Goal: Use online tool/utility: Use online tool/utility

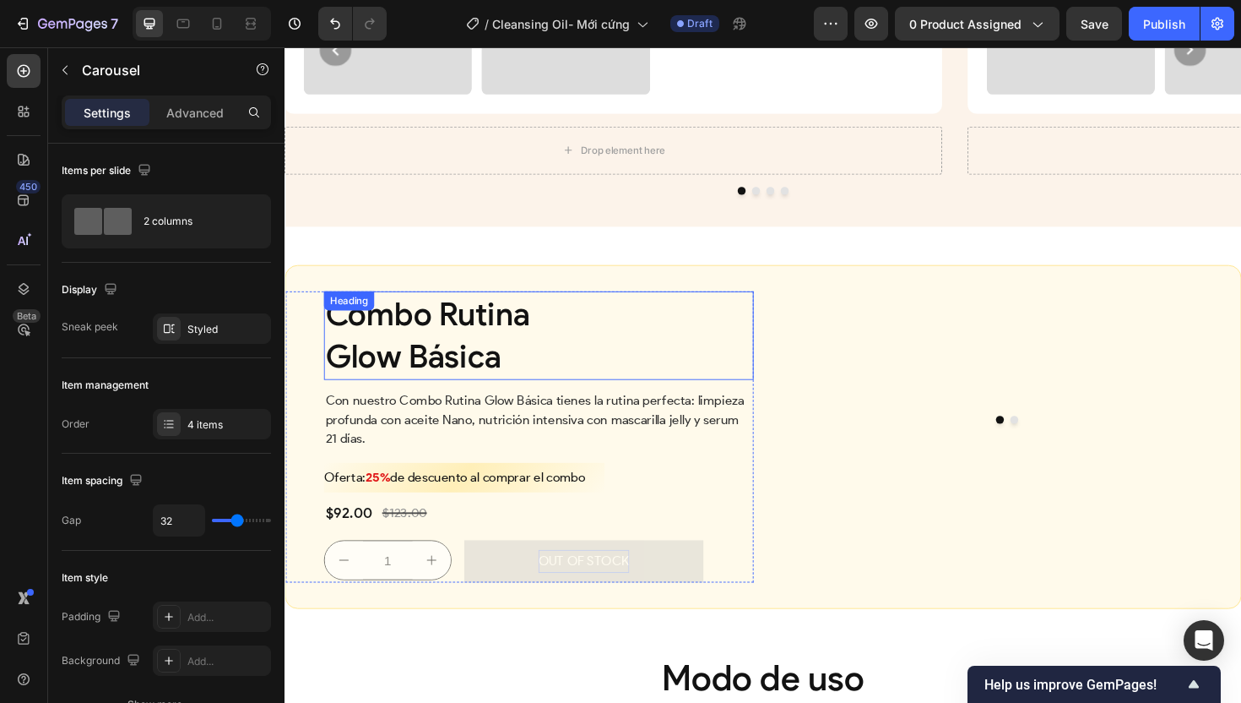
scroll to position [4329, 0]
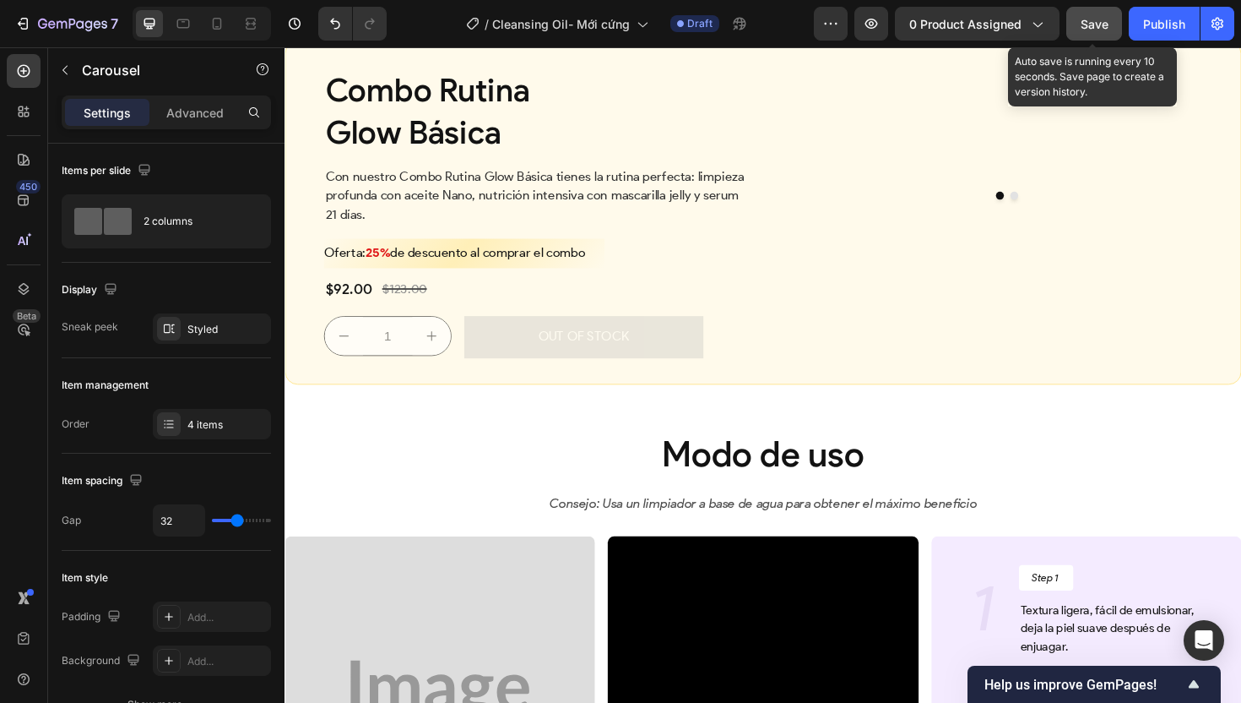
click at [1087, 33] on button "Save" at bounding box center [1094, 24] width 56 height 34
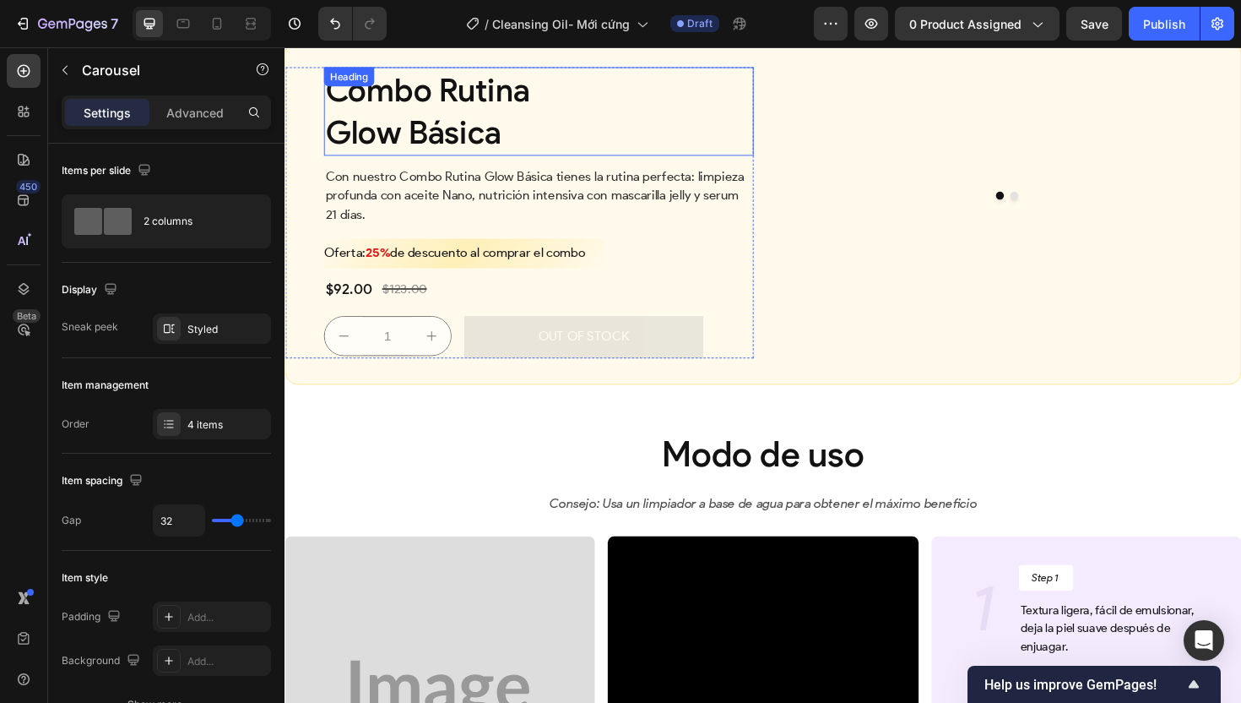
click at [596, 163] on h2 "Combo Rutina Glow Básica" at bounding box center [553, 115] width 455 height 95
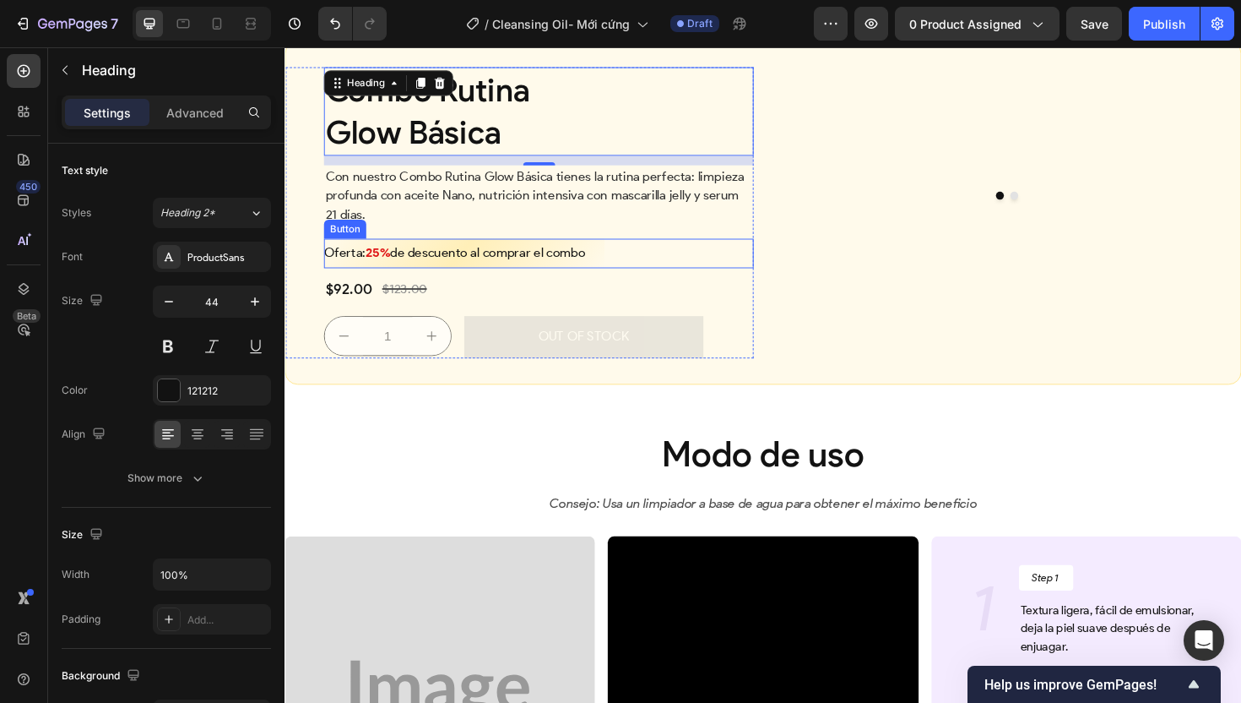
click at [675, 281] on div "Oferta: 25% de descuento al comprar el combo Button" at bounding box center [553, 265] width 455 height 31
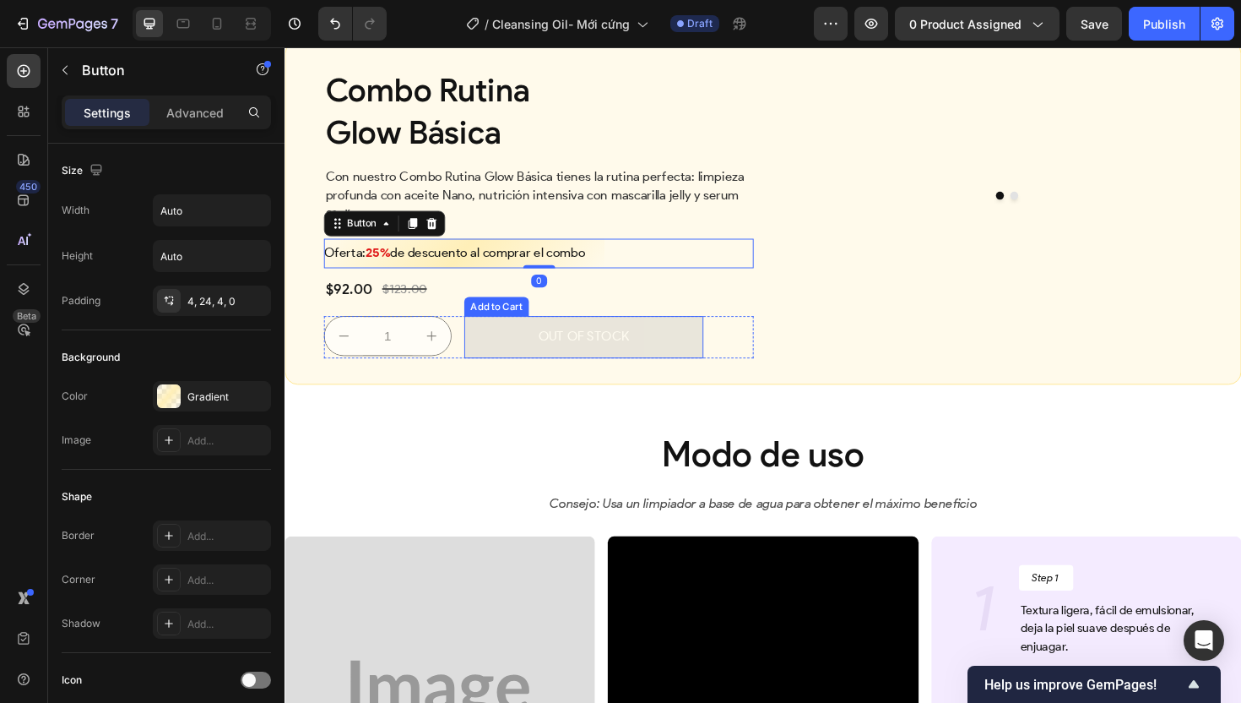
click at [519, 329] on div "Add to Cart" at bounding box center [509, 321] width 62 height 15
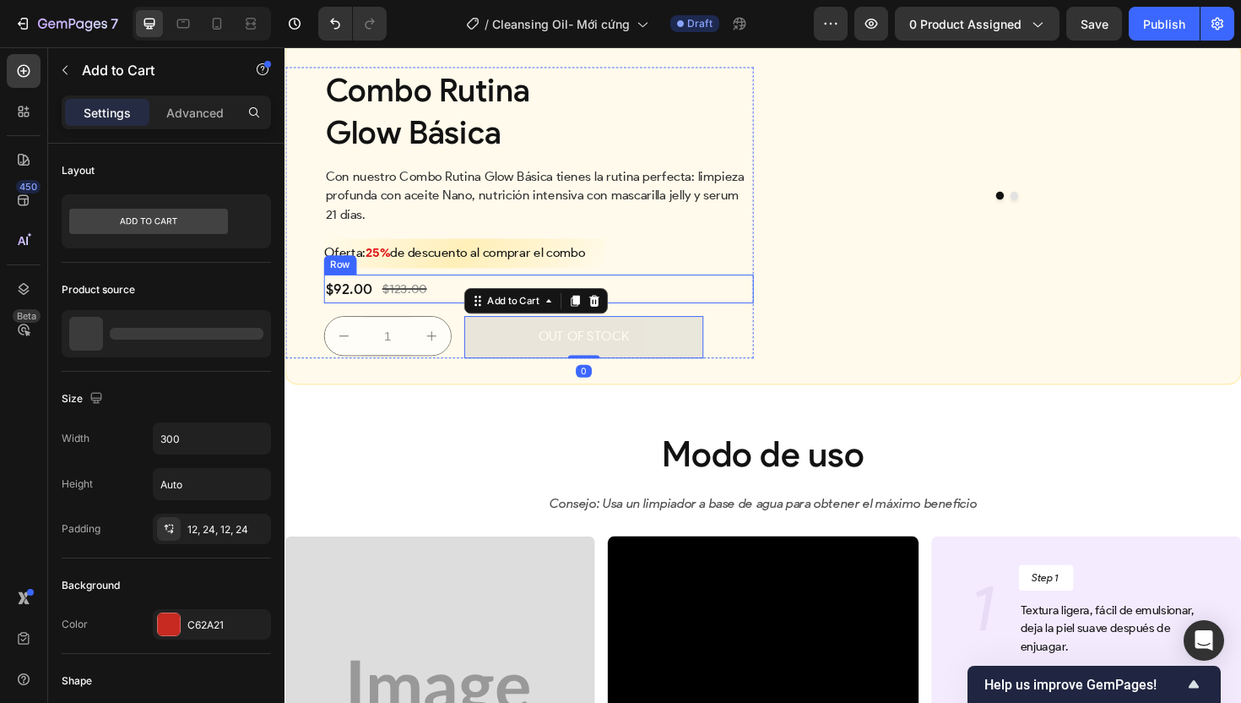
click at [849, 222] on img at bounding box center [1046, 222] width 490 height 0
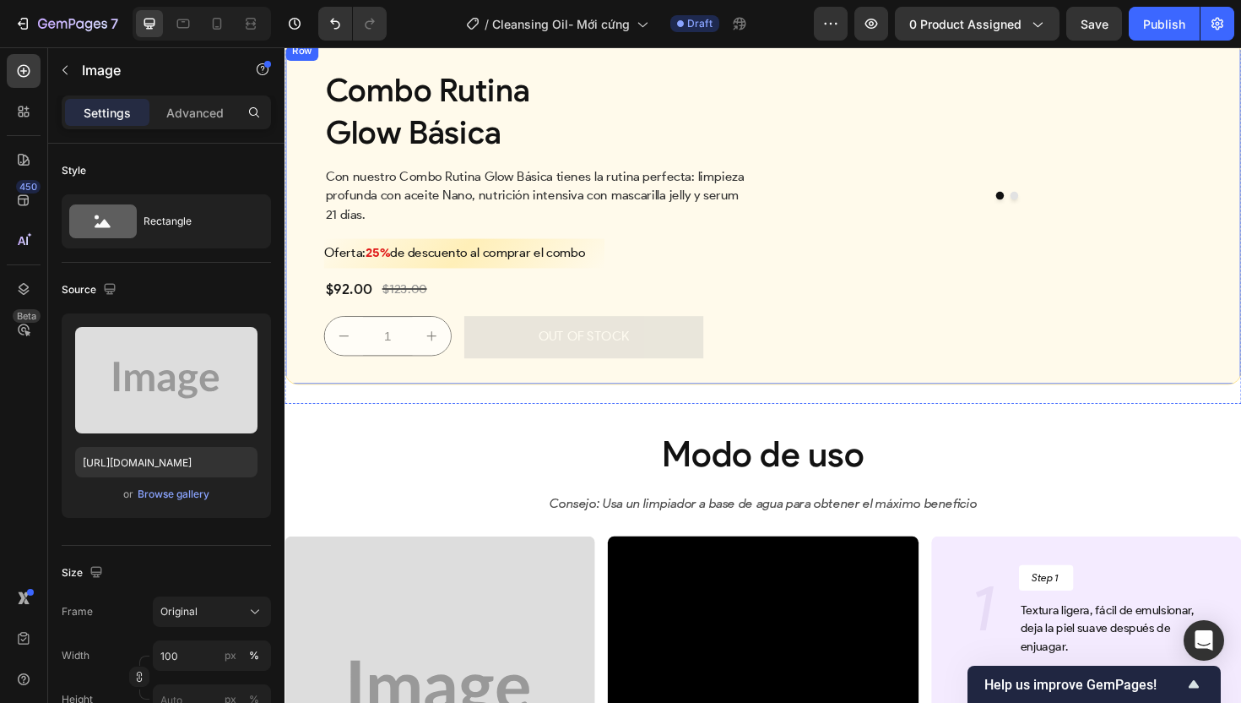
click at [782, 329] on div "Combo Rutina Glow Básica Heading Con nuestro Combo Rutina Glow Básica tienes la…" at bounding box center [791, 223] width 1013 height 365
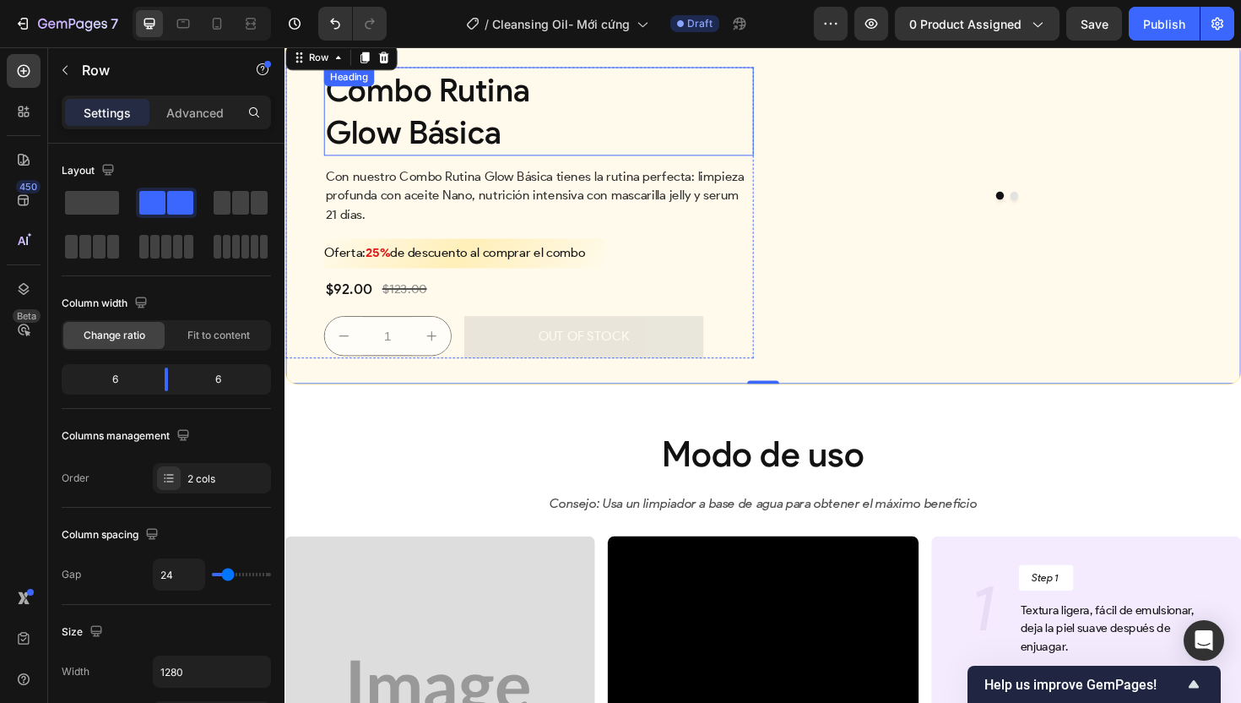
click at [714, 163] on h2 "Combo Rutina Glow Básica" at bounding box center [553, 115] width 455 height 95
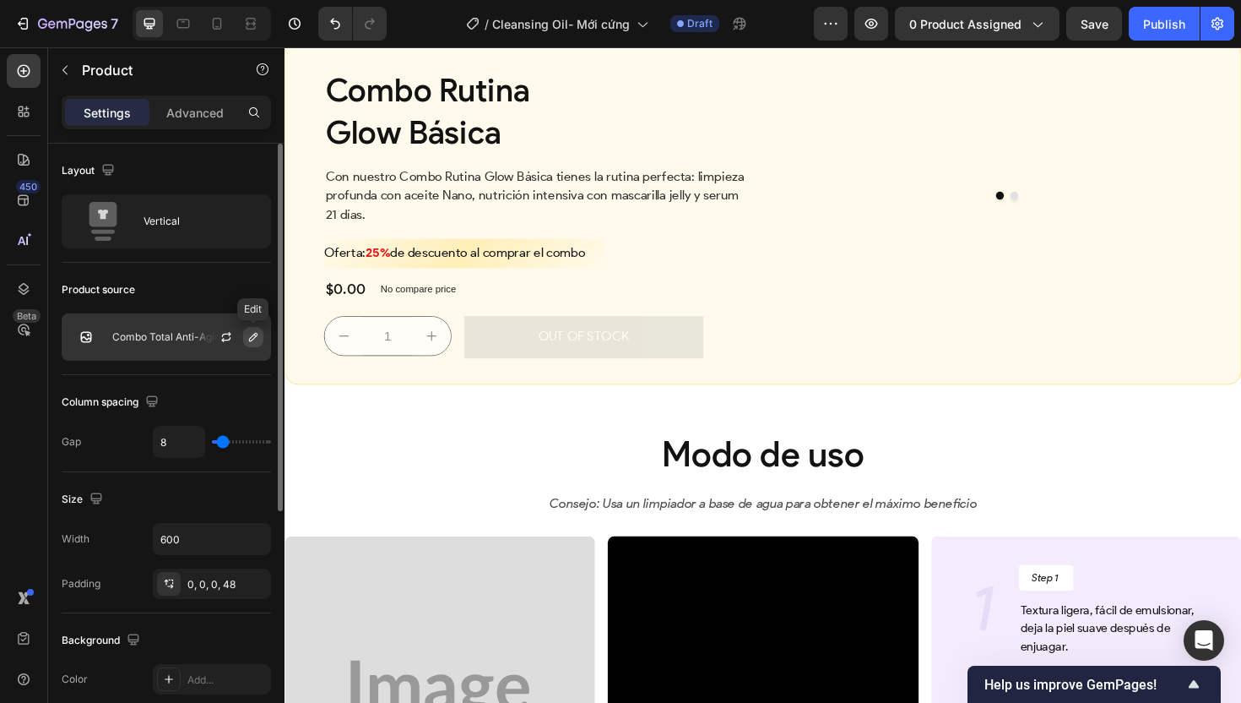
click at [256, 339] on icon "button" at bounding box center [254, 337] width 14 height 14
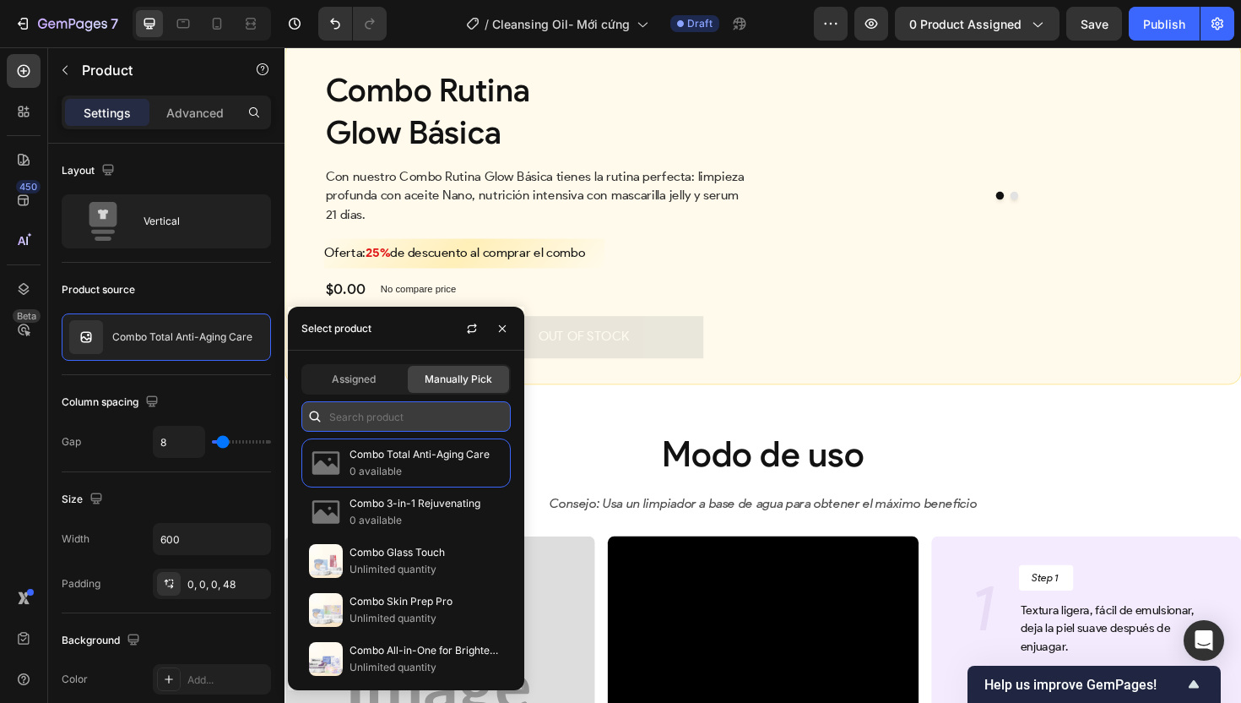
click at [437, 411] on input "text" at bounding box center [405, 416] width 209 height 30
paste input "Combo"
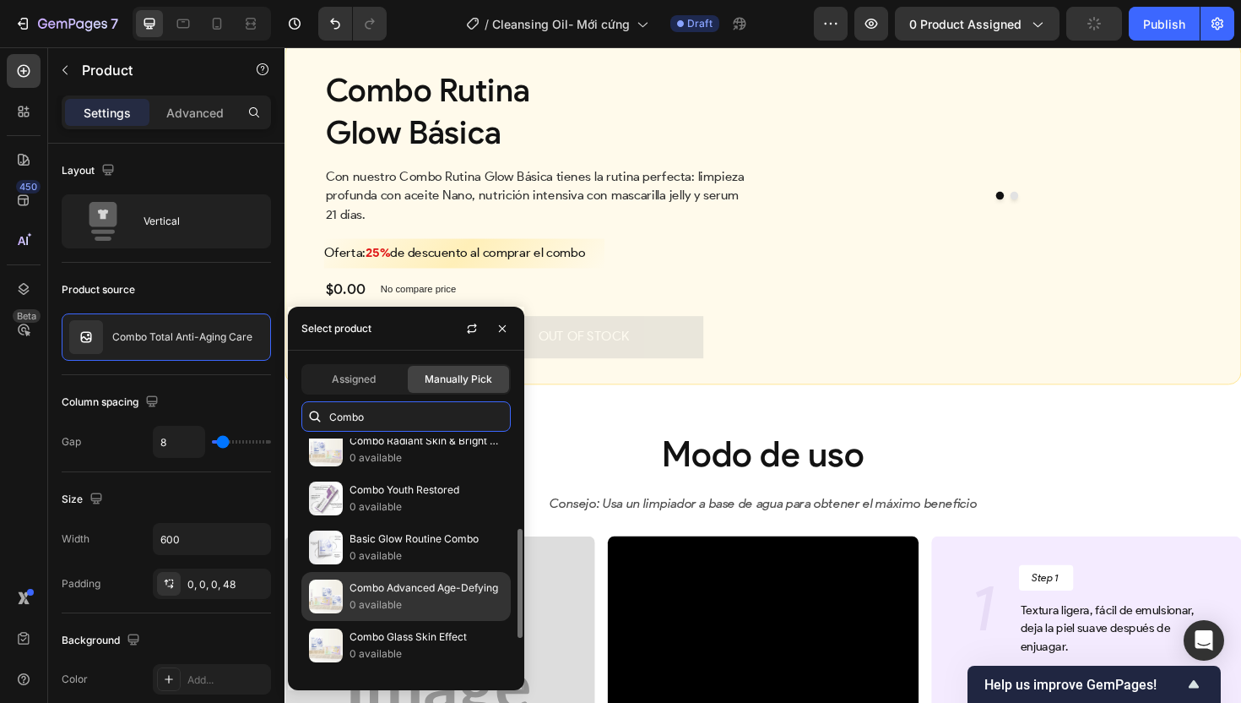
scroll to position [219, 0]
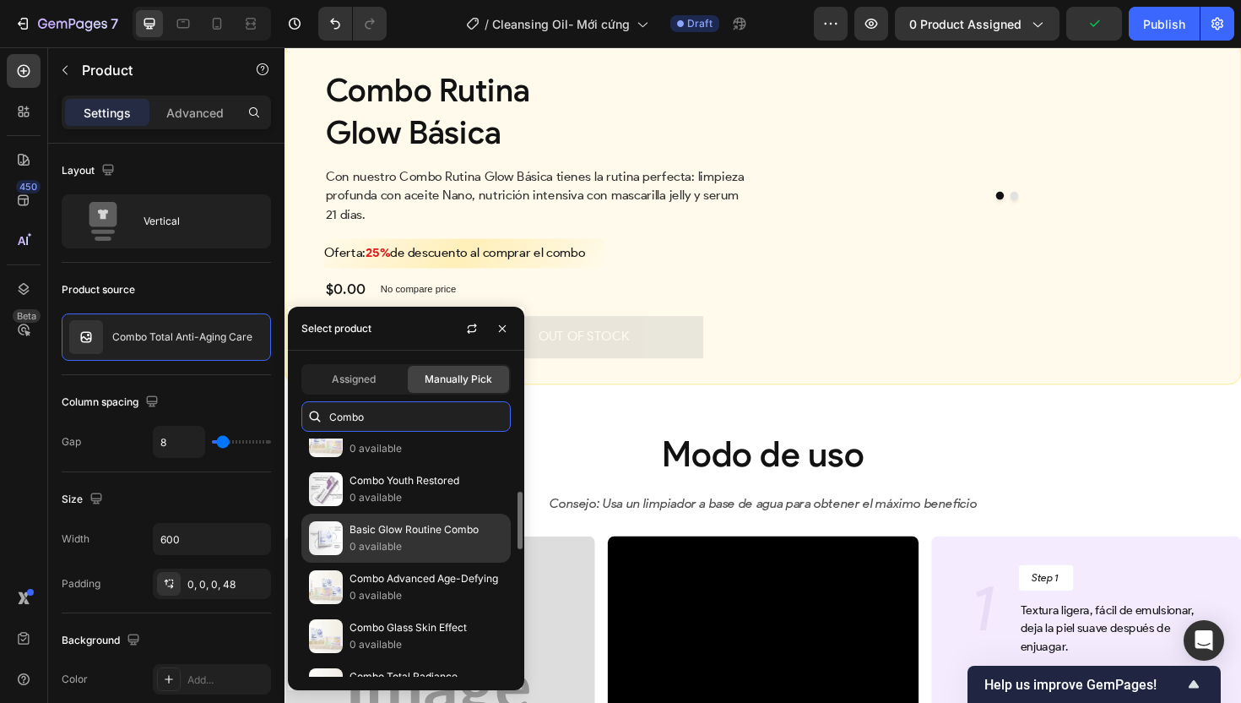
type input "Combo"
click at [424, 540] on p "0 available" at bounding box center [427, 546] width 154 height 17
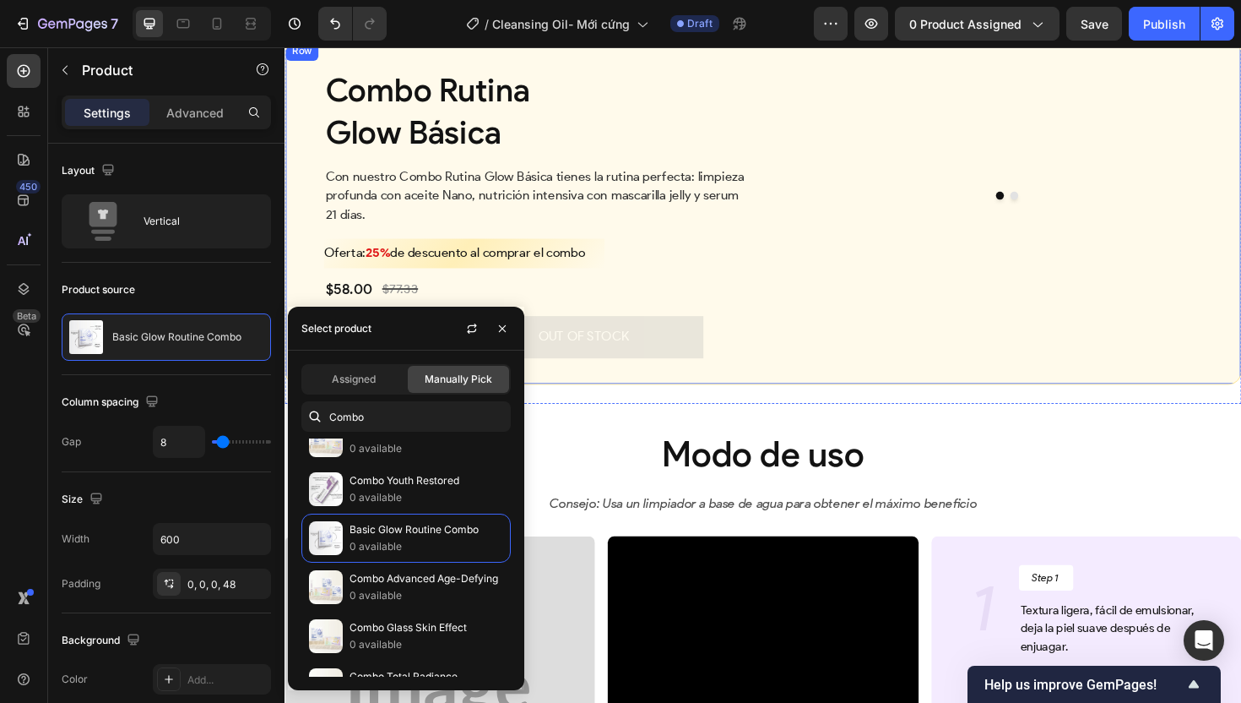
click at [777, 405] on div "Combo Rutina Glow Básica Heading Con nuestro Combo Rutina Glow Básica tienes la…" at bounding box center [791, 223] width 1013 height 365
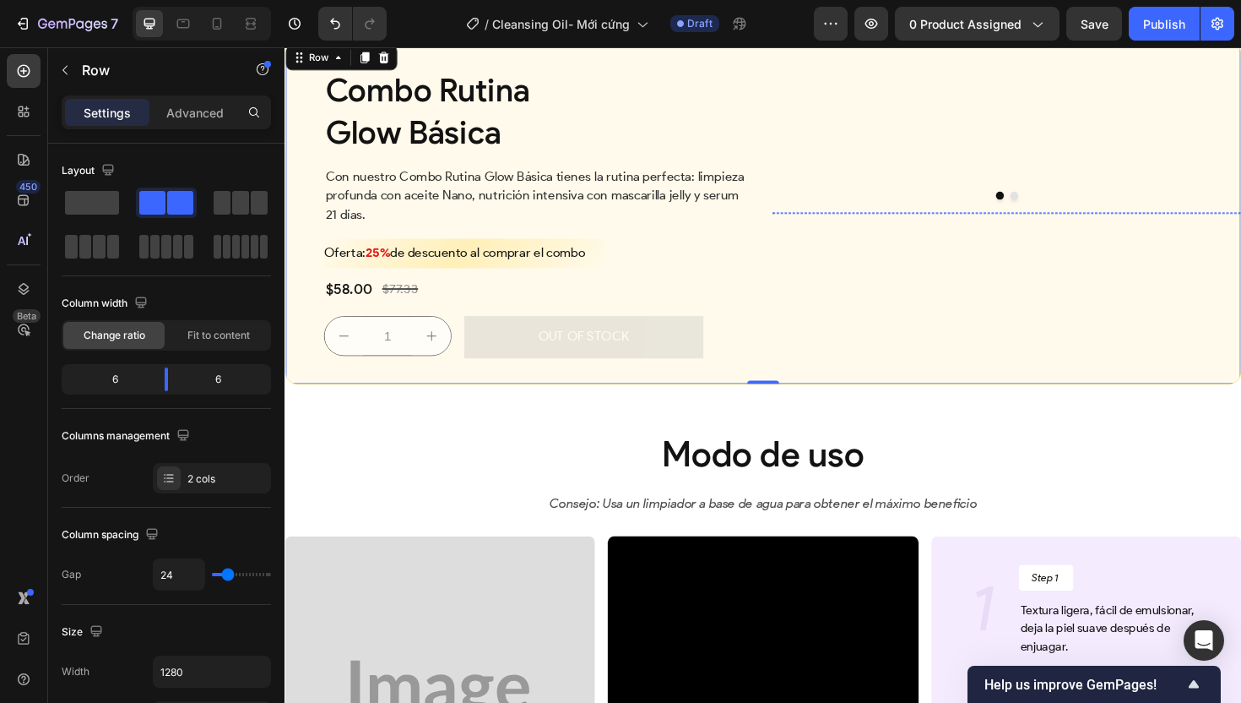
click at [982, 222] on img at bounding box center [1046, 222] width 490 height 0
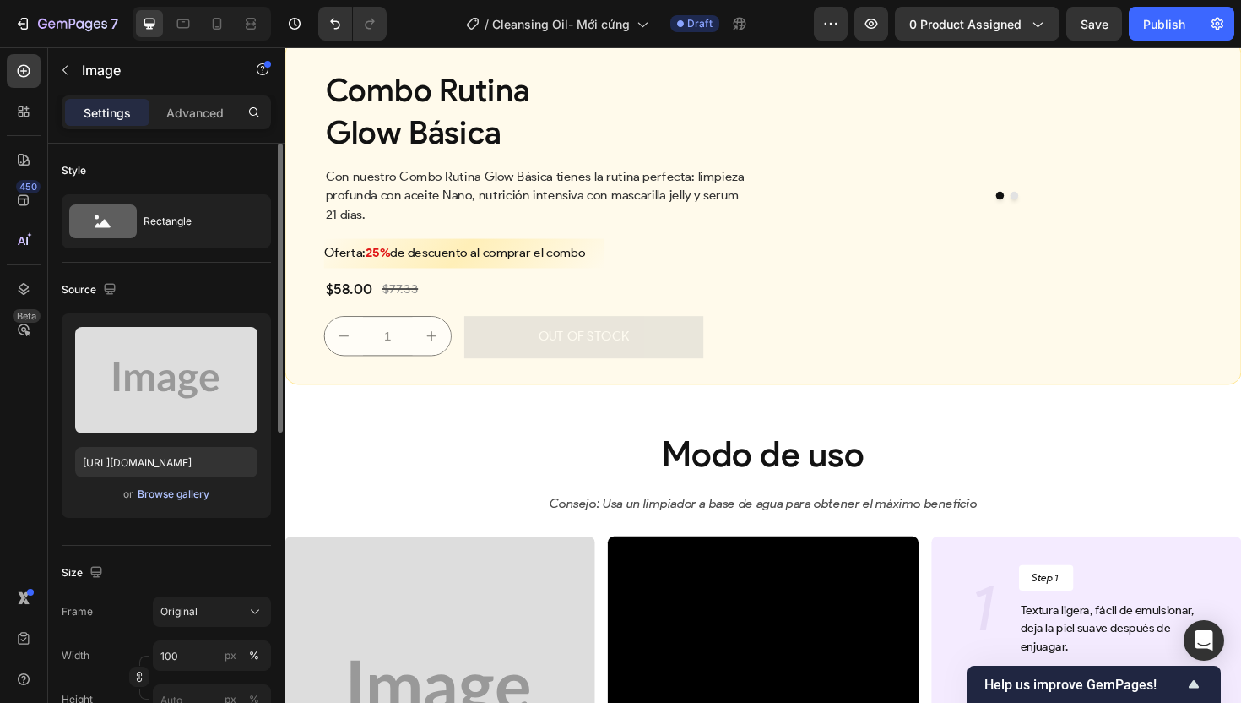
click at [187, 489] on div "Browse gallery" at bounding box center [174, 493] width 72 height 15
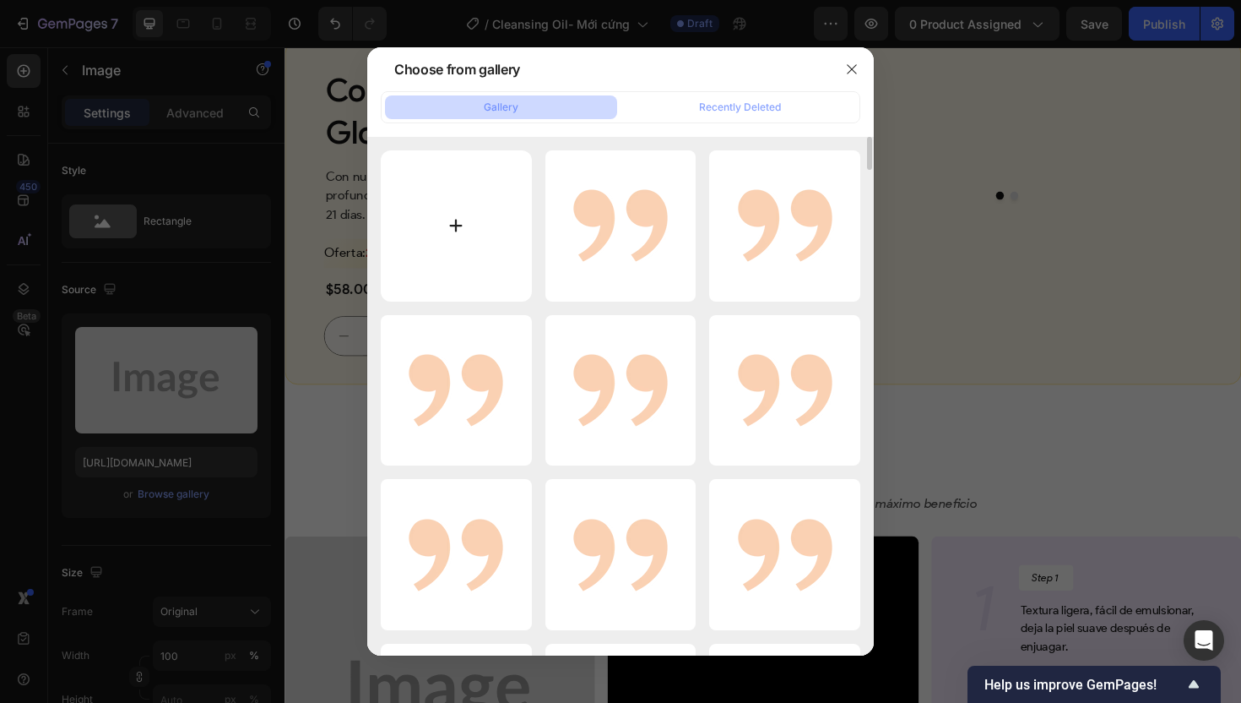
click at [442, 189] on input "file" at bounding box center [456, 225] width 151 height 151
click at [524, 203] on input "file" at bounding box center [456, 225] width 151 height 151
type input "C:\fakepath\gempages_507356051327157127-88bb6a6a-02b1-4f98-a907-d19649a85725.we…"
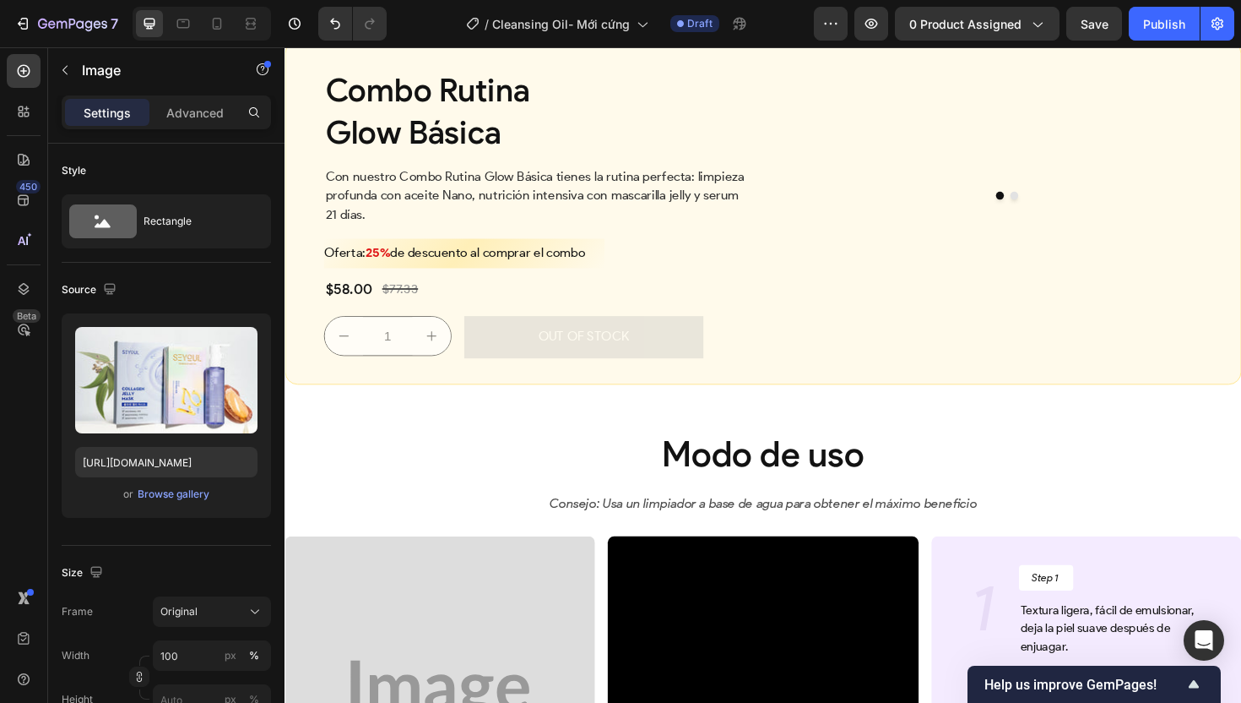
type input "https://cdn.shopify.com/s/files/1/0674/3284/1263/files/gempages_558085796976919…"
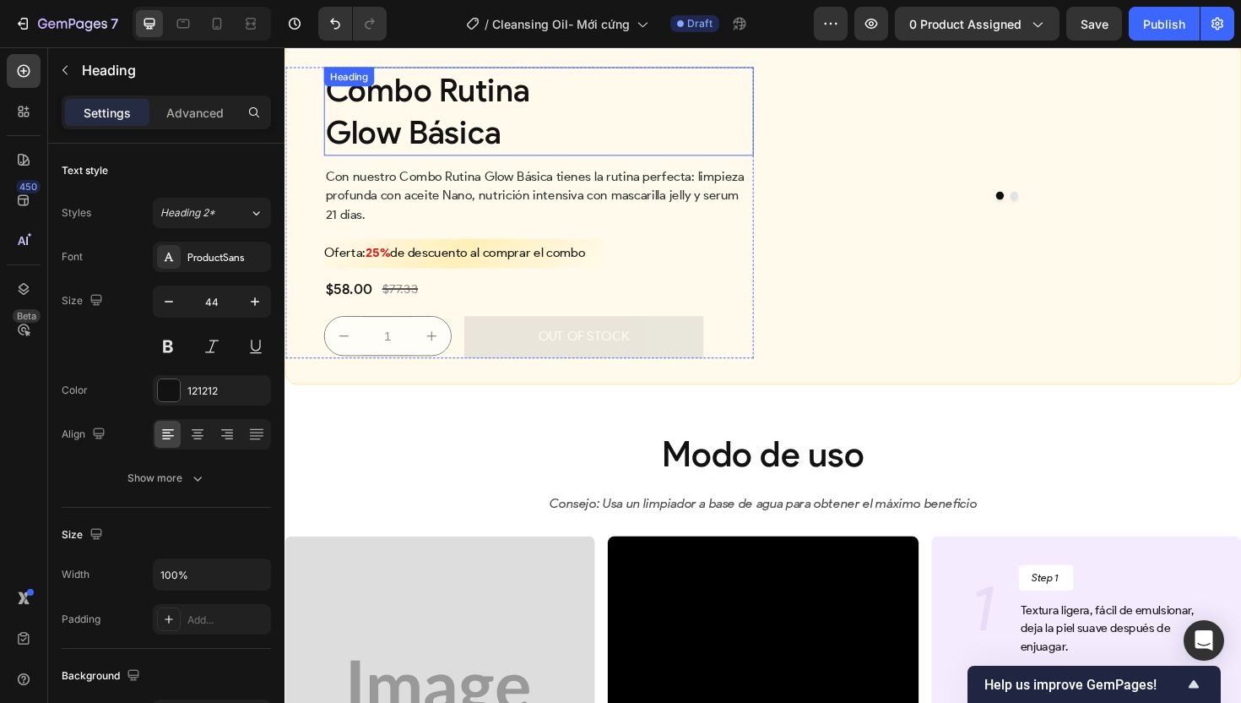
click at [450, 158] on span "Glow Básica" at bounding box center [421, 137] width 186 height 41
click at [447, 158] on span "Glow Básica" at bounding box center [421, 137] width 186 height 41
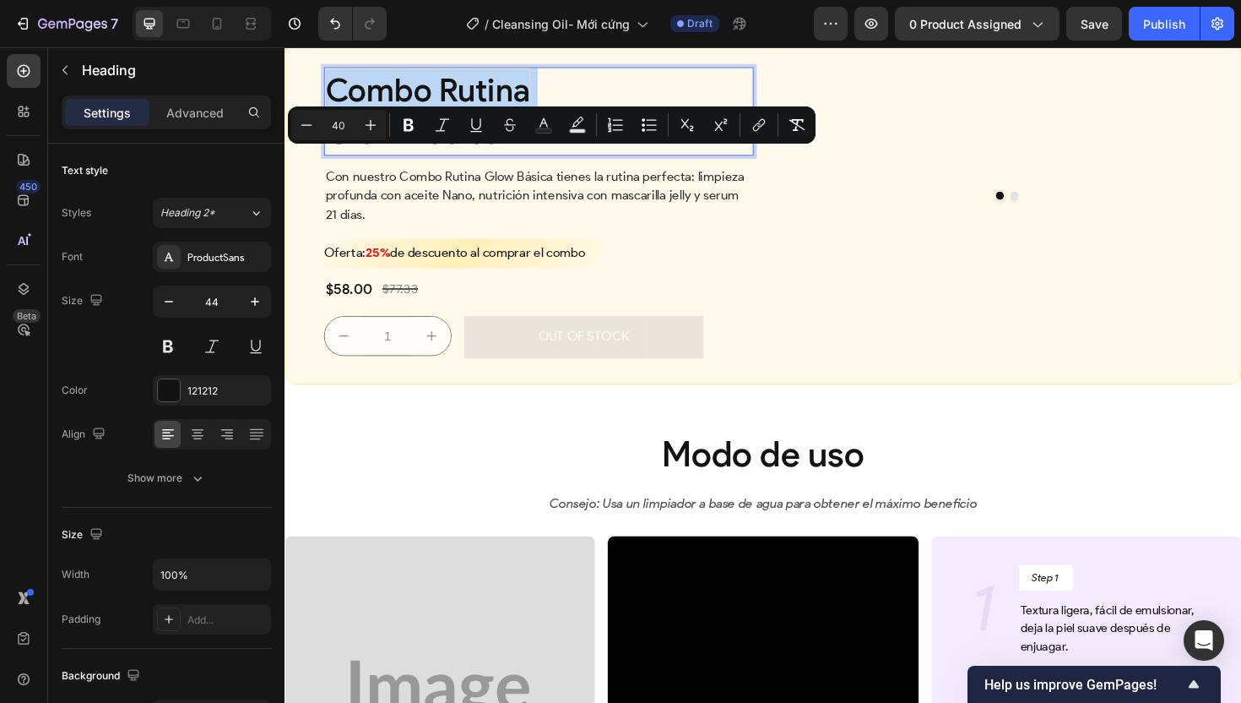
scroll to position [4348, 0]
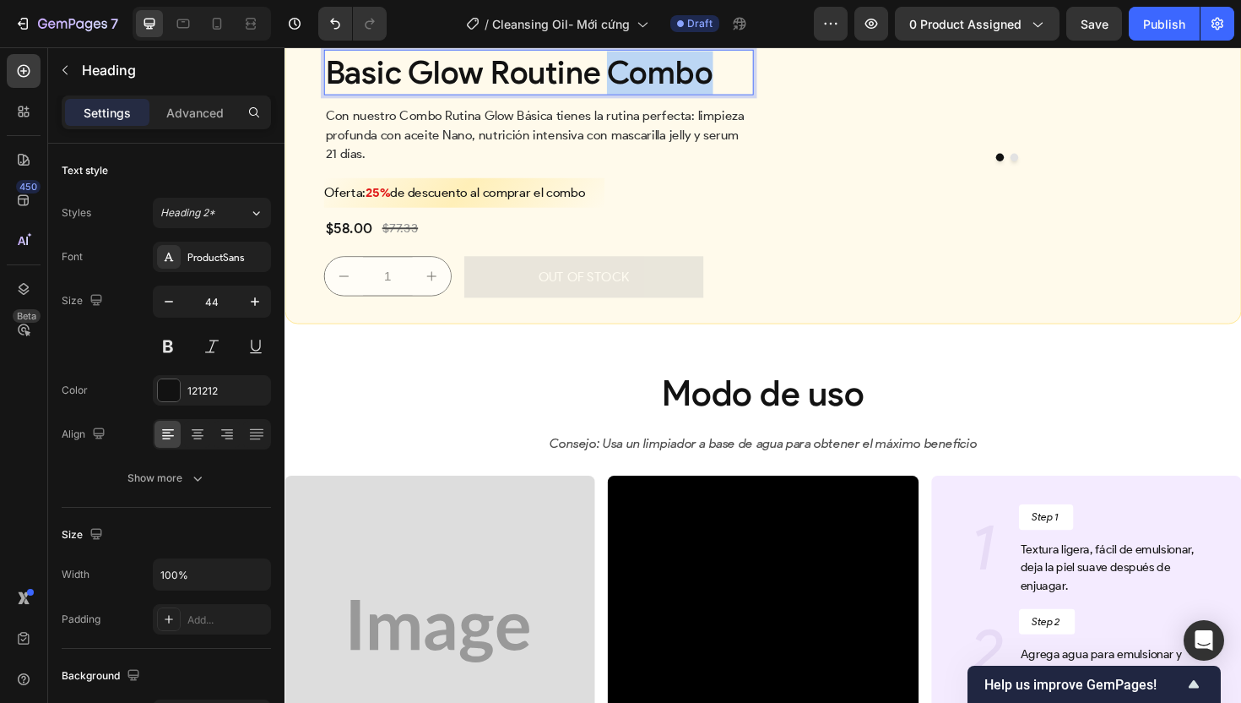
drag, startPoint x: 710, startPoint y: 170, endPoint x: 779, endPoint y: 175, distance: 69.4
click at [779, 175] on div "Basic Glow Routine Combo Heading 12 Con nuestro Combo Rutina Glow Básica tienes…" at bounding box center [791, 181] width 1013 height 319
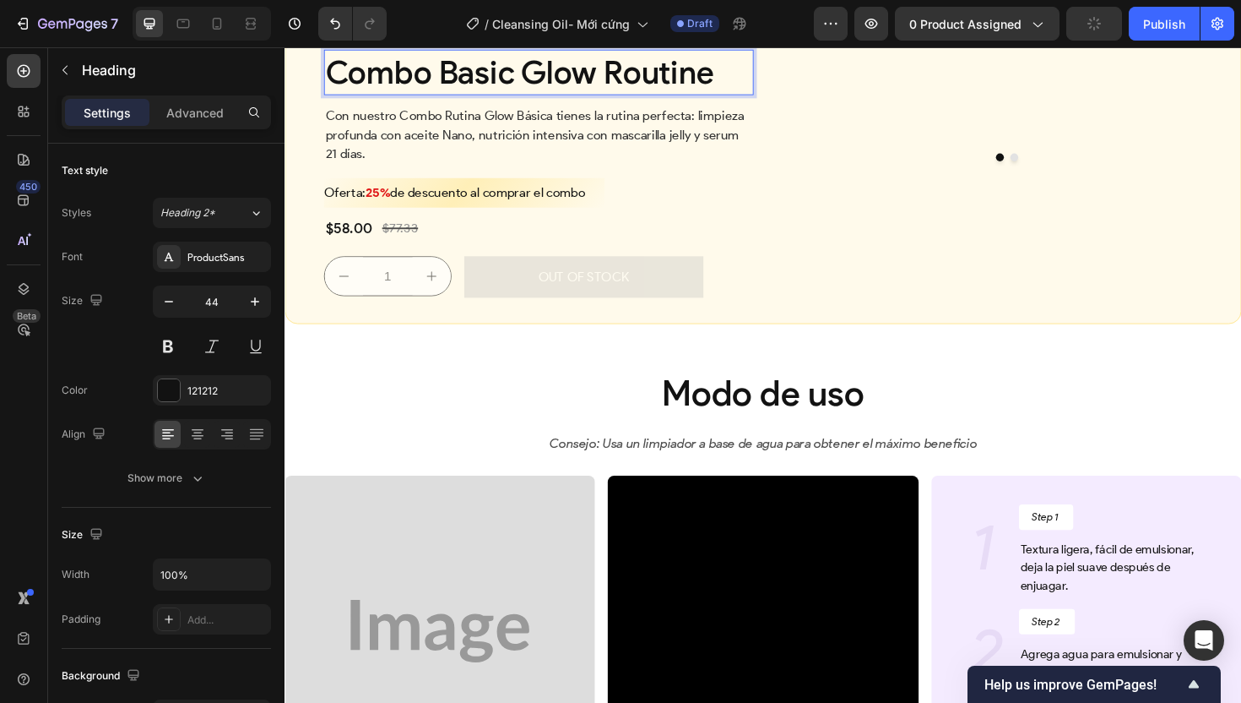
click at [762, 97] on p "Combo Basic Glow Routine" at bounding box center [554, 75] width 452 height 46
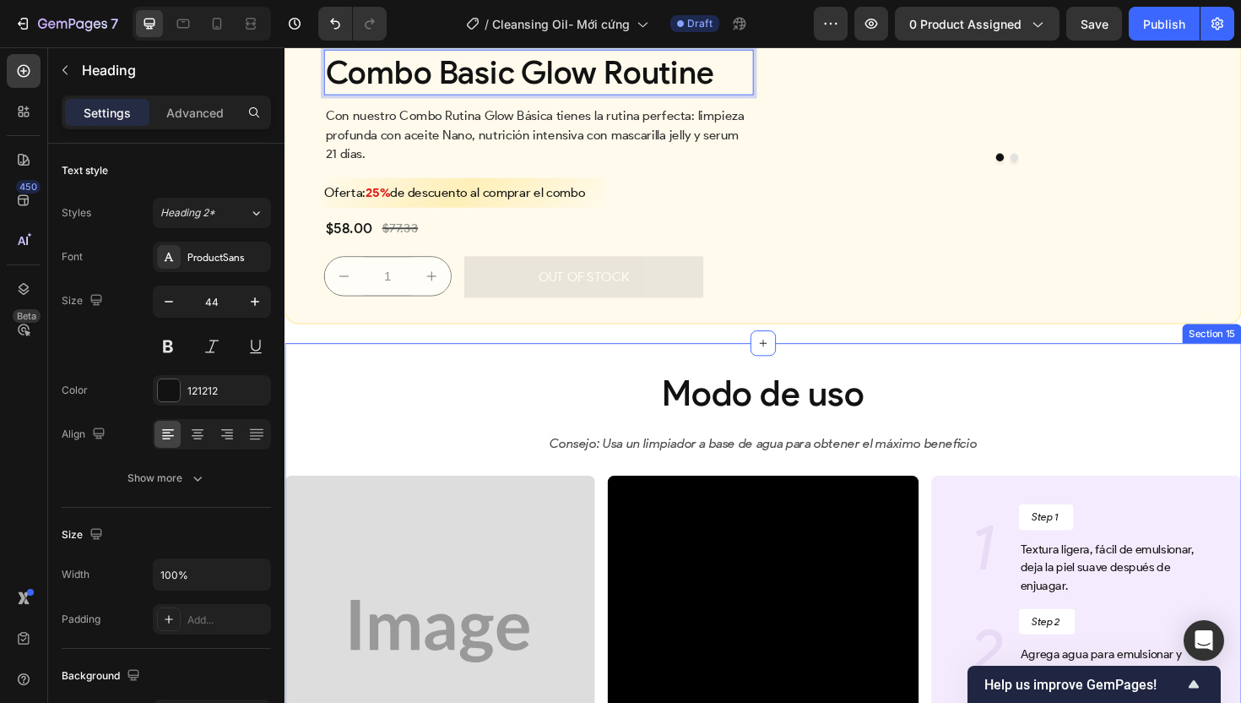
click at [368, 496] on div "Modo de uso Heading Consejo: Usa un limpiador a base de agua para obtener el má…" at bounding box center [791, 628] width 1013 height 534
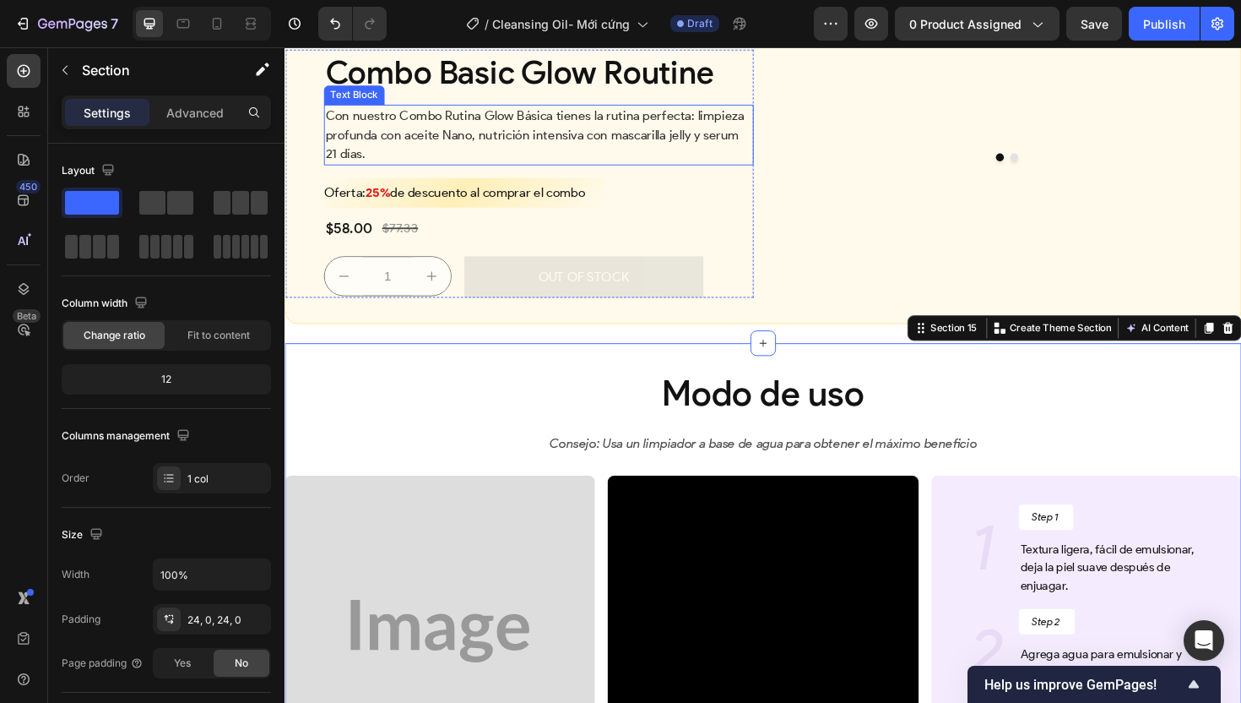
click at [519, 171] on p "Con nuestro Combo Rutina Glow Básica tienes la rutina perfecta: limpieza profun…" at bounding box center [554, 140] width 452 height 61
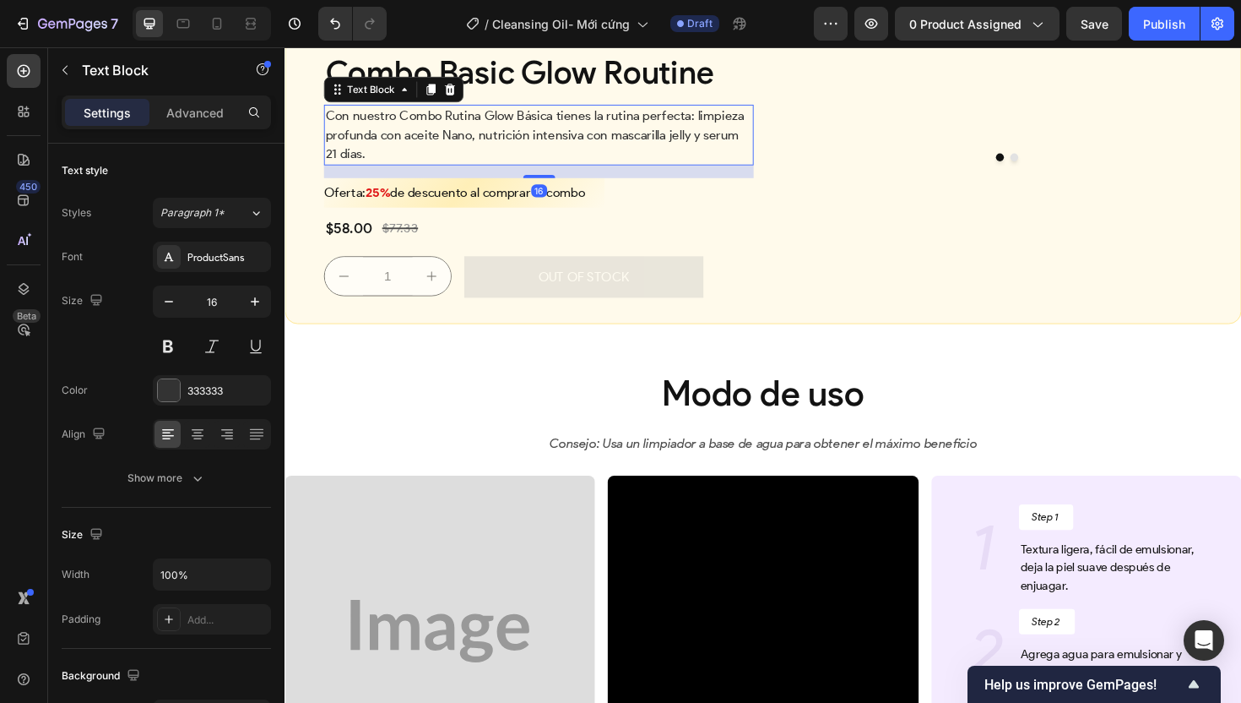
click at [519, 171] on p "Con nuestro Combo Rutina Glow Básica tienes la rutina perfecta: limpieza profun…" at bounding box center [554, 140] width 452 height 61
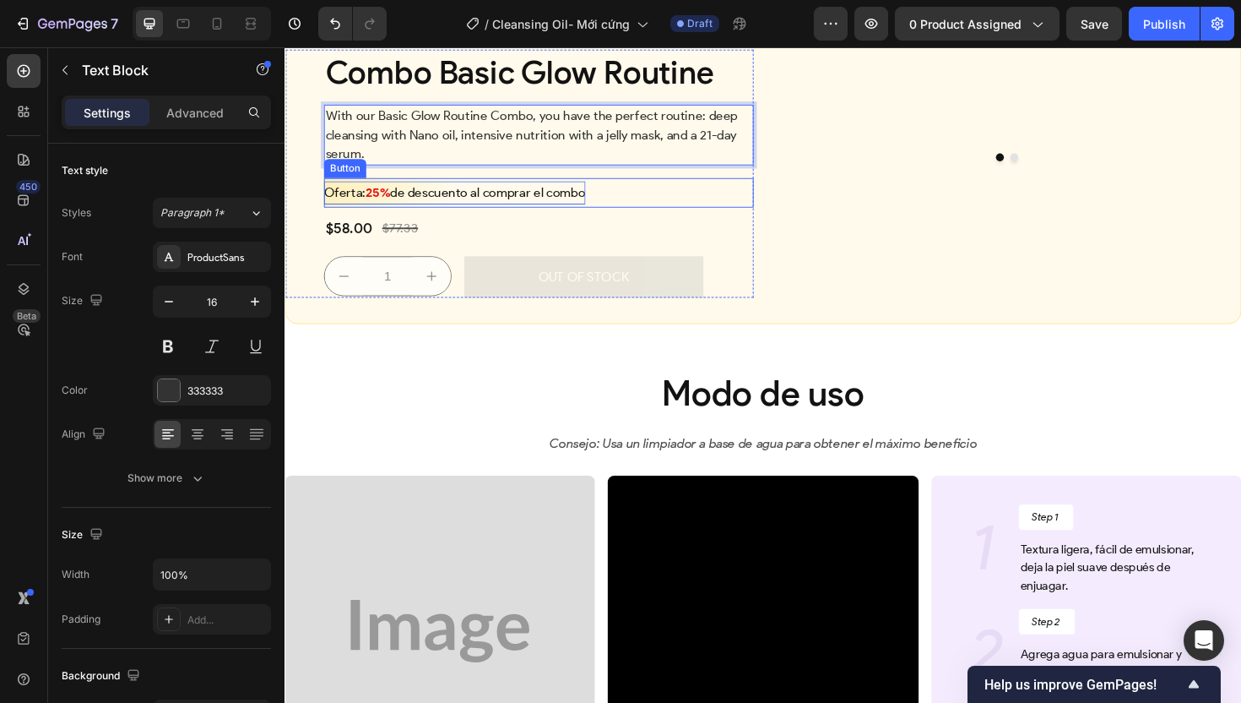
click at [502, 214] on p "Oferta: 25% de descuento al comprar el combo" at bounding box center [464, 201] width 277 height 24
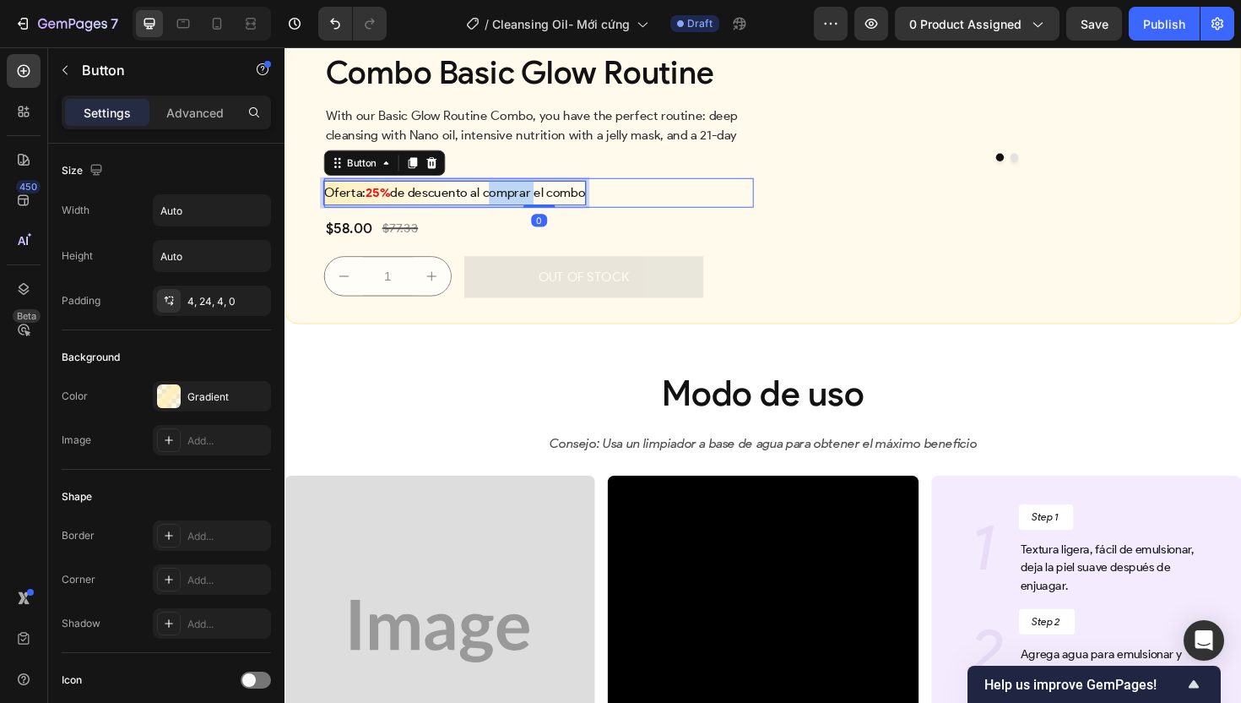
click at [502, 214] on p "Oferta: 25% de descuento al comprar el combo" at bounding box center [464, 201] width 277 height 24
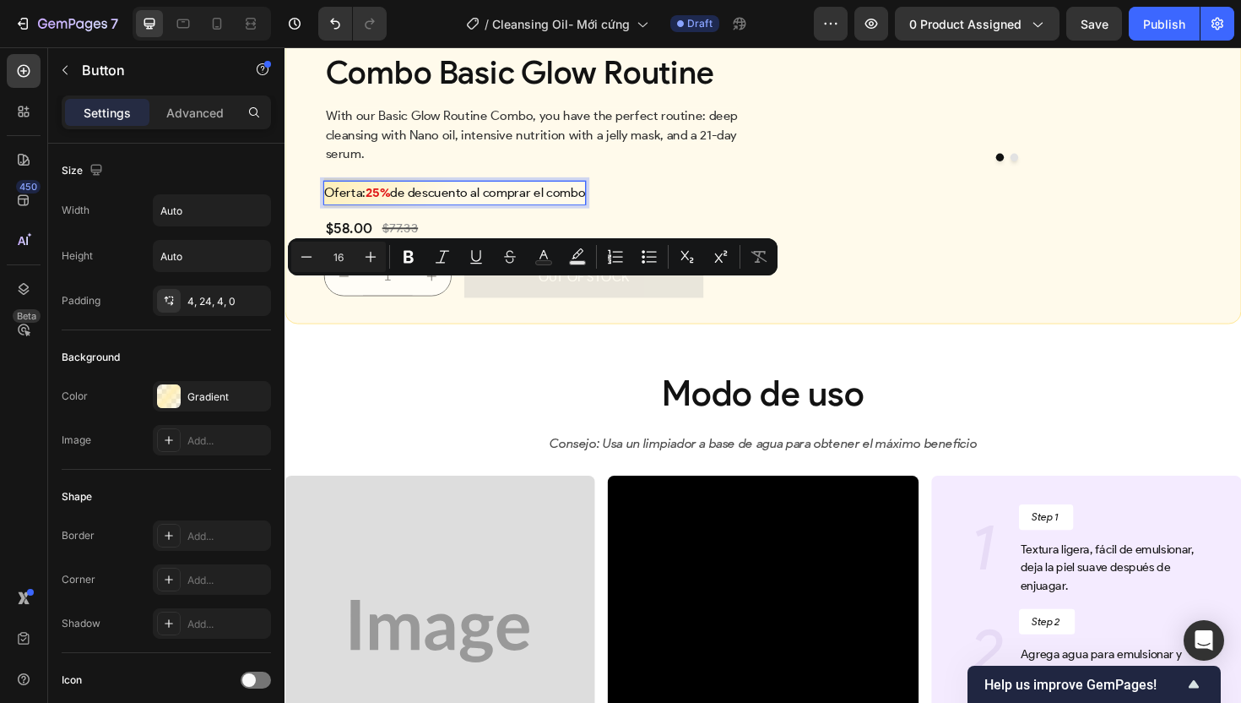
click at [429, 214] on p "Oferta: 25% de descuento al comprar el combo" at bounding box center [464, 201] width 277 height 24
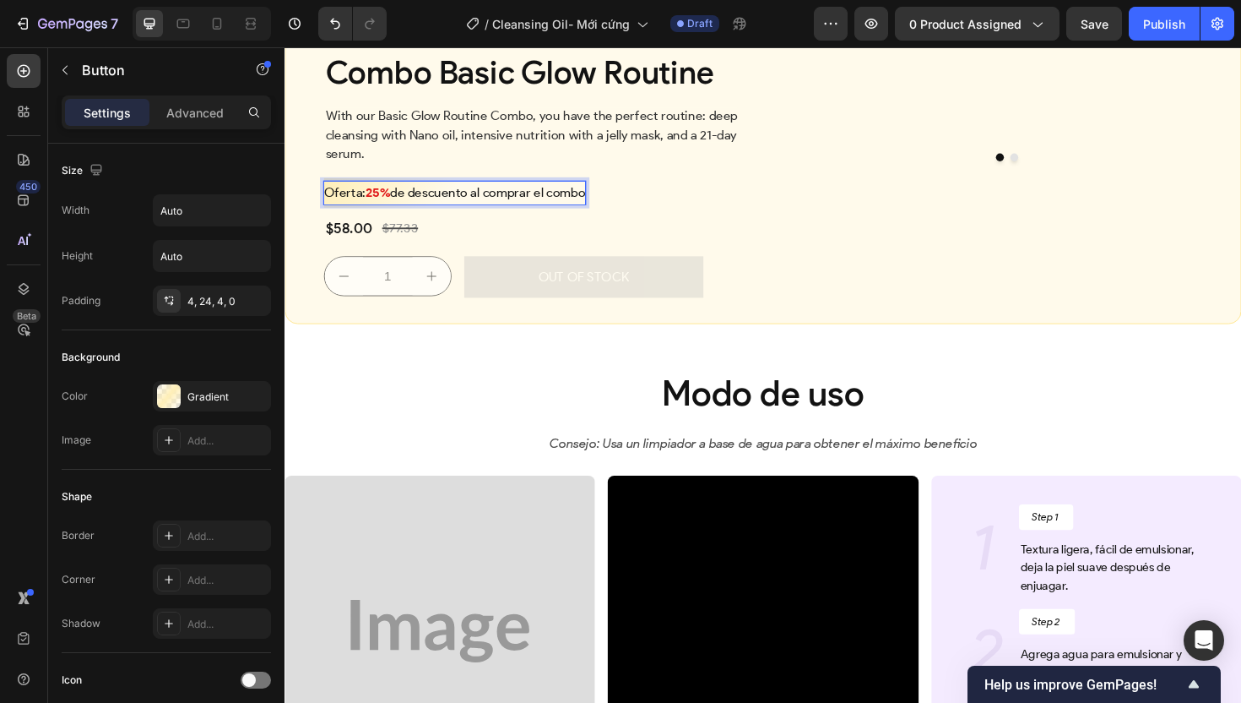
drag, startPoint x: 402, startPoint y: 305, endPoint x: 619, endPoint y: 306, distance: 217.0
click at [619, 217] on button "Oferta: 25% de descuento al comprar el combo" at bounding box center [474, 201] width 297 height 31
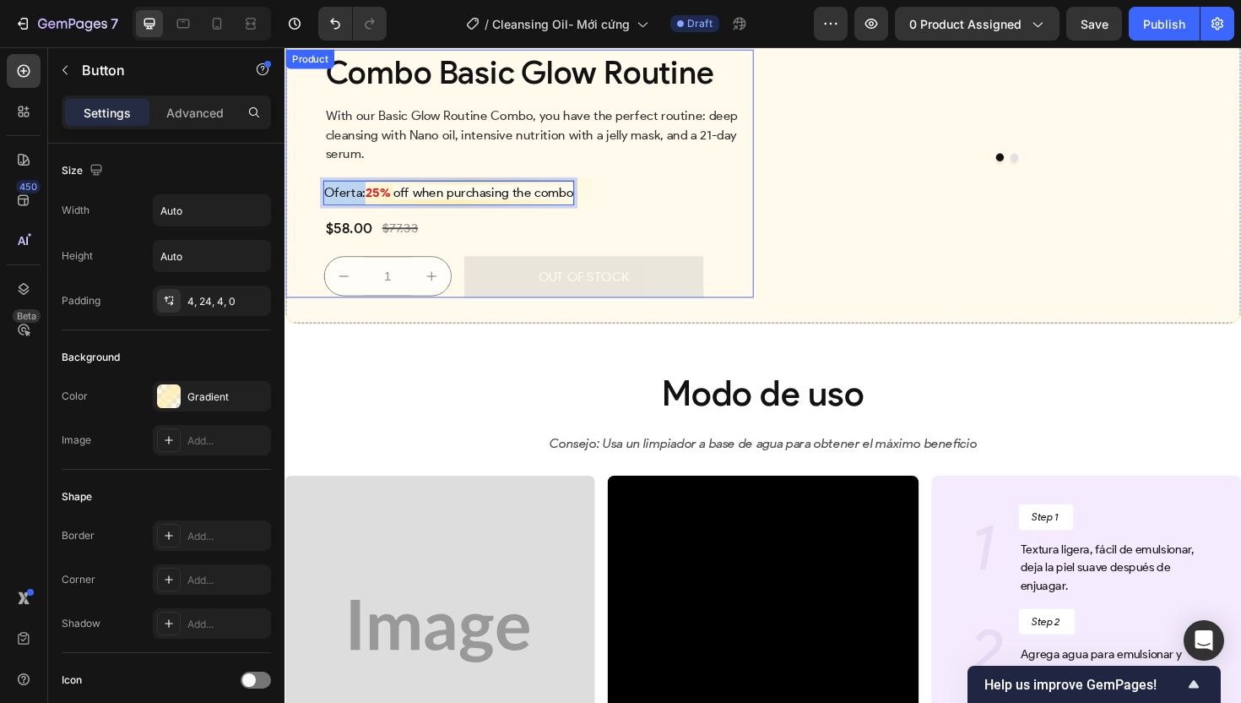
drag, startPoint x: 368, startPoint y: 304, endPoint x: 285, endPoint y: 307, distance: 82.8
click at [285, 307] on div "⁠⁠⁠⁠⁠⁠⁠ Combo Basic Glow Routine Heading With our Basic Glow Routine Combo, you…" at bounding box center [533, 181] width 496 height 263
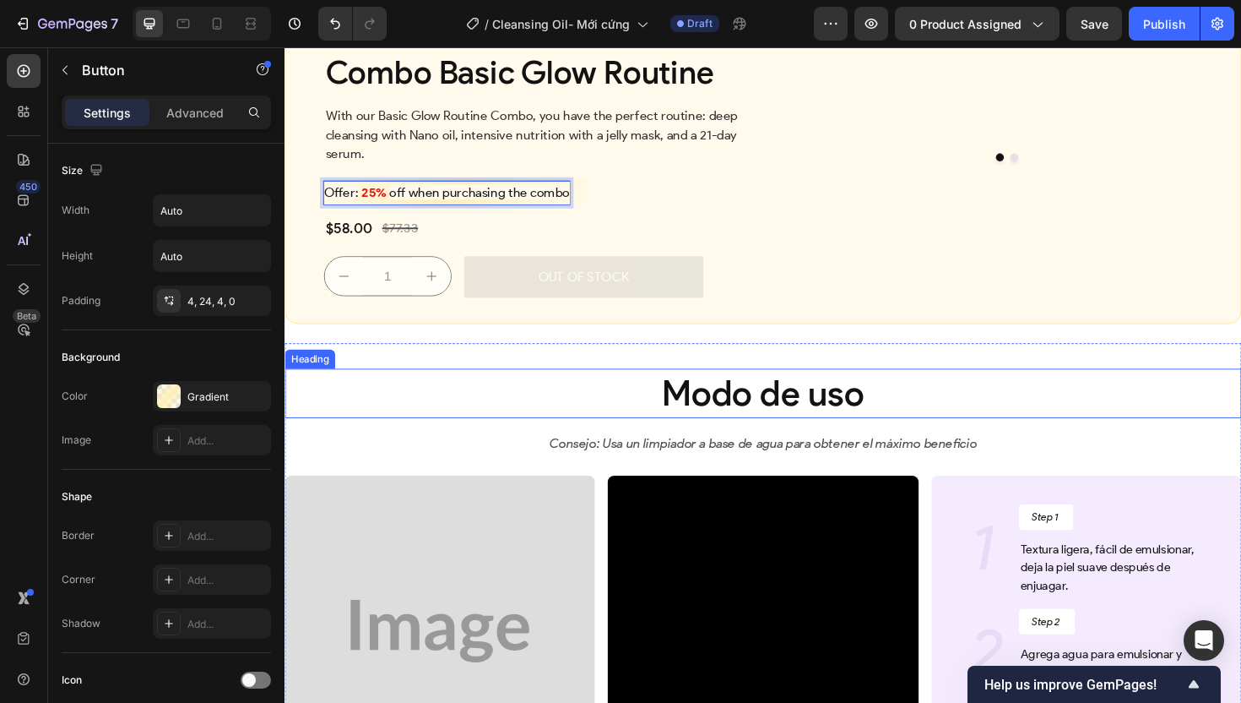
click at [437, 439] on h2 "Modo de uso" at bounding box center [791, 414] width 1013 height 52
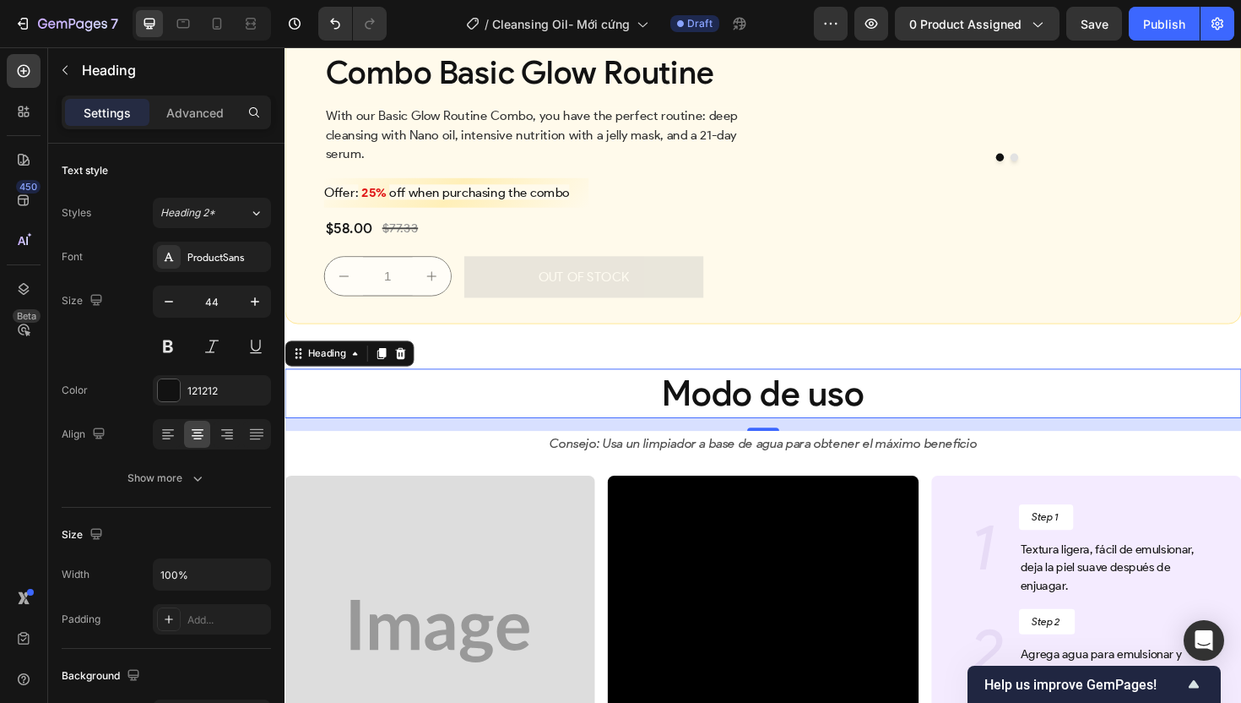
click at [816, 439] on h2 "Modo de uso" at bounding box center [791, 414] width 1013 height 52
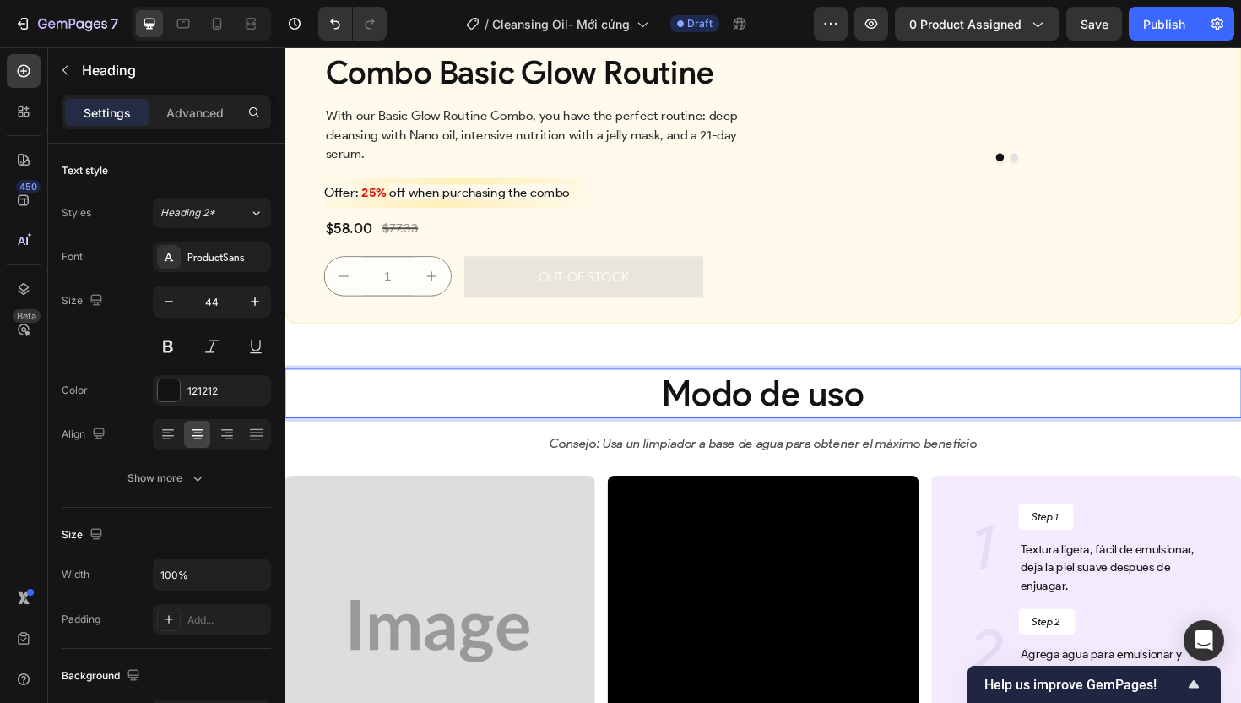
click at [817, 437] on p "Modo de uso" at bounding box center [791, 413] width 1010 height 48
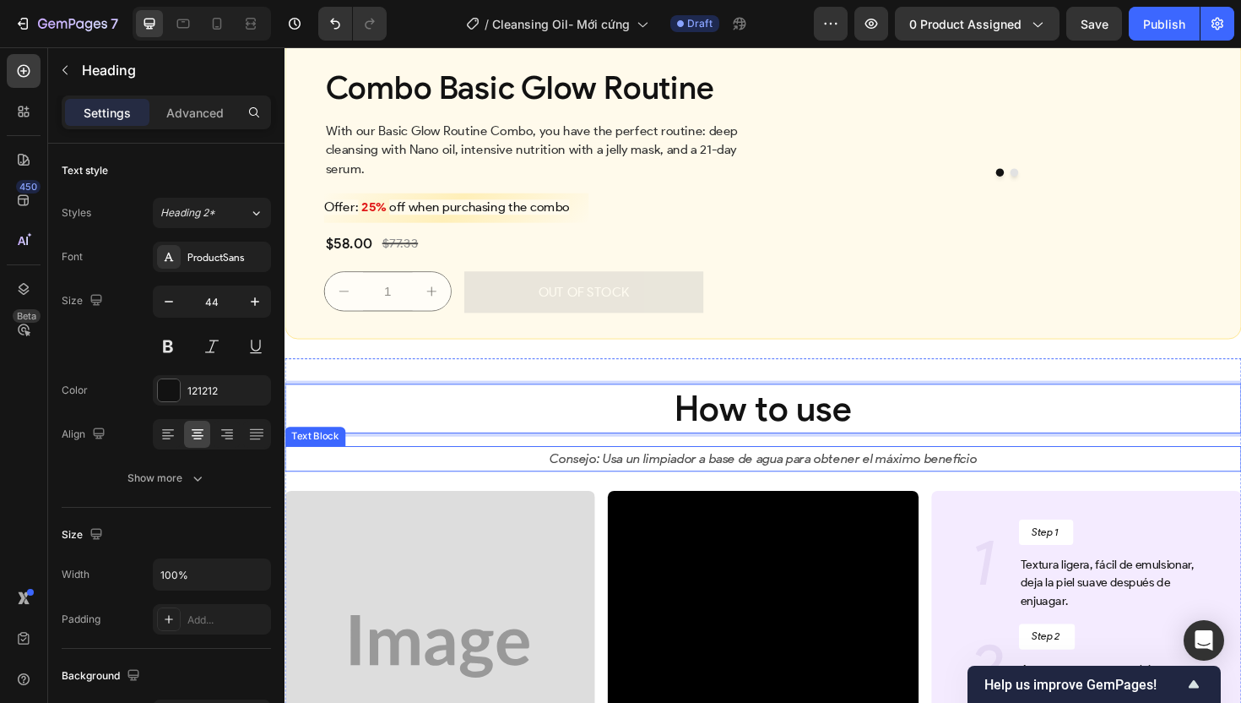
scroll to position [4424, 0]
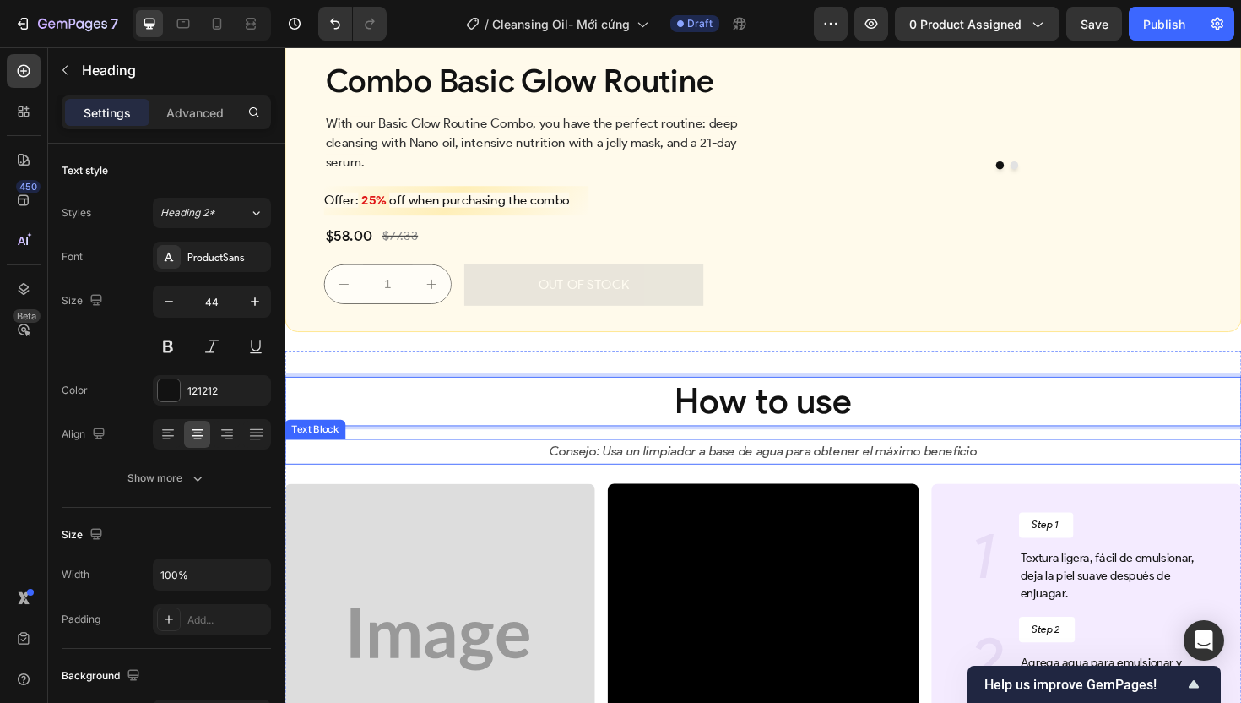
click at [792, 488] on p "Consejo: Usa un limpiador a base de agua para obtener el máximo beneficio" at bounding box center [791, 476] width 1010 height 24
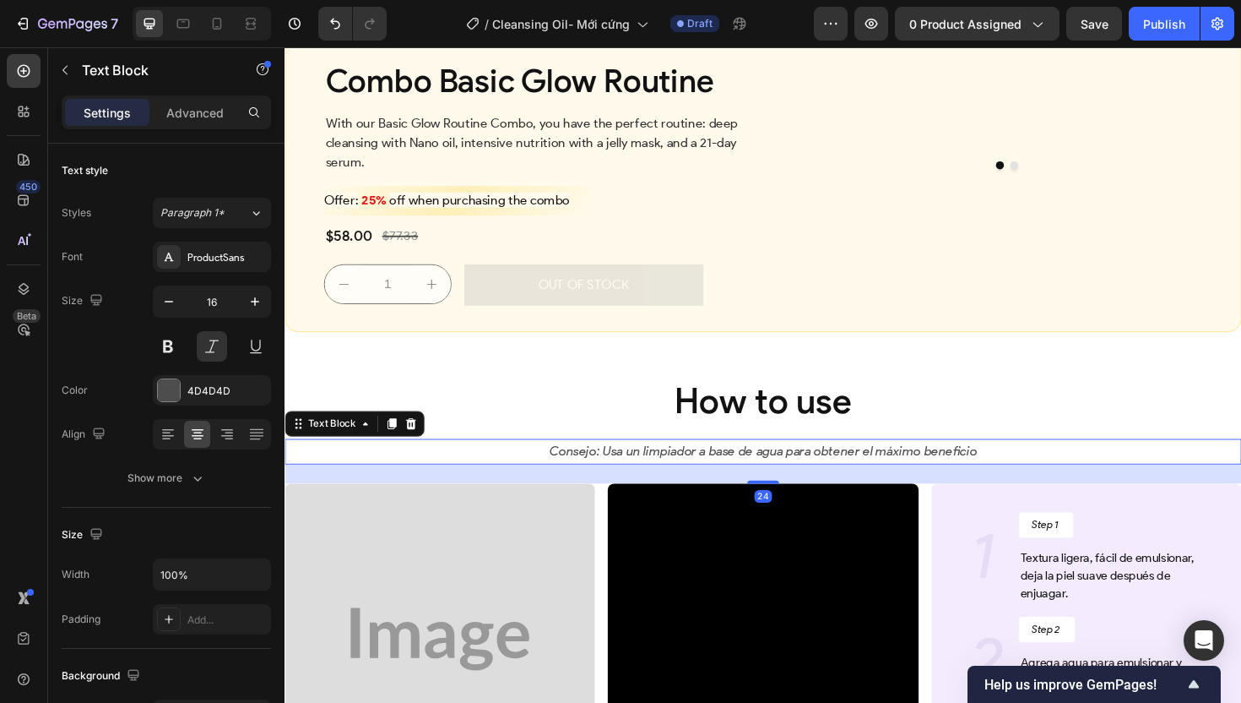
click at [792, 488] on p "Consejo: Usa un limpiador a base de agua para obtener el máximo beneficio" at bounding box center [791, 476] width 1010 height 24
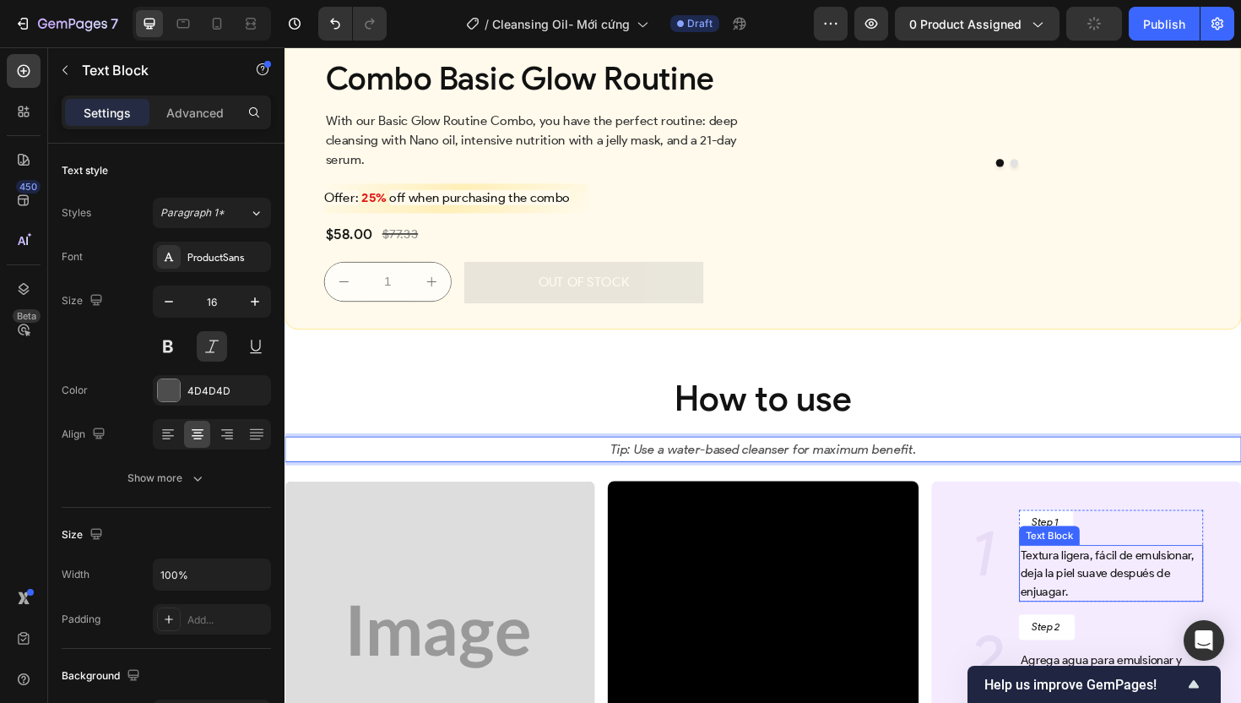
scroll to position [4427, 0]
click at [1129, 632] on p "Textura ligera, fácil de emulsionar, deja la piel suave después de enjuagar." at bounding box center [1160, 603] width 192 height 57
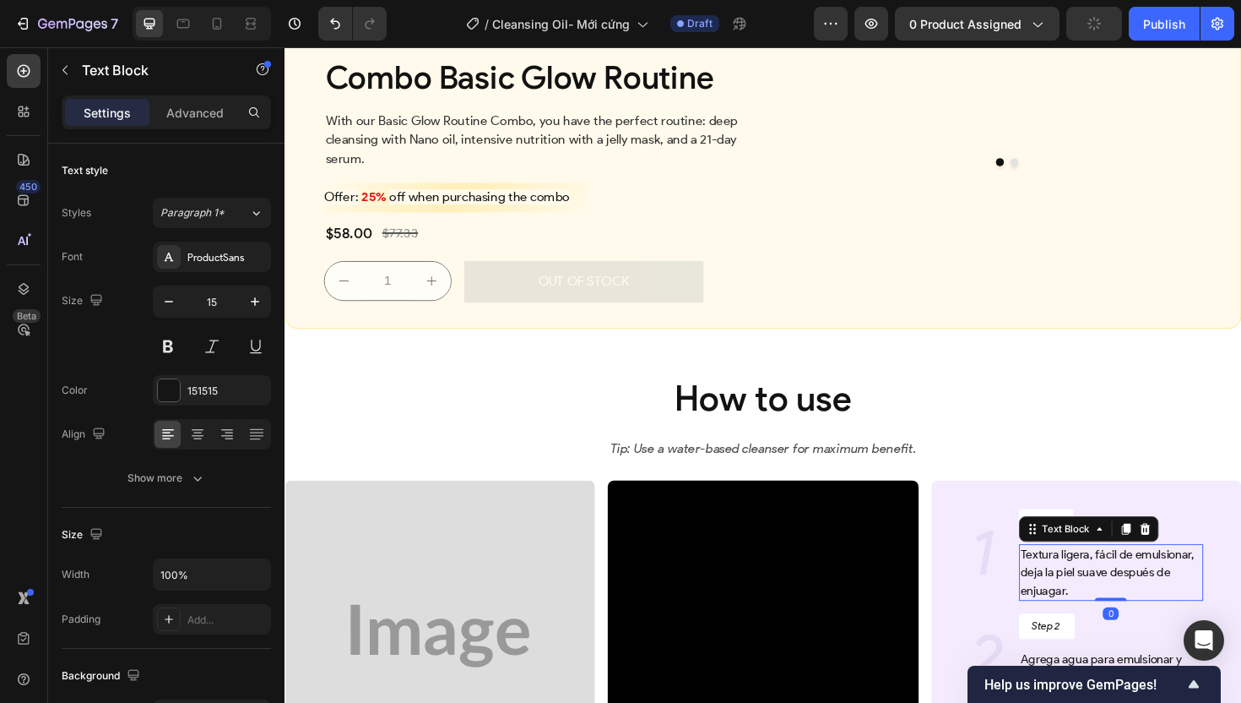
click at [1129, 632] on p "Textura ligera, fácil de emulsionar, deja la piel suave después de enjuagar." at bounding box center [1160, 603] width 192 height 57
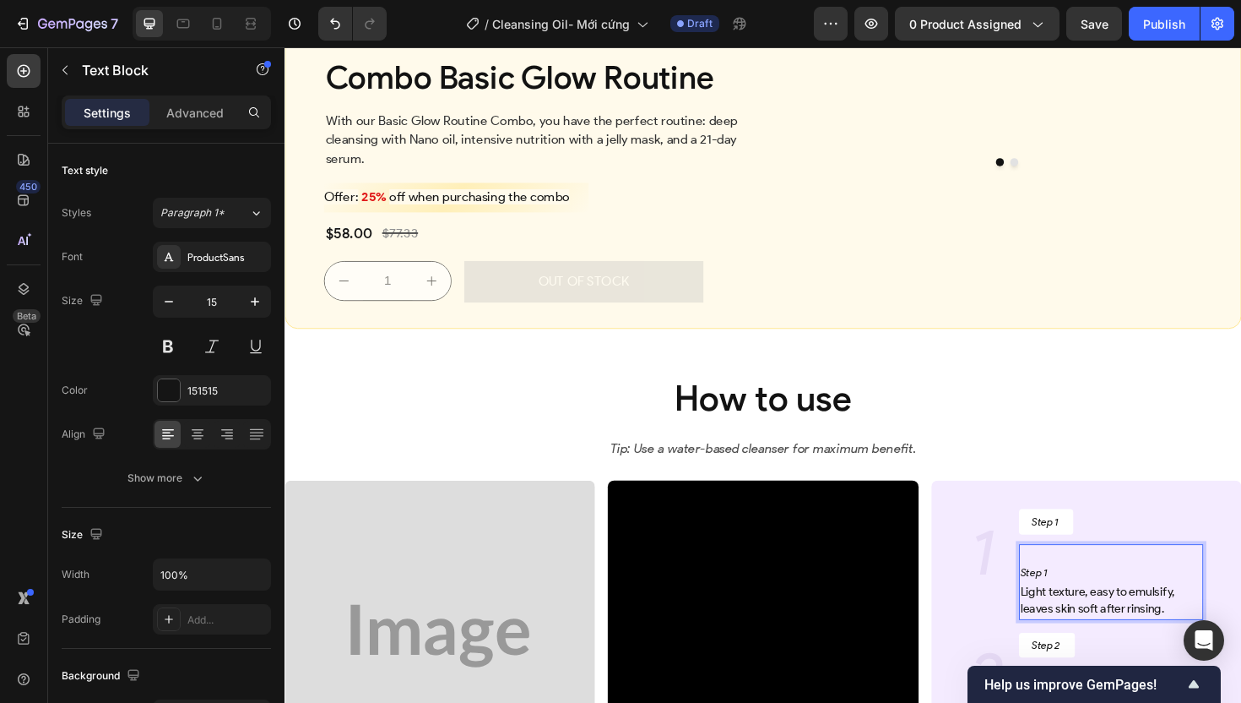
click at [1064, 610] on icon "Step 1" at bounding box center [1078, 603] width 29 height 13
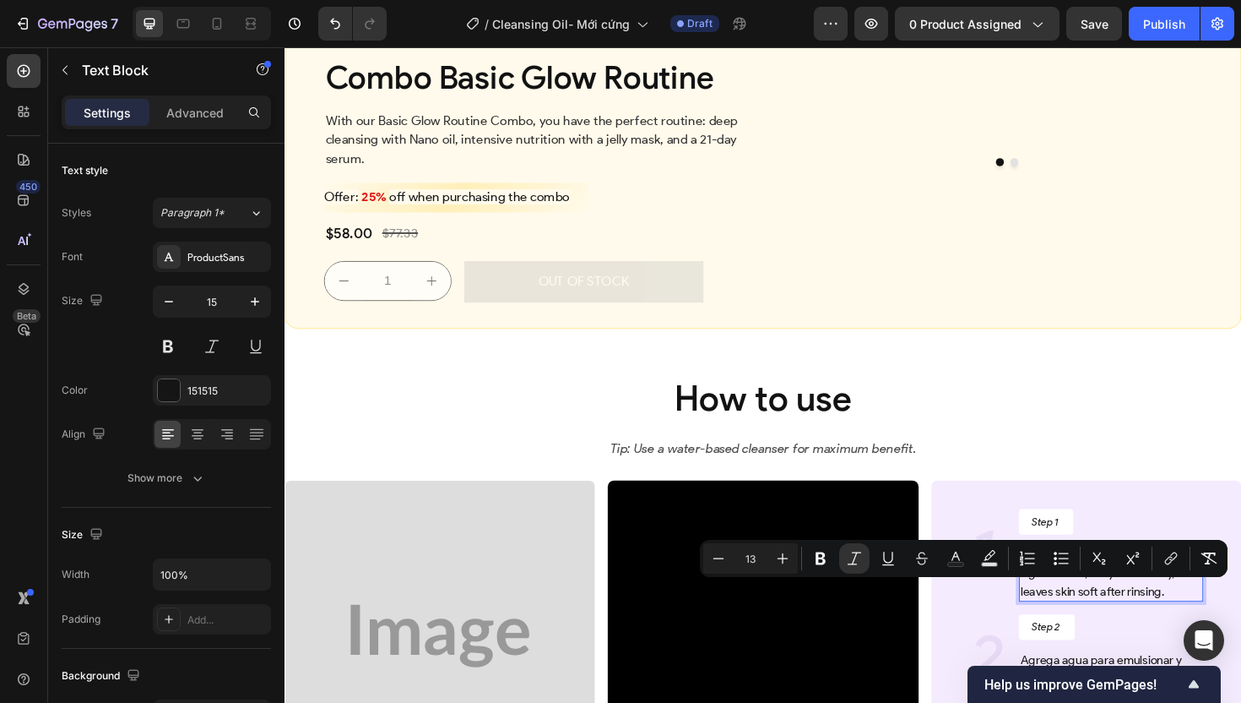
drag, startPoint x: 1090, startPoint y: 618, endPoint x: 1052, endPoint y: 621, distance: 38.1
click at [1052, 621] on div "1 Heading Step 1 Button Step 1 Light texture, easy to emulsify, leaves skin sof…" at bounding box center [1134, 578] width 288 height 111
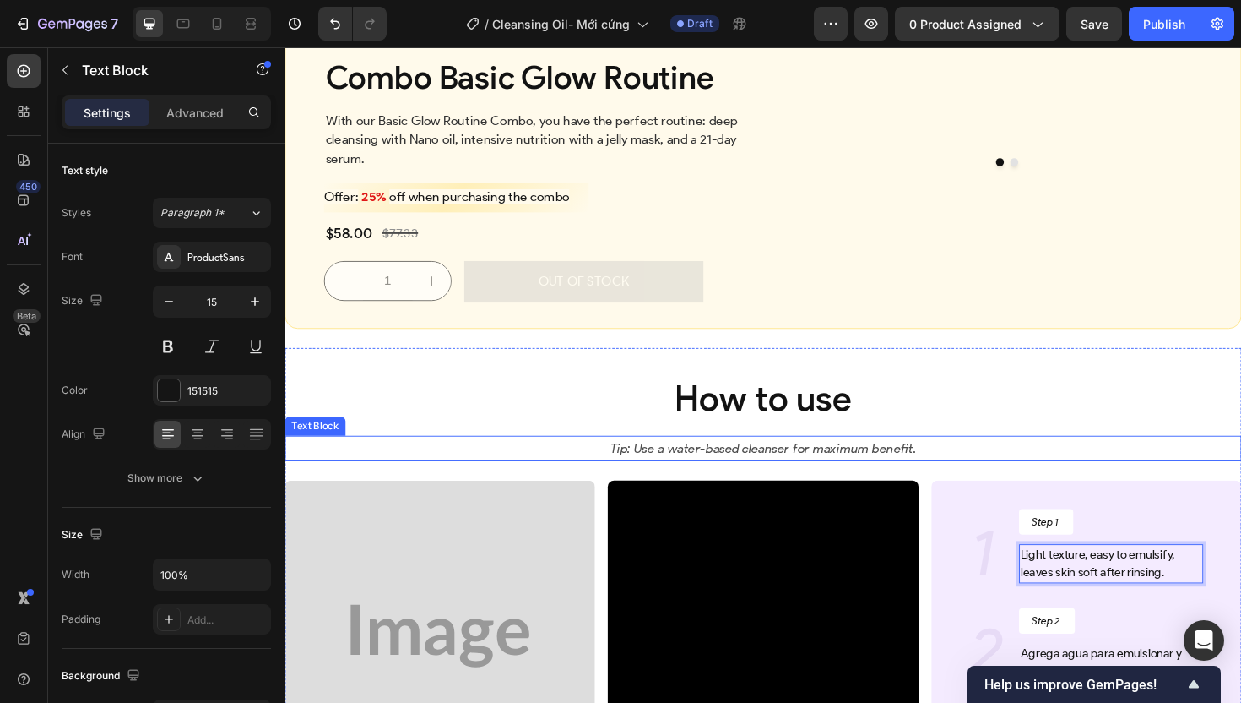
click at [1126, 485] on p "Tip: Use a water-based cleanser for maximum benefit." at bounding box center [791, 472] width 1010 height 24
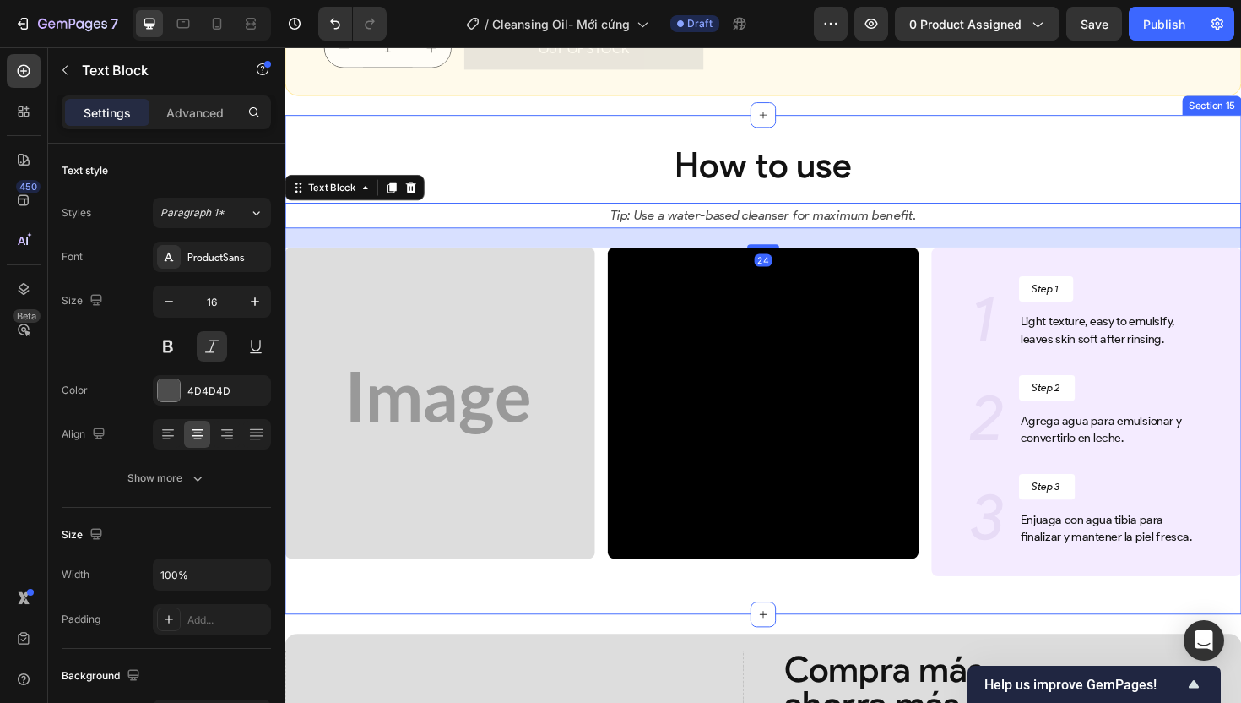
scroll to position [4730, 0]
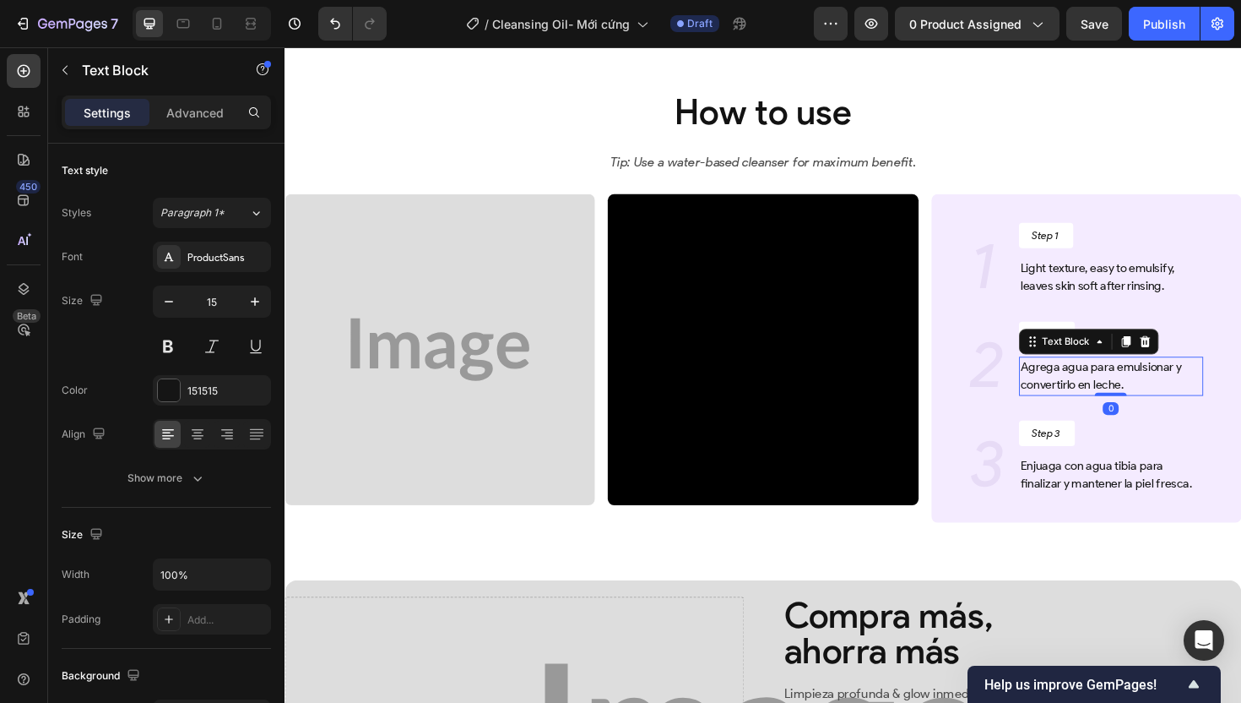
click at [1077, 415] on p "Agrega agua para emulsionar y convertirlo en leche." at bounding box center [1160, 396] width 192 height 38
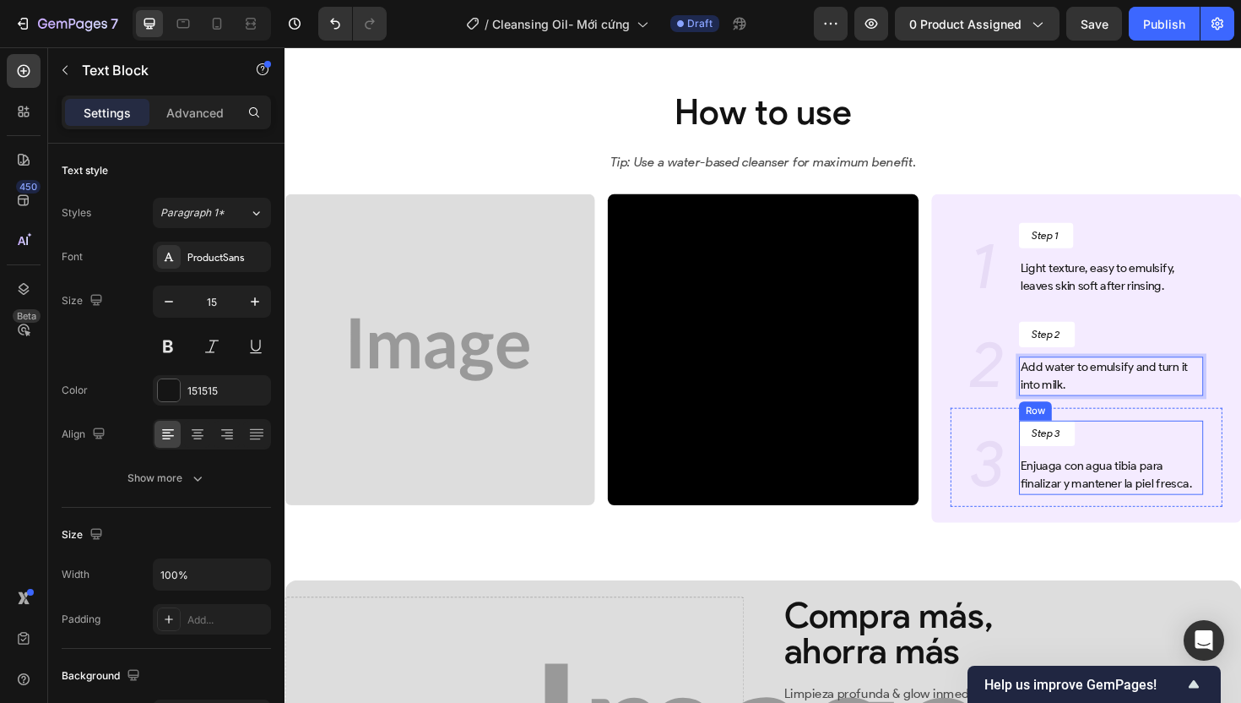
click at [1111, 534] on div "Step 3 Button Enjuaga con agua tibia para finalizar y mantener la piel fresca. …" at bounding box center [1159, 487] width 195 height 91
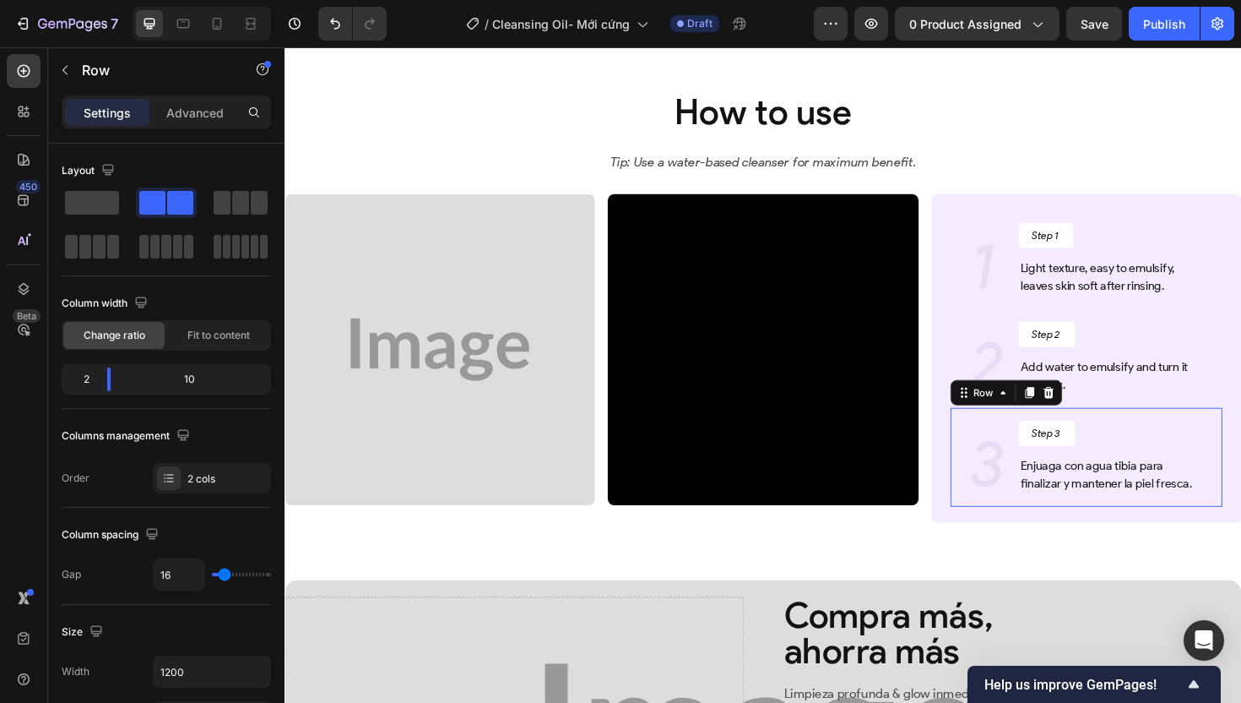
click at [1111, 534] on div "Step 3 Button Enjuaga con agua tibia para finalizar y mantener la piel fresca. …" at bounding box center [1159, 487] width 195 height 91
click at [1114, 519] on p "Enjuaga con agua tibia para finalizar y mantener la piel fresca." at bounding box center [1160, 500] width 192 height 38
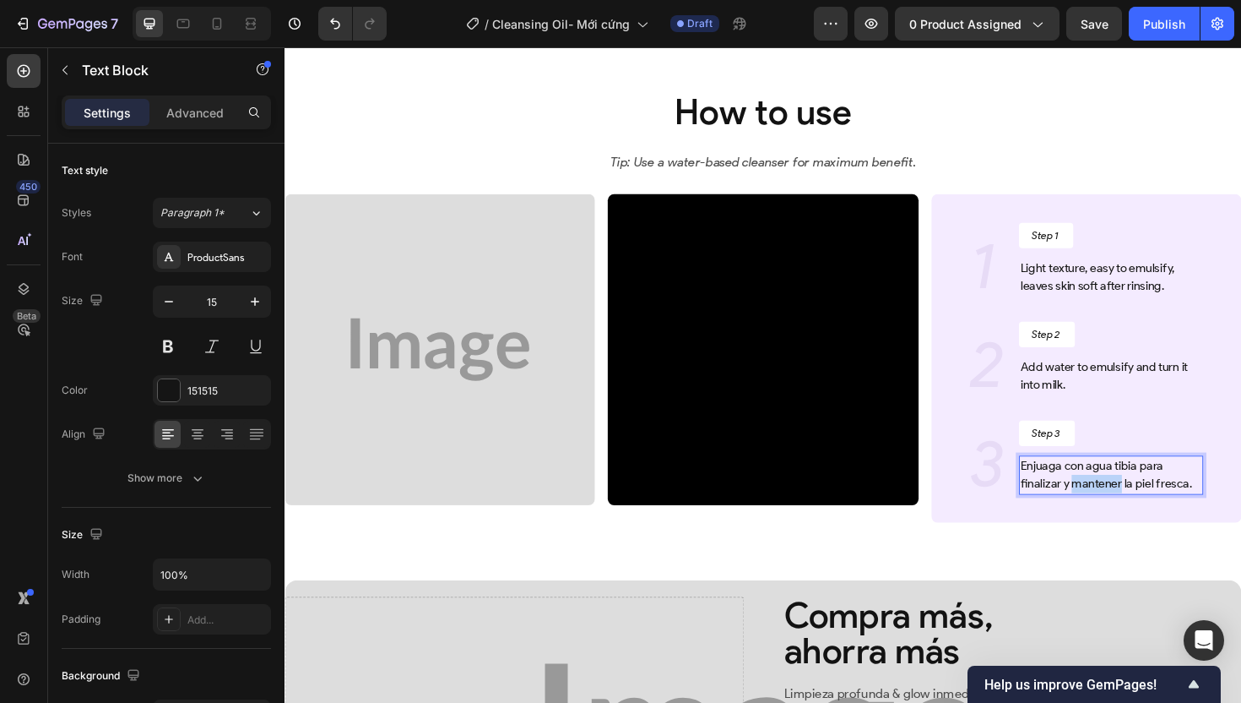
click at [1114, 519] on p "Enjuaga con agua tibia para finalizar y mantener la piel fresca." at bounding box center [1160, 500] width 192 height 38
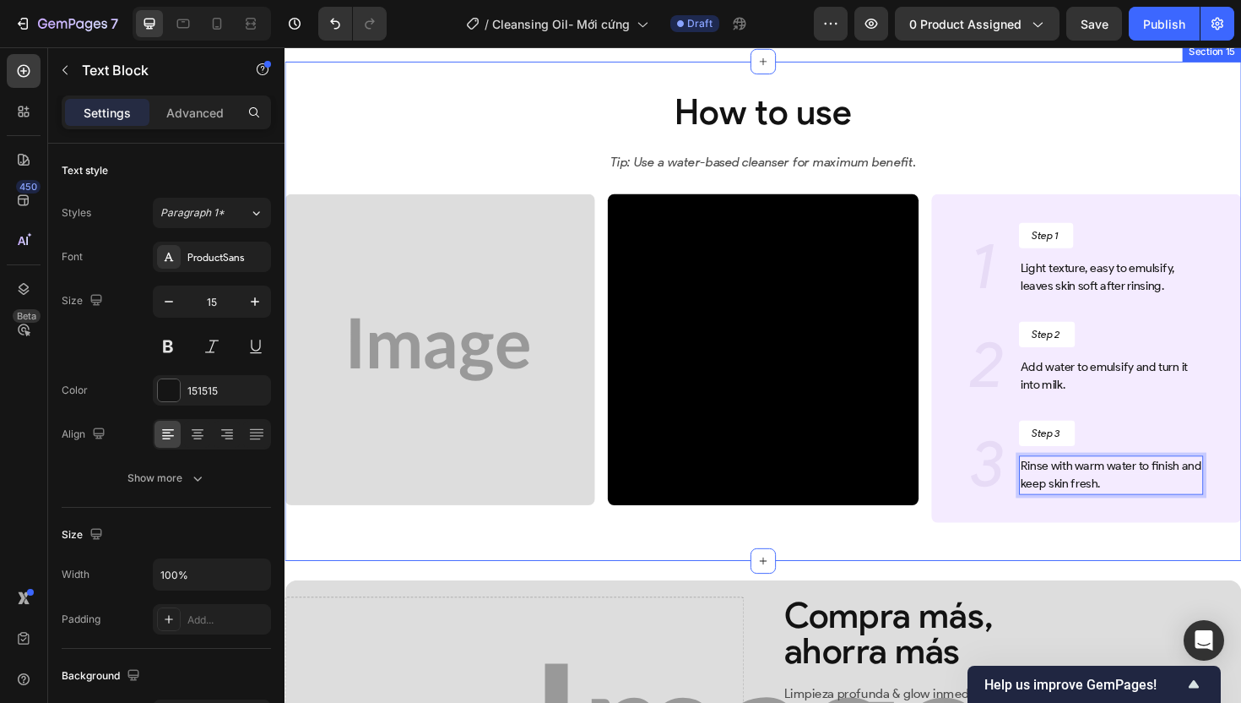
click at [968, 183] on div "How to use Heading Tip: Use a water-based cleanser for maximum benefit. Text Bl…" at bounding box center [791, 327] width 1013 height 488
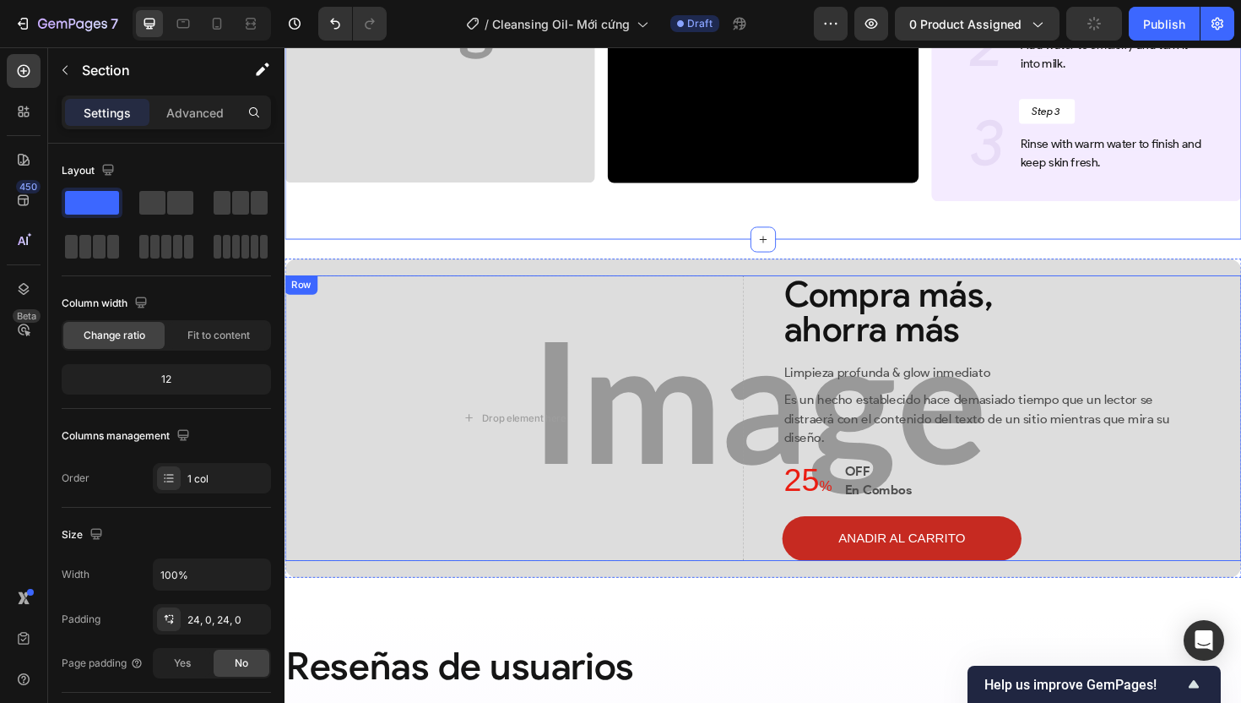
scroll to position [5117, 0]
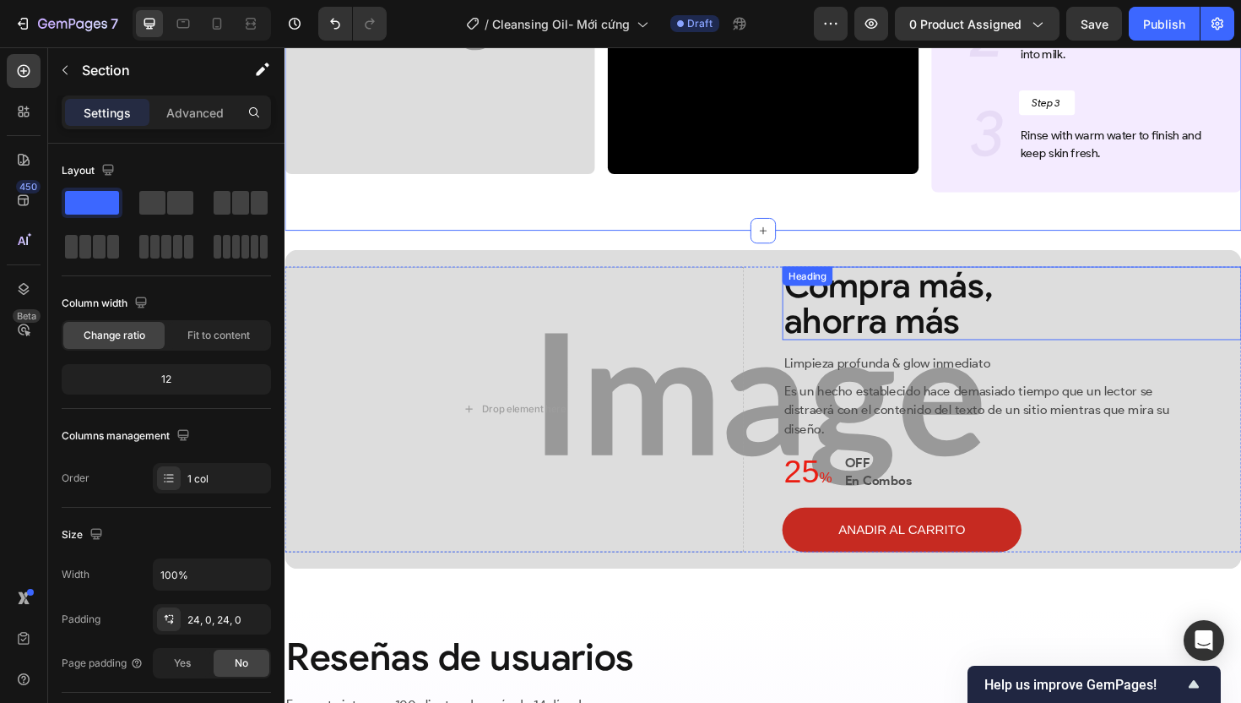
click at [910, 327] on h2 "Compra más, ahorra más" at bounding box center [1054, 318] width 486 height 78
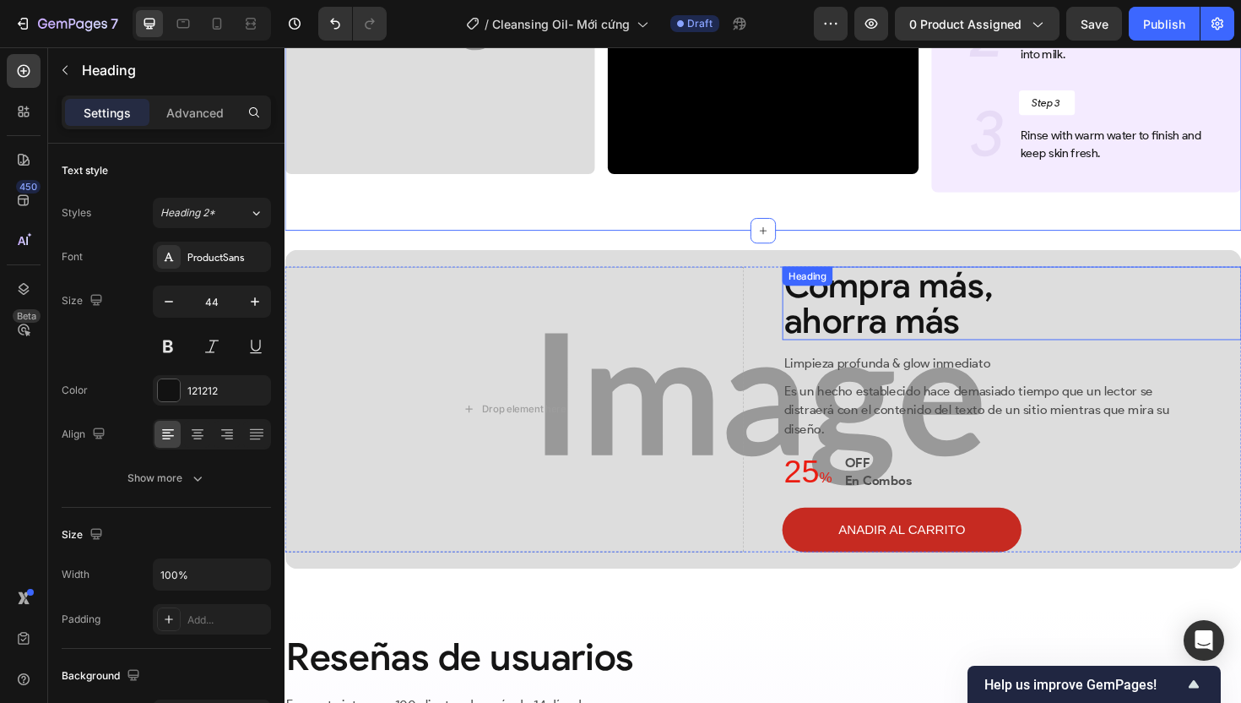
click at [910, 325] on h2 "Compra más, ahorra más" at bounding box center [1054, 318] width 486 height 78
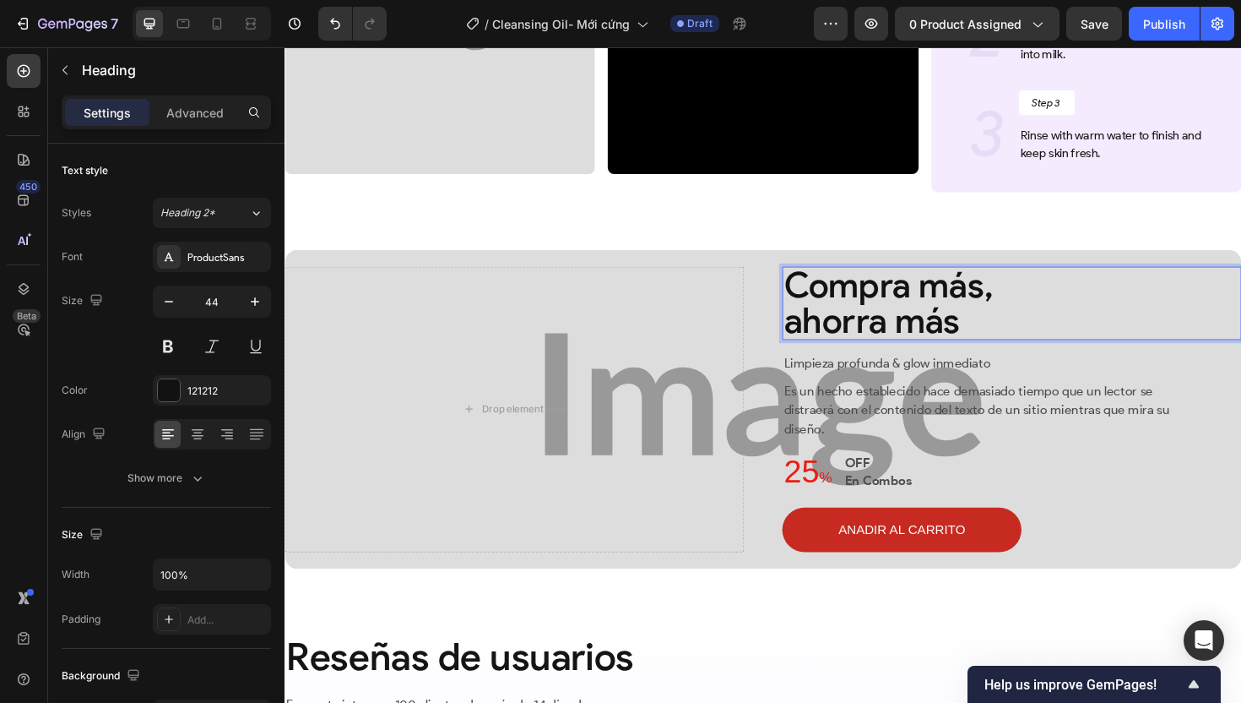
scroll to position [2, 0]
click at [1016, 383] on p "Limpieza profunda & glow inmediato" at bounding box center [1044, 382] width 463 height 20
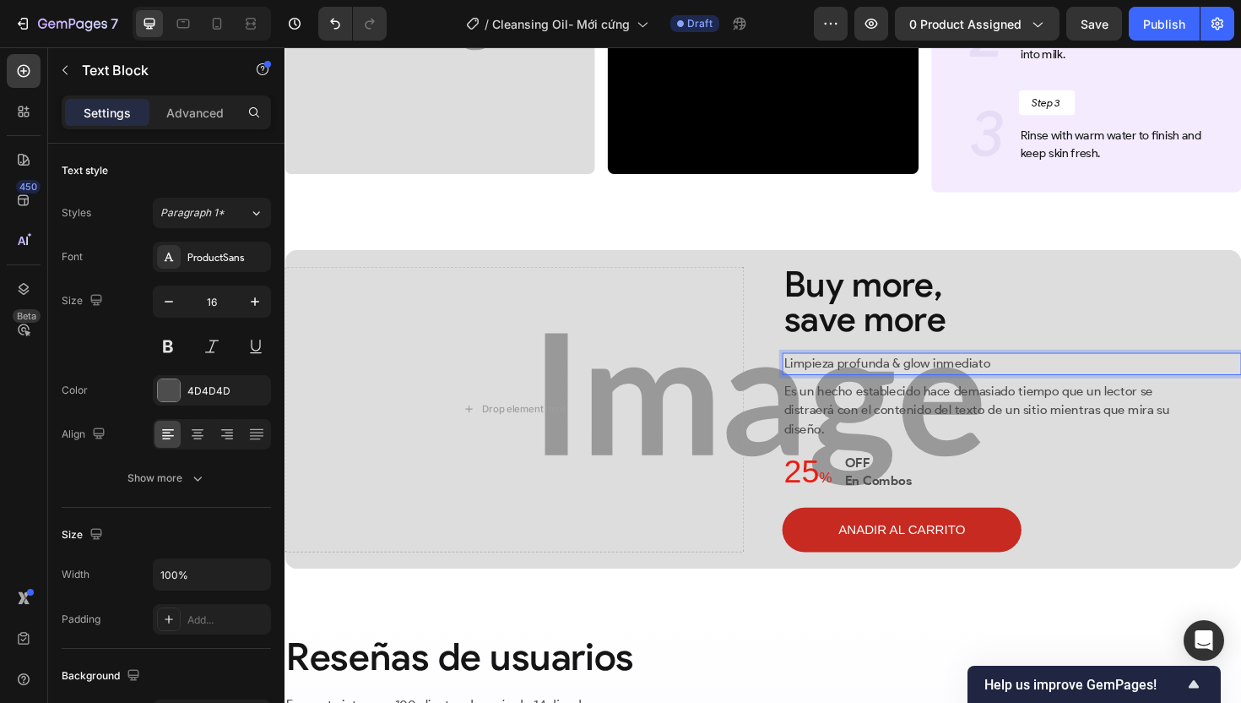
click at [1016, 383] on p "Limpieza profunda & glow inmediato" at bounding box center [1044, 382] width 463 height 20
click at [1110, 406] on p "Es un hecho establecido hace demasiado tiempo que un lector se distraerá con el…" at bounding box center [1020, 431] width 415 height 61
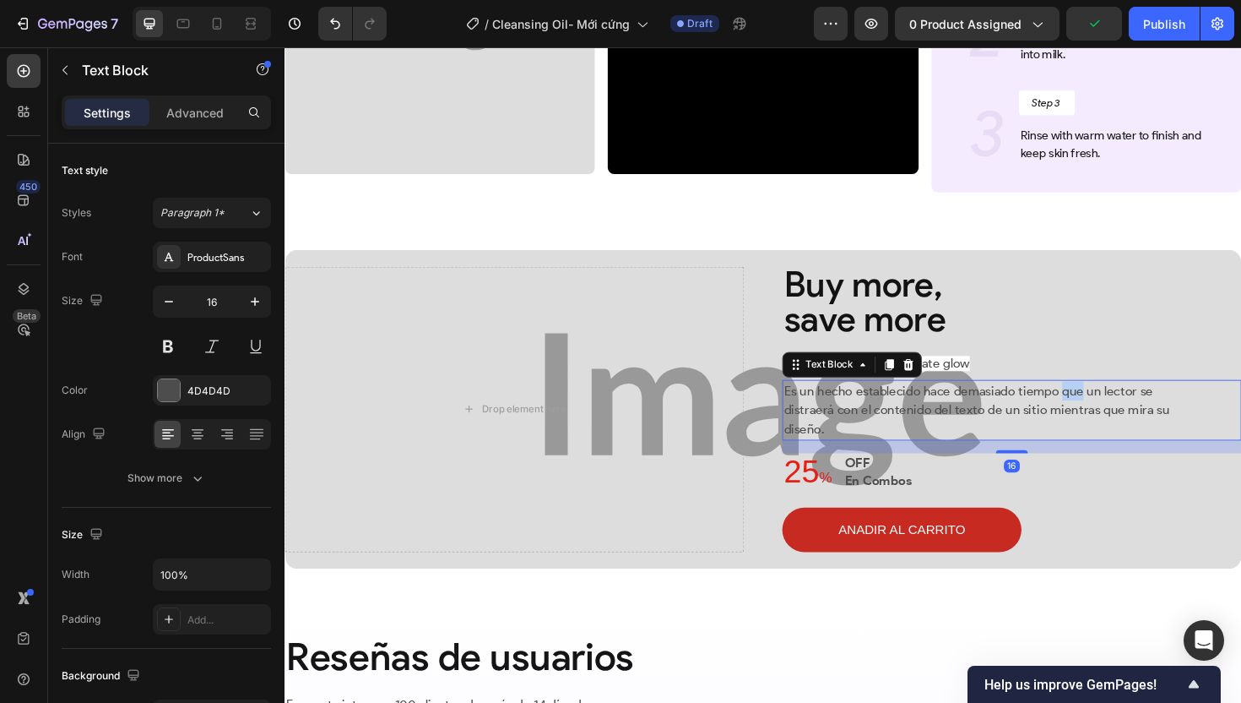
click at [1110, 406] on p "Es un hecho establecido hace demasiado tiempo que un lector se distraerá con el…" at bounding box center [1020, 431] width 415 height 61
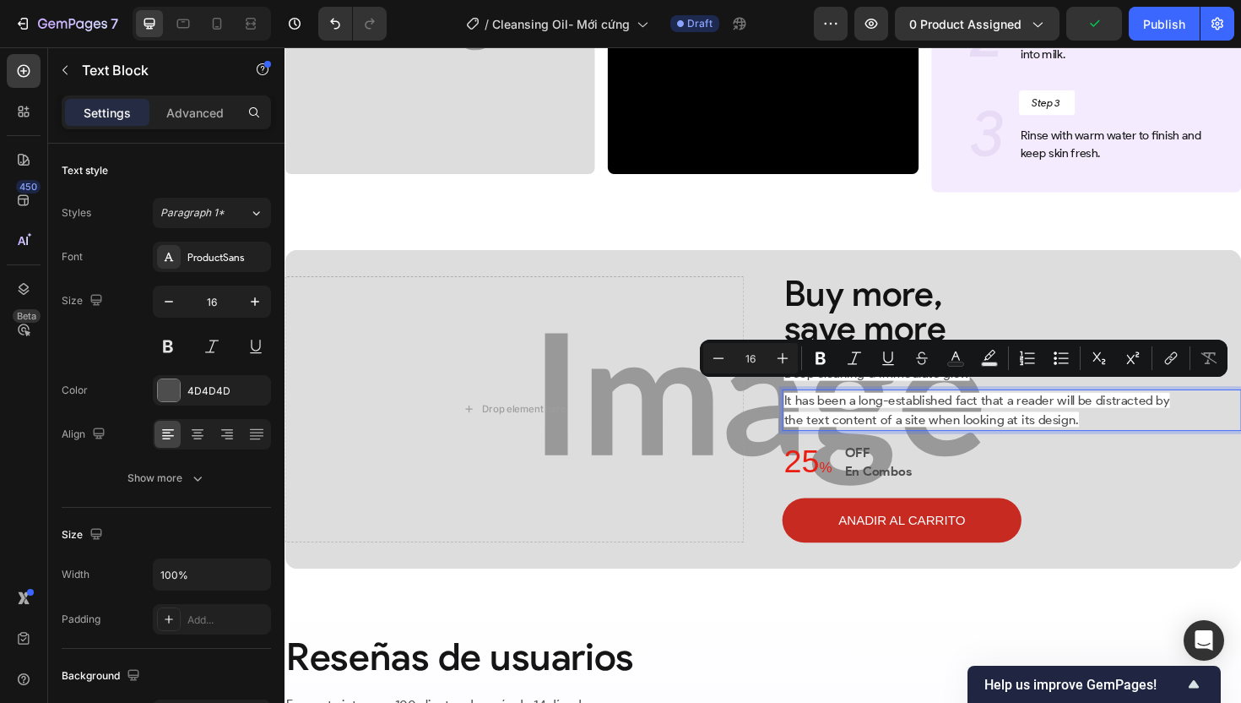
scroll to position [5127, 0]
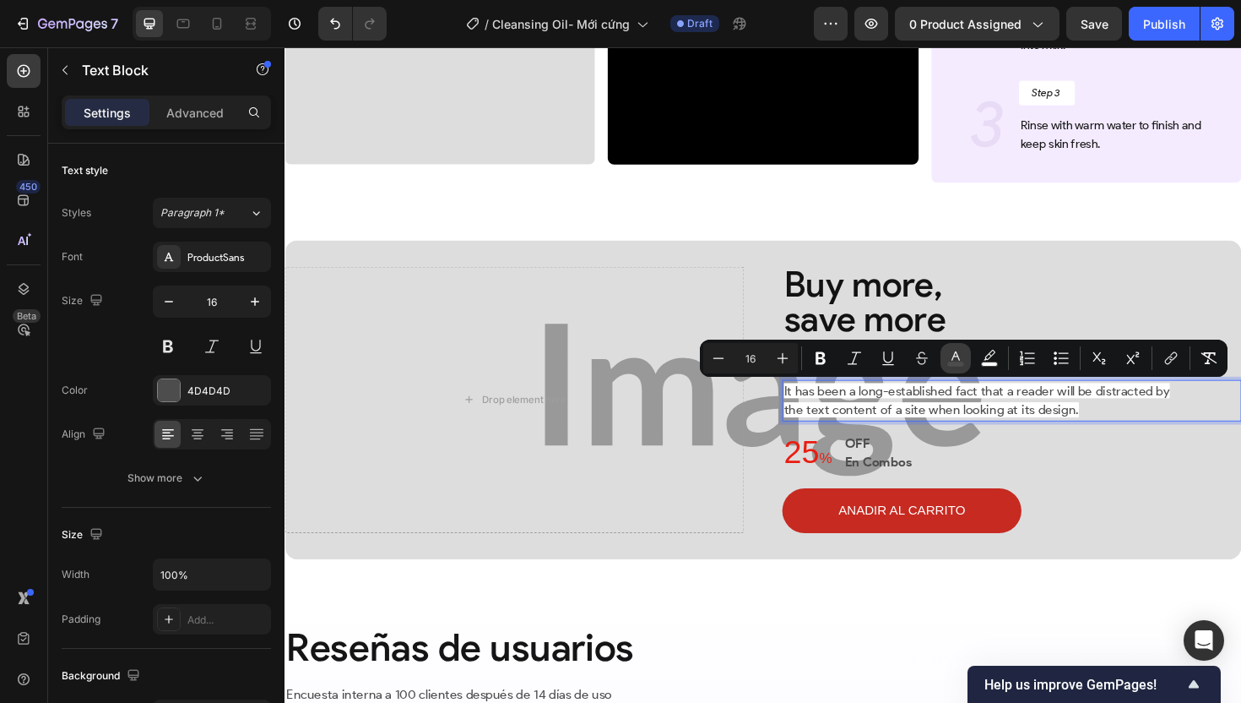
click at [957, 361] on icon "Editor contextual toolbar" at bounding box center [955, 358] width 17 height 17
type input "4D4D4D"
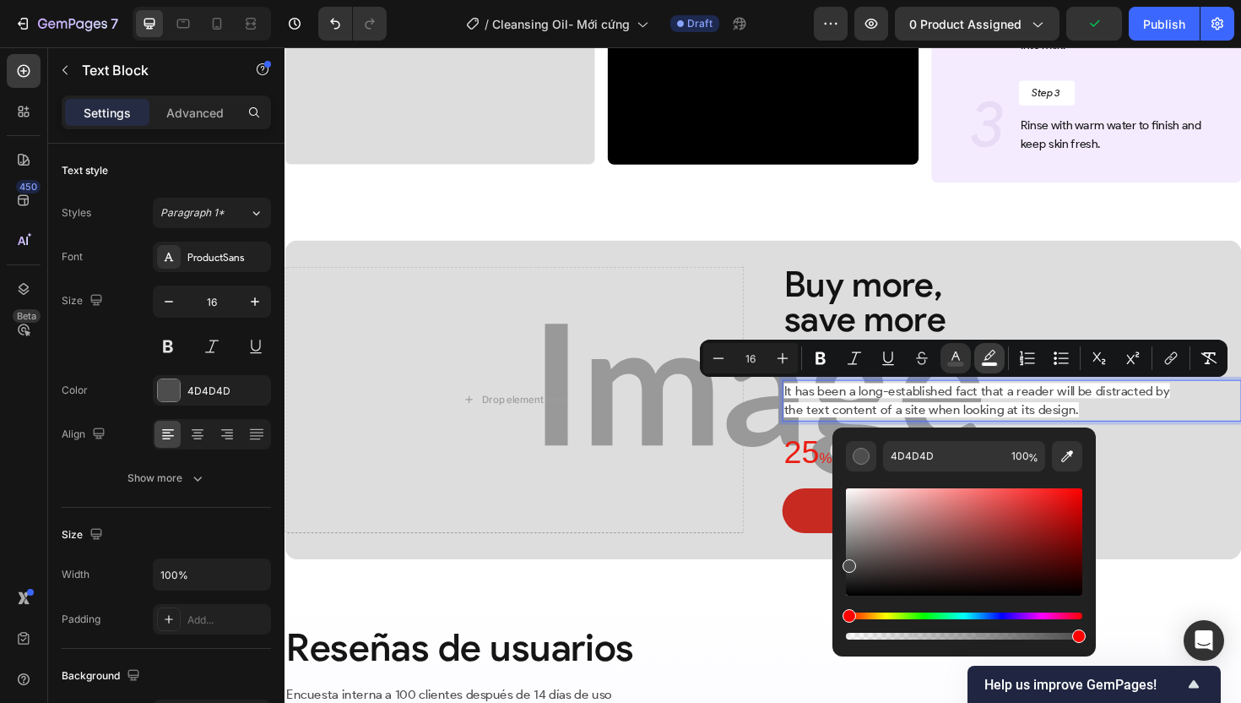
click at [987, 357] on icon "Editor contextual toolbar" at bounding box center [989, 358] width 17 height 17
type input "FFFFFF"
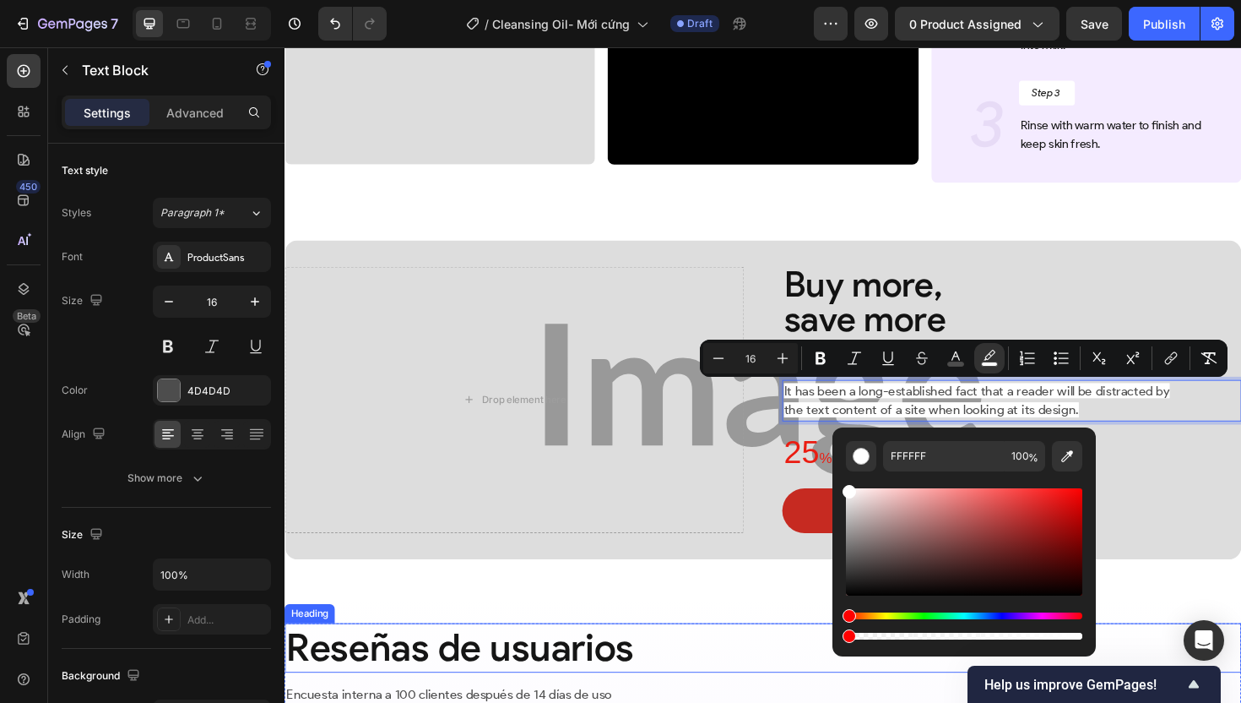
type input "0"
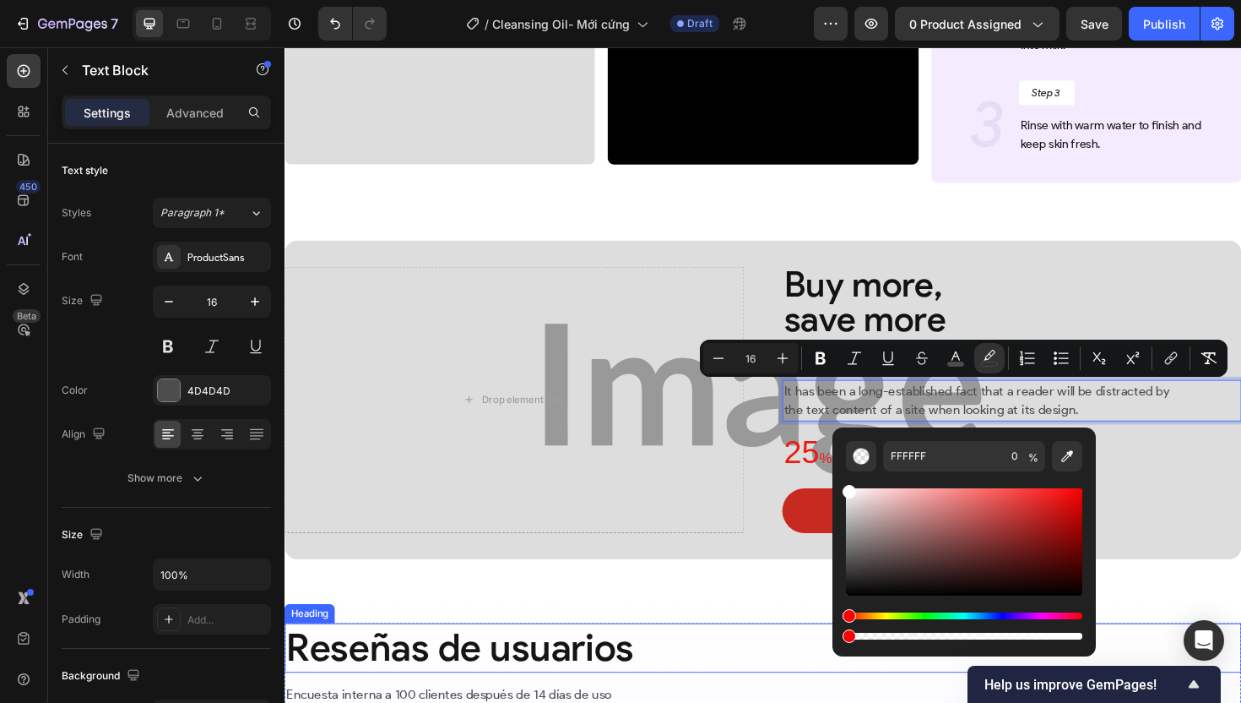
drag, startPoint x: 1362, startPoint y: 681, endPoint x: 786, endPoint y: 674, distance: 575.9
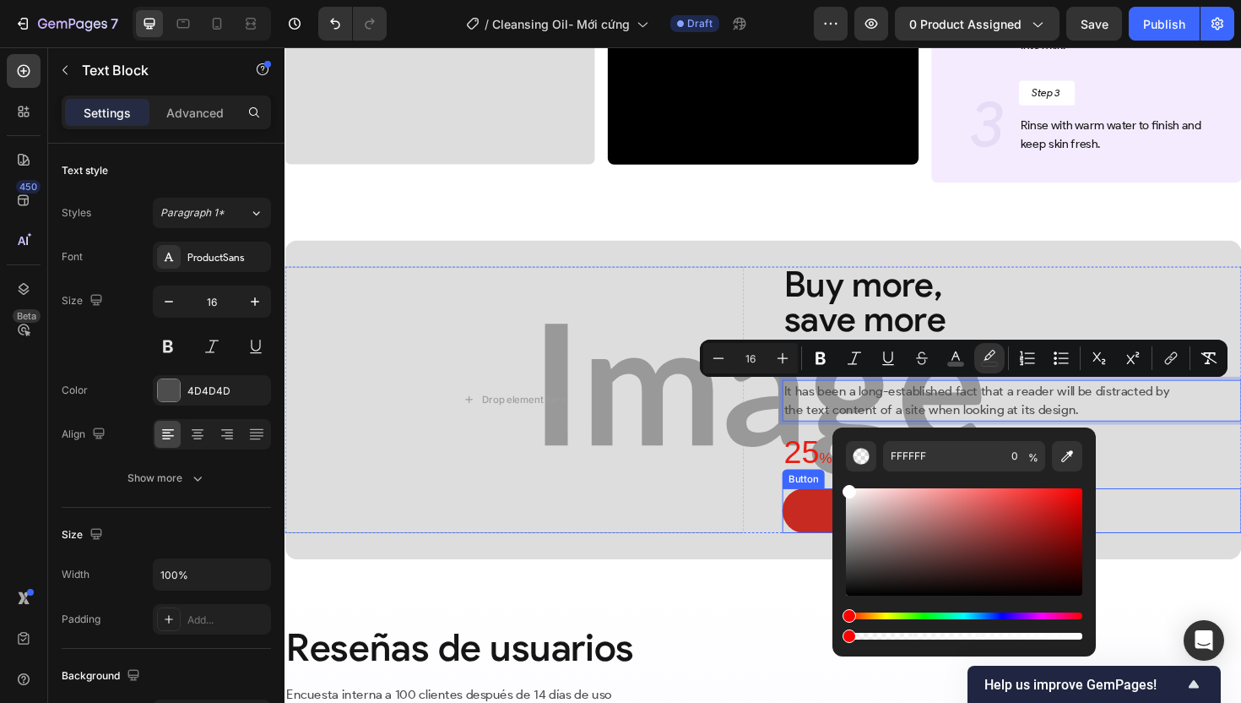
click at [1170, 513] on div "Buy more, save more Heading Deep cleaning & immediate glow Text Block It has be…" at bounding box center [1054, 420] width 486 height 282
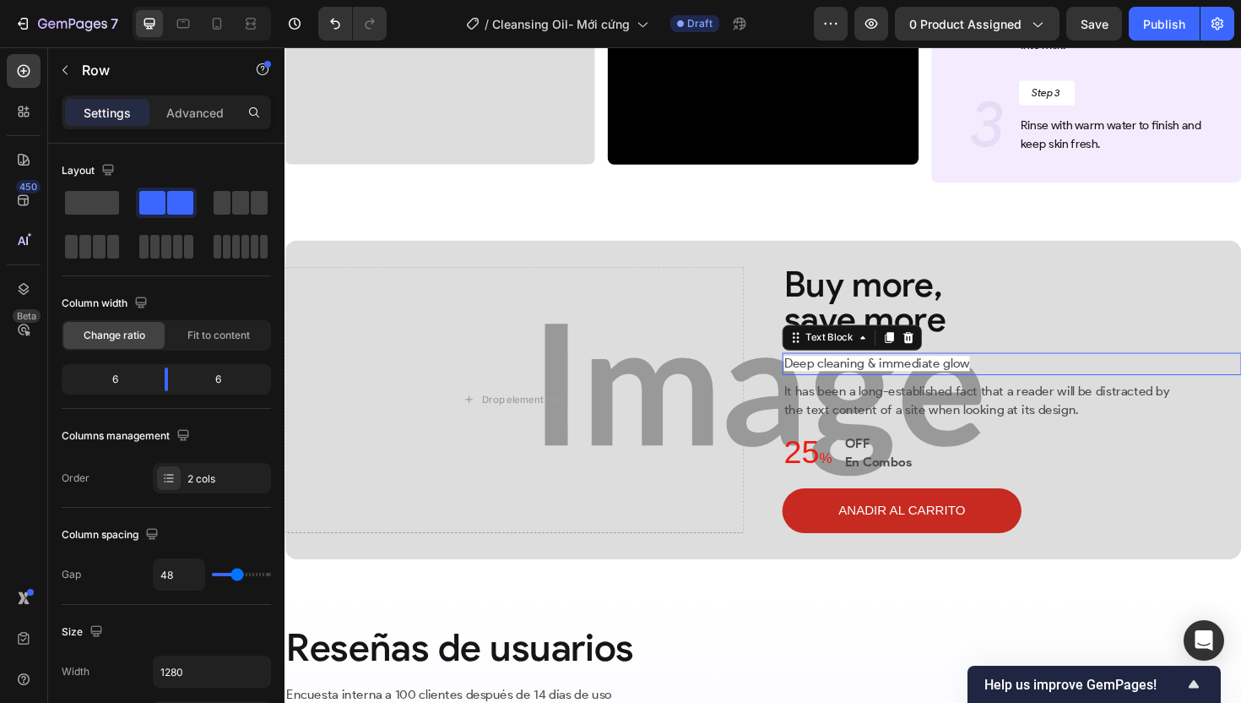
click at [903, 379] on span "Deep cleaning & immediate glow" at bounding box center [911, 382] width 197 height 16
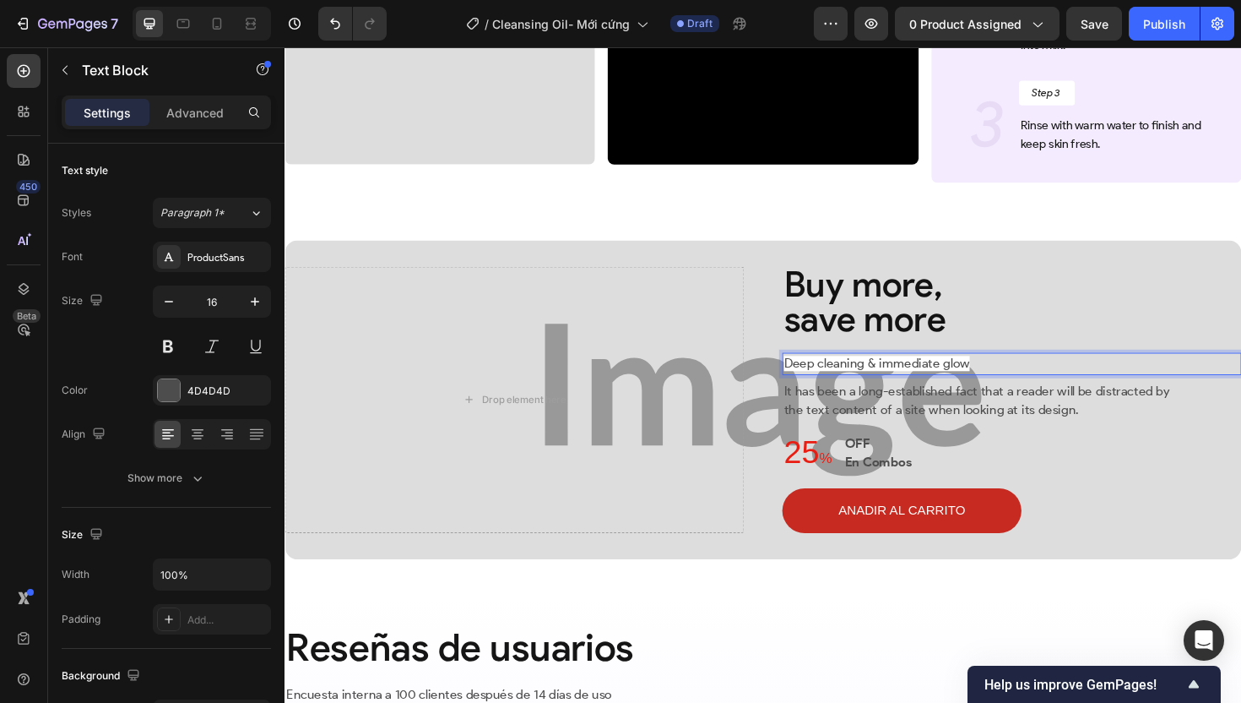
click at [903, 379] on span "Deep cleaning & immediate glow" at bounding box center [911, 382] width 197 height 16
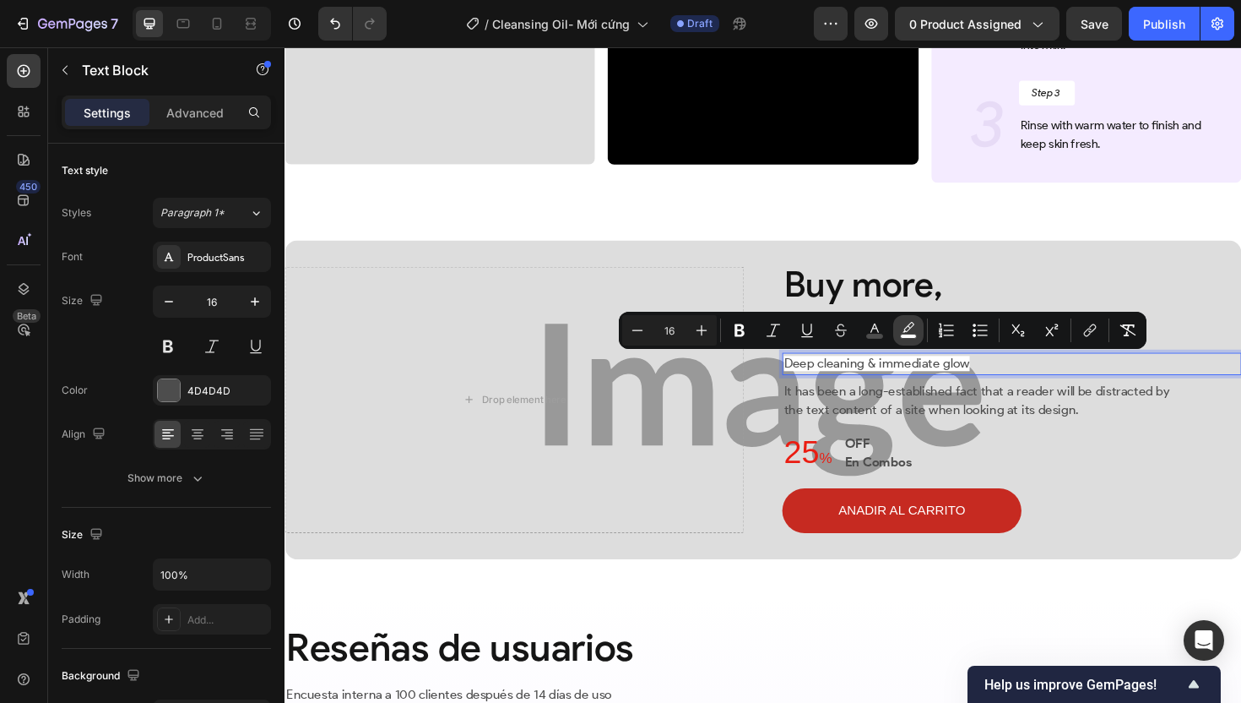
click at [909, 330] on icon "Editor contextual toolbar" at bounding box center [908, 330] width 17 height 17
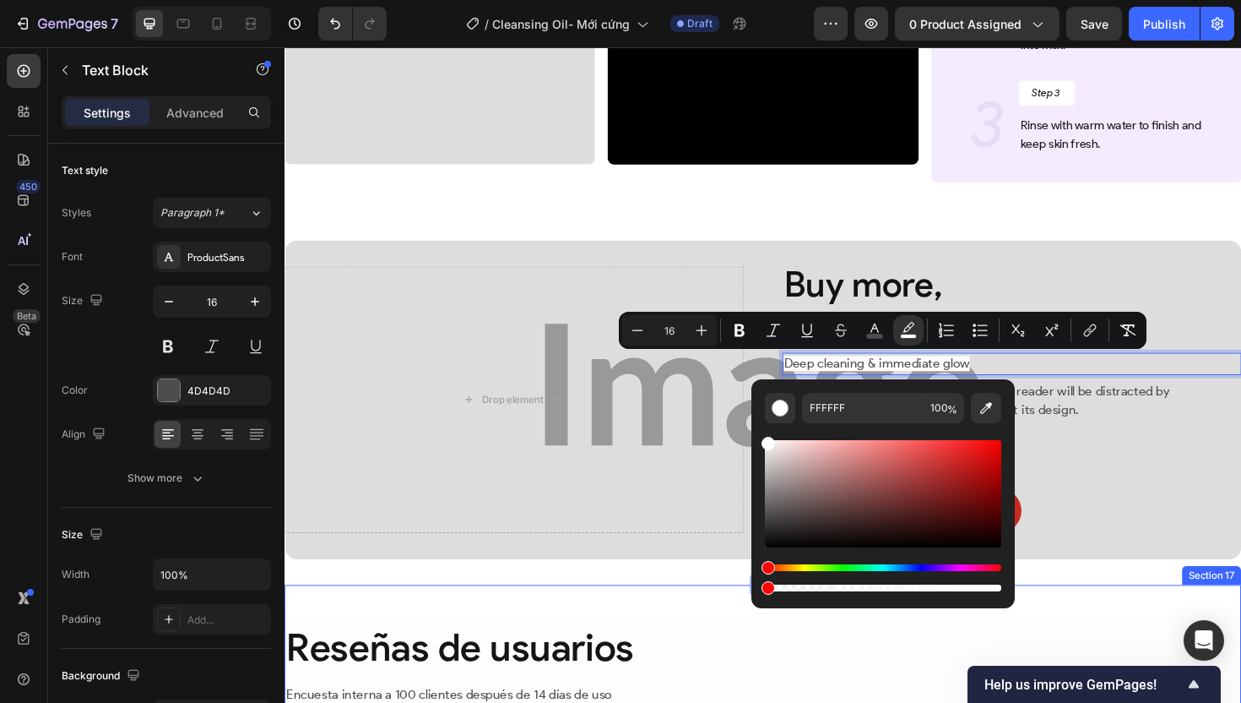
drag, startPoint x: 1283, startPoint y: 638, endPoint x: 722, endPoint y: 628, distance: 560.7
type input "0"
click at [1205, 502] on div "Buy more, save more Heading Deep cleaning & immediate glow Text Block 6 It has …" at bounding box center [1054, 420] width 486 height 282
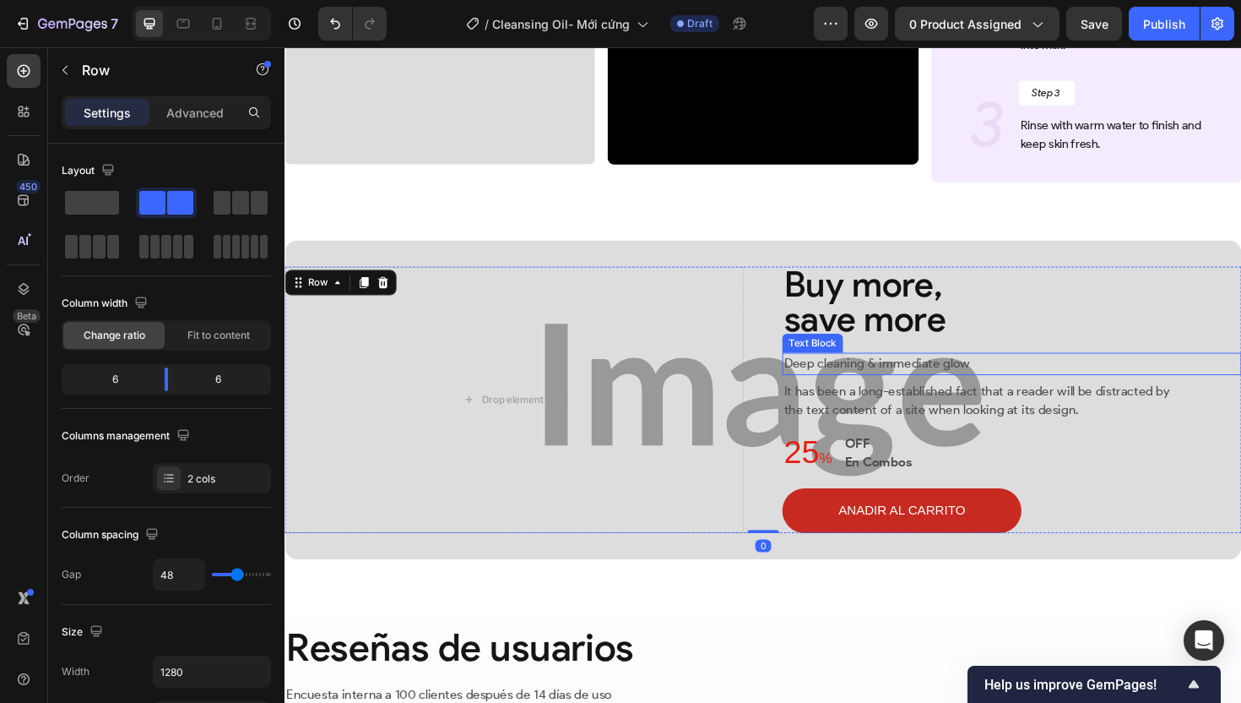
click at [963, 380] on span "Deep cleaning & immediate glow" at bounding box center [911, 382] width 197 height 16
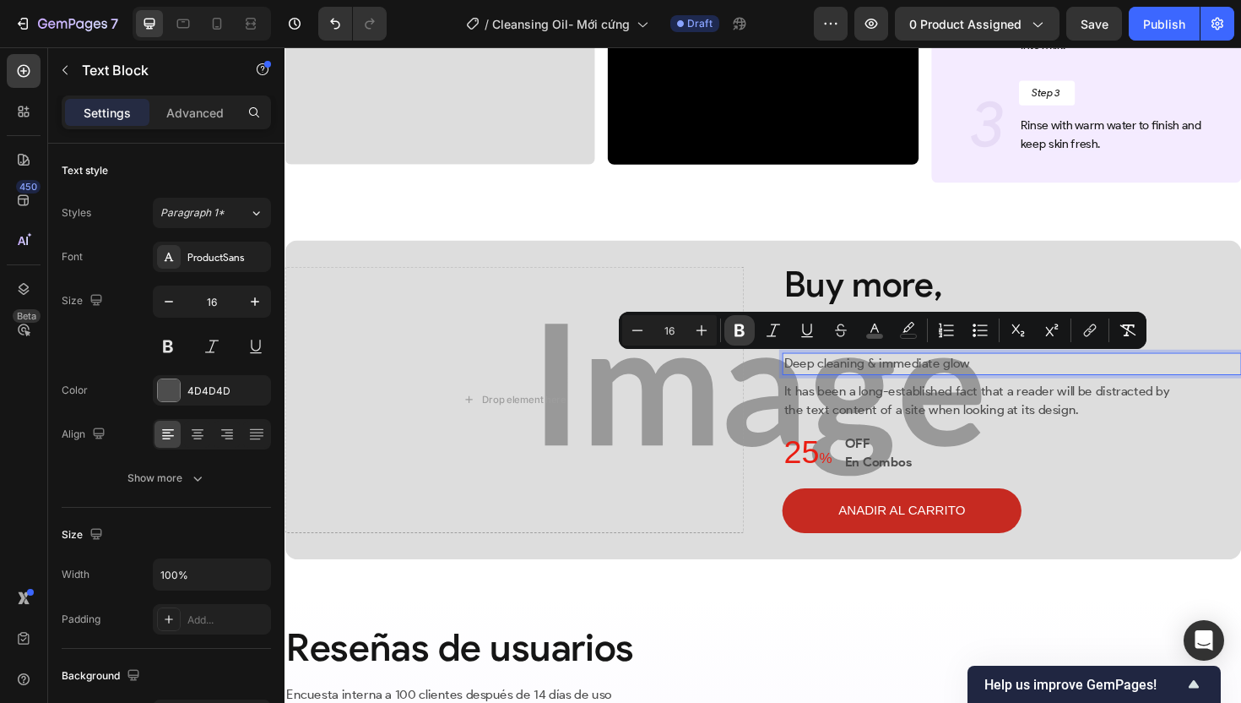
click at [743, 329] on icon "Editor contextual toolbar" at bounding box center [739, 330] width 17 height 17
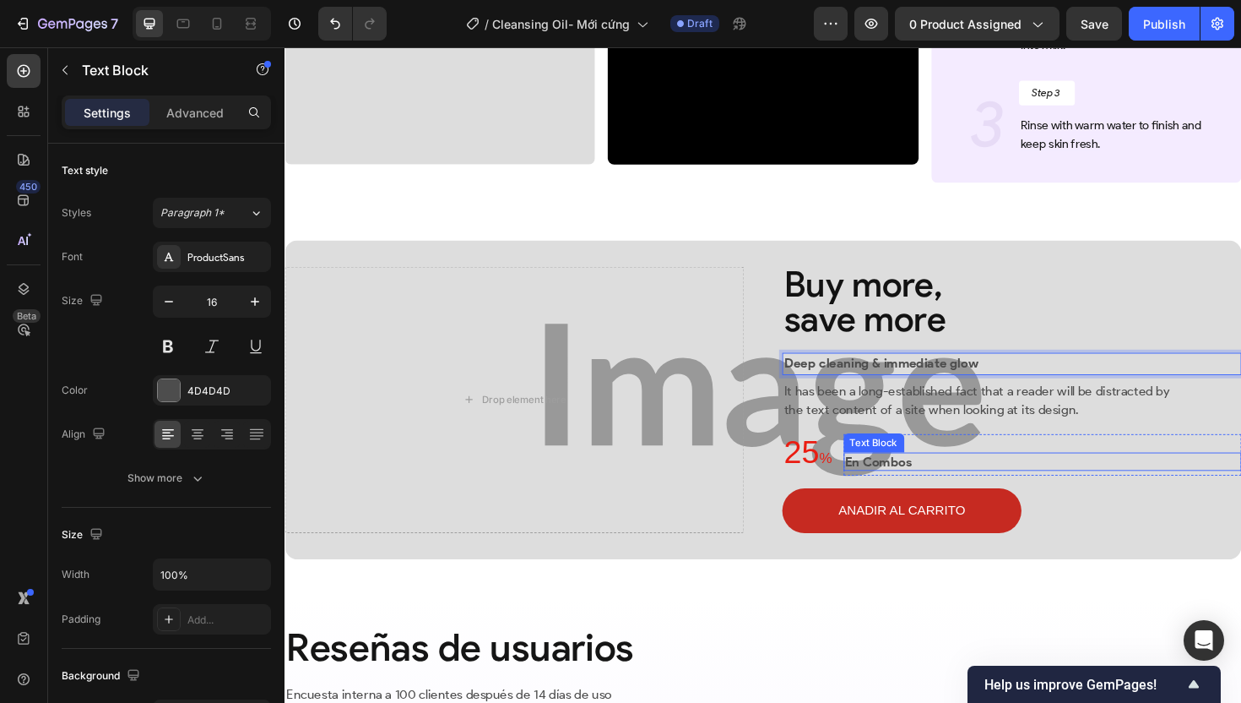
click at [1063, 489] on p "En Combos" at bounding box center [1077, 486] width 398 height 16
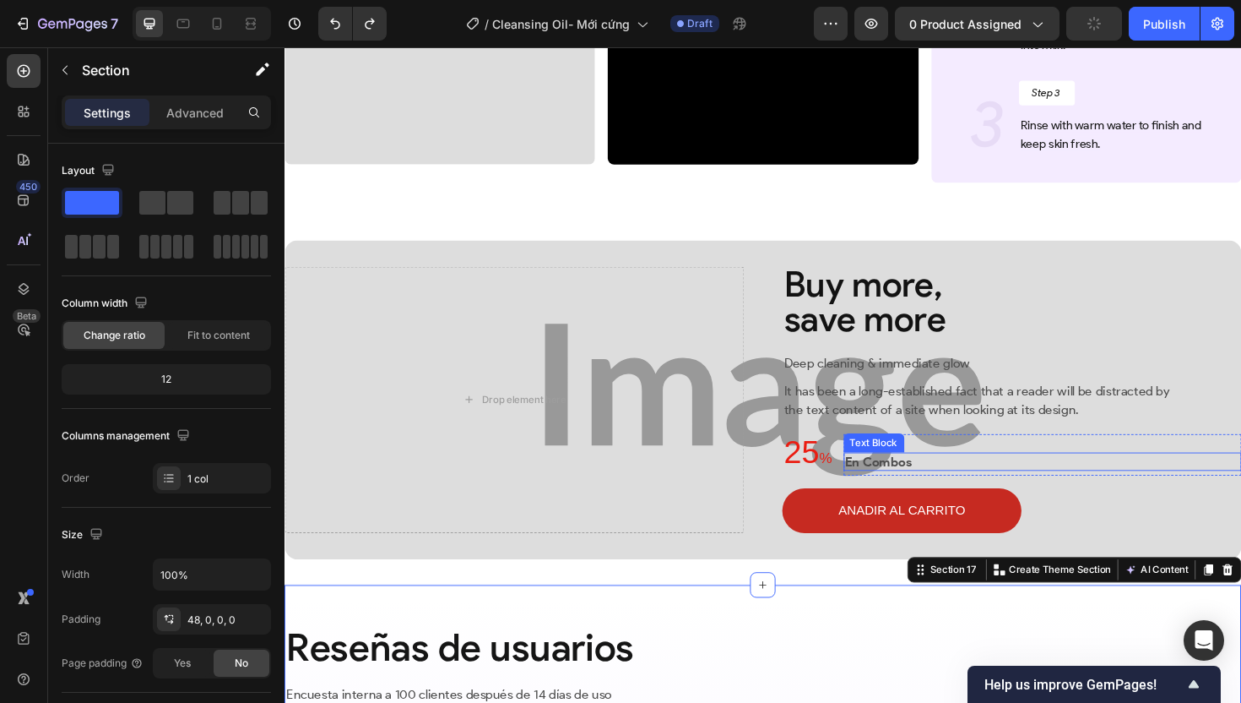
click at [925, 487] on strong "En Combos" at bounding box center [913, 486] width 71 height 16
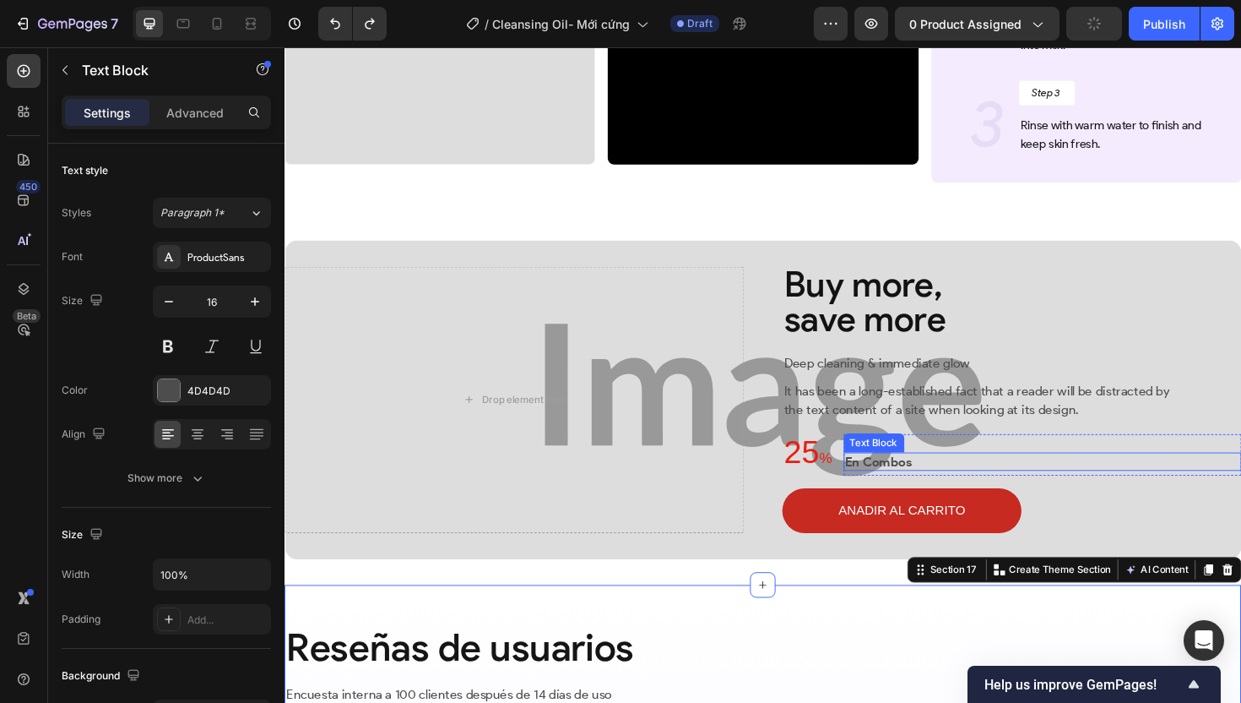
click at [925, 487] on strong "En Combos" at bounding box center [913, 486] width 71 height 16
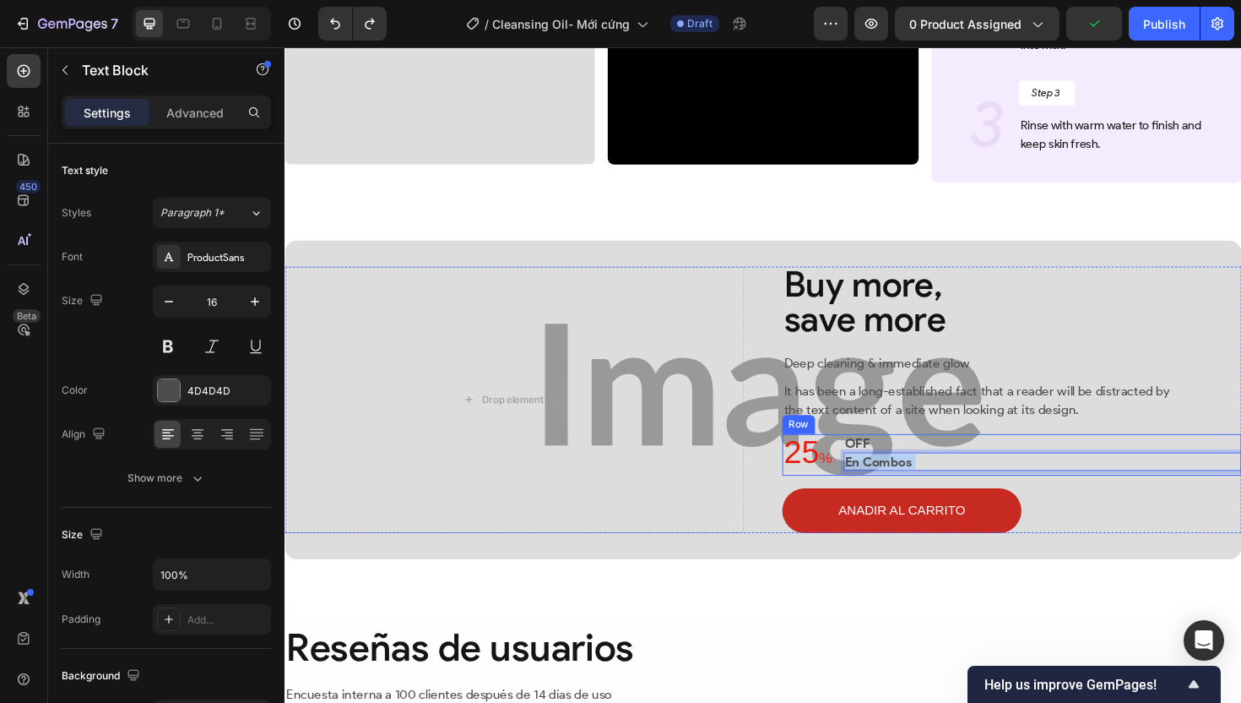
drag, startPoint x: 941, startPoint y: 487, endPoint x: 861, endPoint y: 489, distance: 80.2
click at [860, 488] on div "25 % Text Block OFF Text Block En Combos Text Block 6 Row Row" at bounding box center [1054, 479] width 486 height 44
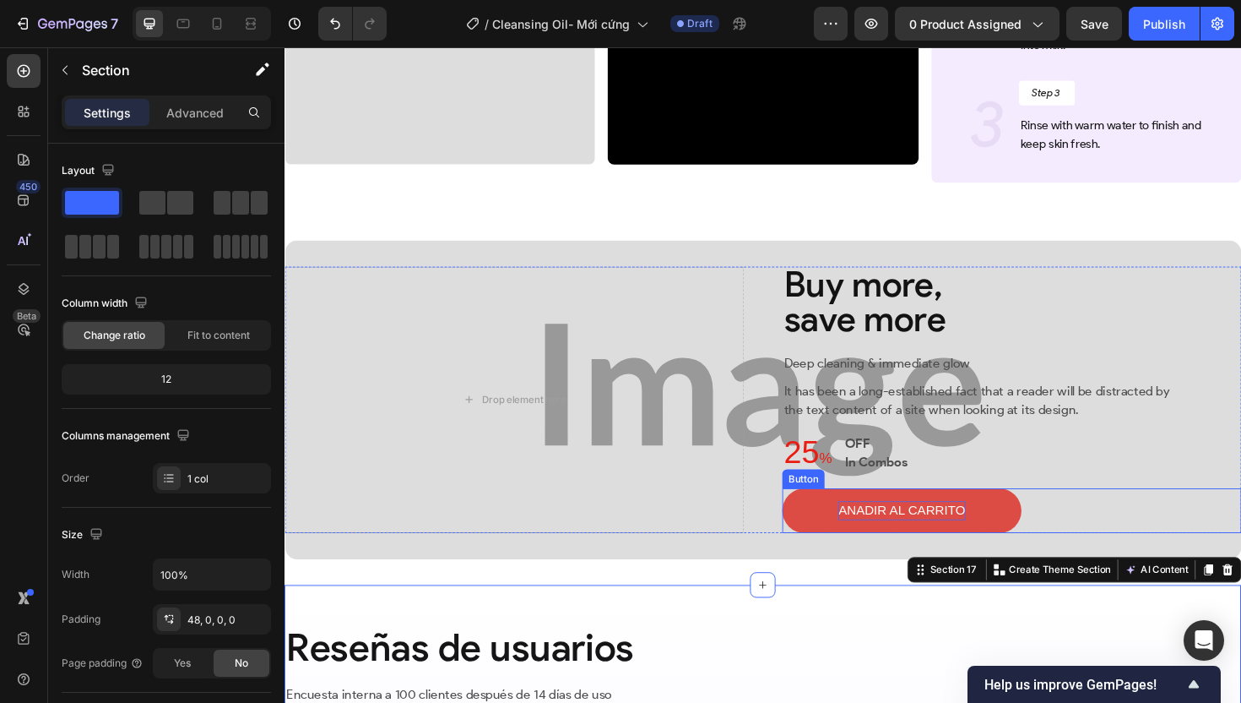
click at [915, 540] on p "ANADIR AL CARRITO" at bounding box center [938, 538] width 134 height 20
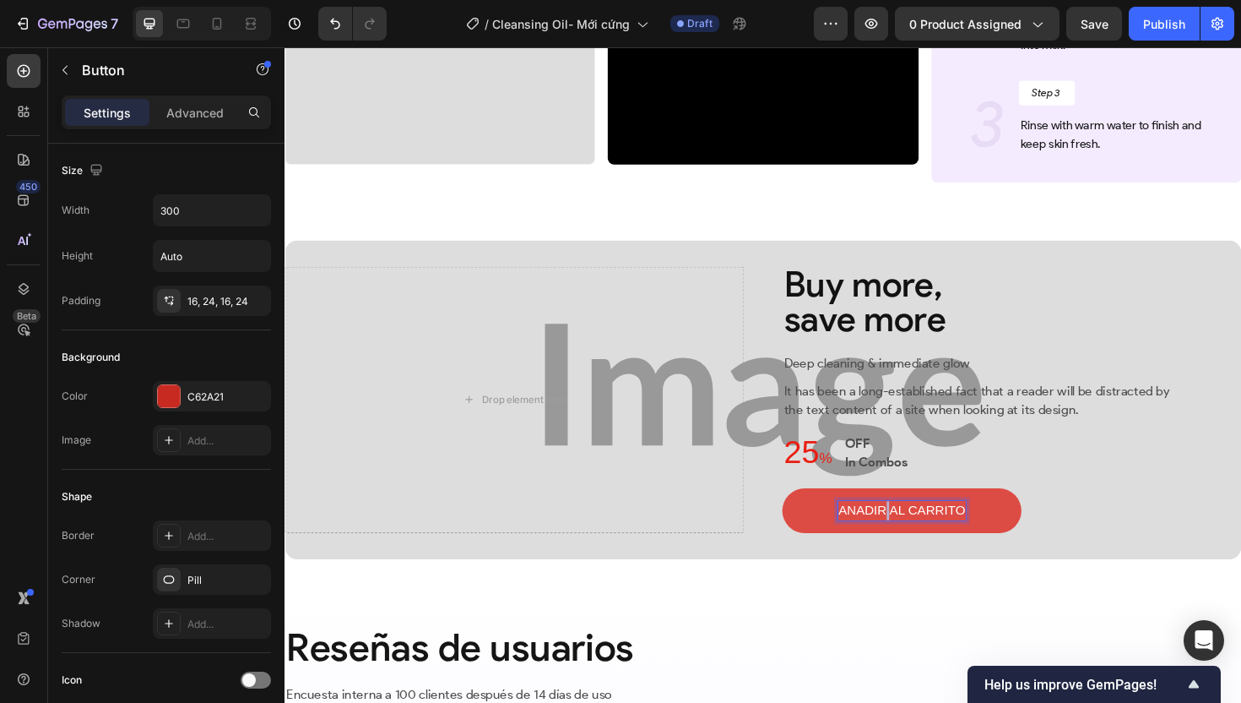
click at [915, 540] on p "ANADIR AL CARRITO" at bounding box center [938, 538] width 134 height 20
click at [813, 483] on span "25" at bounding box center [832, 475] width 38 height 37
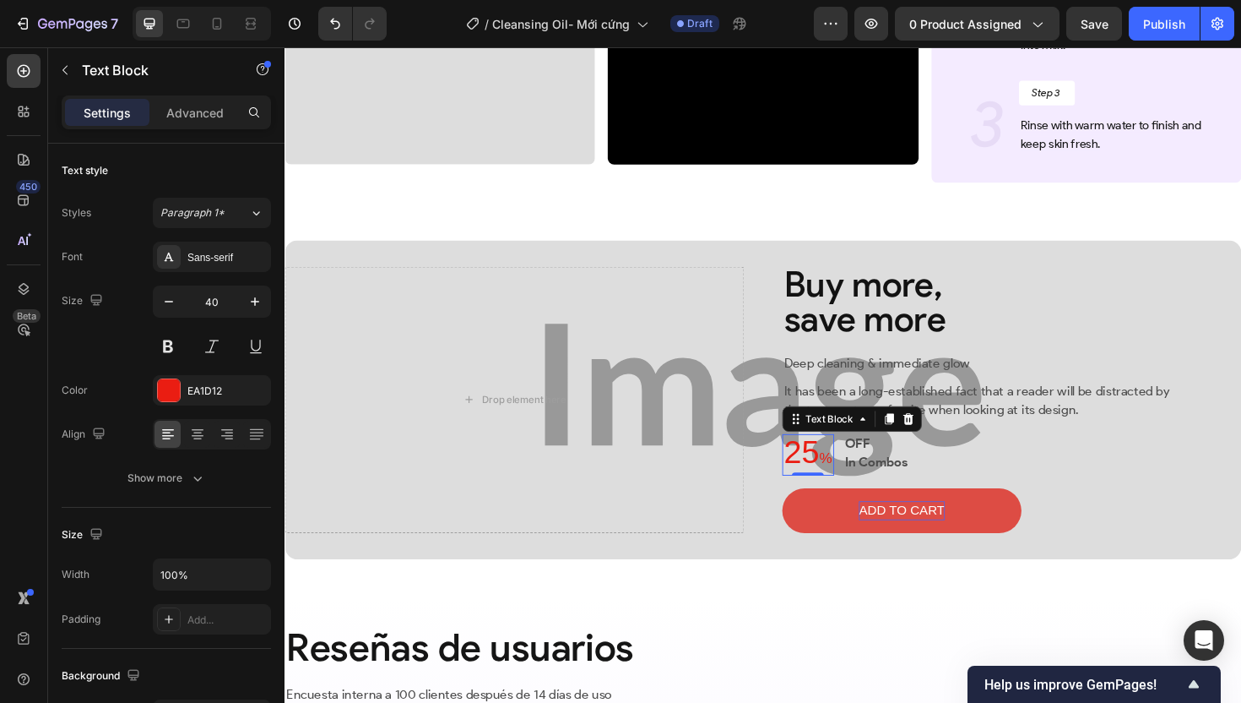
click at [827, 479] on span "25" at bounding box center [832, 475] width 38 height 37
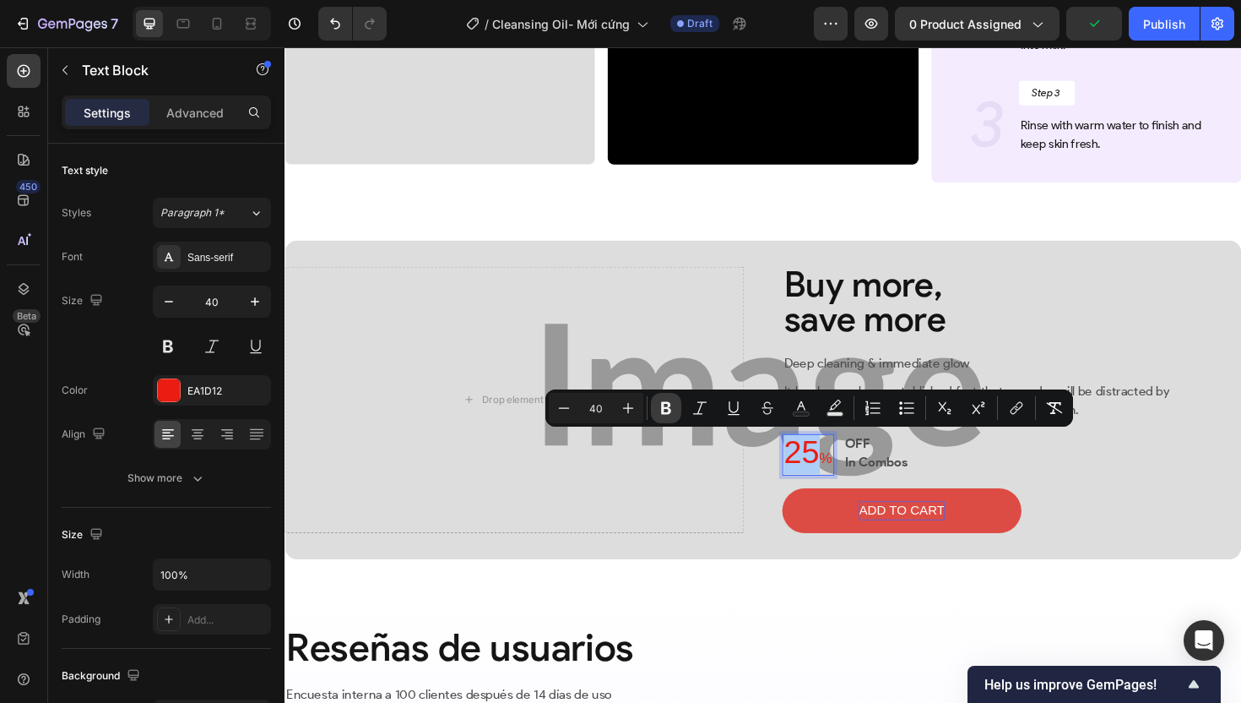
click at [670, 404] on icon "Editor contextual toolbar" at bounding box center [666, 408] width 10 height 13
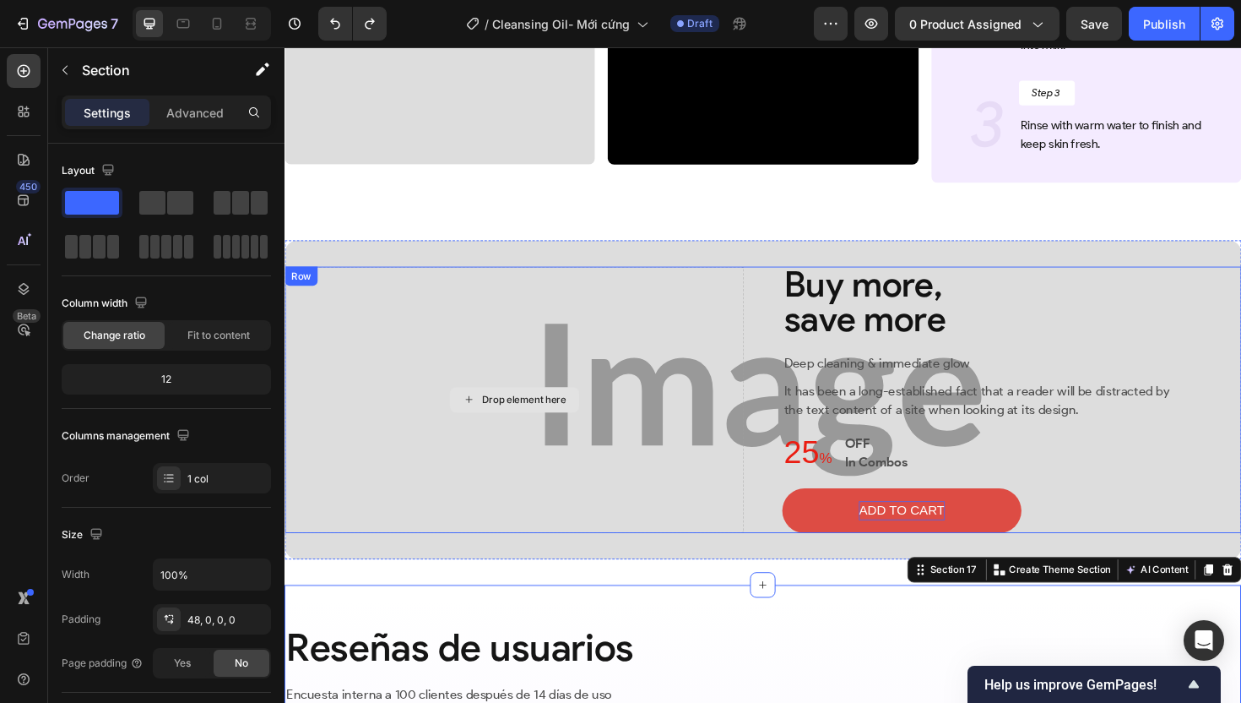
click at [530, 339] on div "Drop element here" at bounding box center [528, 420] width 486 height 282
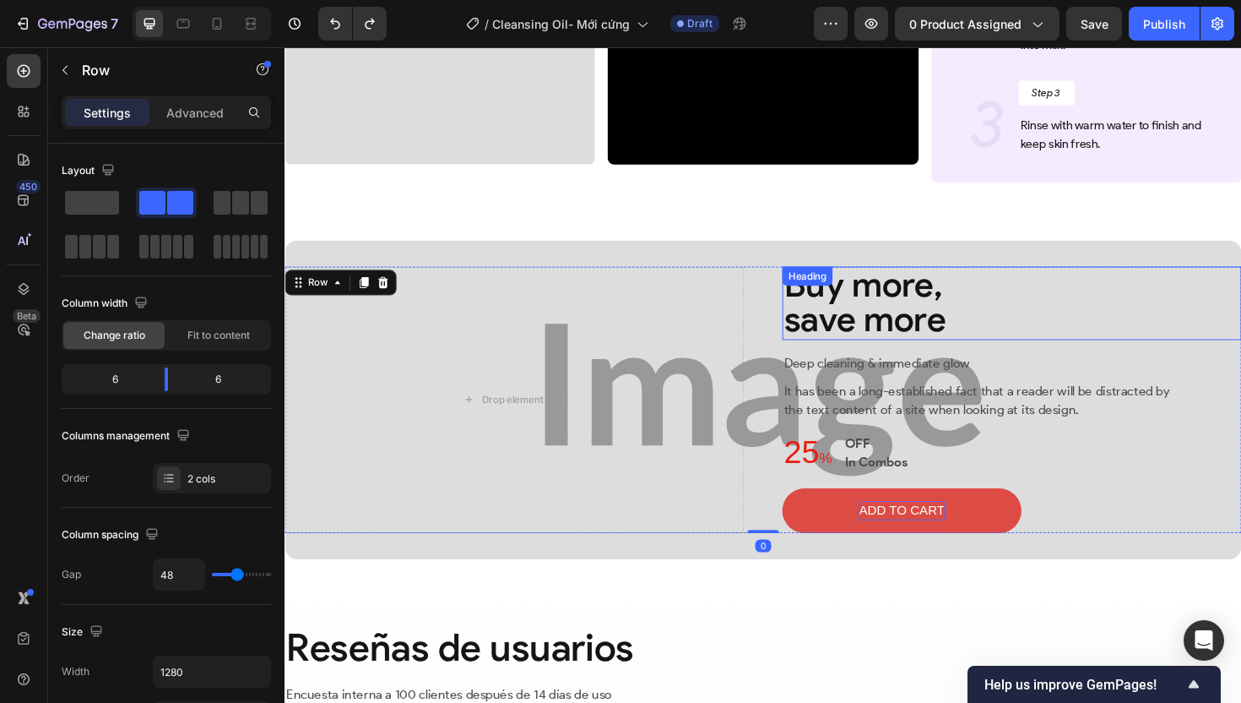
click at [1064, 312] on p "Buy more, save more" at bounding box center [1054, 316] width 483 height 74
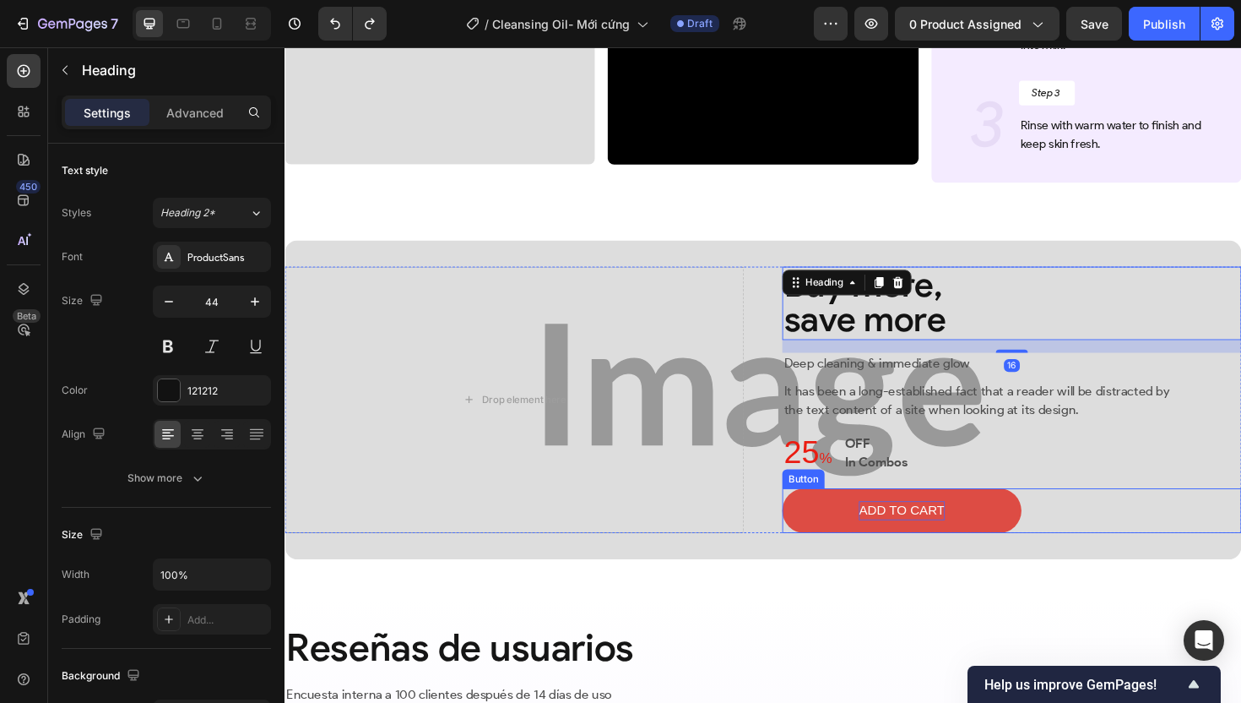
click at [1238, 538] on div "ADD TO CART Button" at bounding box center [1054, 537] width 486 height 47
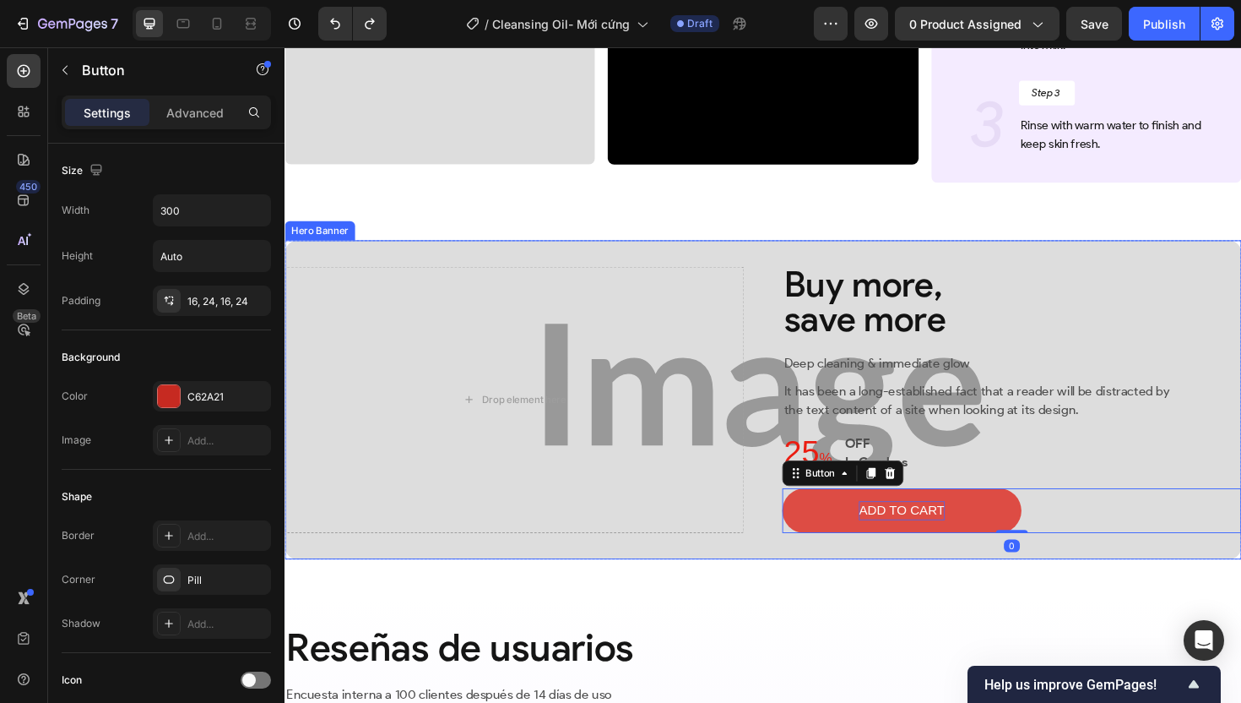
click at [626, 565] on div "Background Image" at bounding box center [791, 421] width 1013 height 338
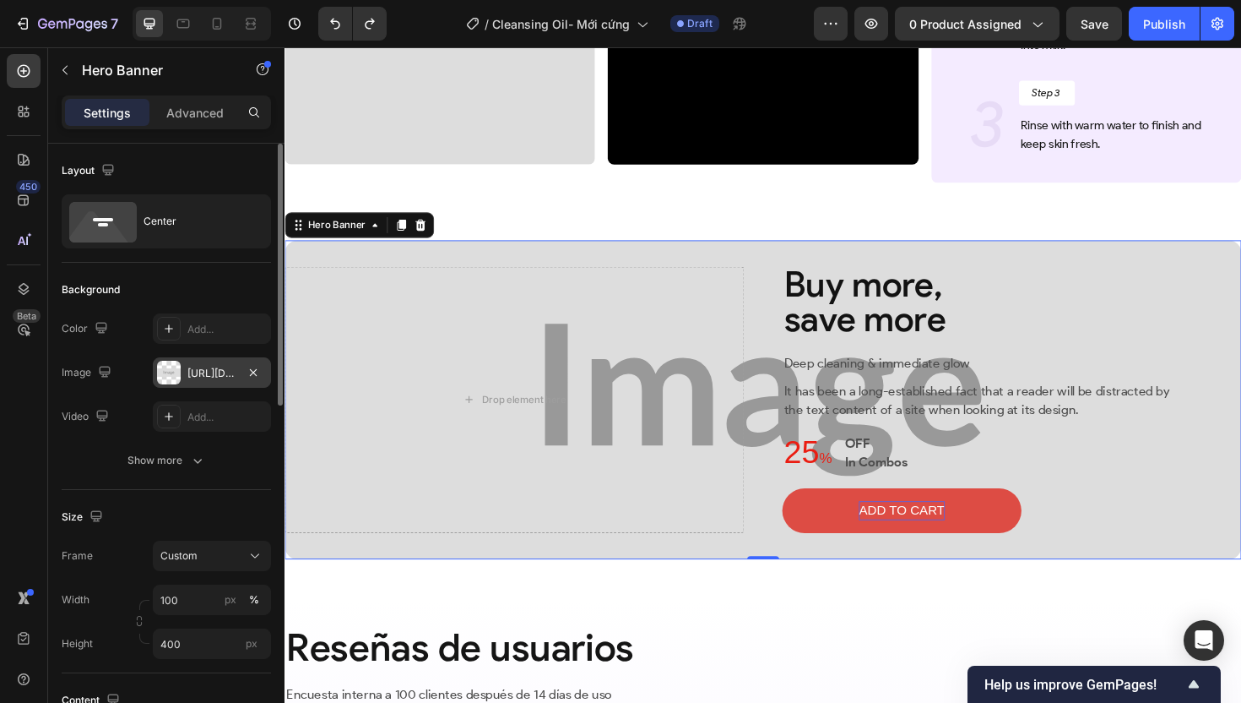
click at [214, 372] on div "https://placehold.co/1920x675?text=Image" at bounding box center [211, 373] width 49 height 15
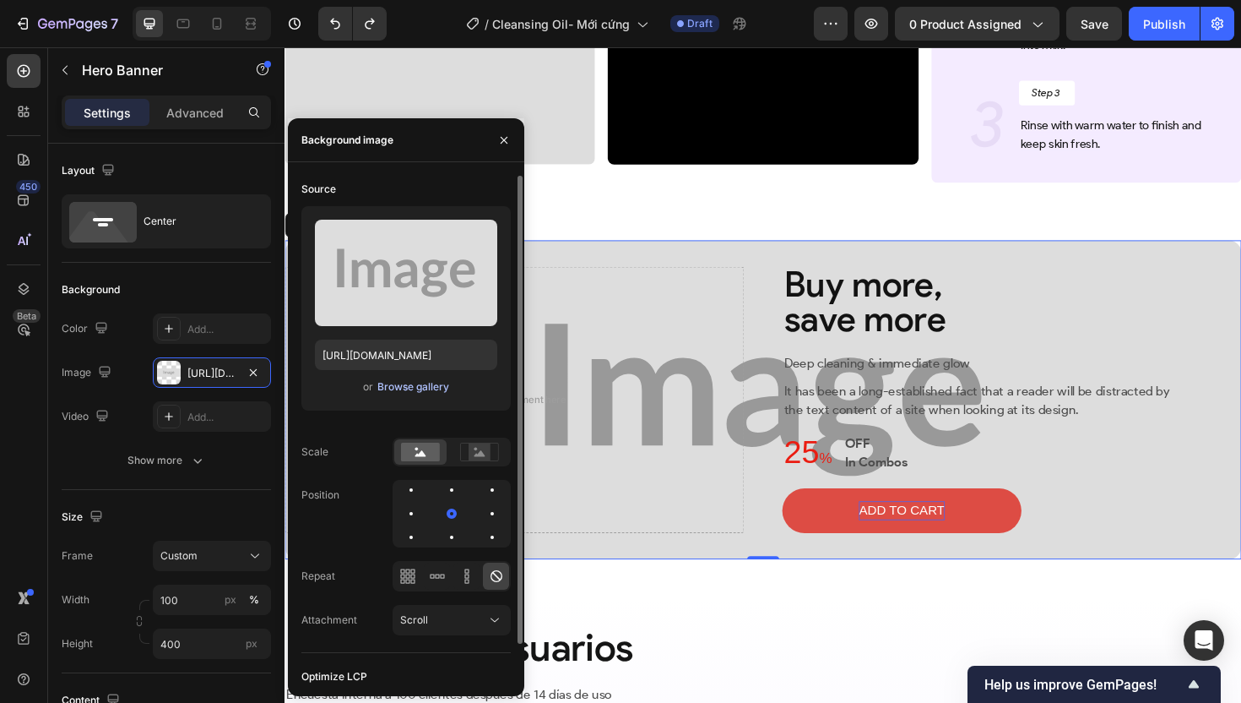
click at [409, 386] on div "Browse gallery" at bounding box center [413, 386] width 72 height 15
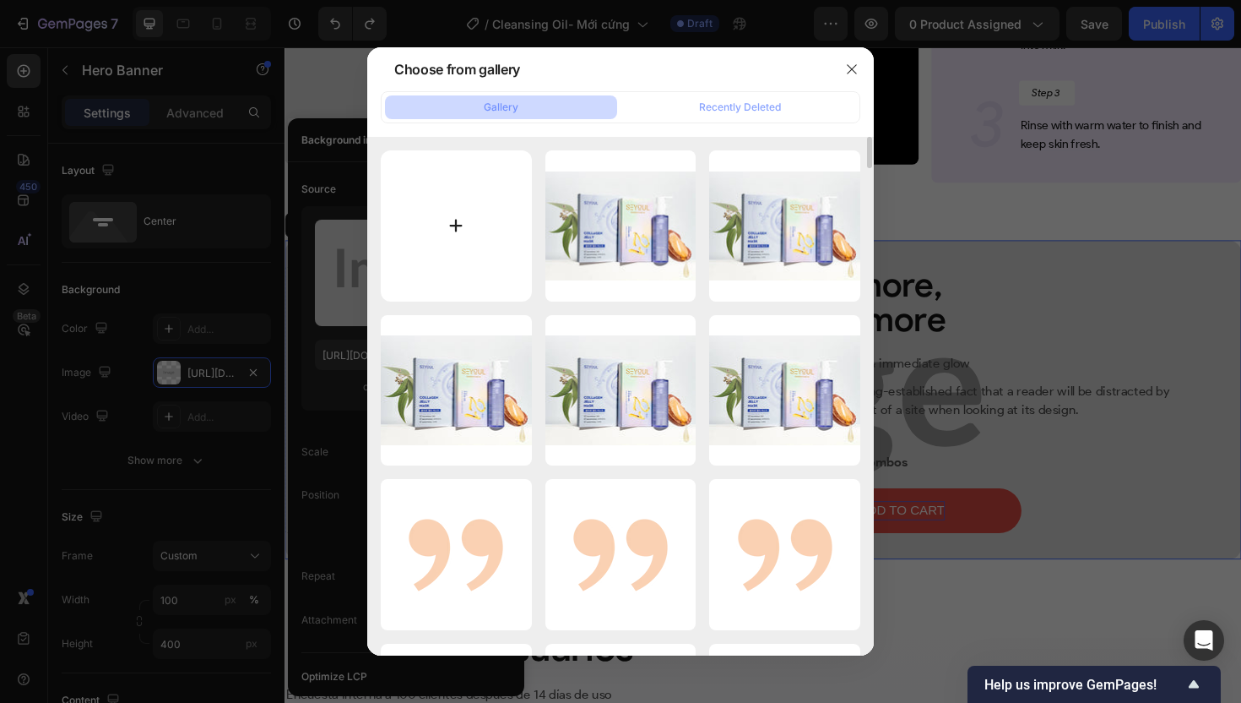
click at [448, 244] on input "file" at bounding box center [456, 225] width 151 height 151
click at [484, 258] on input "file" at bounding box center [456, 225] width 151 height 151
type input "C:\fakepath\gempages_507356051327157127-94d09b6c-9d2c-45d9-98a9-ef8888c8d9be.png"
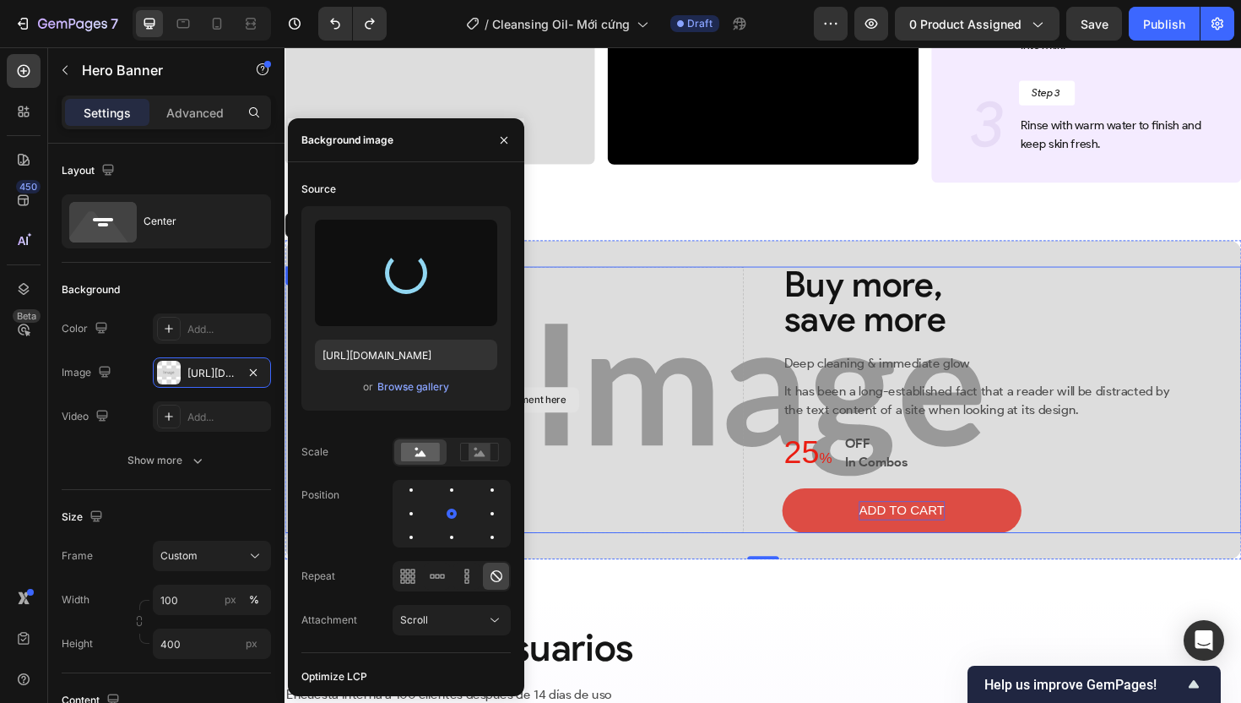
type input "https://cdn.shopify.com/s/files/1/0674/3284/1263/files/gempages_558085796976919…"
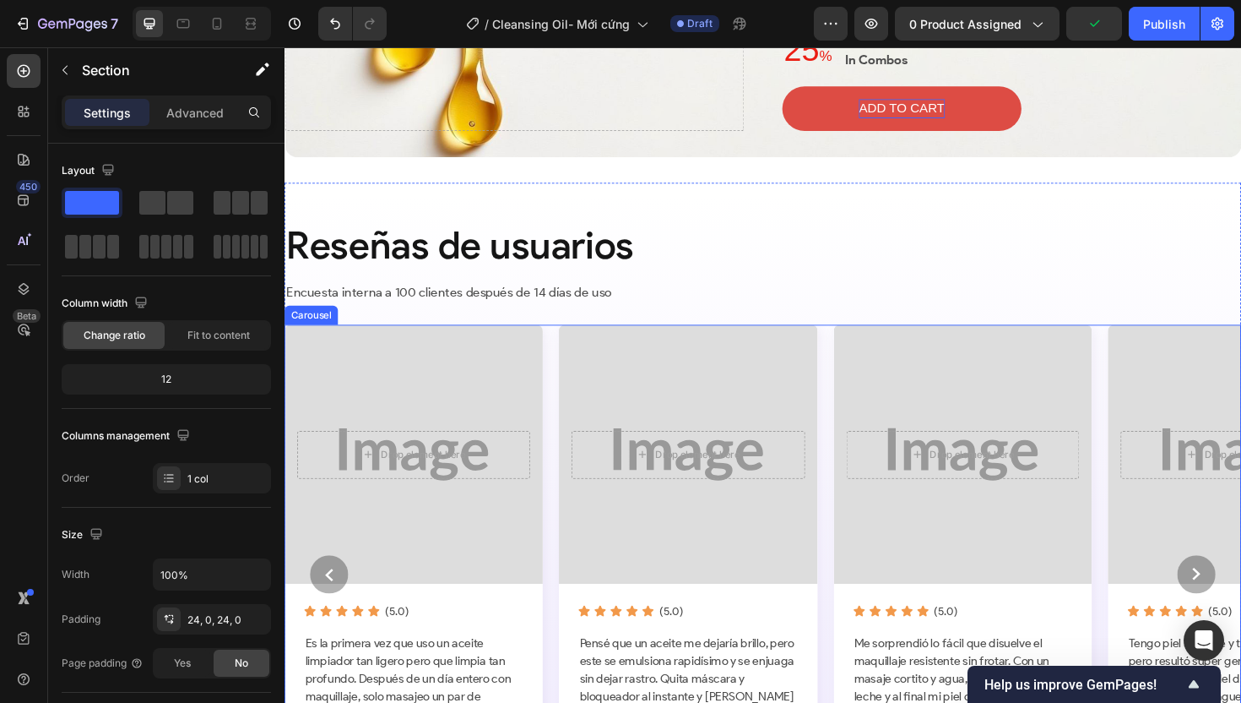
scroll to position [5579, 0]
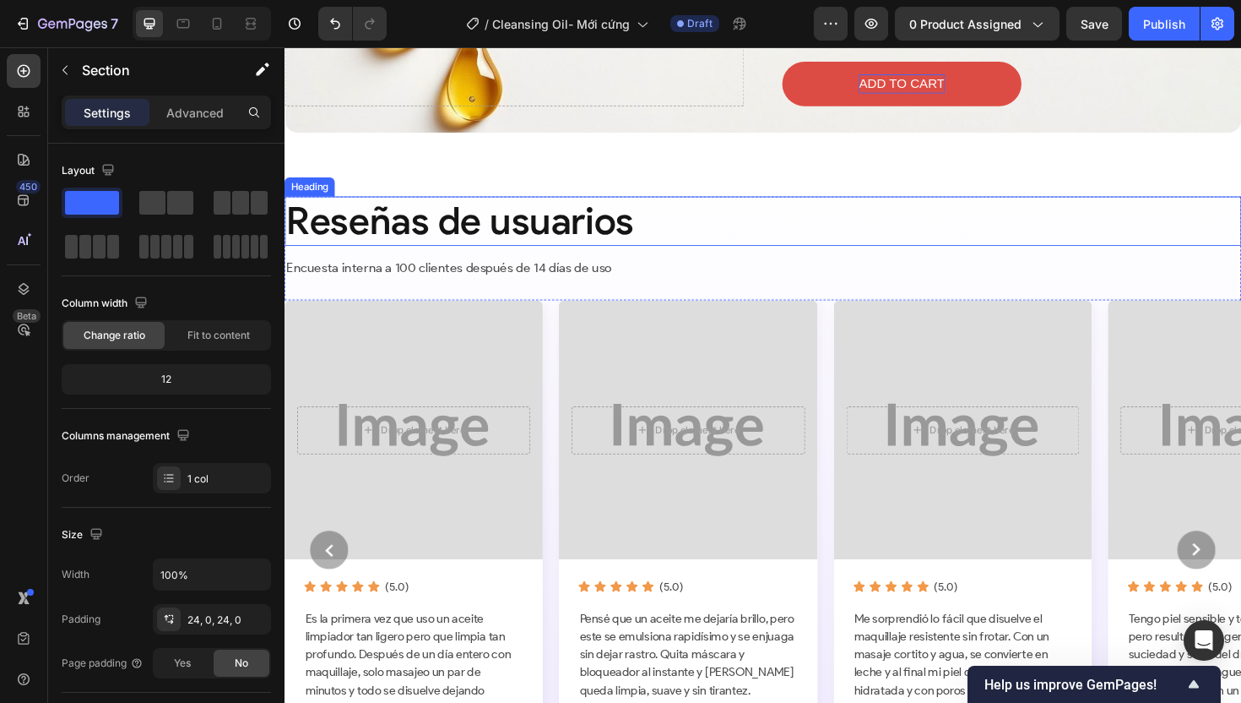
click at [383, 224] on h2 "Reseñas de usuarios" at bounding box center [791, 231] width 1013 height 52
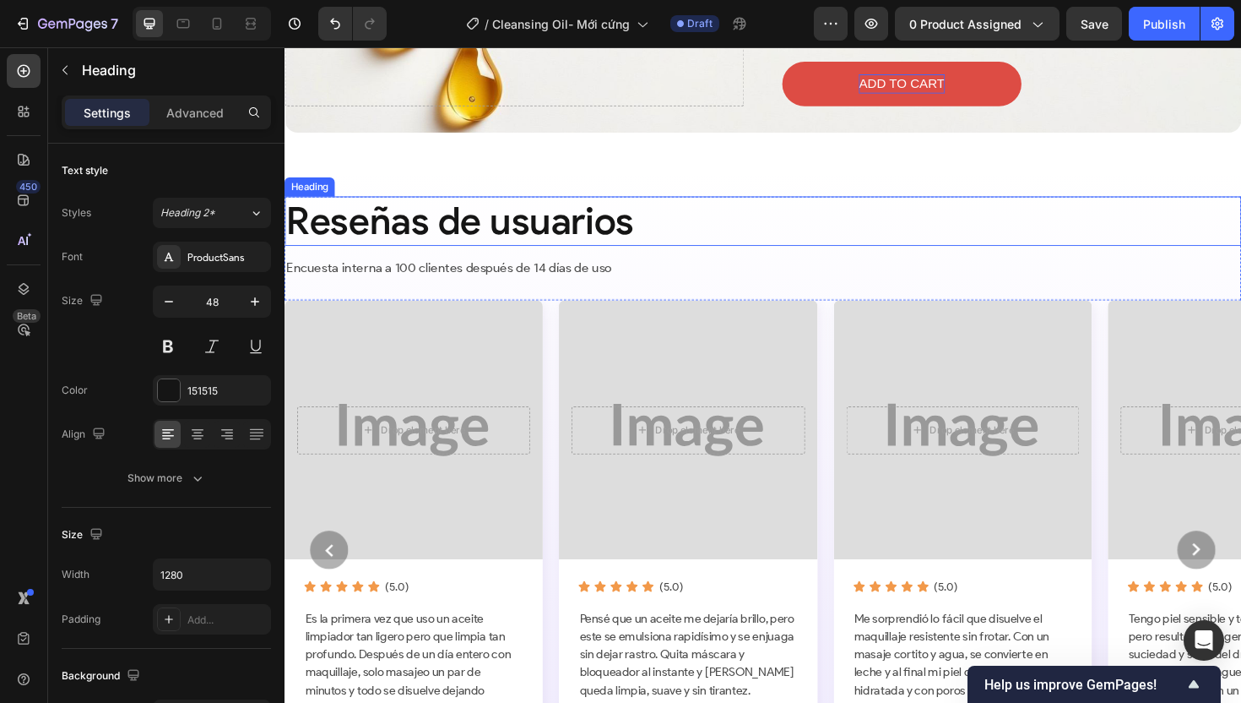
click at [383, 224] on h2 "Reseñas de usuarios" at bounding box center [791, 231] width 1013 height 52
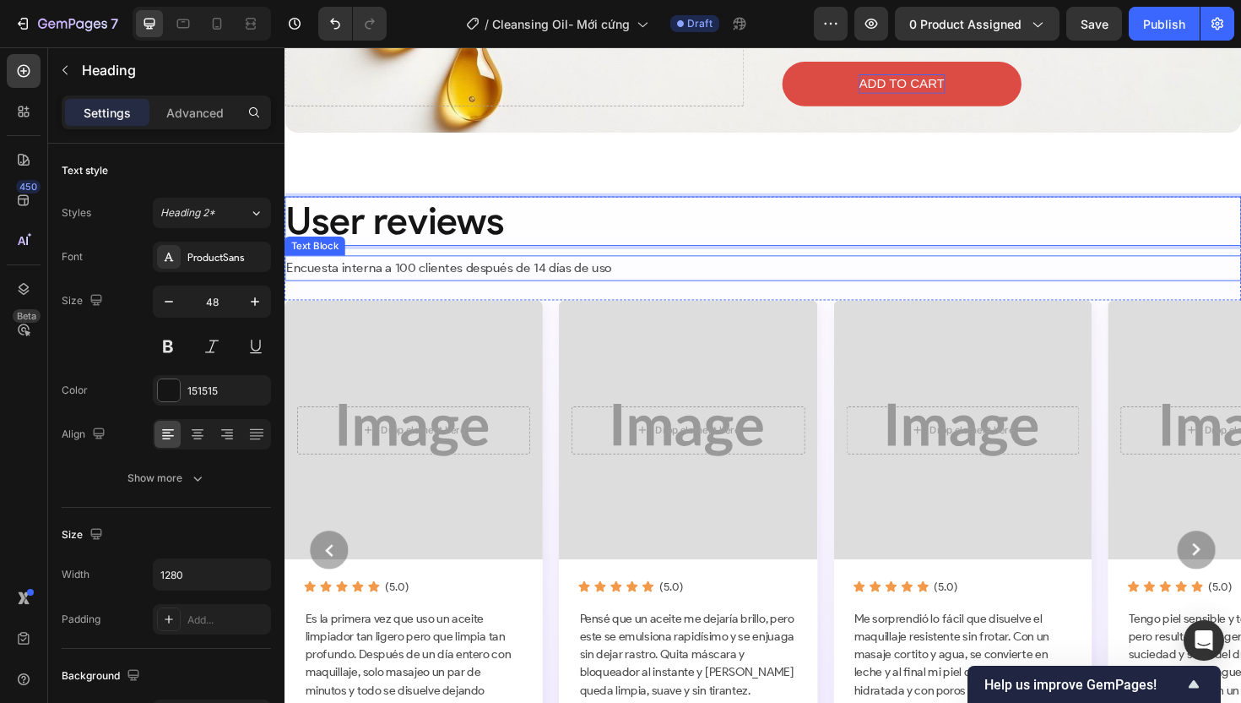
click at [394, 279] on p "Encuesta interna a 100 clientes después de 14 días de uso" at bounding box center [791, 281] width 1010 height 24
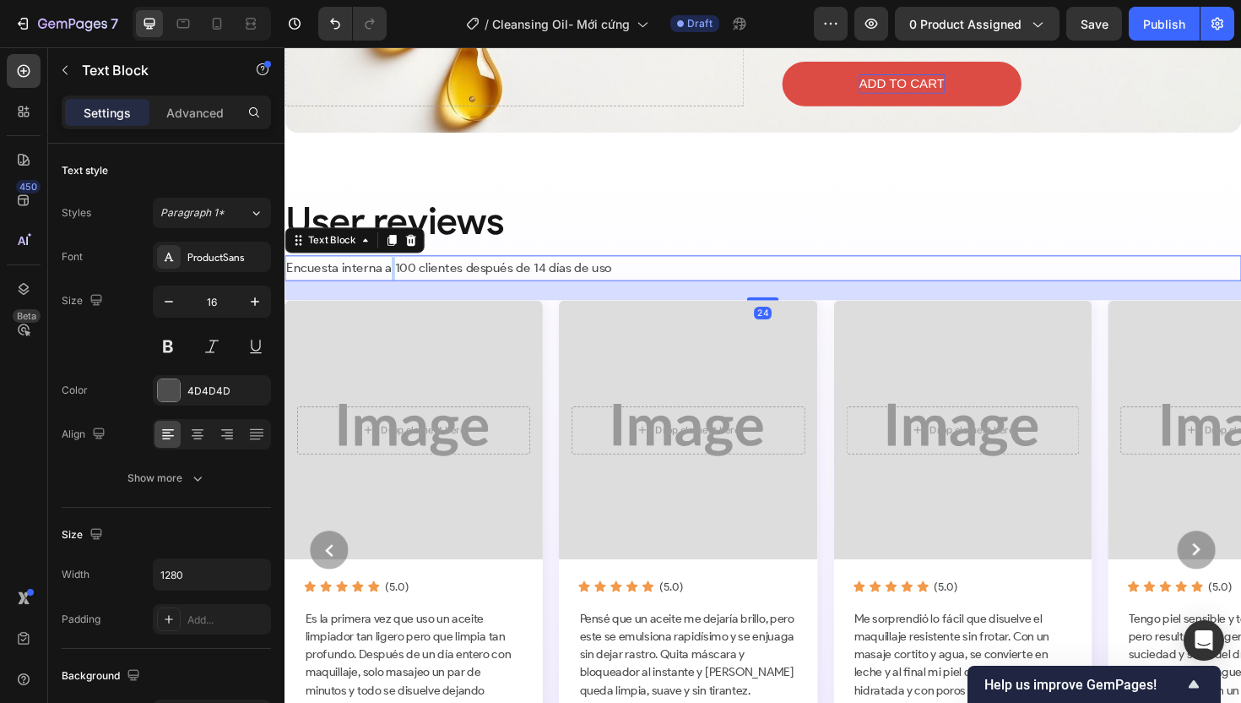
click at [394, 279] on p "Encuesta interna a 100 clientes después de 14 días de uso" at bounding box center [791, 281] width 1010 height 24
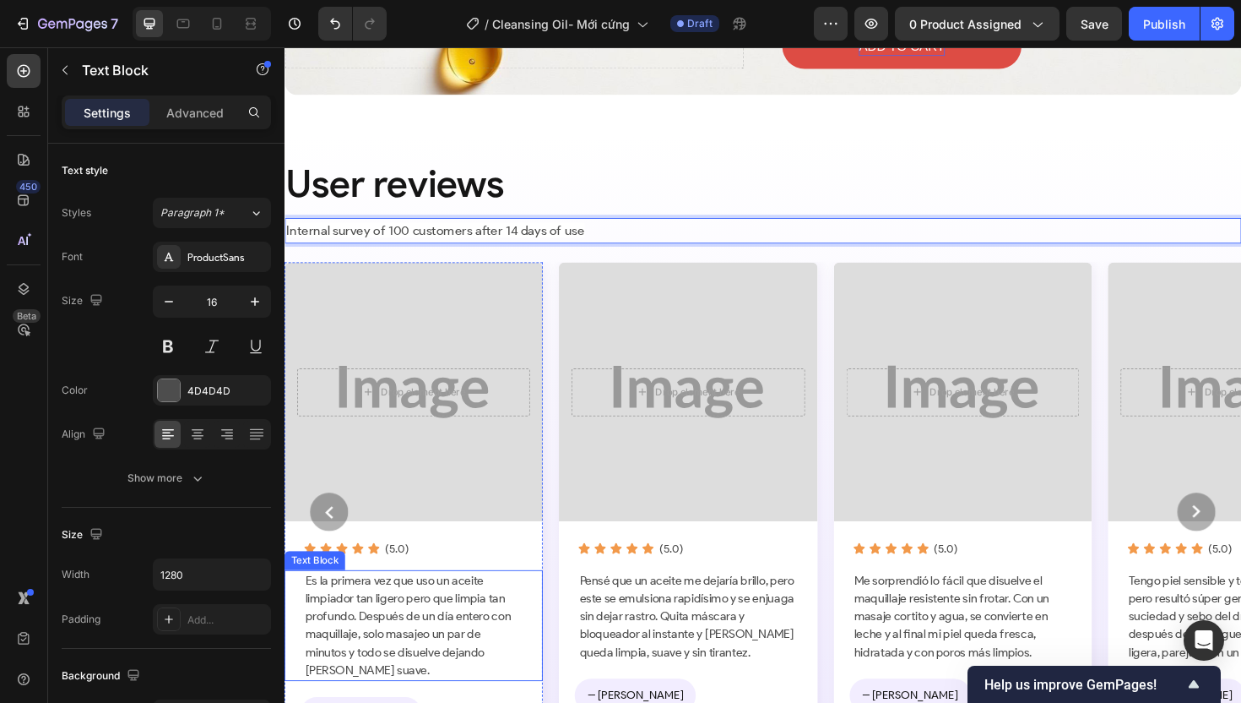
scroll to position [5633, 0]
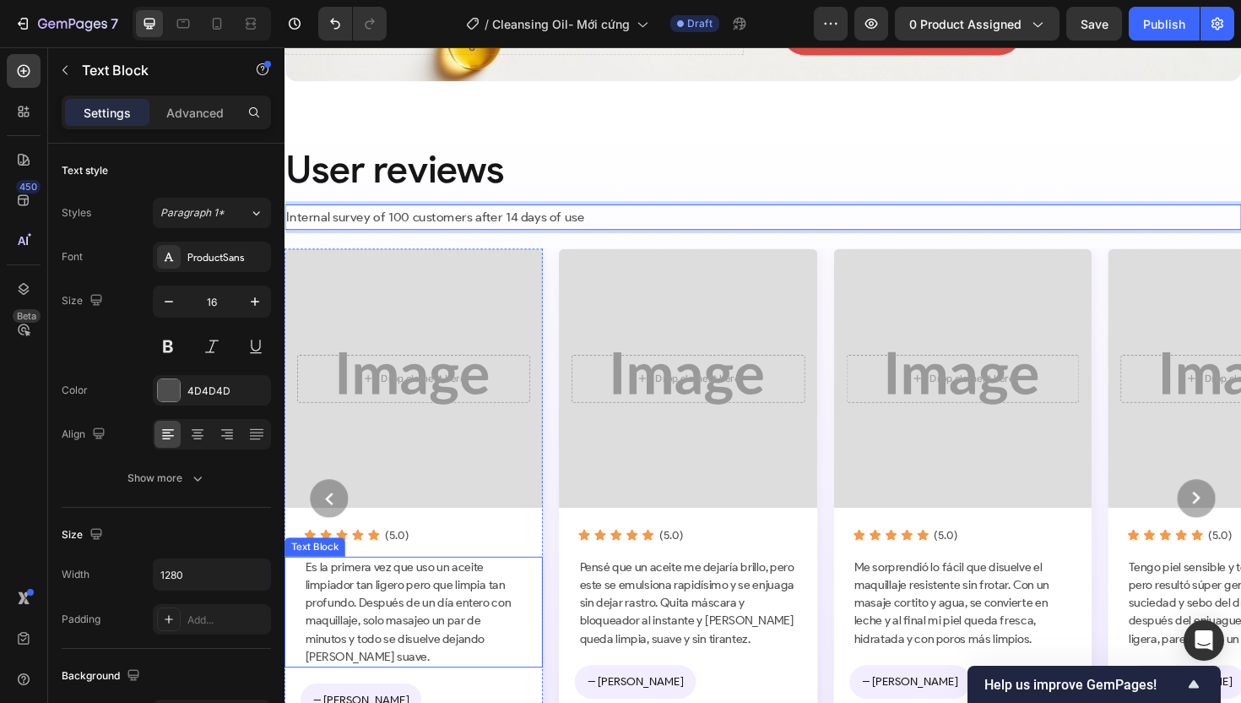
click at [381, 627] on p "Es la primera vez que uso un aceite limpiador tan ligero pero que limpia tan pr…" at bounding box center [422, 646] width 230 height 114
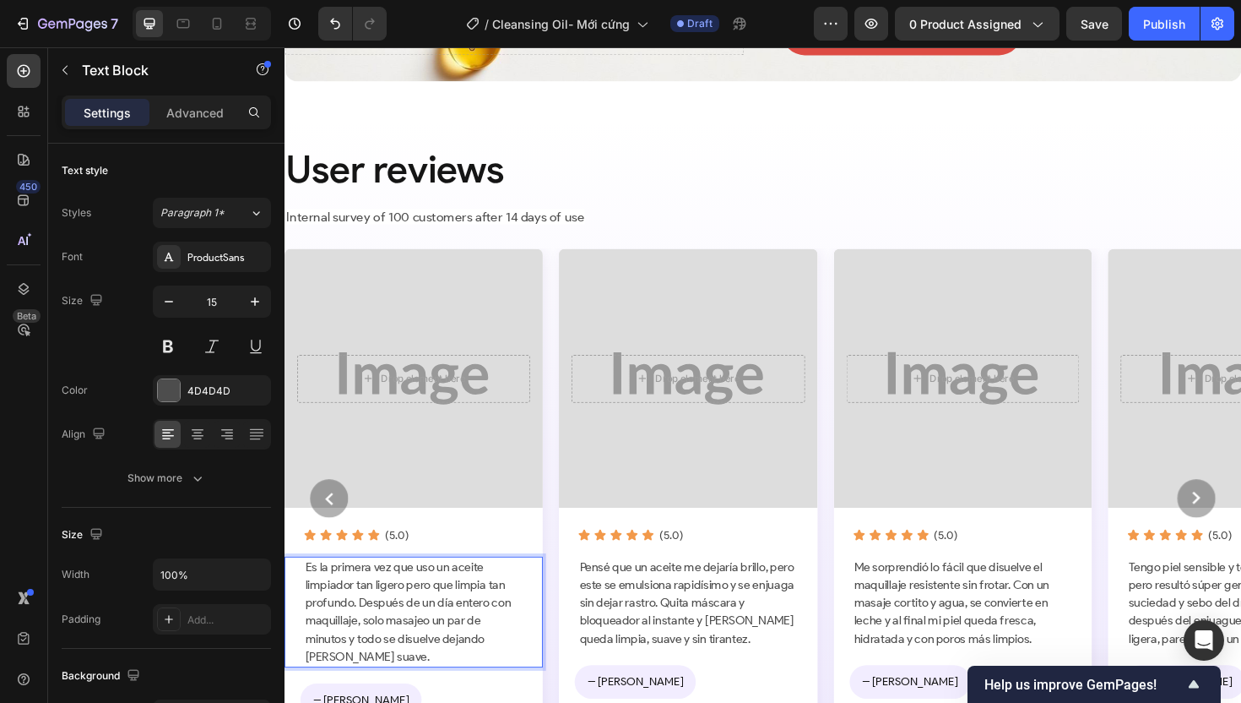
scroll to position [5667, 0]
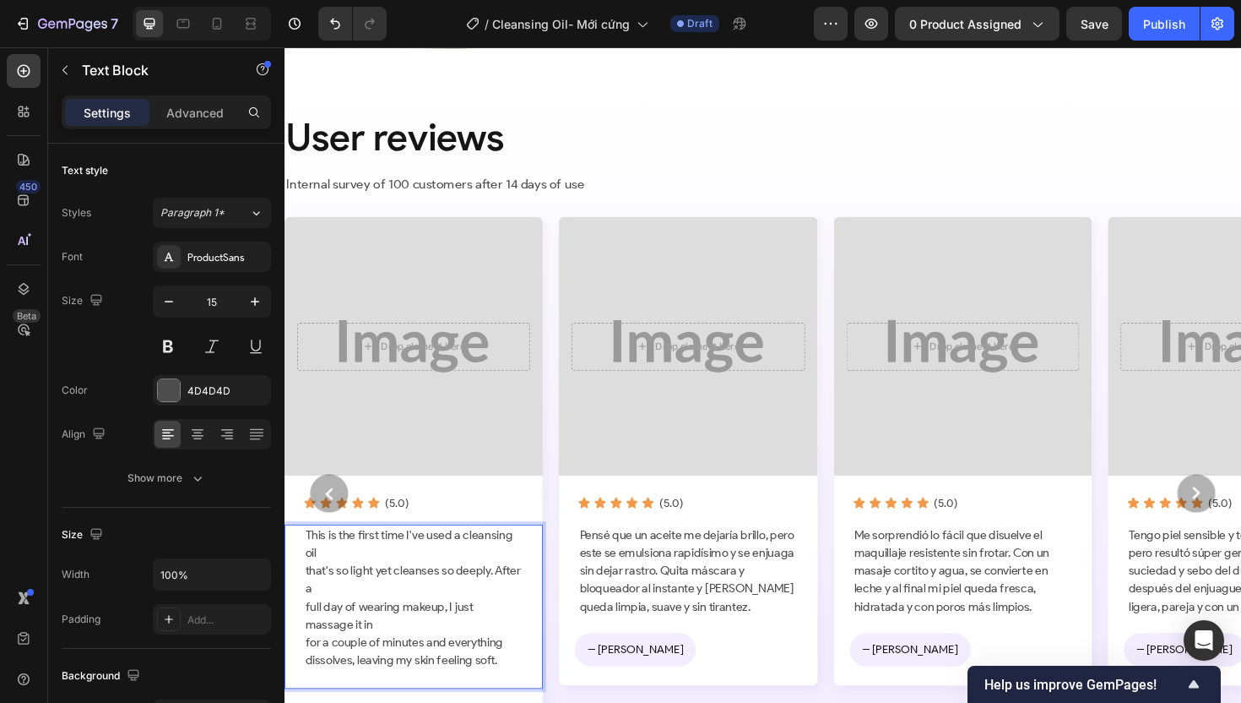
click at [307, 600] on p "This is the first time I've used a cleansing oil that's so light yet cleanses s…" at bounding box center [422, 639] width 230 height 171
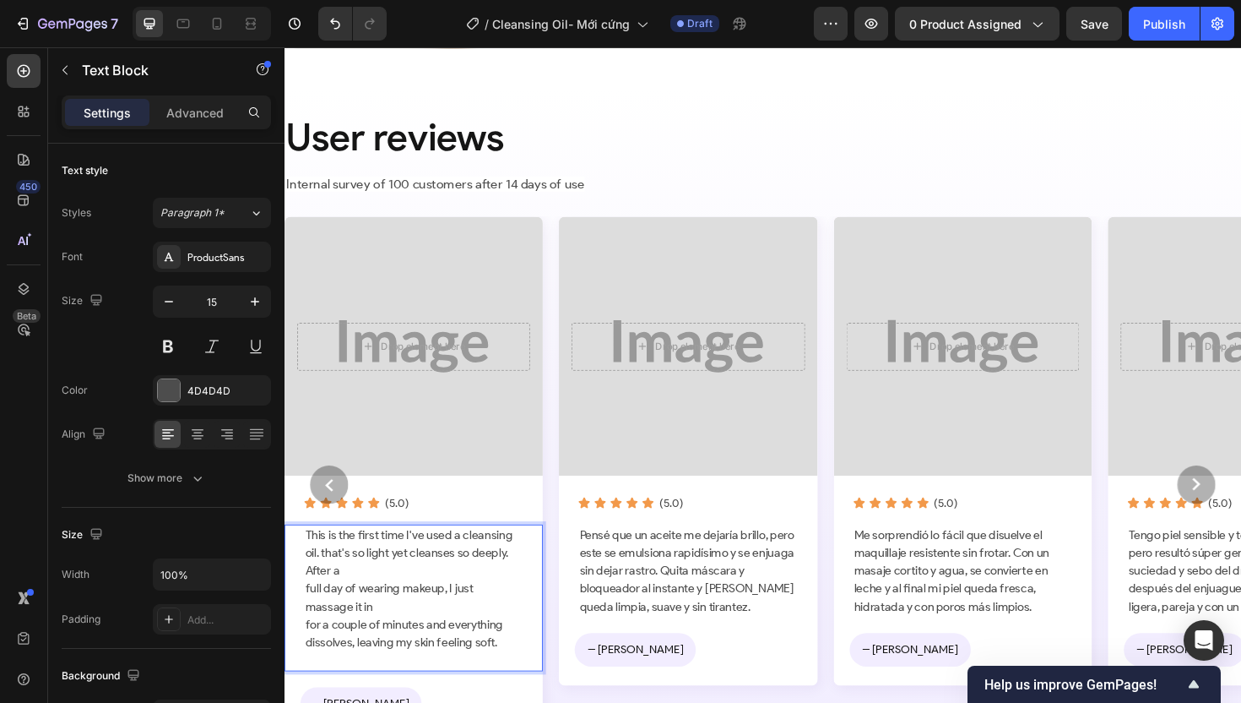
click at [307, 616] on p "This is the first time I've used a cleansing oil. that's so light yet cleanses …" at bounding box center [422, 630] width 230 height 152
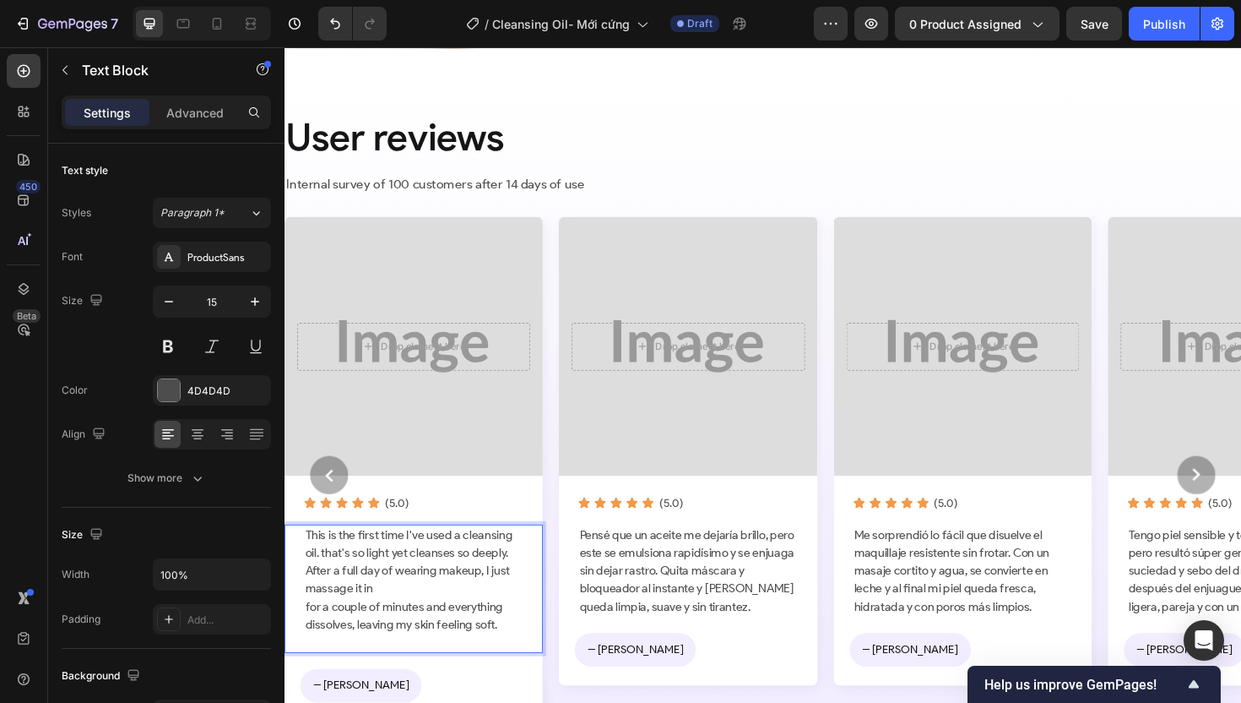
click at [307, 638] on p "This is the first time I've used a cleansing oil. that's so light yet cleanses …" at bounding box center [422, 620] width 230 height 133
click at [305, 659] on div "This is the first time I've used a cleansing oil. that's so light yet cleanses …" at bounding box center [421, 620] width 233 height 137
click at [400, 676] on p "This is the first time I've used a cleansing oil. that's so light yet cleanses …" at bounding box center [422, 620] width 230 height 133
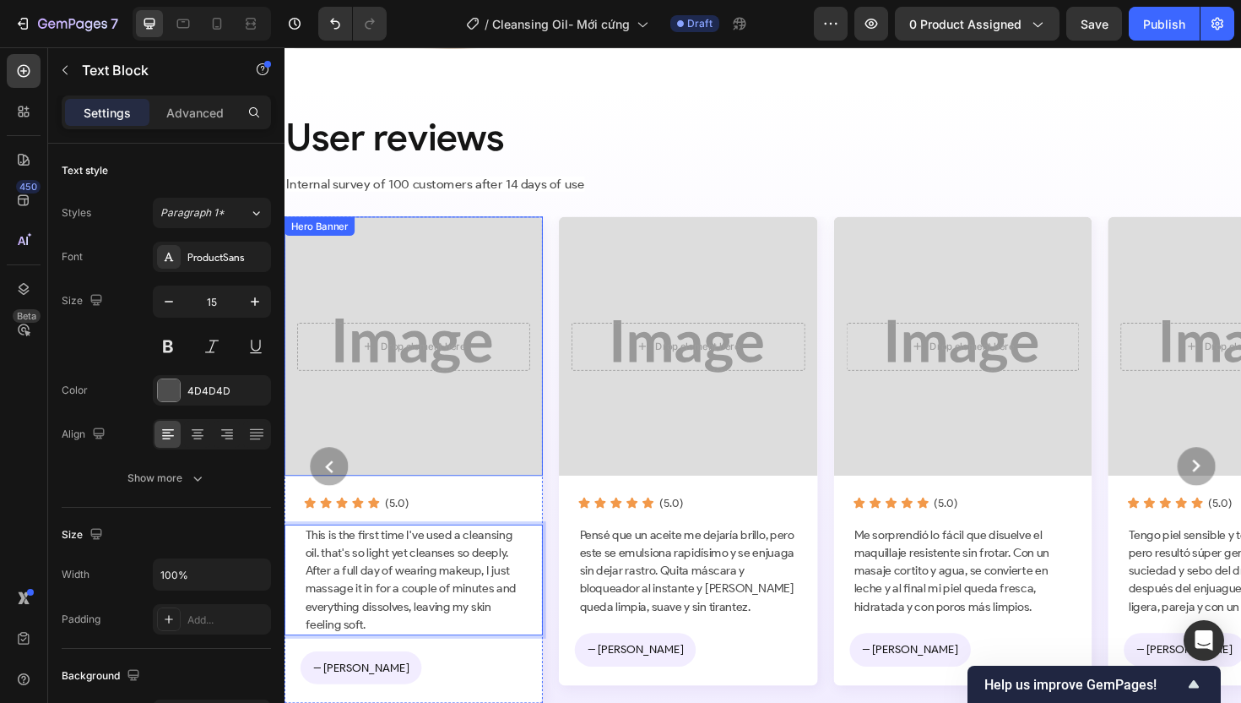
click at [481, 417] on div "Background Image" at bounding box center [421, 363] width 287 height 287
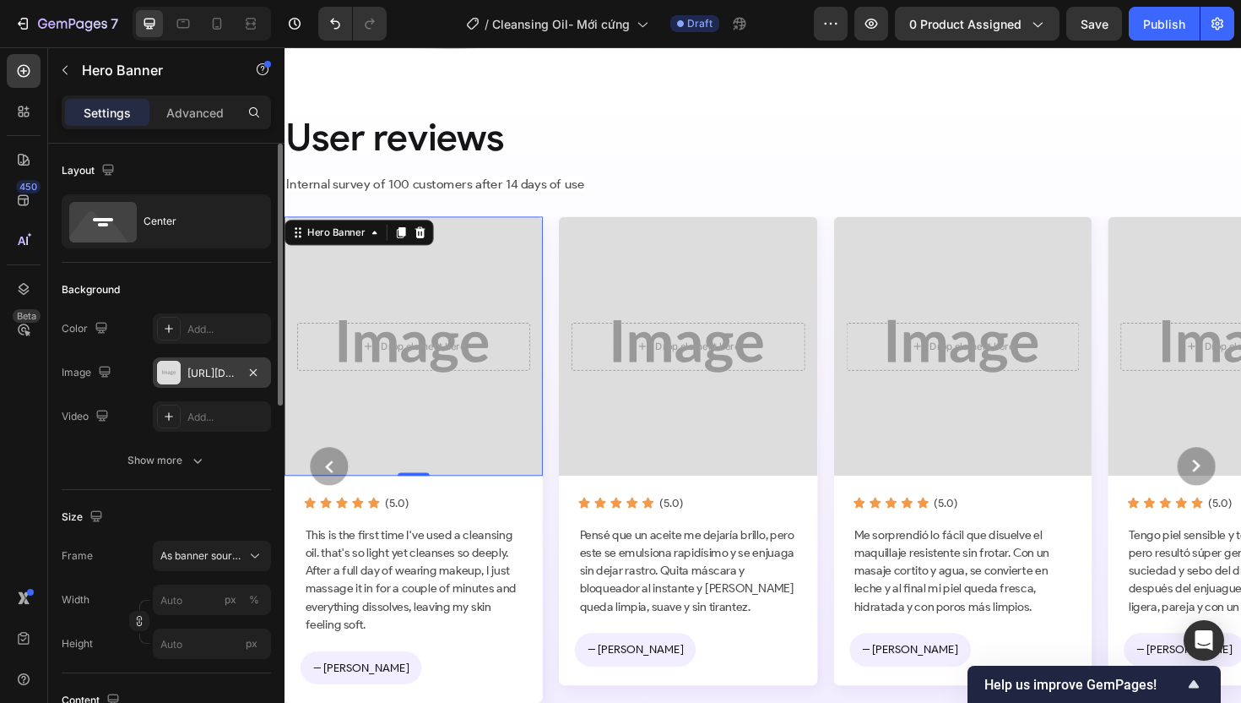
click at [209, 373] on div "[URL][DOMAIN_NAME]" at bounding box center [211, 373] width 49 height 15
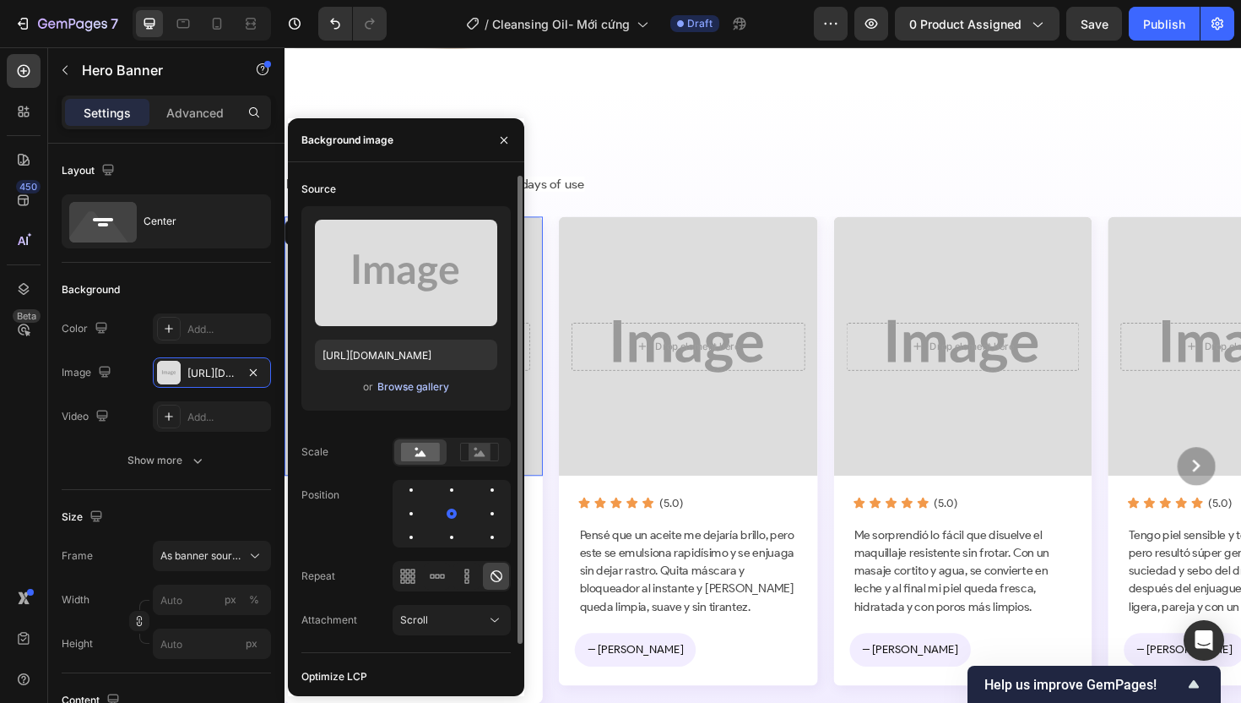
click at [442, 387] on div "Browse gallery" at bounding box center [413, 386] width 72 height 15
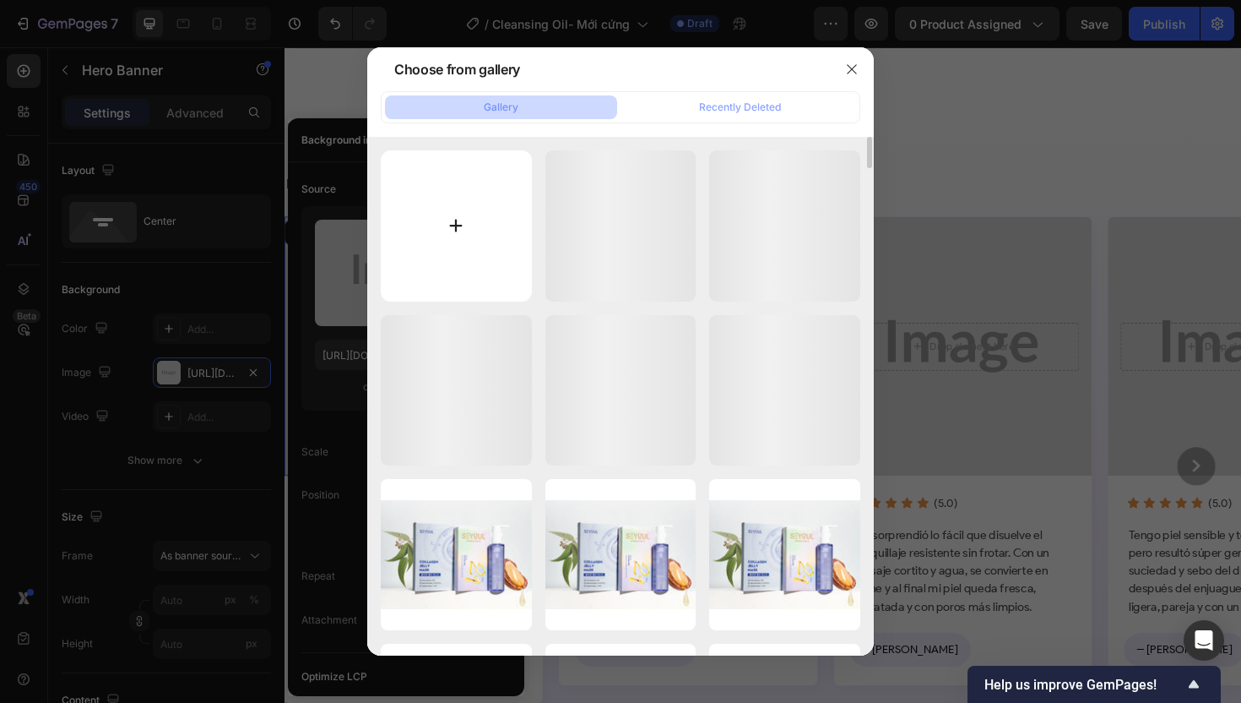
click at [476, 263] on input "file" at bounding box center [456, 225] width 151 height 151
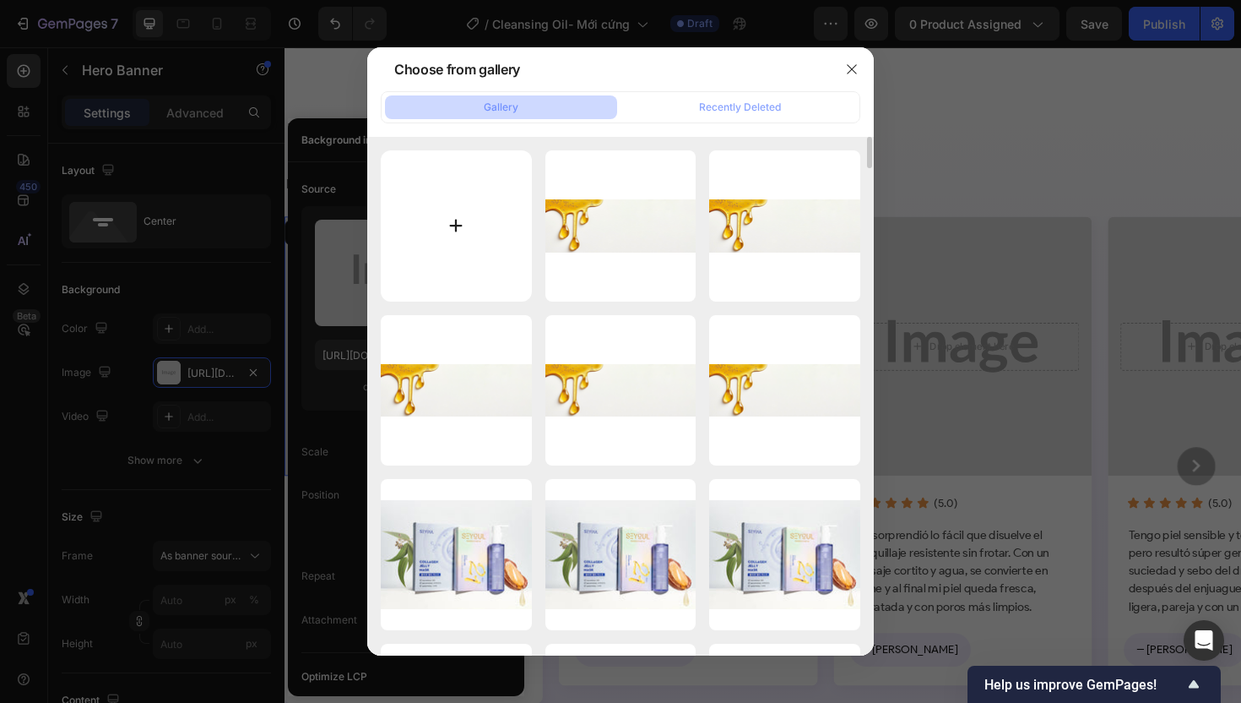
type input "C:\fakepath\gempages_507356051327157127-37614667-f4b3-400a-b2df-14aaf6d4cd96.we…"
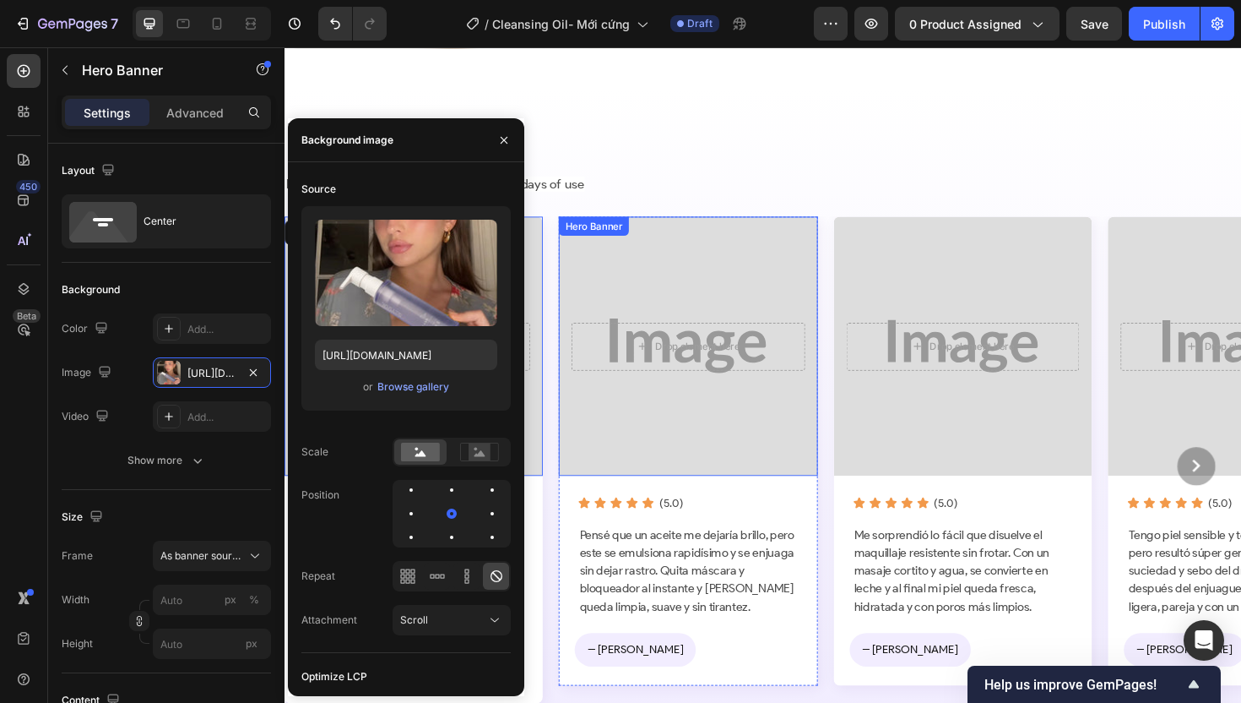
type input "https://cdn.shopify.com/s/files/1/0674/3284/1263/files/gempages_558085796976919…"
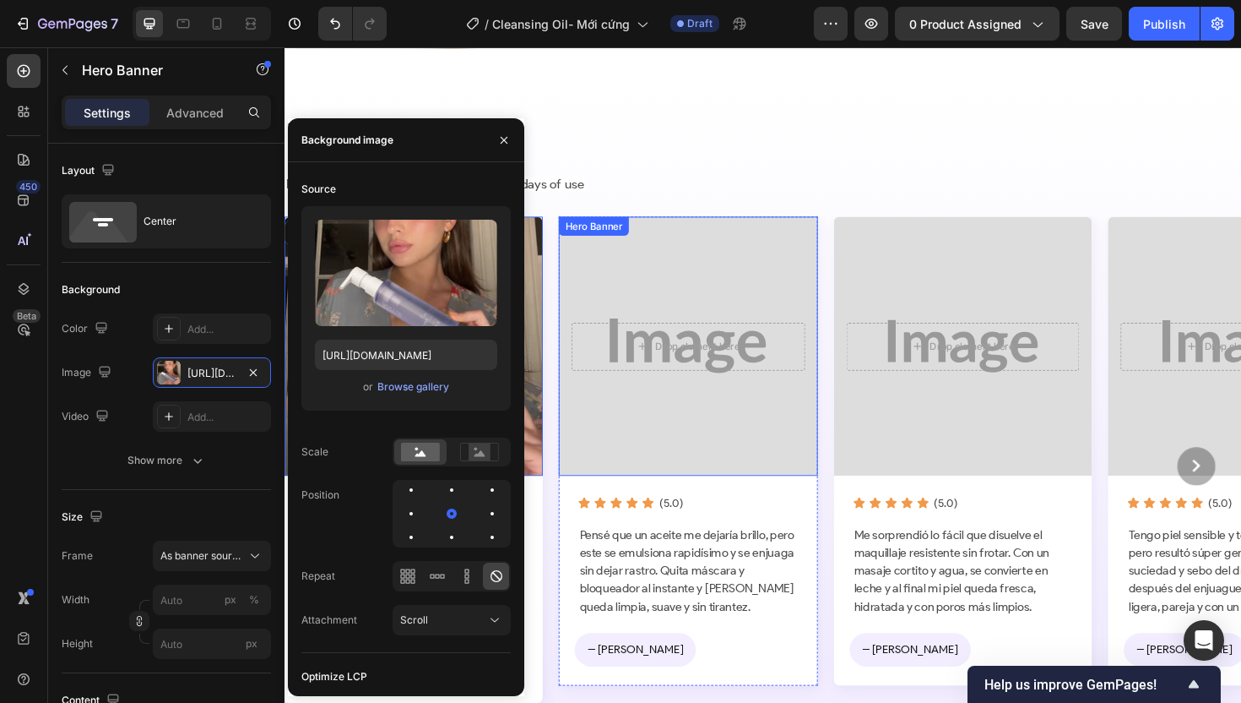
click at [753, 265] on div "Background Image" at bounding box center [711, 363] width 287 height 287
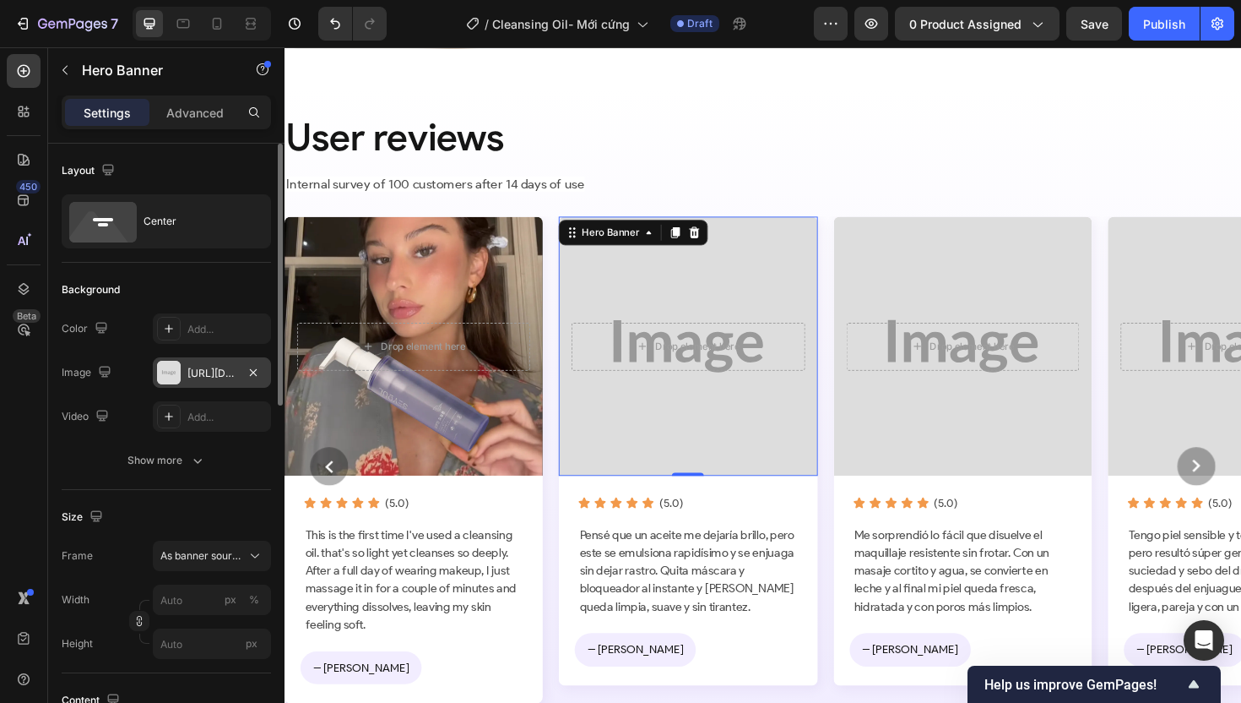
click at [205, 369] on div "[URL][DOMAIN_NAME]" at bounding box center [211, 373] width 49 height 15
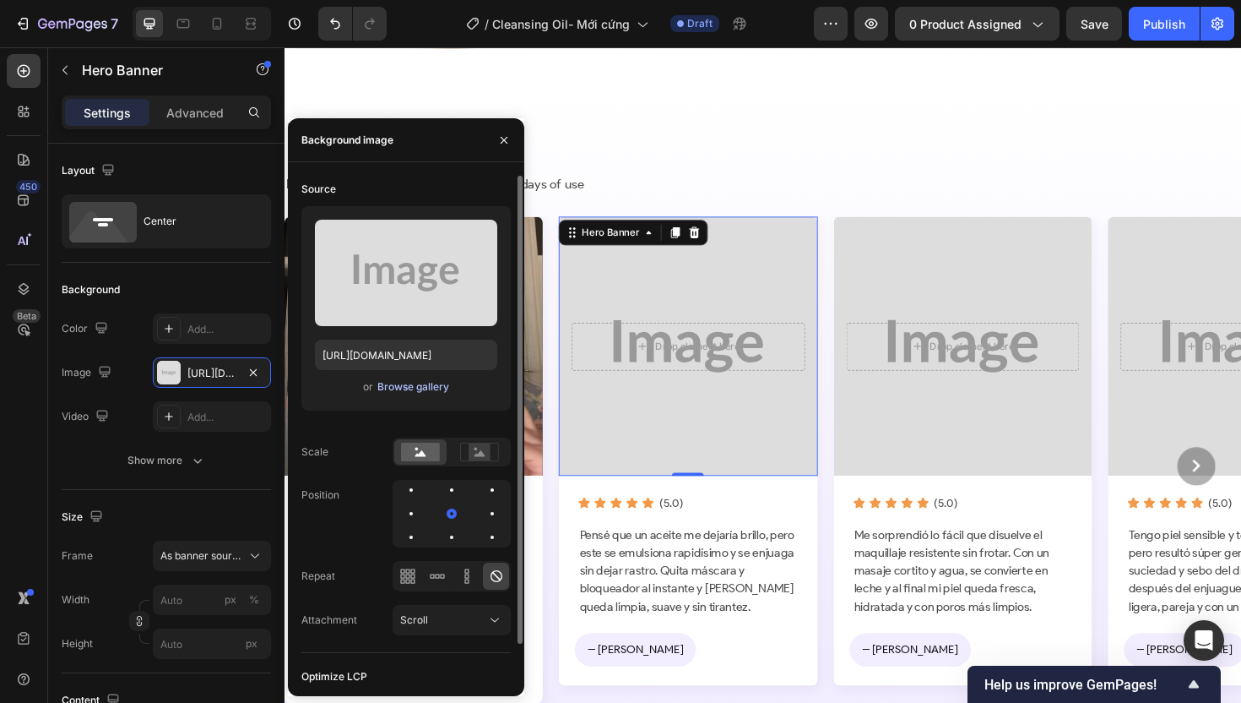
click at [437, 382] on div "Browse gallery" at bounding box center [413, 386] width 72 height 15
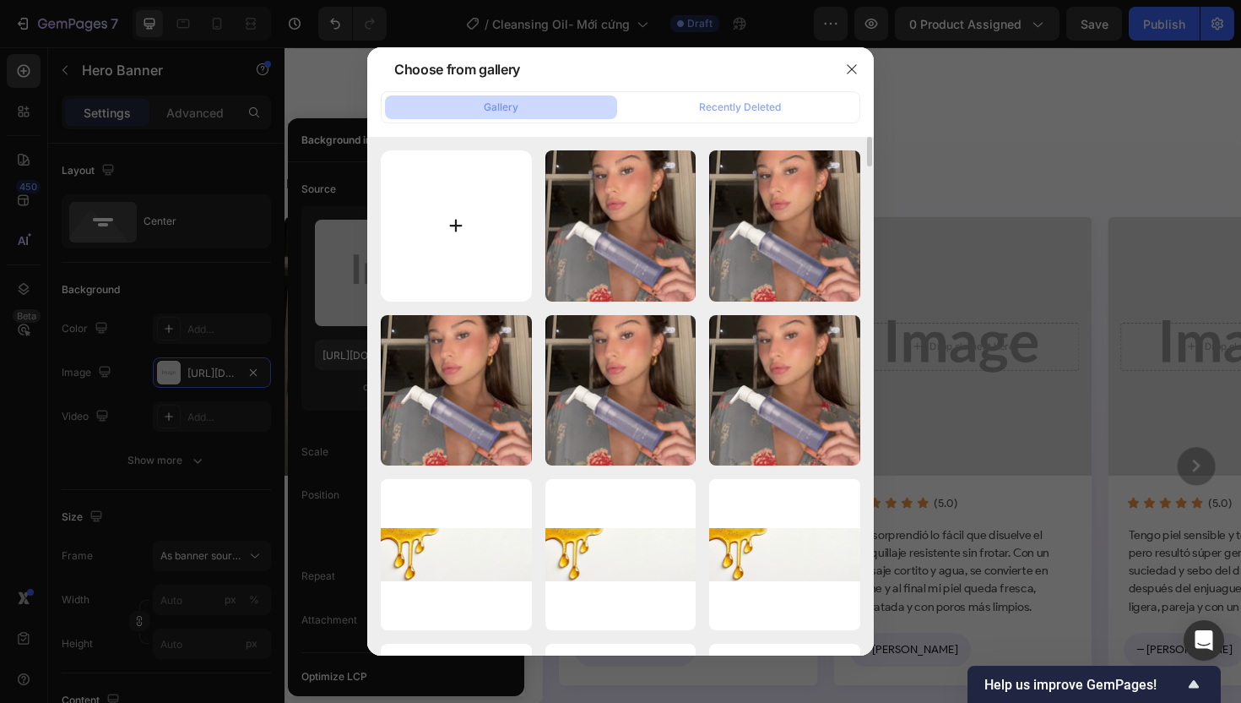
click at [439, 222] on input "file" at bounding box center [456, 225] width 151 height 151
type input "C:\fakepath\gempages_507356051327157127-a40598ec-9d84-4b86-9b2d-90c9816f1699.we…"
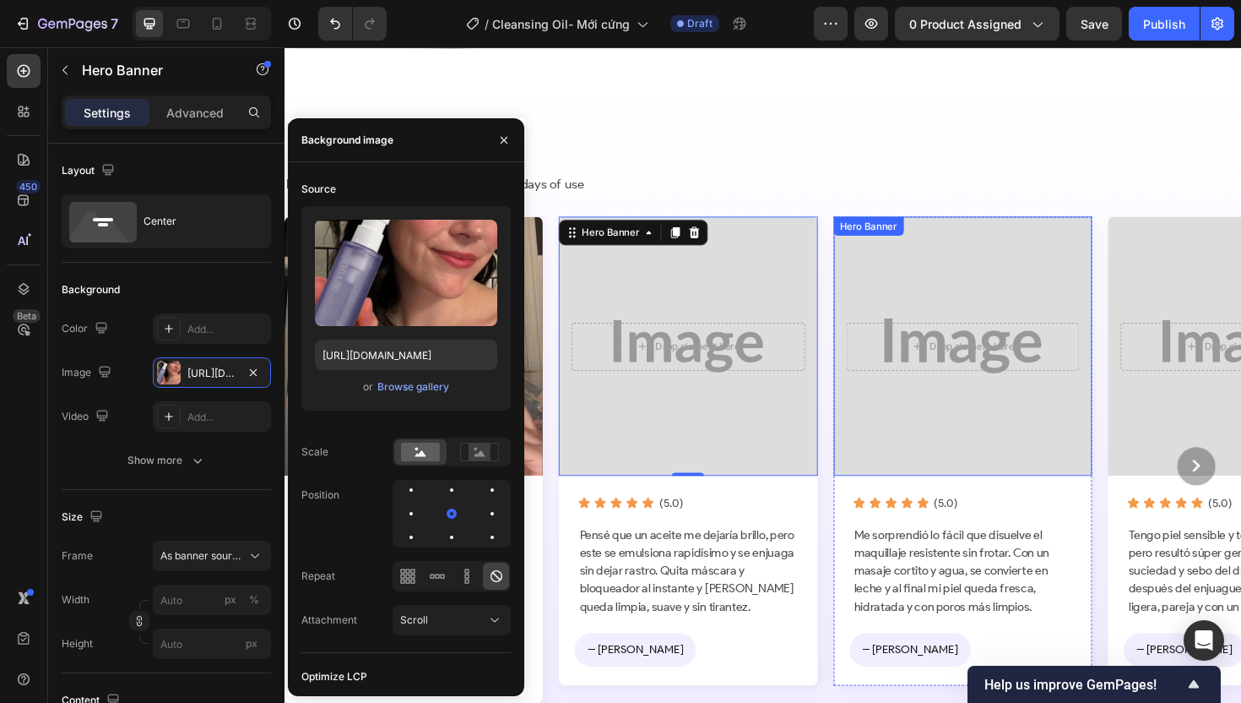
type input "https://cdn.shopify.com/s/files/1/0674/3284/1263/files/gempages_558085796976919…"
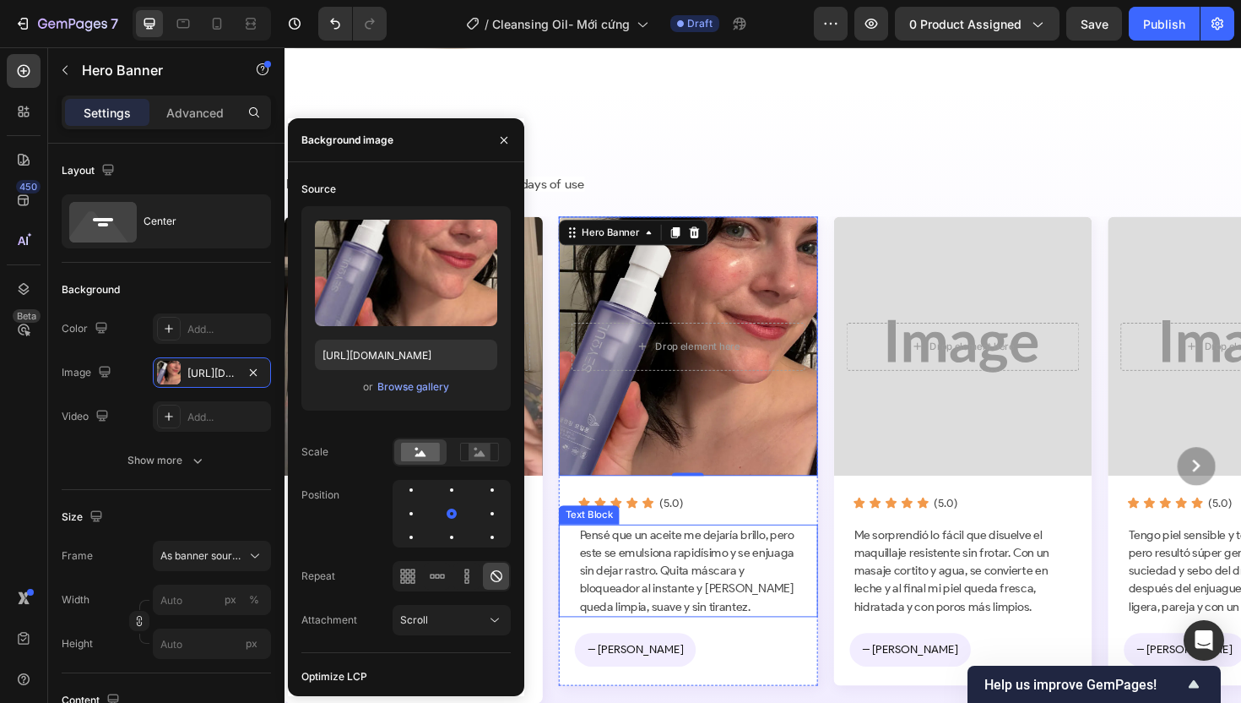
click at [674, 608] on p "Pensé que un aceite me dejaría brillo, pero este se emulsiona rapidísimo y se e…" at bounding box center [712, 601] width 230 height 95
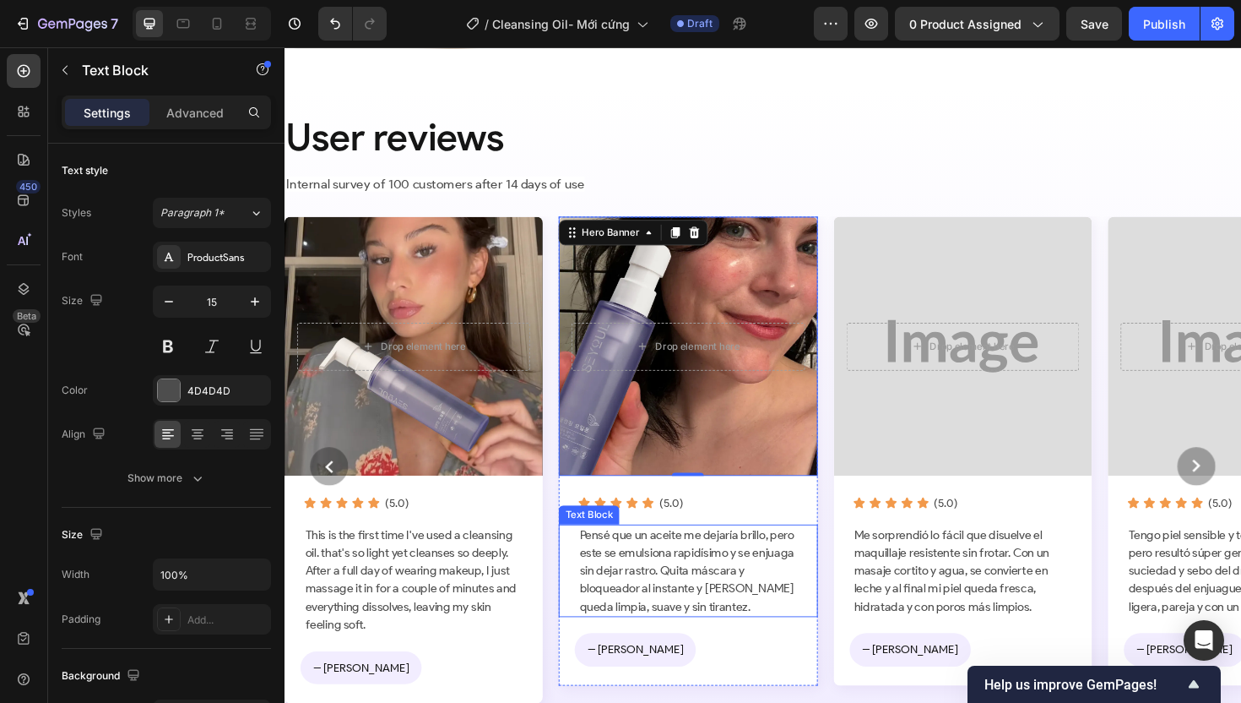
click at [674, 608] on p "Pensé que un aceite me dejaría brillo, pero este se emulsiona rapidísimo y se e…" at bounding box center [712, 601] width 230 height 95
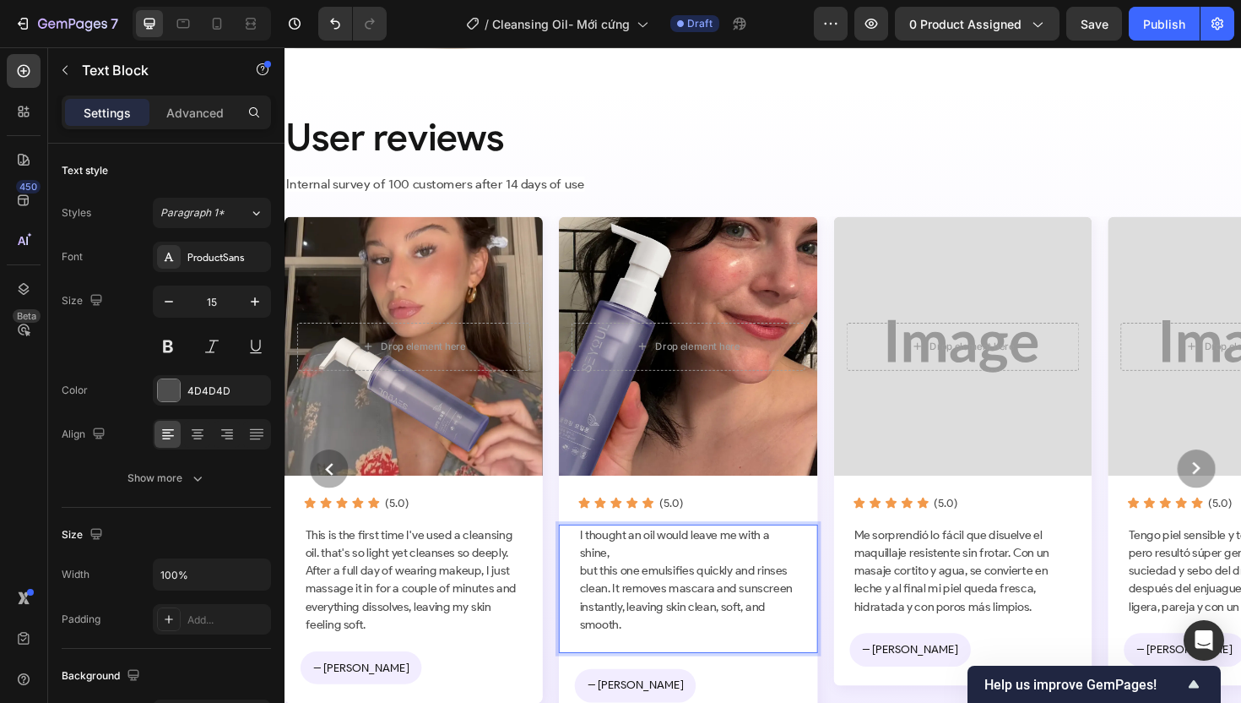
click at [599, 600] on p "I thought an oil would leave me with a shine, but this one emulsifies quickly a…" at bounding box center [712, 620] width 230 height 133
click at [599, 621] on p "I thought an oil would leave me with a shine, but this one emulsifies quickly a…" at bounding box center [712, 620] width 230 height 133
click at [598, 642] on p "I thought an oil would leave me with a shine, but this one emulsifies quickly a…" at bounding box center [712, 620] width 230 height 133
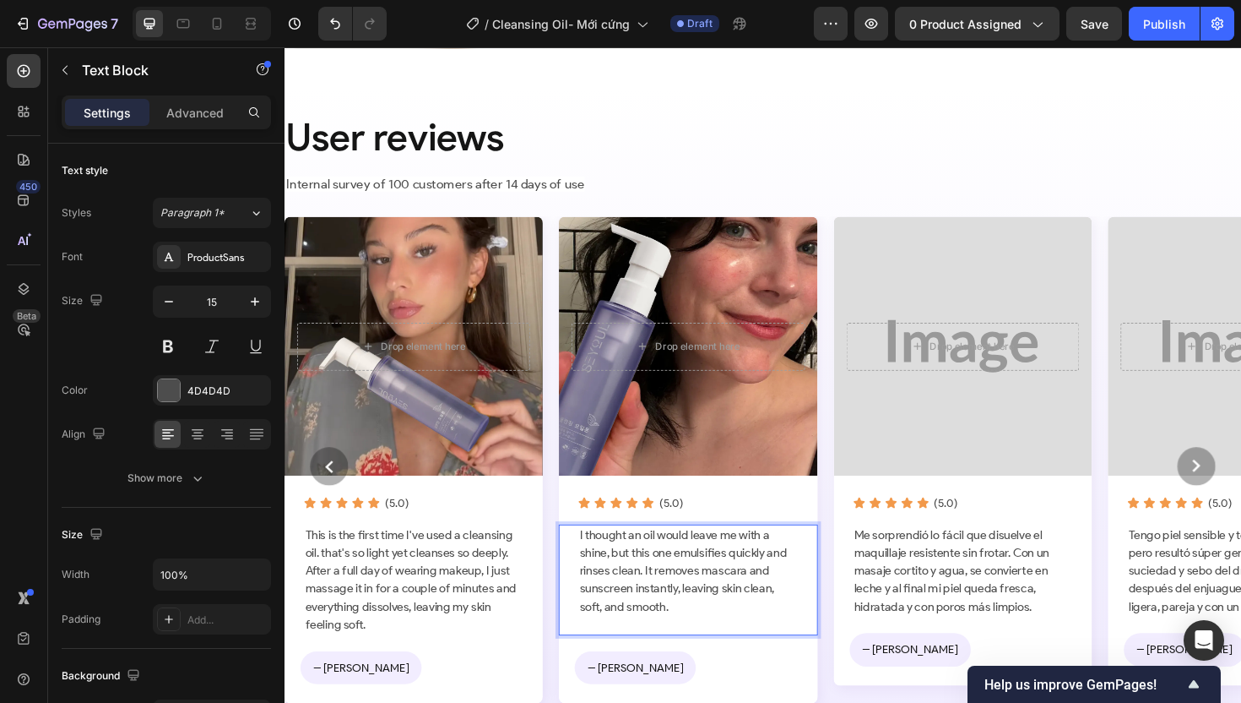
scroll to position [2, 0]
click at [632, 661] on p "I thought an oil would leave me with a shine, but this one emulsifies quickly a…" at bounding box center [712, 611] width 230 height 114
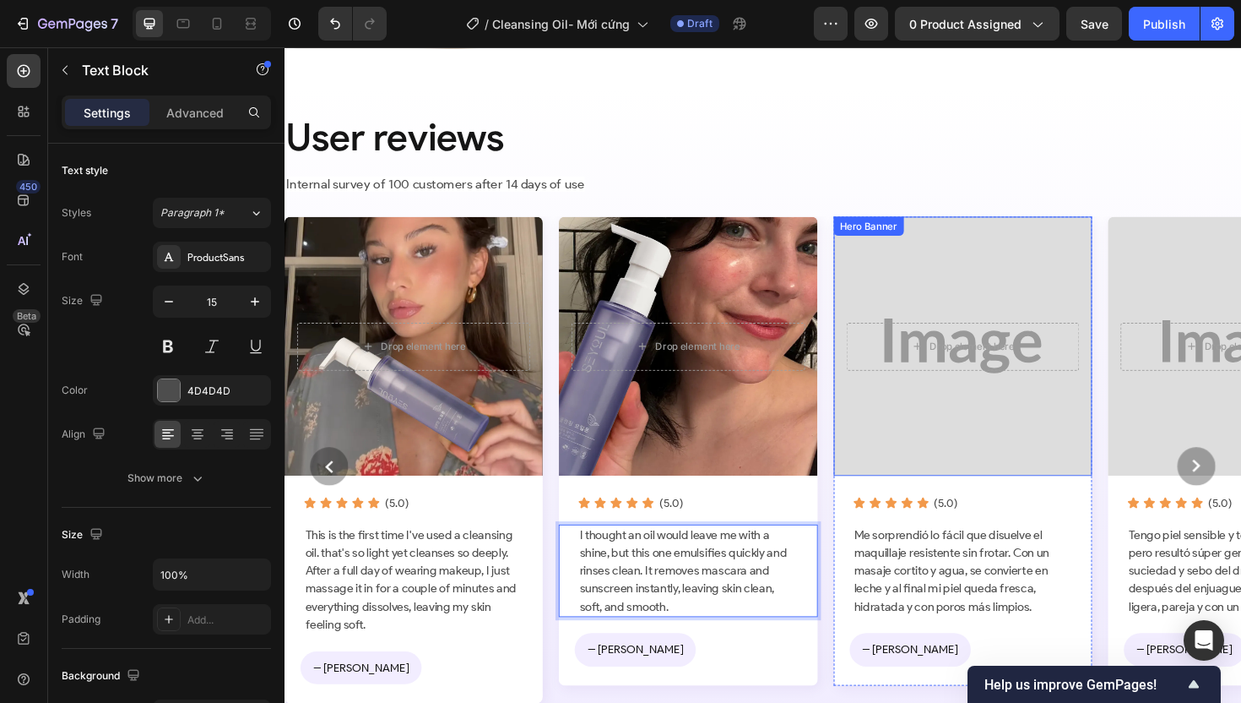
click at [1012, 305] on div "Background Image" at bounding box center [1002, 363] width 287 height 287
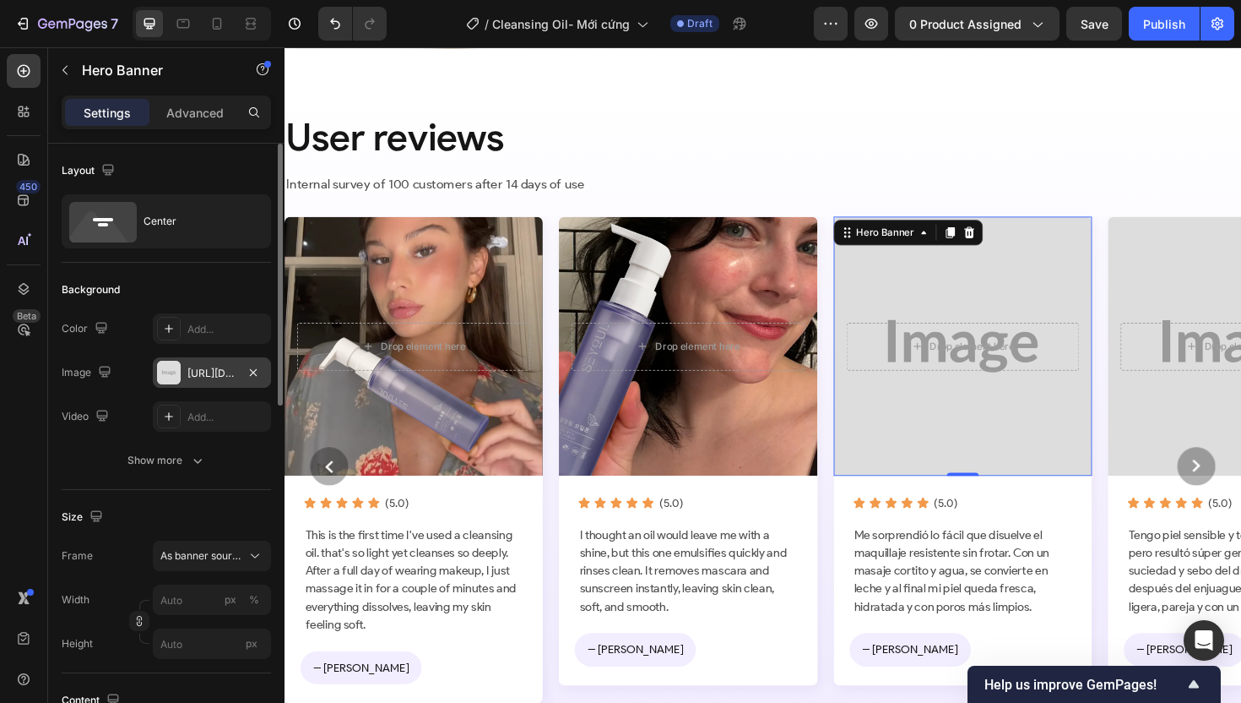
click at [225, 375] on div "https://placehold.co/600x600?text=Image" at bounding box center [211, 373] width 49 height 15
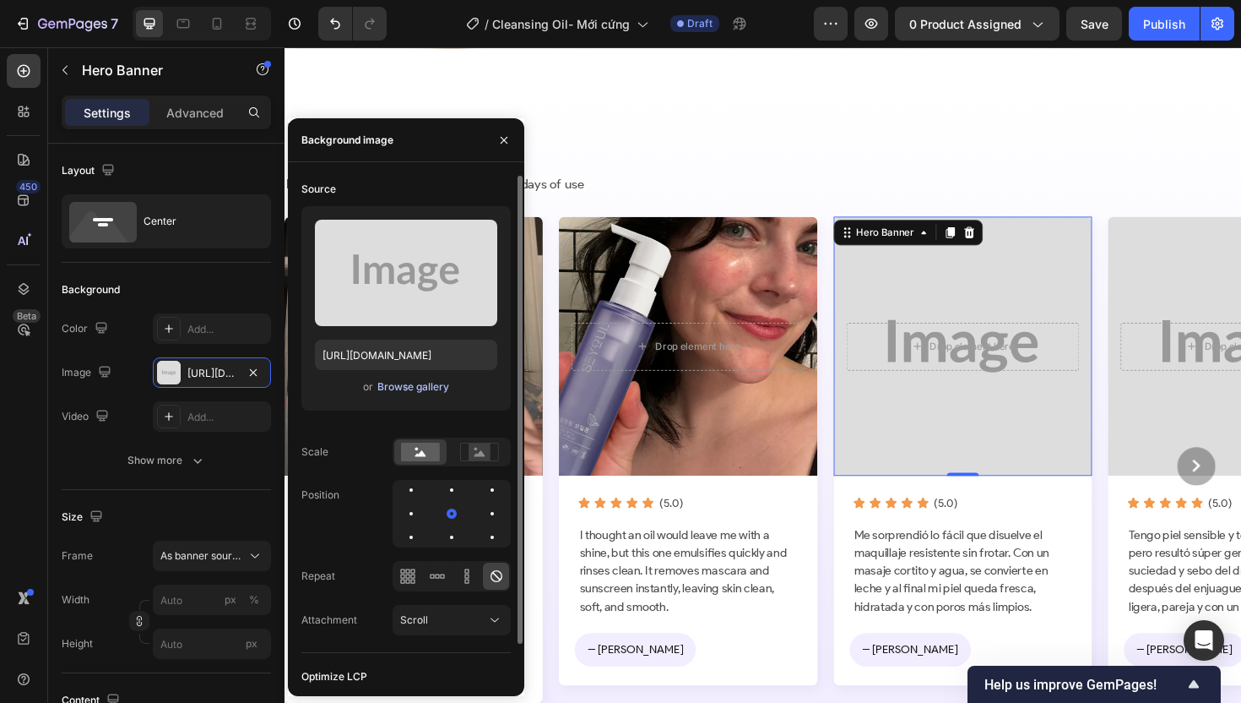
click at [420, 383] on div "Browse gallery" at bounding box center [413, 386] width 72 height 15
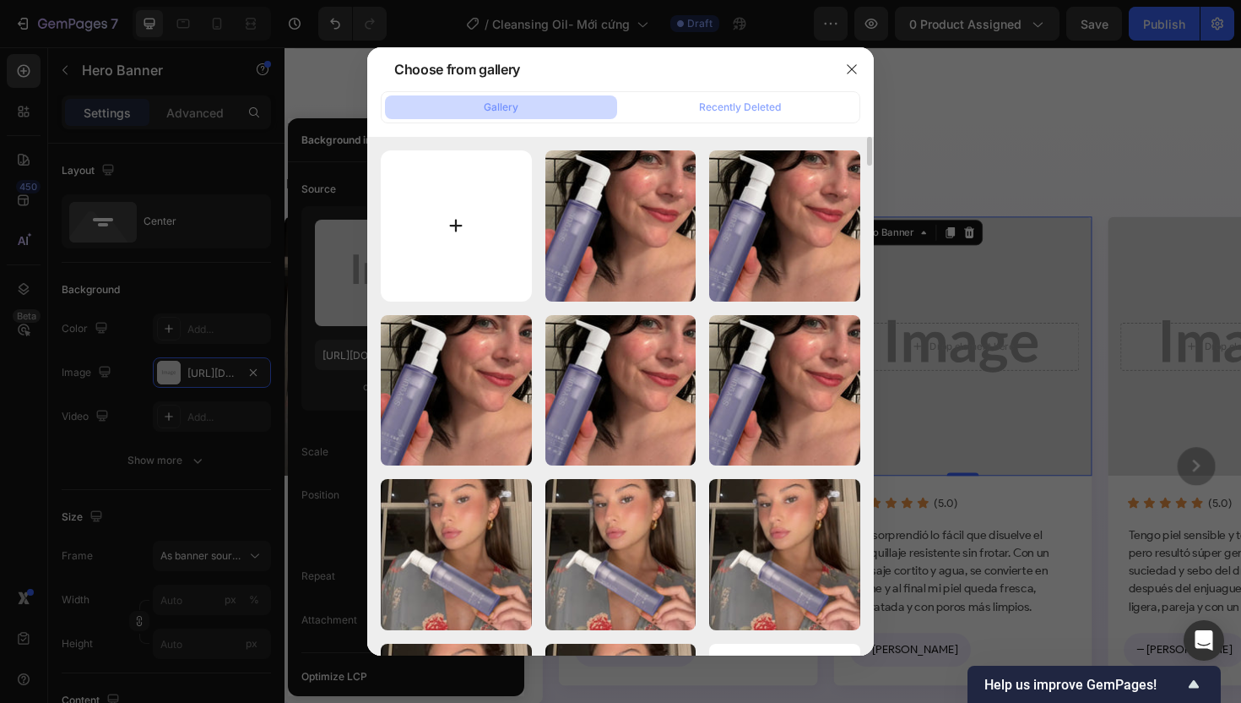
click at [475, 231] on input "file" at bounding box center [456, 225] width 151 height 151
type input "C:\fakepath\Ingredientes-model-3_1024x.webp"
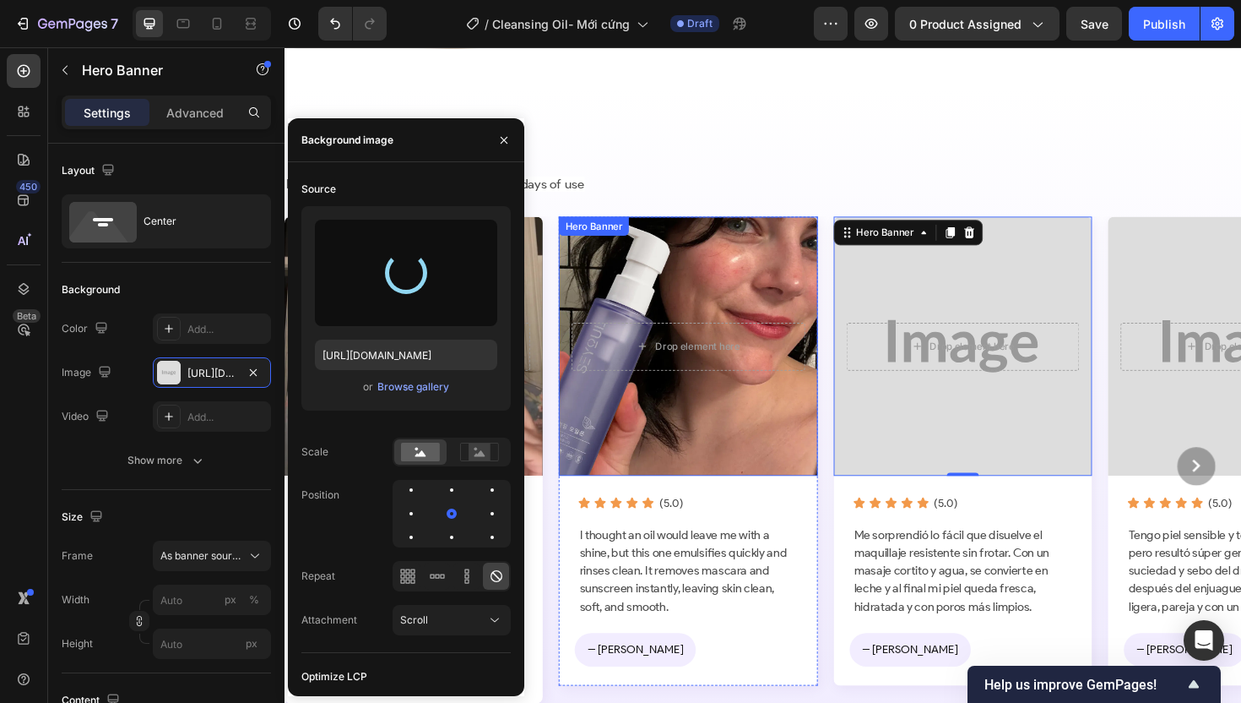
type input "https://cdn.shopify.com/s/files/1/0674/3284/1263/files/gempages_558085796976919…"
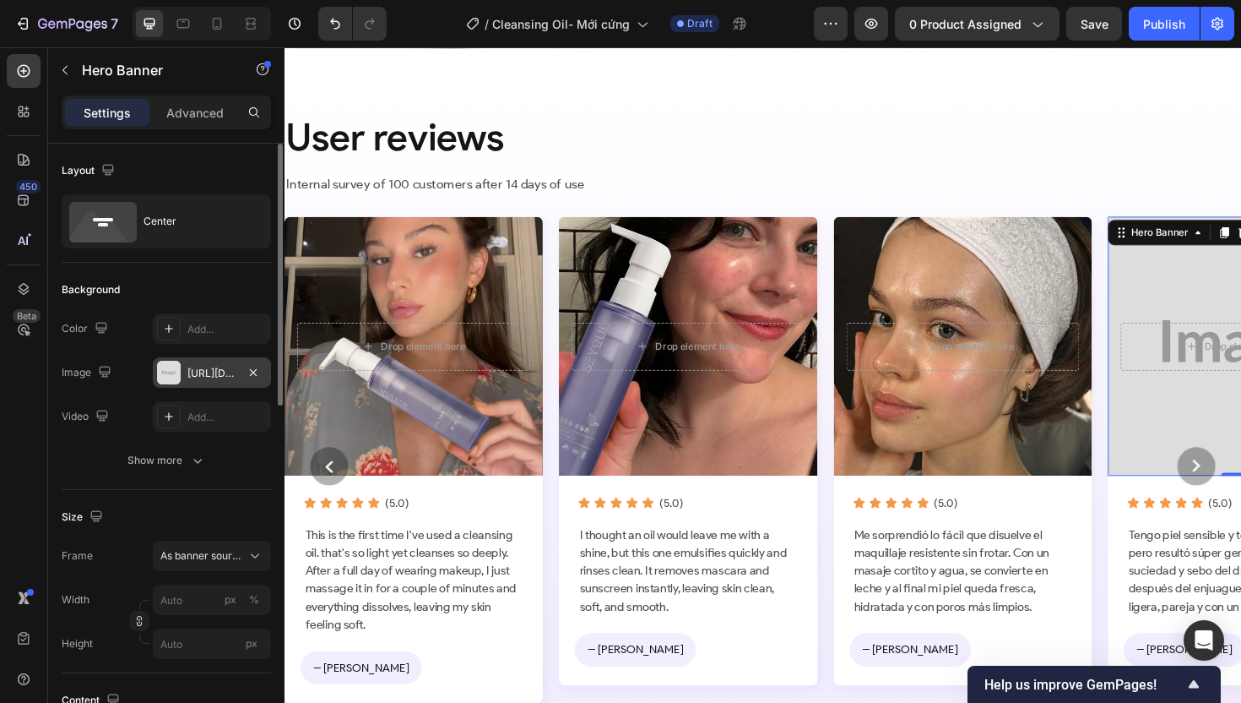
click at [203, 384] on div "[URL][DOMAIN_NAME]" at bounding box center [212, 372] width 118 height 30
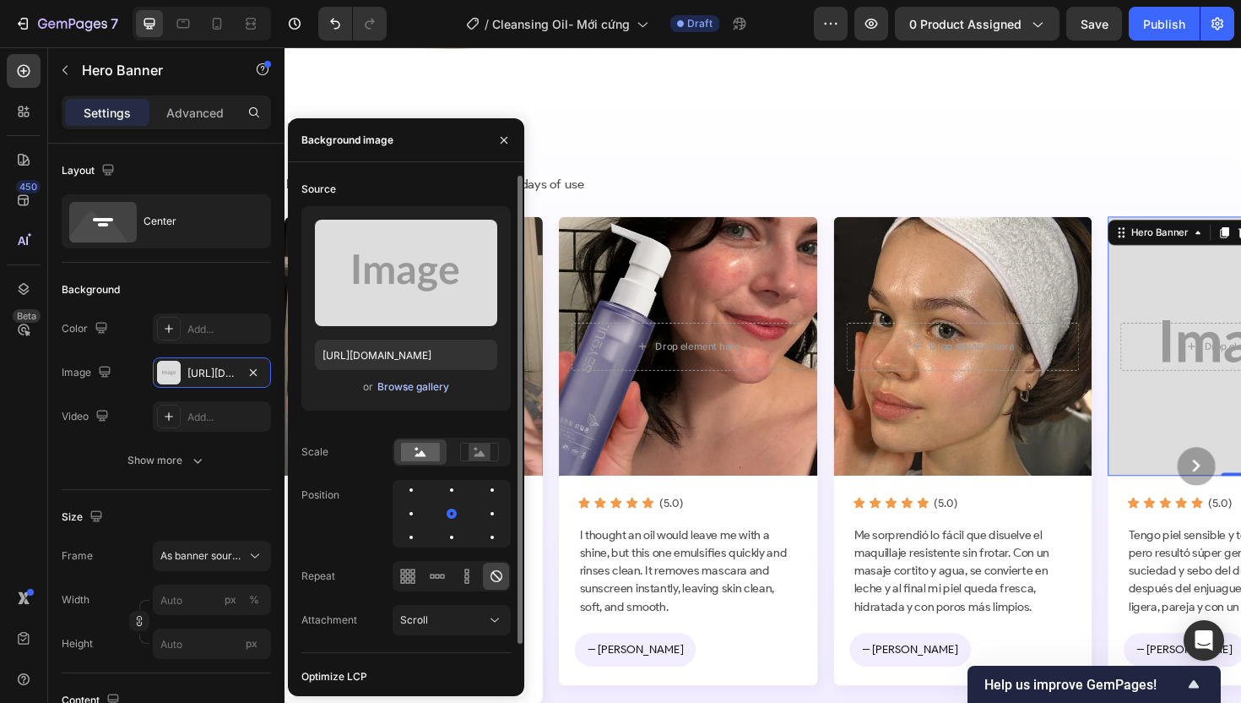
click at [417, 388] on div "Browse gallery" at bounding box center [413, 386] width 72 height 15
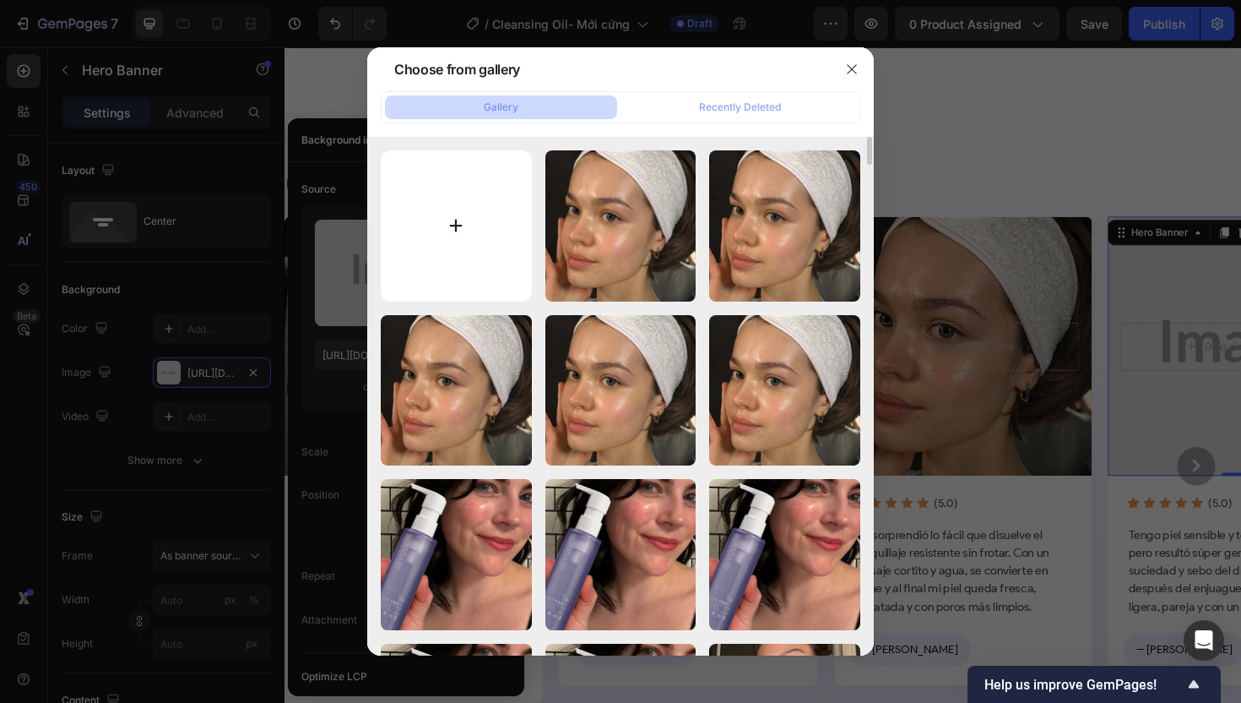
click at [420, 250] on input "file" at bounding box center [456, 225] width 151 height 151
type input "C:\fakepath\gempages_507356051327157127-473e1fa6-20e6-4b65-aeff-de66eac7421a.we…"
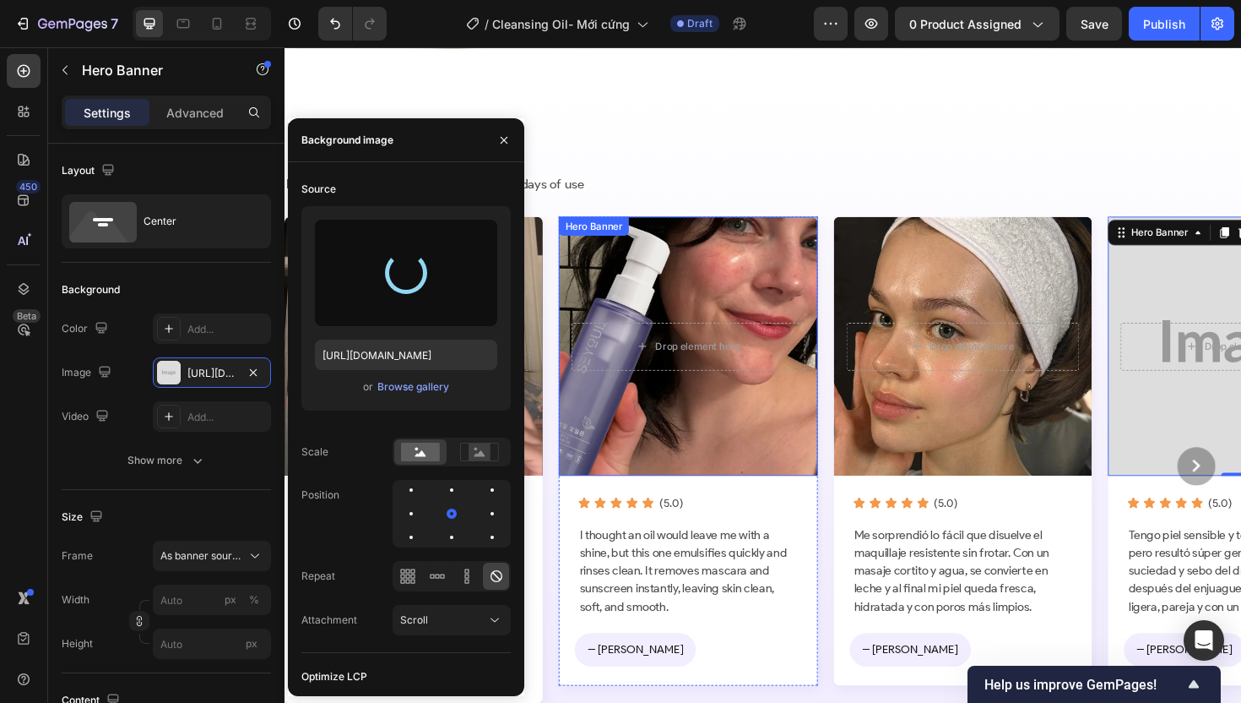
type input "https://cdn.shopify.com/s/files/1/0674/3284/1263/files/gempages_558085796976919…"
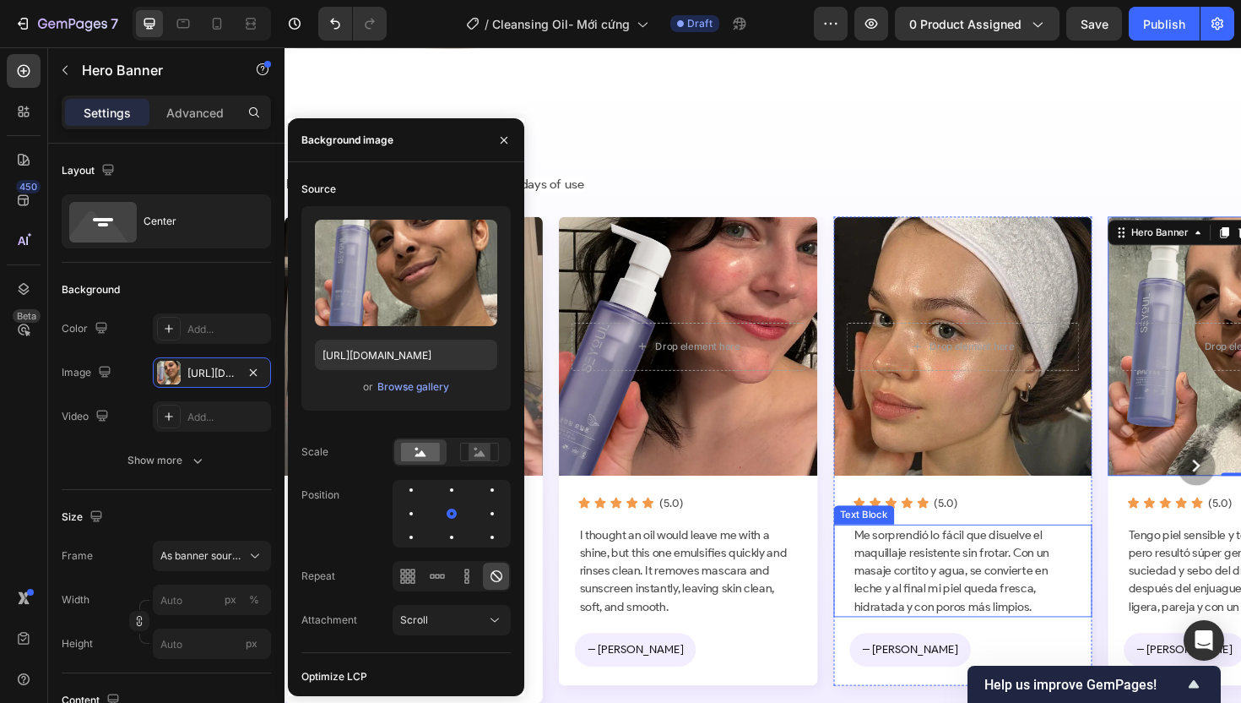
click at [965, 572] on p "Me sorprendió lo fácil que disuelve el maquillaje resistente sin frotar. Con un…" at bounding box center [1003, 601] width 230 height 95
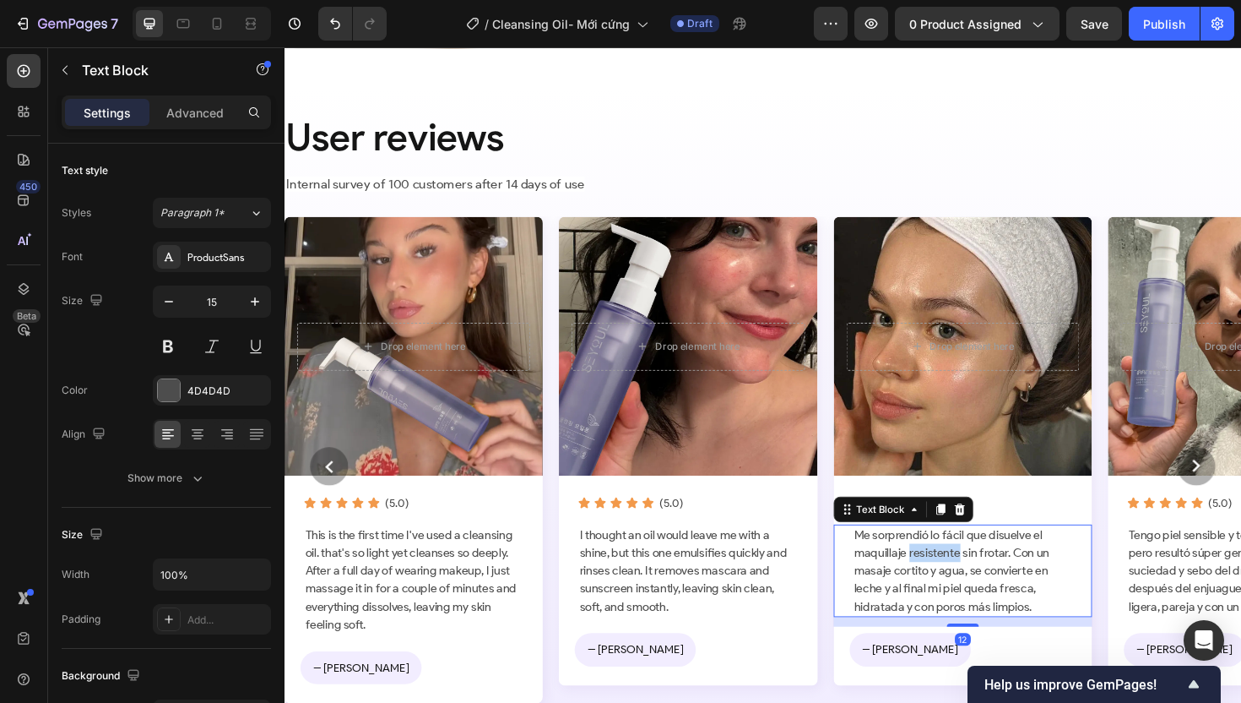
click at [965, 572] on p "Me sorprendió lo fácil que disuelve el maquillaje resistente sin frotar. Con un…" at bounding box center [1003, 601] width 230 height 95
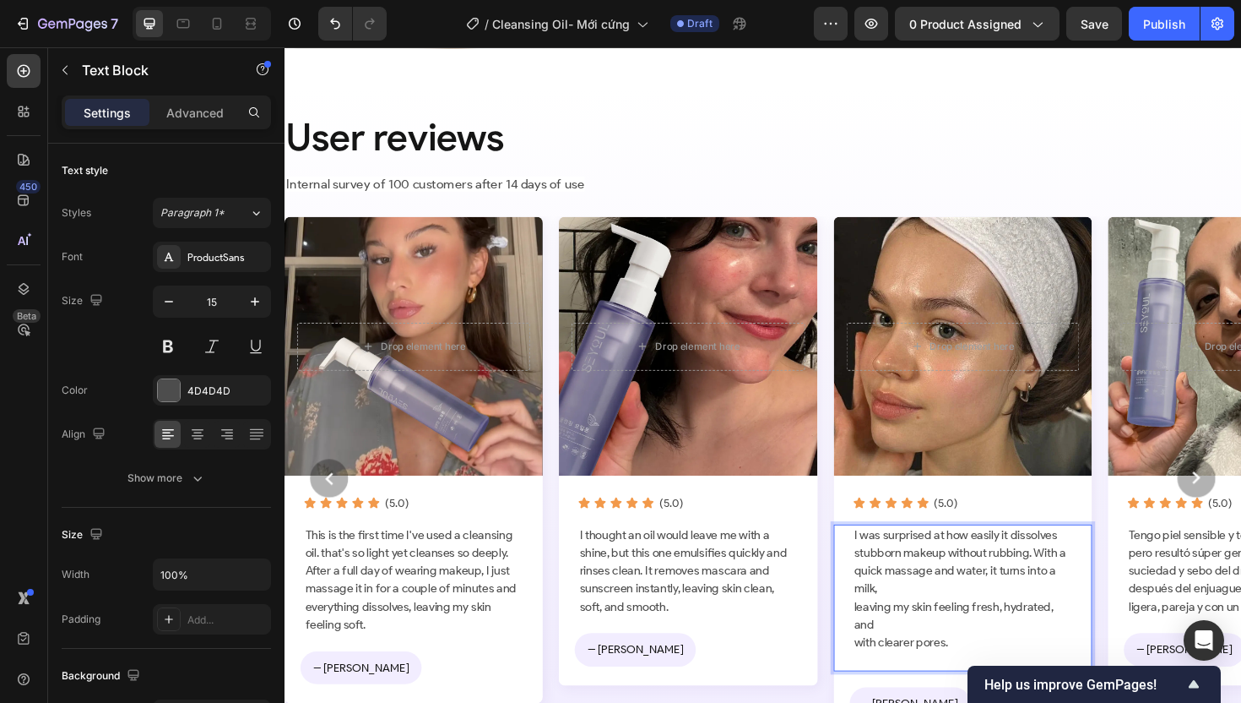
click at [888, 638] on p "I was surprised at how easily it dissolves stubborn makeup without rubbing. Wit…" at bounding box center [1003, 630] width 230 height 152
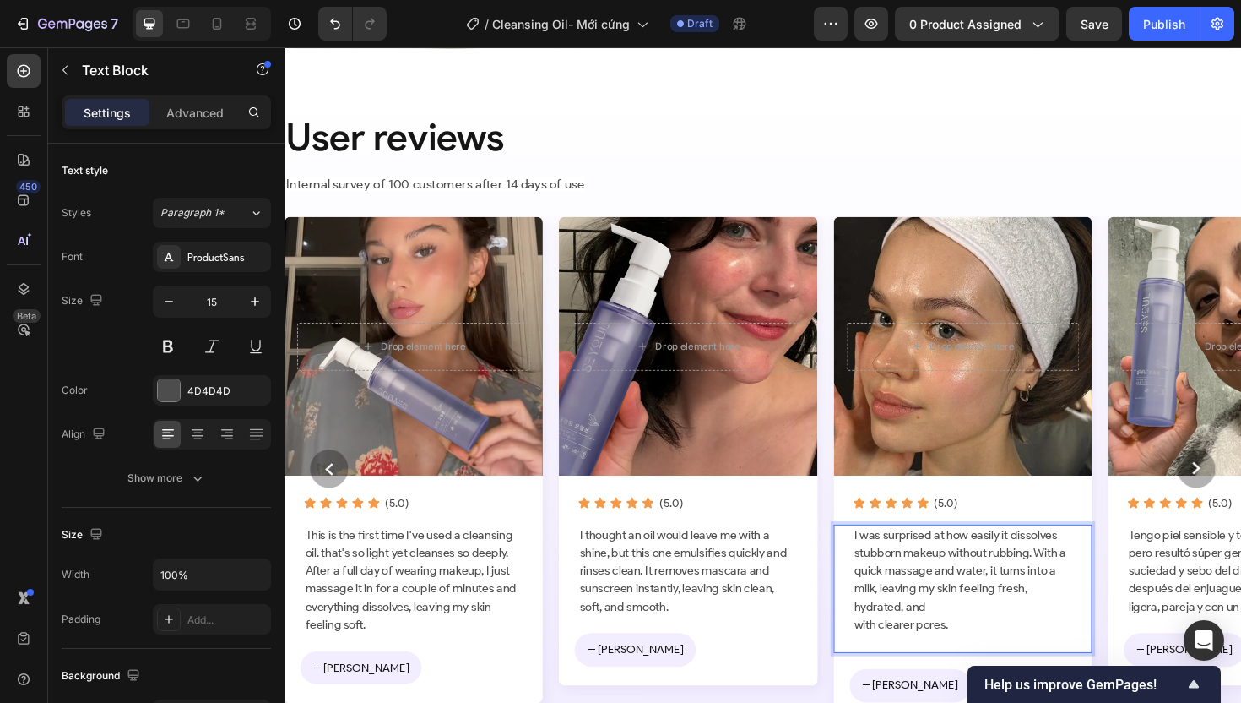
click at [888, 640] on p "I was surprised at how easily it dissolves stubborn makeup without rubbing. Wit…" at bounding box center [1003, 620] width 230 height 133
click at [890, 658] on p "I was surprised at how easily it dissolves stubborn makeup without rubbing. Wit…" at bounding box center [1003, 620] width 230 height 133
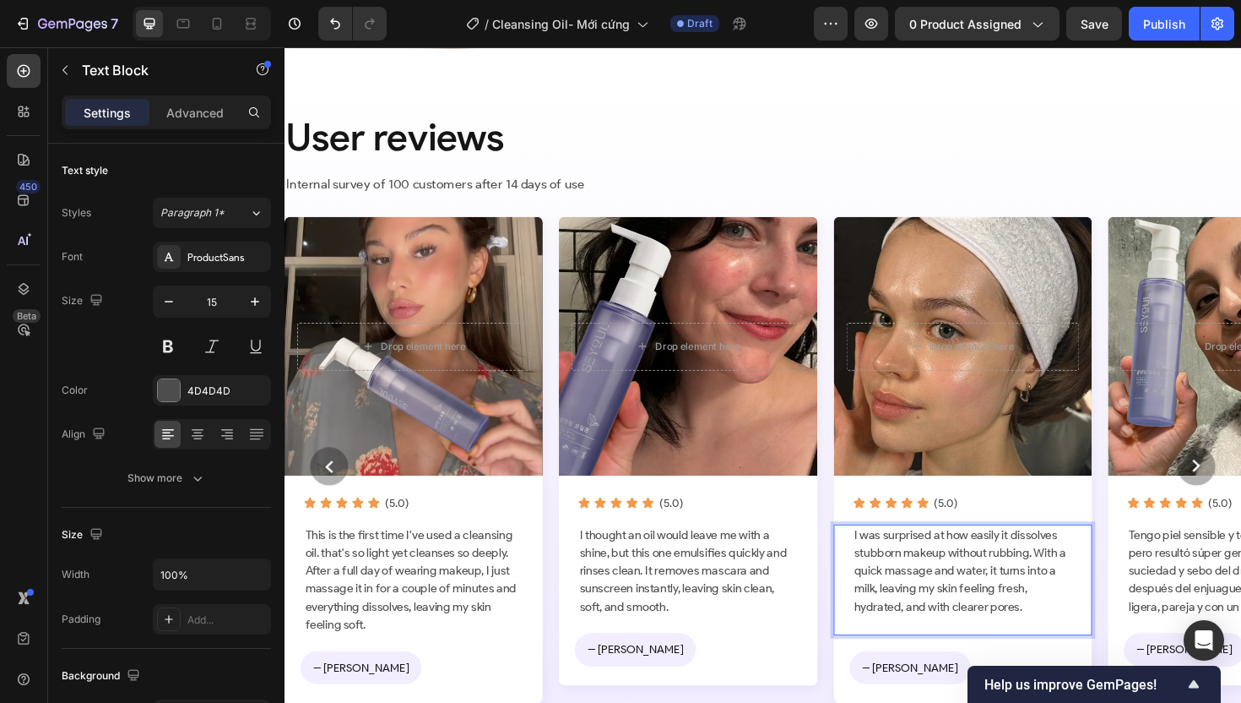
click at [934, 665] on p "I was surprised at how easily it dissolves stubborn makeup without rubbing. Wit…" at bounding box center [1003, 611] width 230 height 114
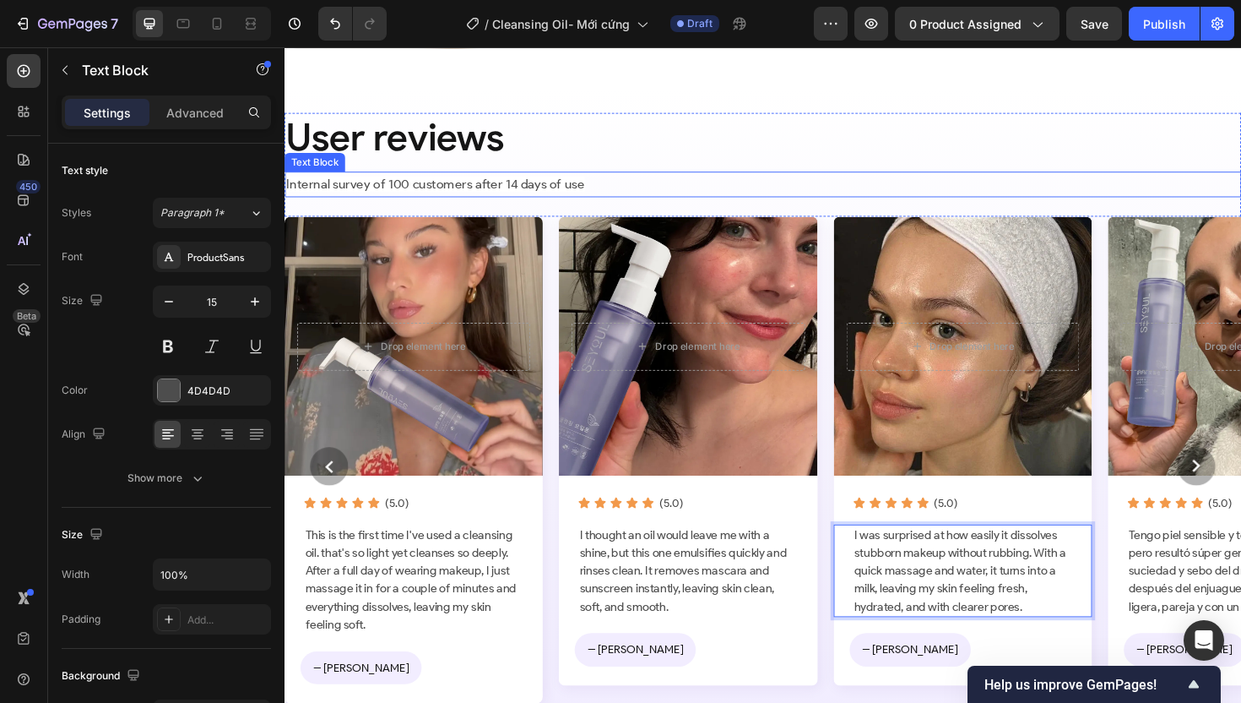
click at [1053, 191] on p "Internal survey of 100 customers after 14 days of use" at bounding box center [791, 193] width 1010 height 24
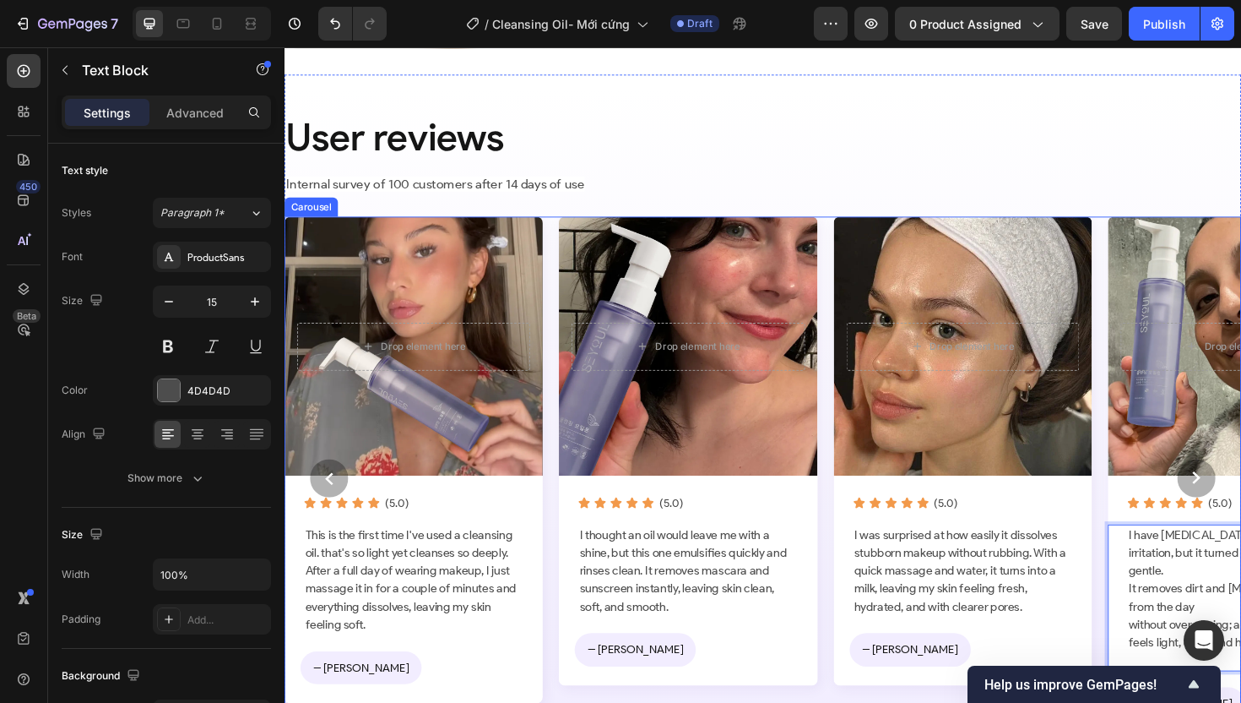
click at [1234, 501] on circle "Carousel Next Arrow" at bounding box center [1250, 503] width 41 height 41
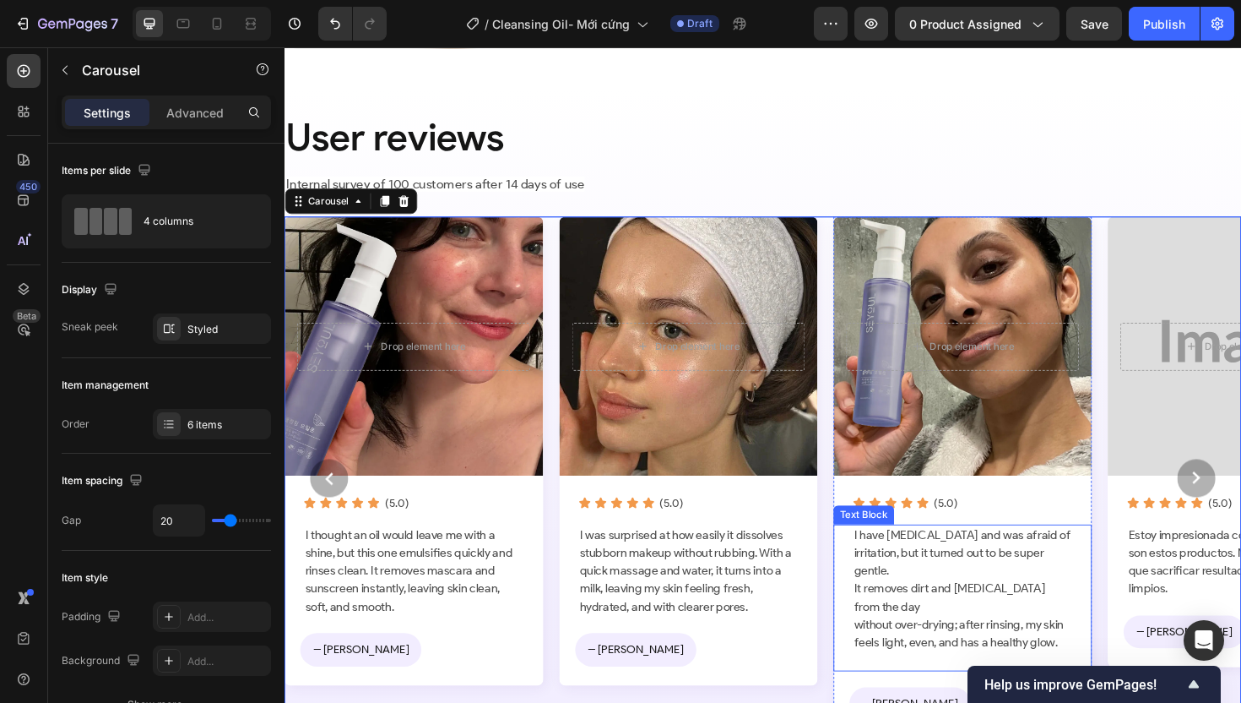
click at [907, 608] on p "I have sensitive skin and was afraid of irritation, but it turned out to be sup…" at bounding box center [1003, 630] width 230 height 152
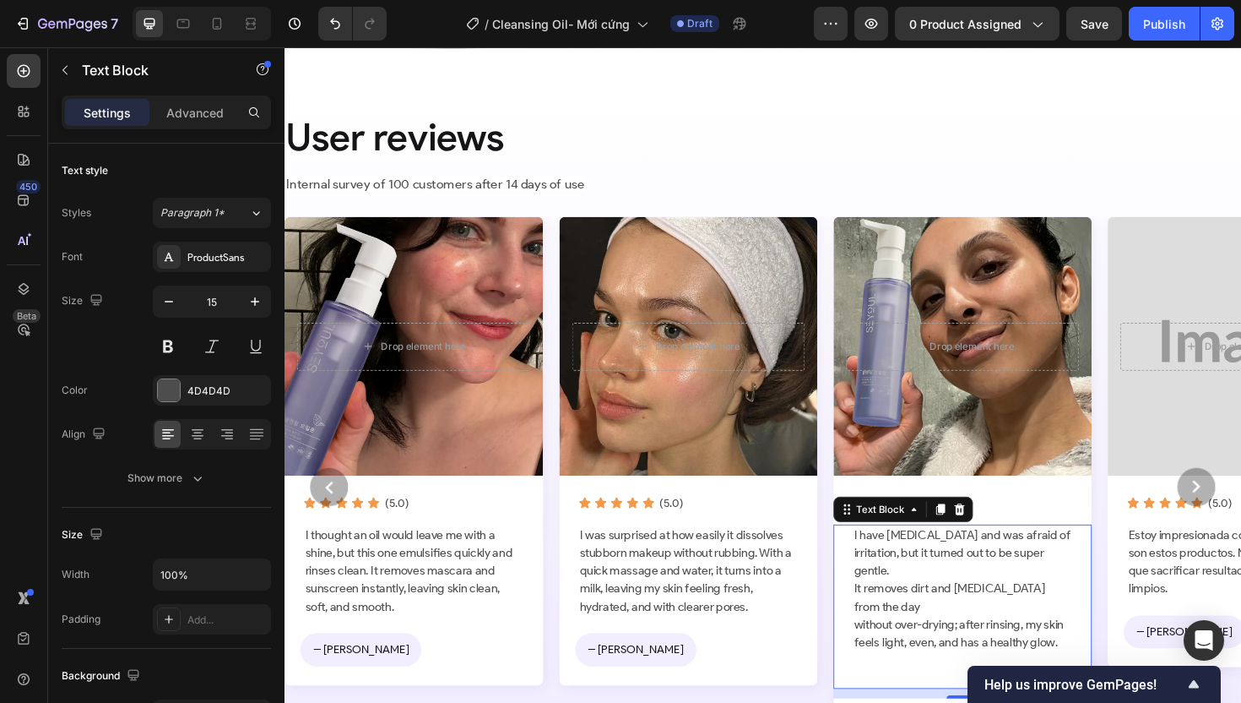
click at [906, 609] on p "I have sensitive skin and was afraid of irritation, but it turned out to be sup…" at bounding box center [1003, 639] width 230 height 171
click at [888, 621] on p "I have sensitive skin and was afraid of irritation, but it turned out to be sup…" at bounding box center [1003, 639] width 230 height 171
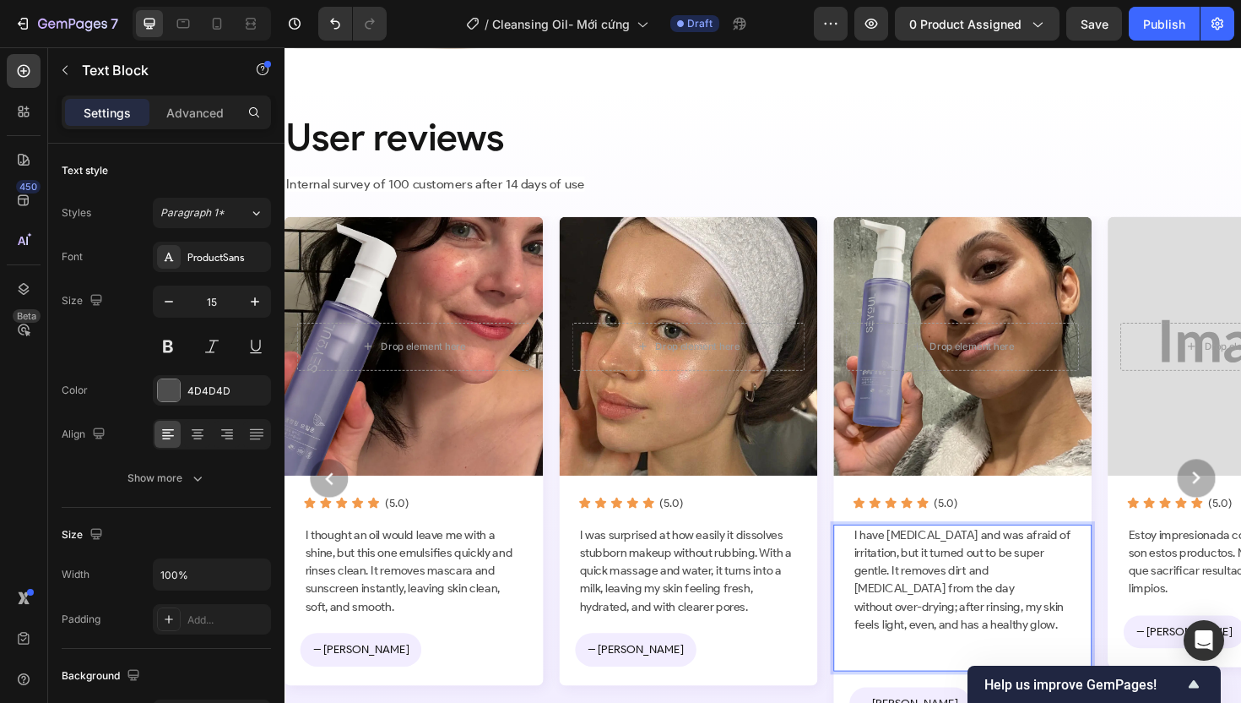
click at [890, 638] on p "I have sensitive skin and was afraid of irritation, but it turned out to be sup…" at bounding box center [1003, 630] width 230 height 152
click at [887, 660] on div "I have sensitive skin and was afraid of irritation, but it turned out to be sup…" at bounding box center [1003, 629] width 233 height 155
click at [893, 690] on p "I have sensitive skin and was afraid of irritation, but it turned out to be sup…" at bounding box center [1003, 630] width 230 height 152
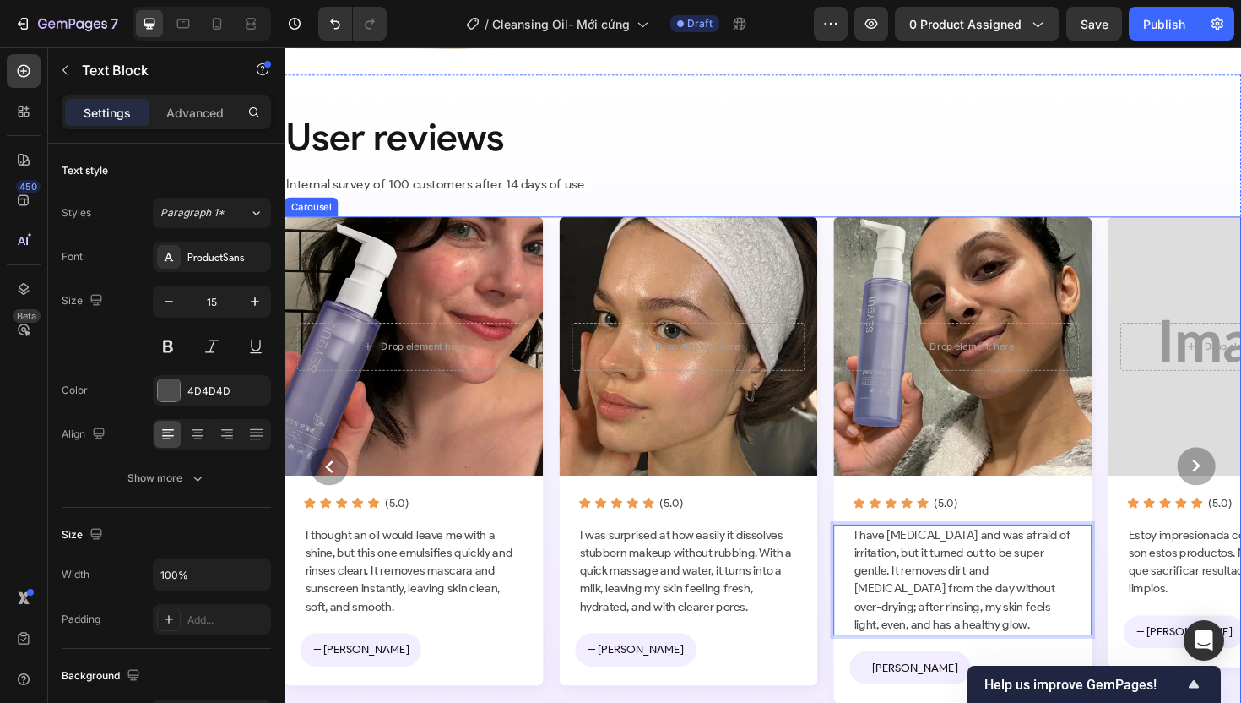
click at [1234, 501] on circle "Carousel Next Arrow" at bounding box center [1250, 490] width 41 height 41
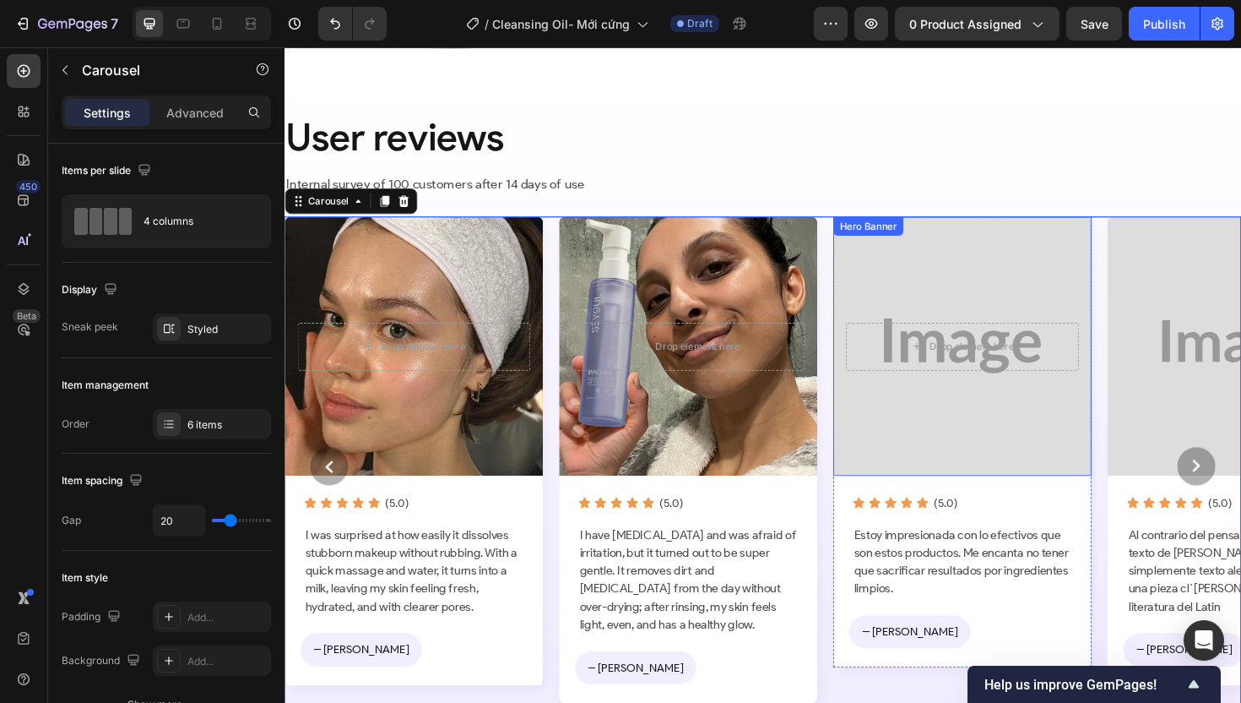
click at [977, 289] on div "Background Image" at bounding box center [1002, 363] width 287 height 287
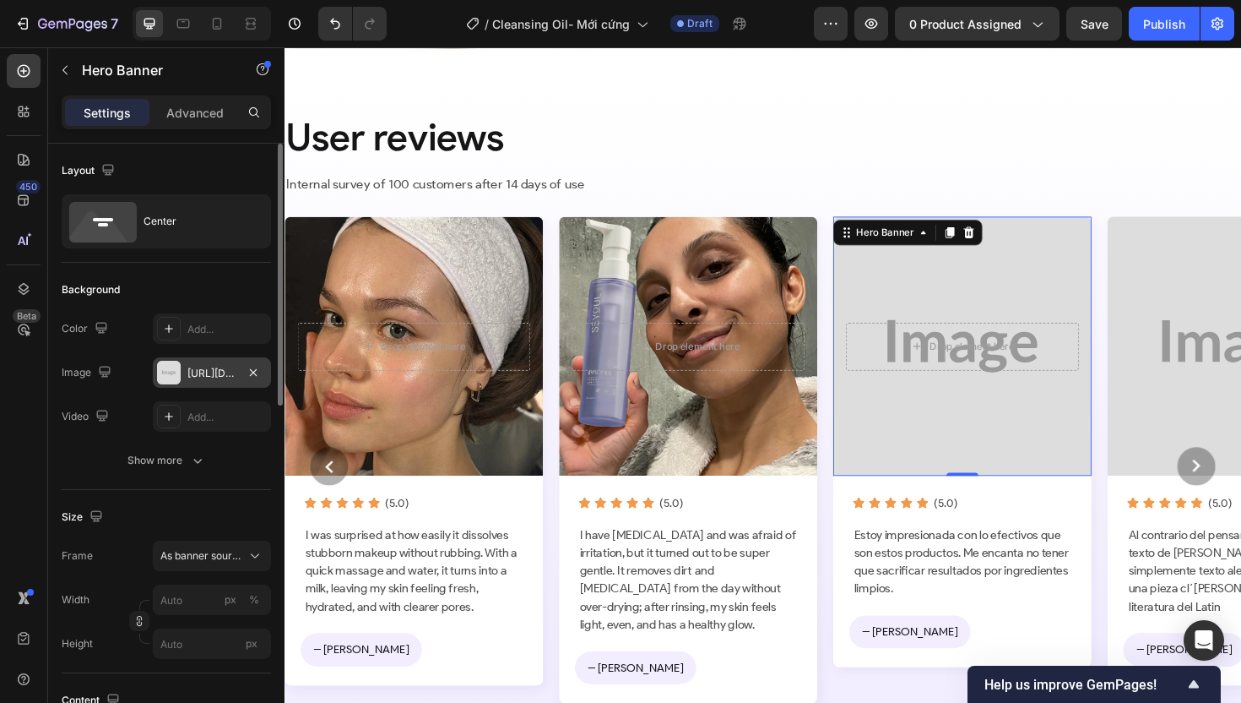
click at [217, 374] on div "https://placehold.co/600x600?text=Image" at bounding box center [211, 373] width 49 height 15
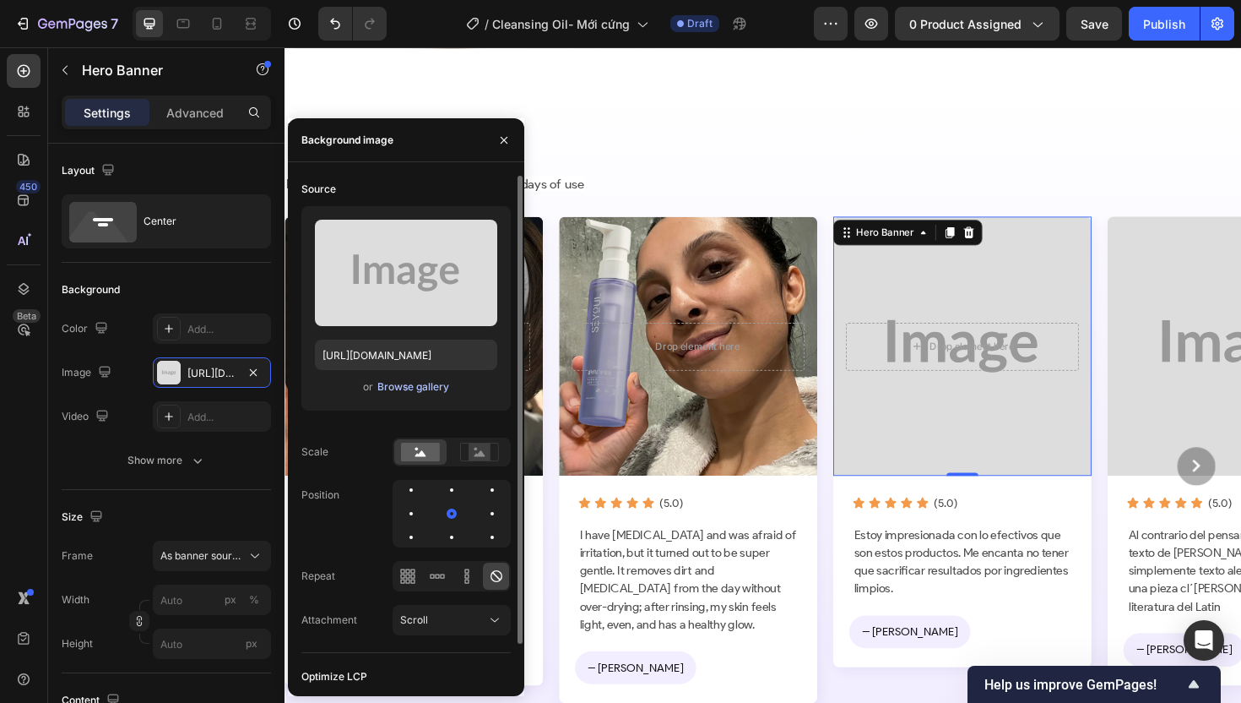
click at [410, 384] on div "Browse gallery" at bounding box center [413, 386] width 72 height 15
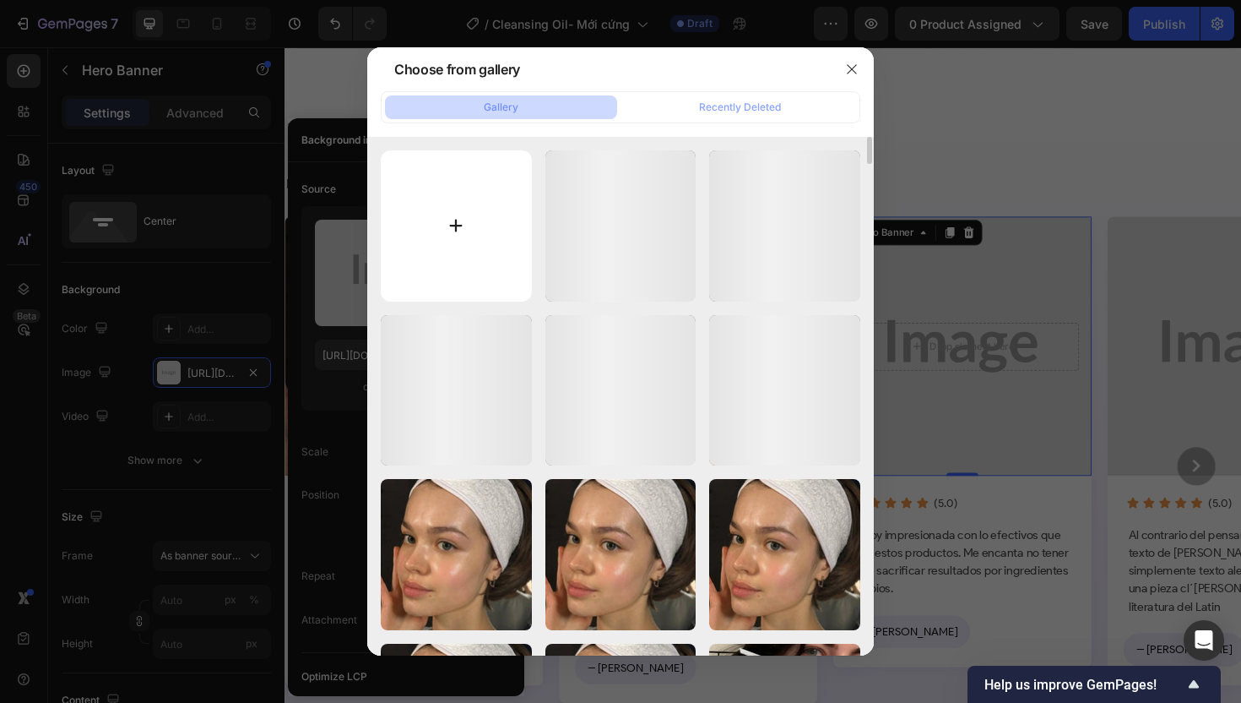
click at [491, 206] on input "file" at bounding box center [456, 225] width 151 height 151
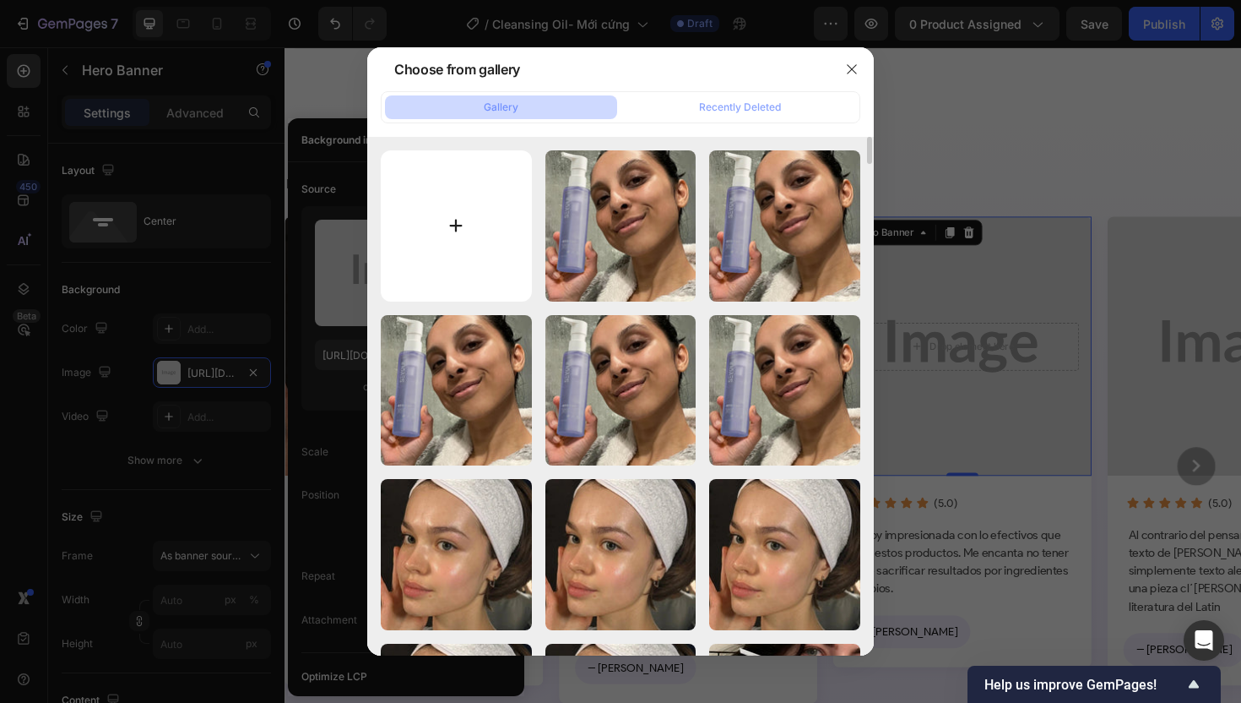
type input "C:\fakepath\Ingredientes-model-1_768x.webp"
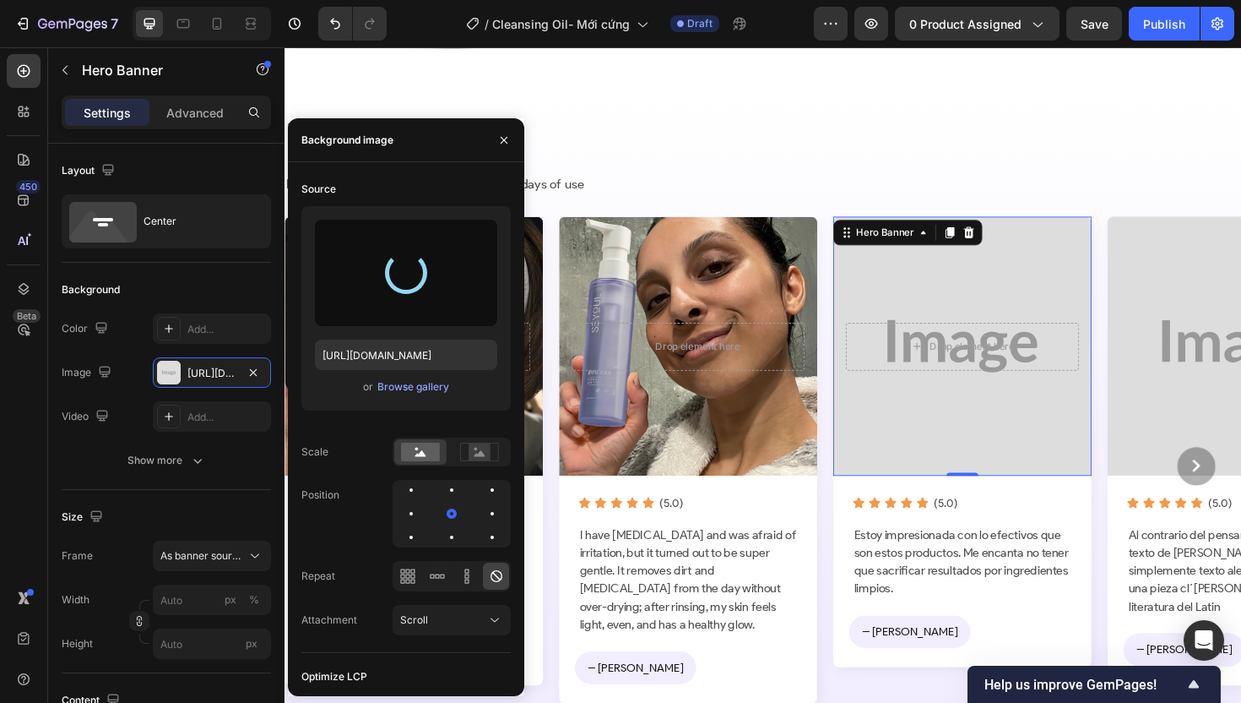
type input "https://cdn.shopify.com/s/files/1/0674/3284/1263/files/gempages_558085796976919…"
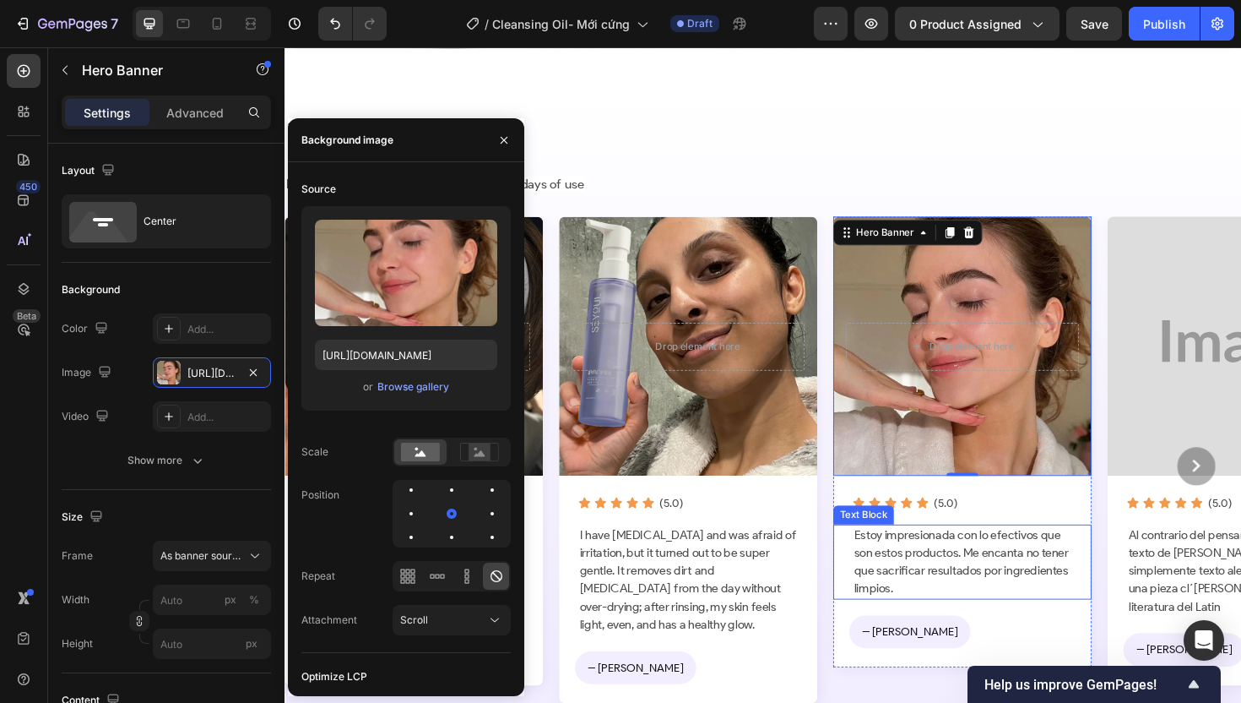
click at [930, 569] on p "Estoy impresionada con lo efectivos que son estos productos. Me encanta no tene…" at bounding box center [1003, 592] width 230 height 76
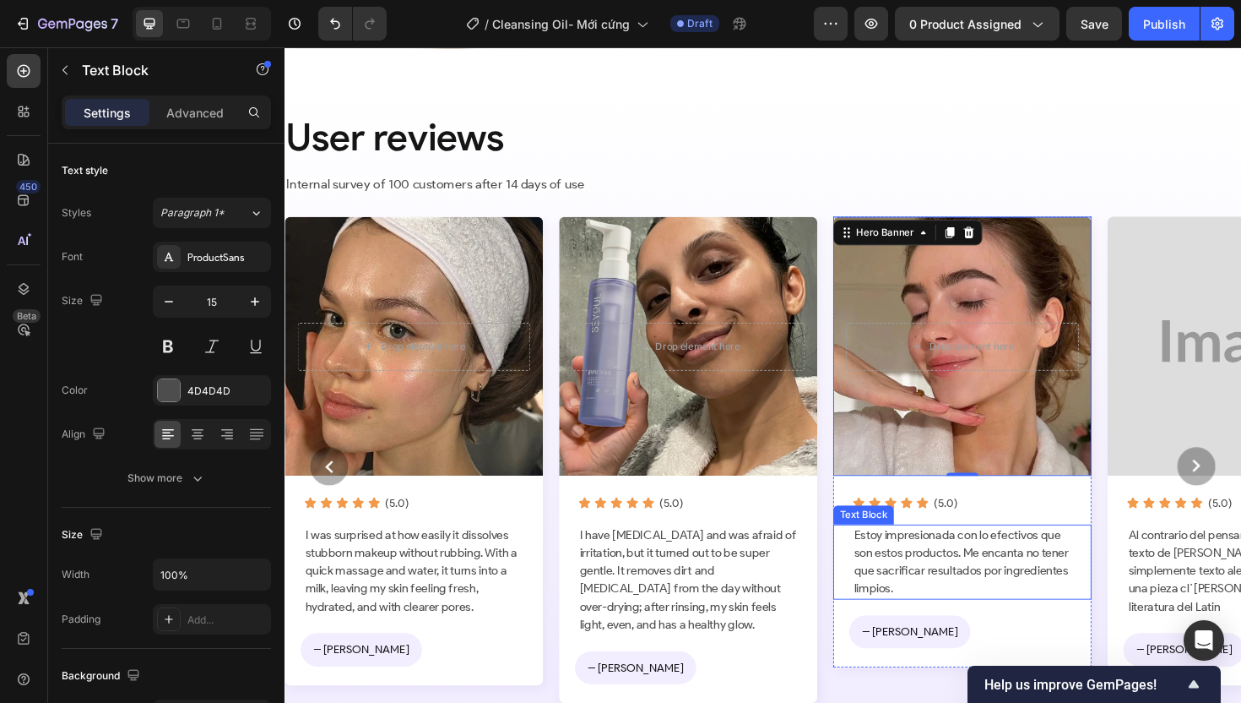
click at [930, 568] on p "Estoy impresionada con lo efectivos que son estos productos. Me encanta no tene…" at bounding box center [1003, 592] width 230 height 76
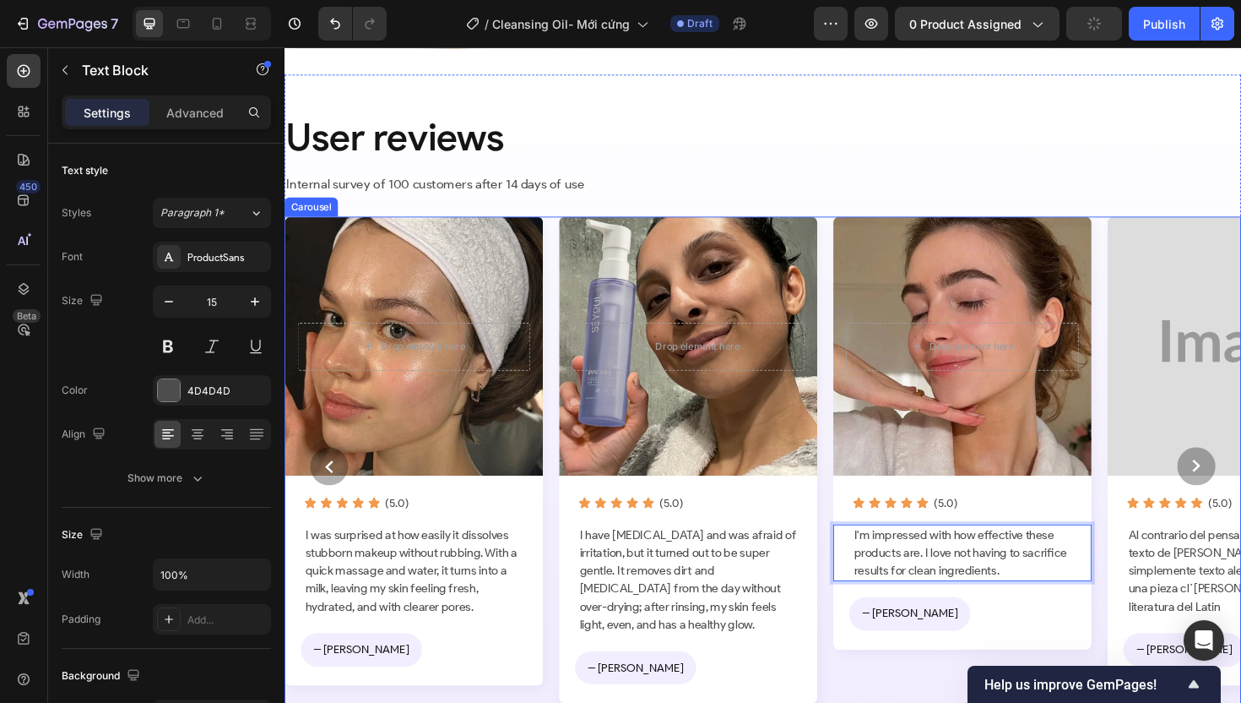
click at [922, 691] on div "Drop element here Hero Banner Icon Icon Icon Icon Icon (5.0) Text Block Row I'm…" at bounding box center [1003, 490] width 274 height 529
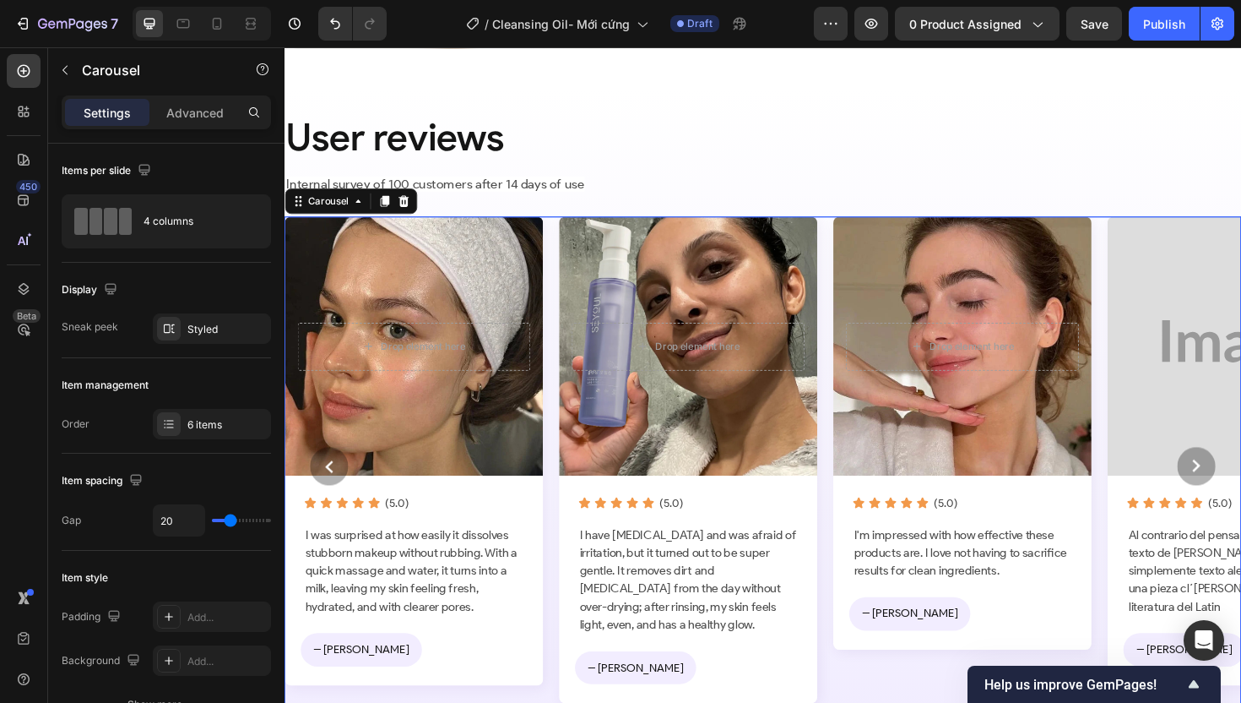
click at [1234, 488] on circle "Carousel Next Arrow" at bounding box center [1250, 490] width 41 height 41
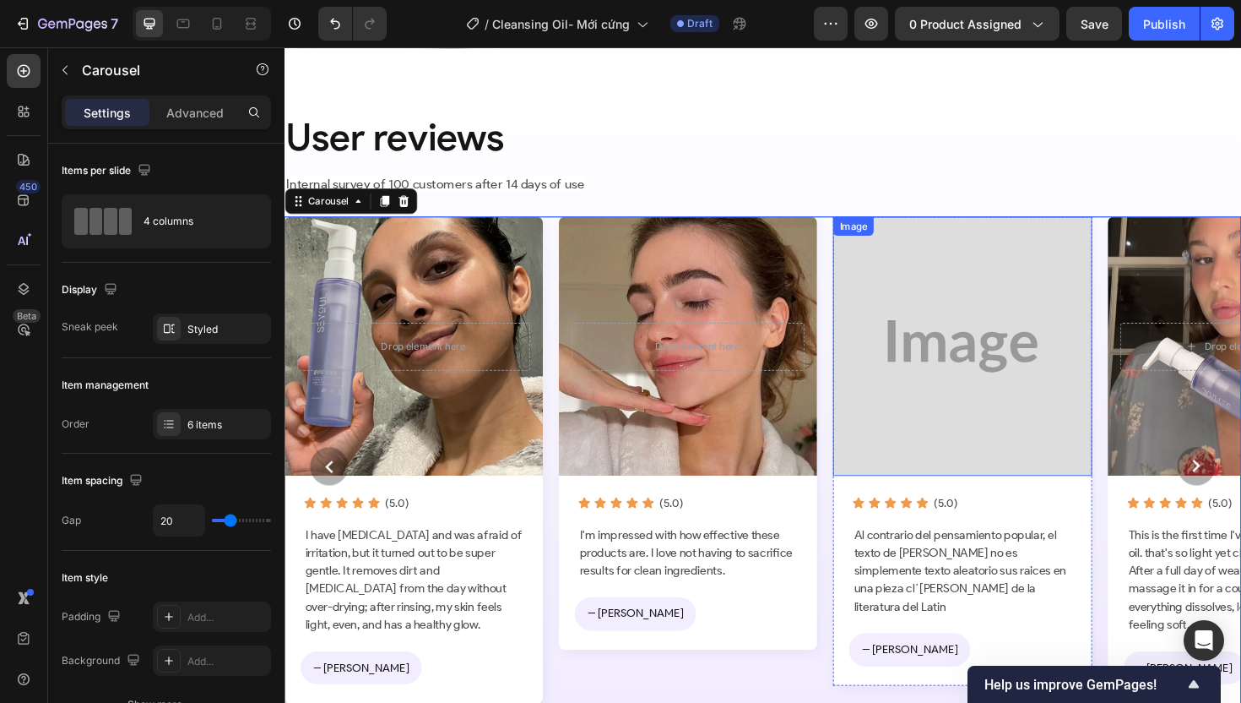
click at [1020, 388] on img at bounding box center [1003, 363] width 274 height 274
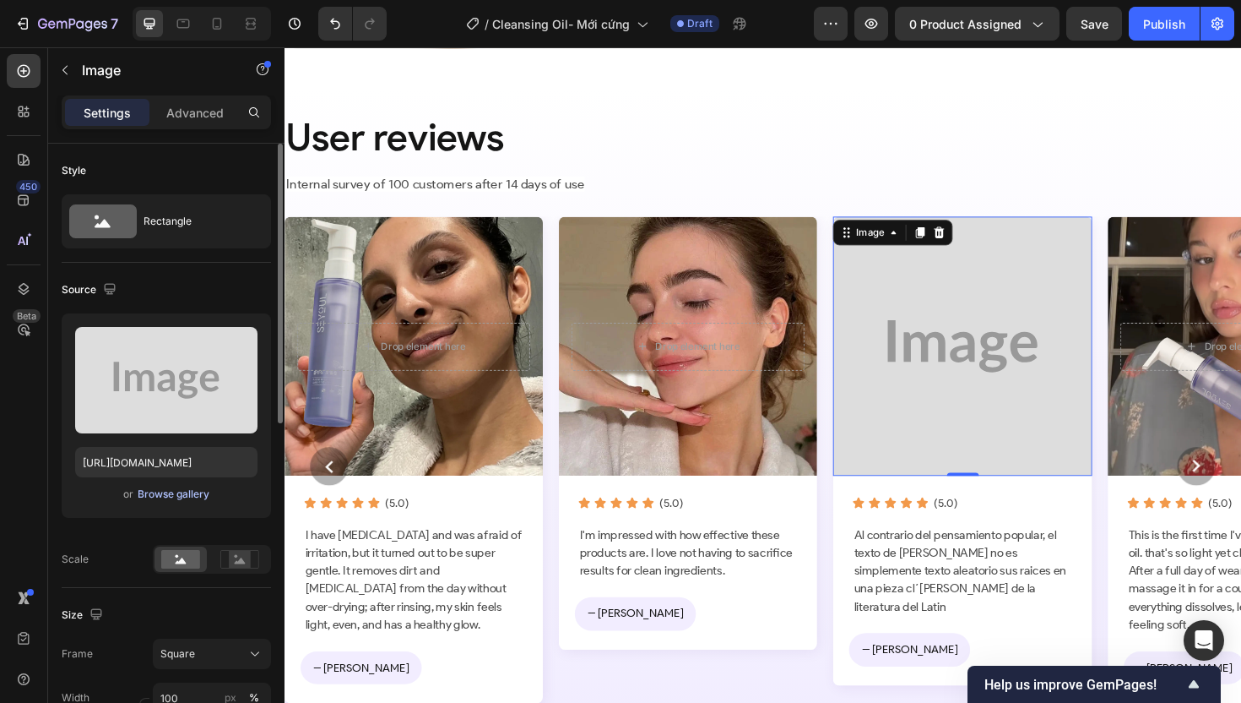
click at [171, 496] on div "Browse gallery" at bounding box center [174, 493] width 72 height 15
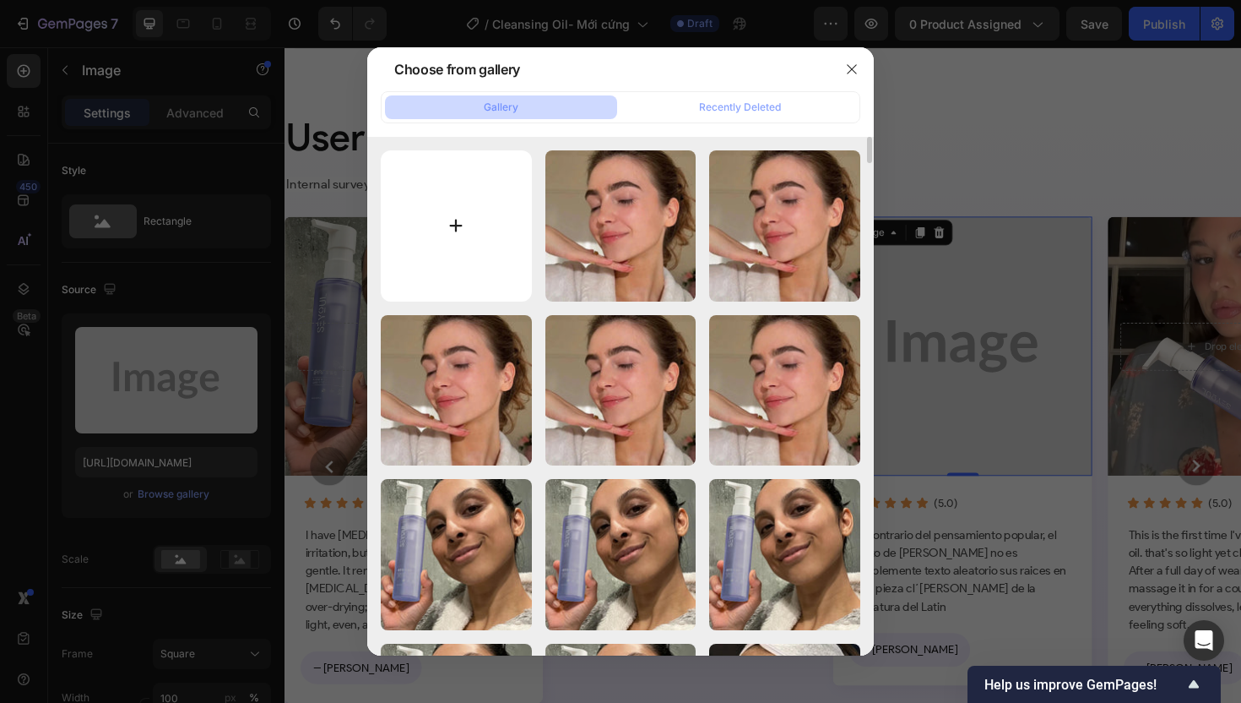
click at [452, 250] on input "file" at bounding box center [456, 225] width 151 height 151
type input "C:\fakepath\gempages_507356051327157127-2ab61aff-b470-41a9-9adc-f93808d9f5b2.we…"
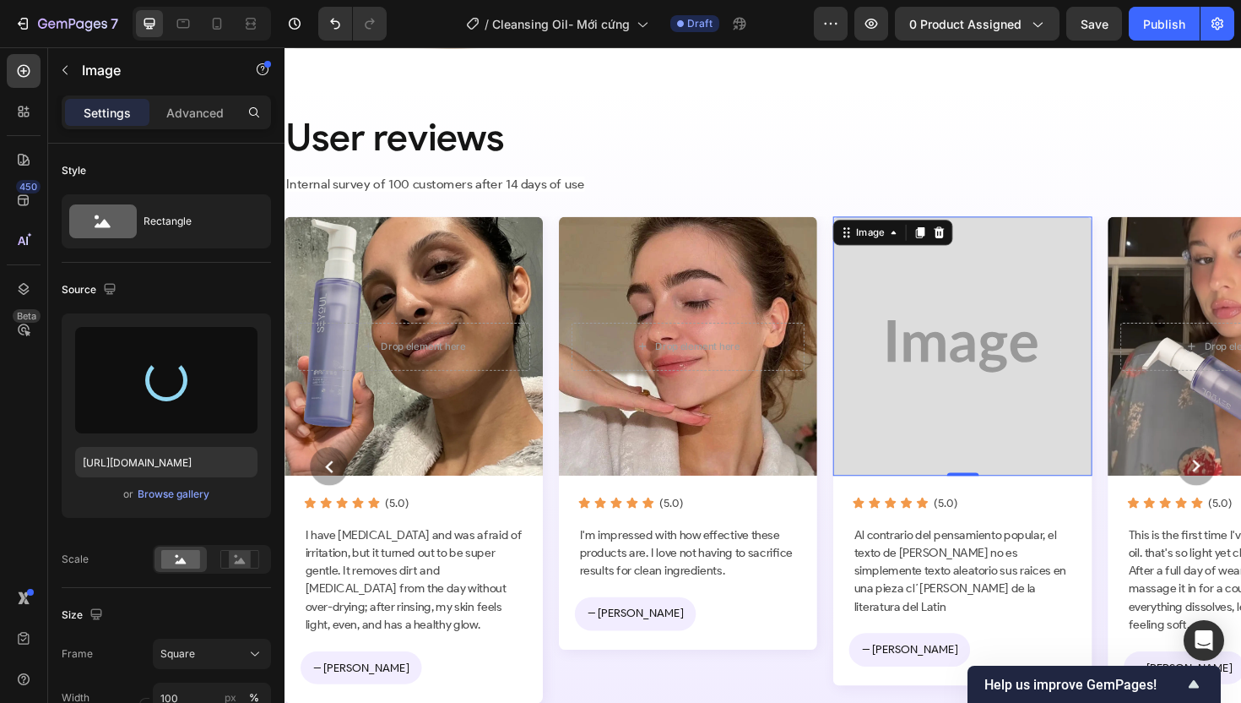
type input "https://cdn.shopify.com/s/files/1/0674/3284/1263/files/gempages_558085796976919…"
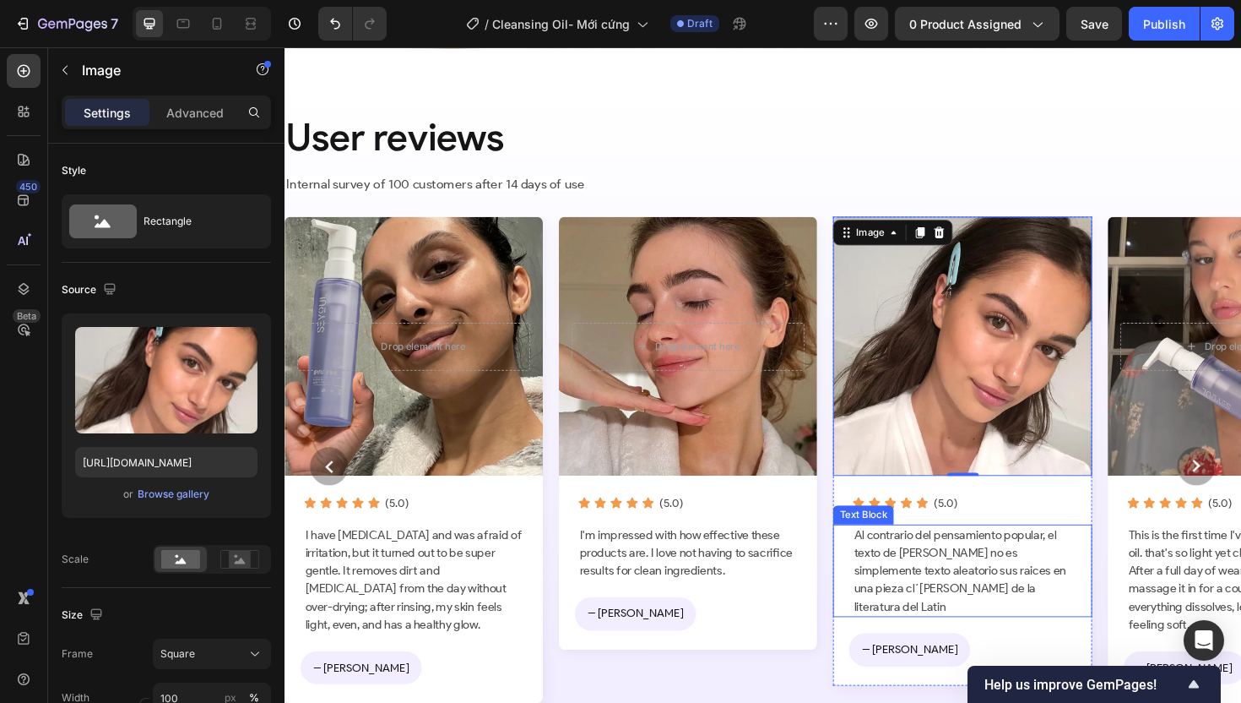
click at [1002, 592] on p "Al contrario del pensamiento popular, el texto de Lorem Ipsum no es simplemente…" at bounding box center [1003, 601] width 230 height 95
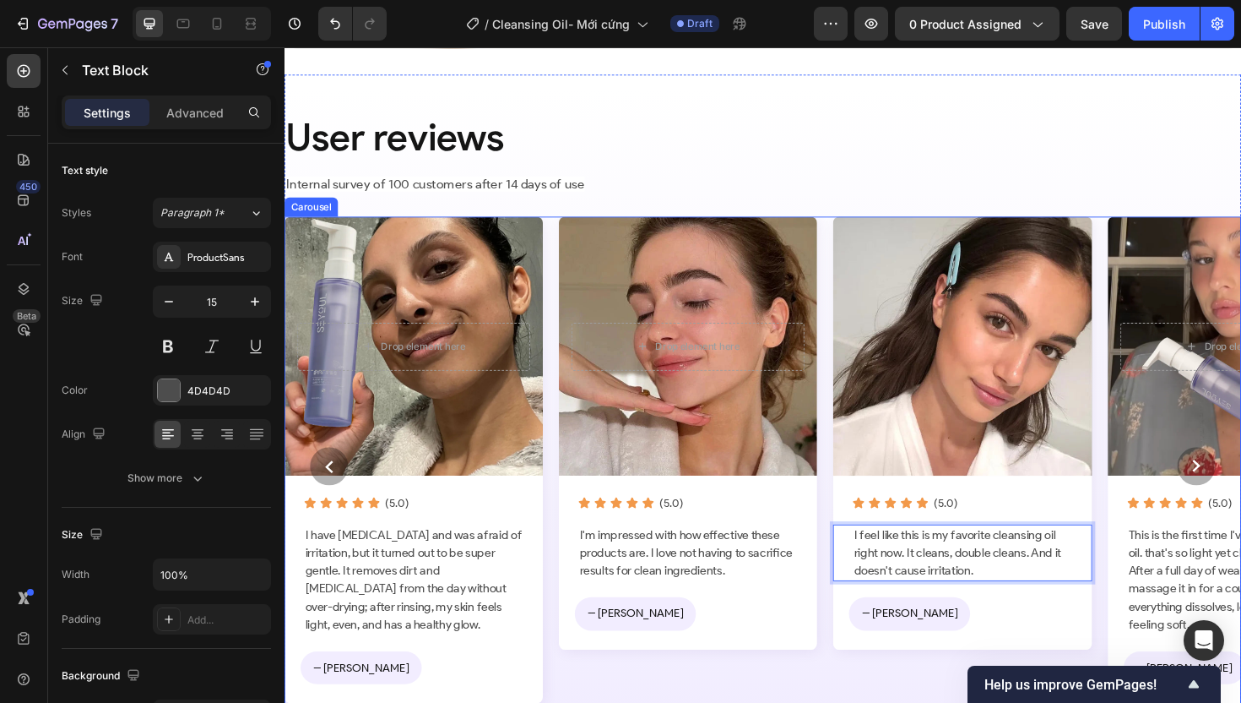
click at [857, 665] on div "Drop element here Hero Banner Icon Icon Icon Icon Icon (5.0) Text Block Row Thi…" at bounding box center [791, 490] width 1013 height 529
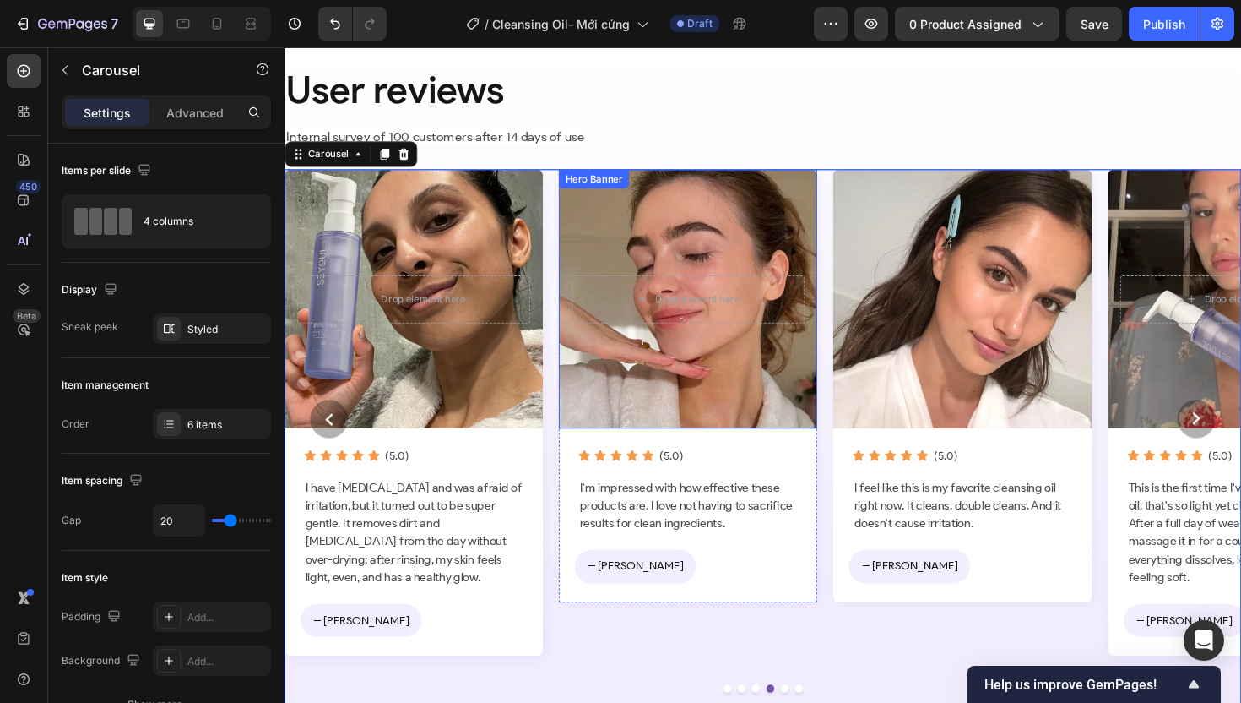
scroll to position [5774, 0]
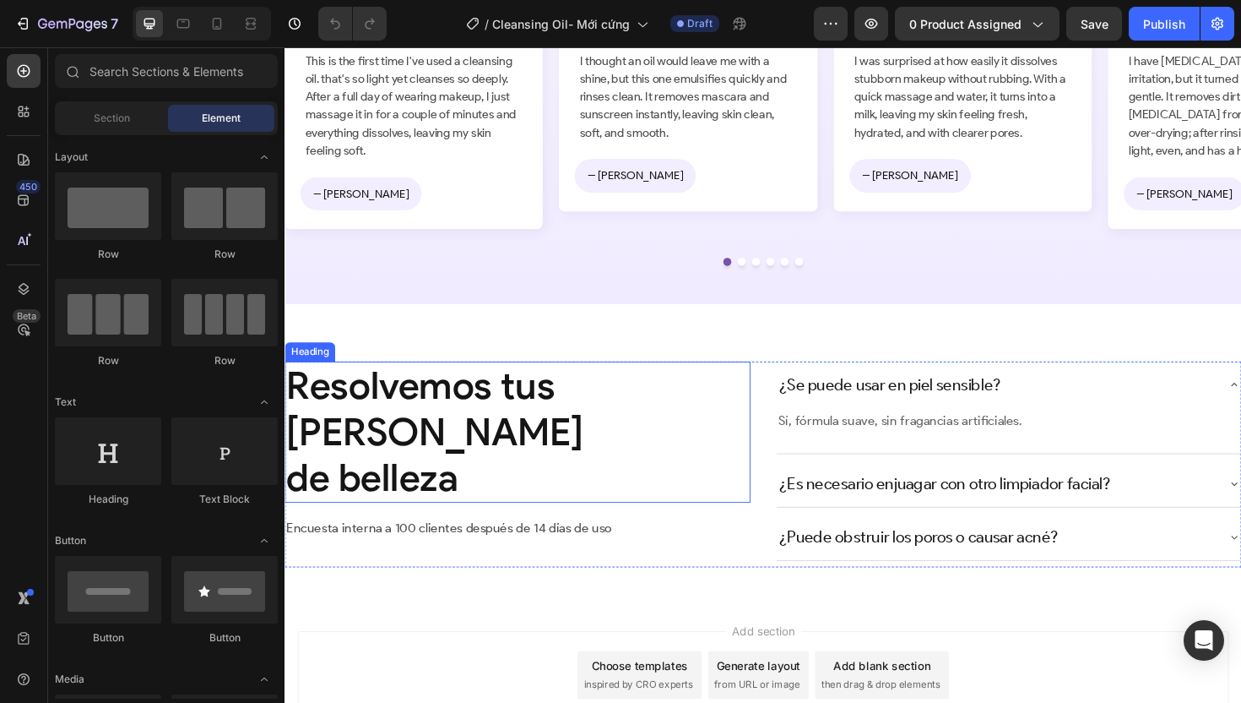
scroll to position [6169, 0]
click at [418, 434] on h2 "Resolvemos tus [PERSON_NAME] de belleza" at bounding box center [531, 454] width 493 height 149
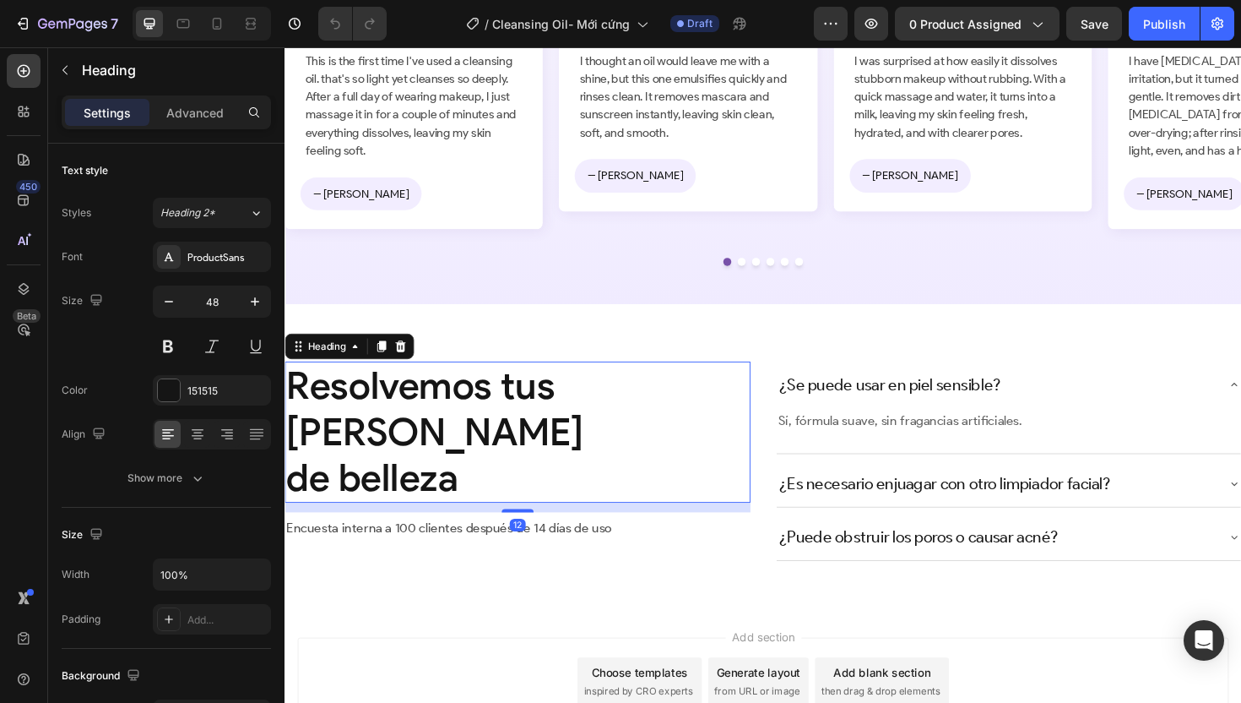
click at [418, 434] on h2 "Resolvemos tus [PERSON_NAME] de belleza" at bounding box center [531, 454] width 493 height 149
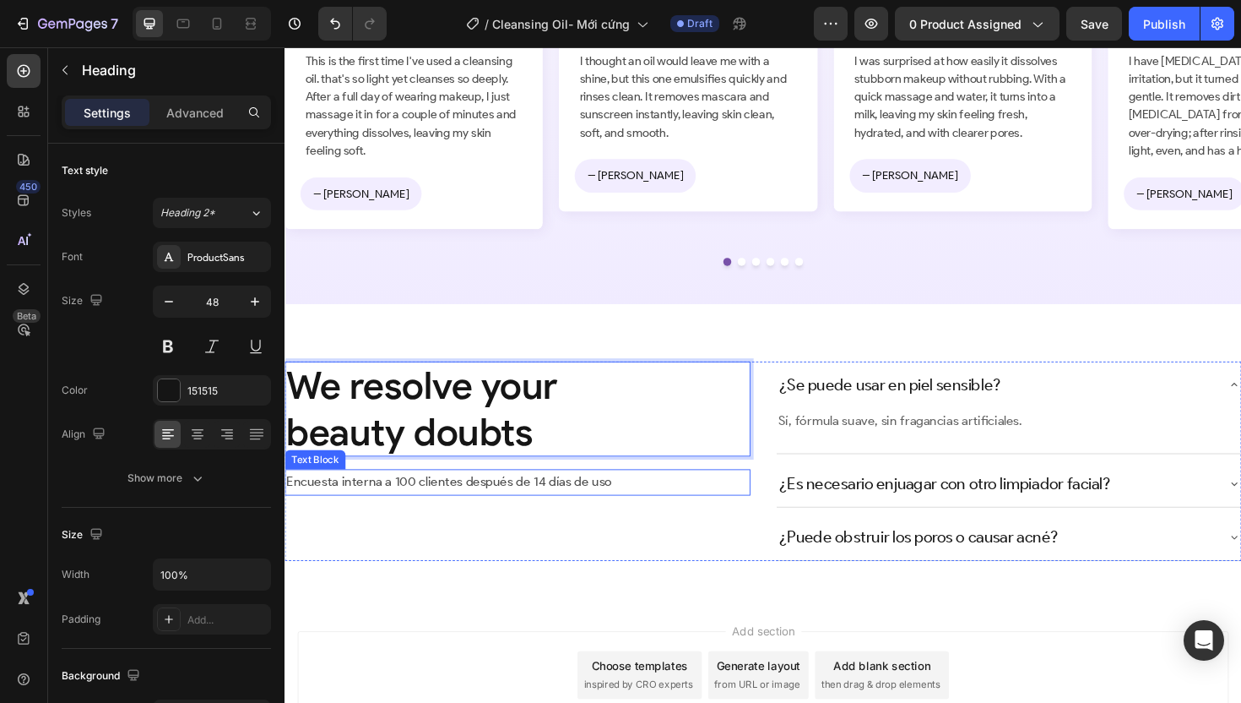
click at [413, 496] on p "Encuesta interna a 100 clientes después de 14 días de uso" at bounding box center [531, 508] width 490 height 24
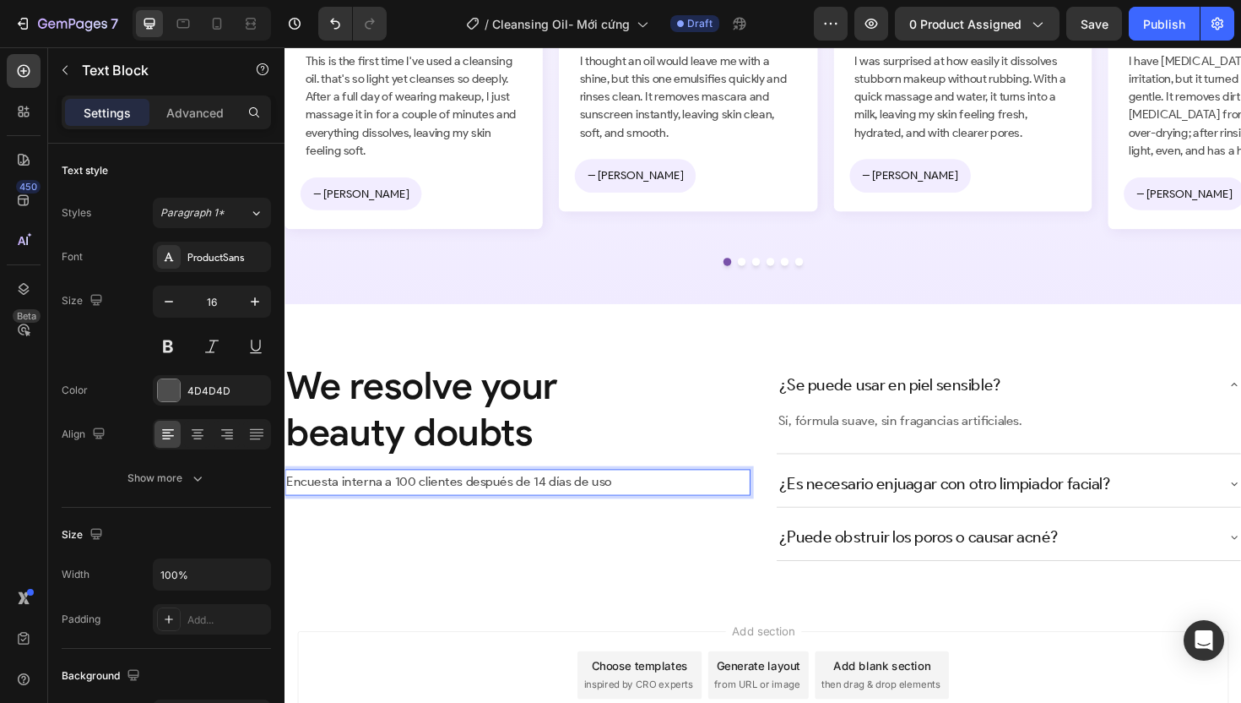
click at [404, 516] on p "Encuesta interna a 100 clientes después de 14 días de uso" at bounding box center [531, 508] width 490 height 24
click at [912, 404] on p "¿Se puede usar en piel sensible?" at bounding box center [925, 404] width 235 height 30
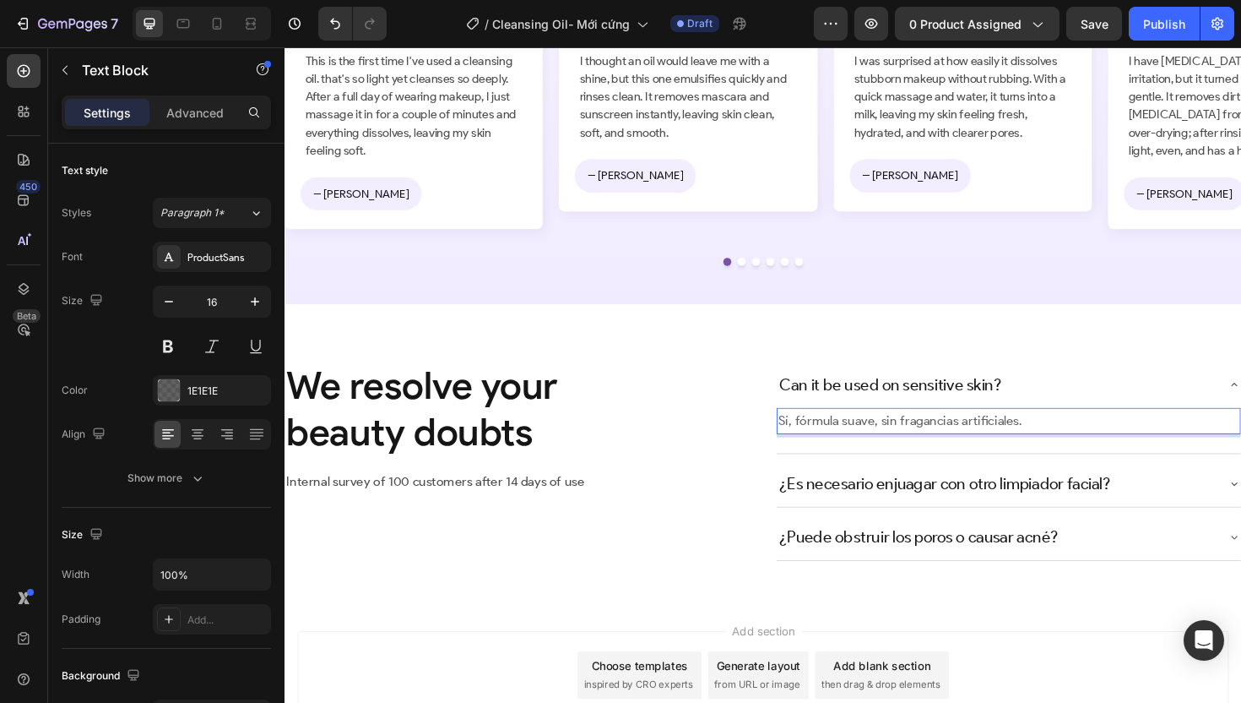
click at [932, 446] on p "Sí, fórmula suave, sin fragancias artificiales." at bounding box center [1051, 443] width 488 height 24
click at [906, 502] on p "¿Es necesario enjuagar con otro limpiador facial?" at bounding box center [983, 509] width 351 height 30
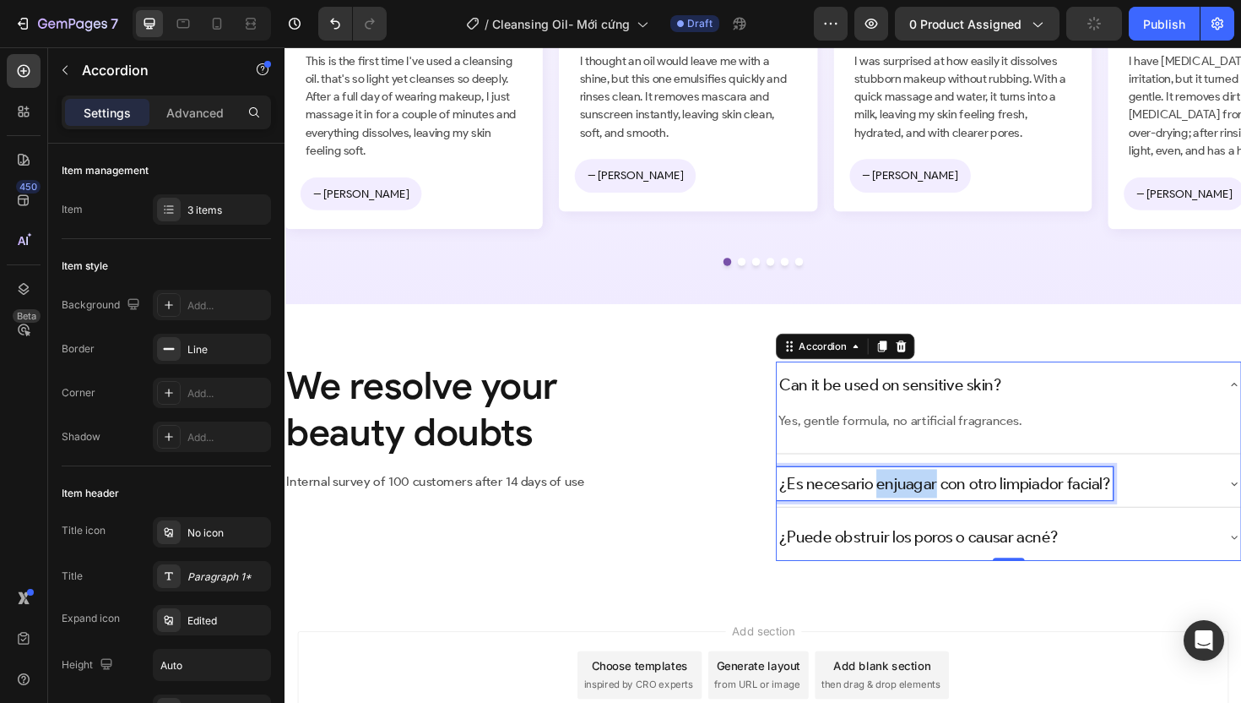
click at [933, 508] on p "¿Es necesario enjuagar con otro limpiador facial?" at bounding box center [983, 509] width 351 height 30
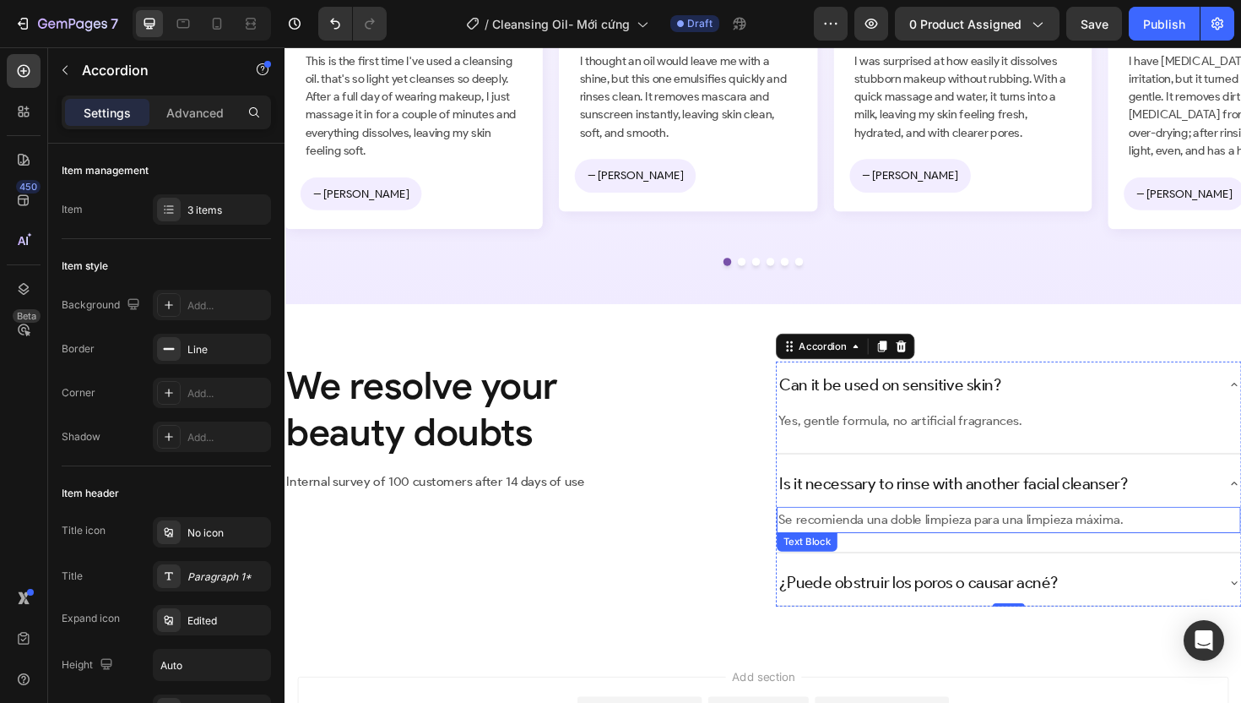
click at [938, 546] on p "Se recomienda una doble limpieza para una limpieza máxima." at bounding box center [1051, 547] width 488 height 24
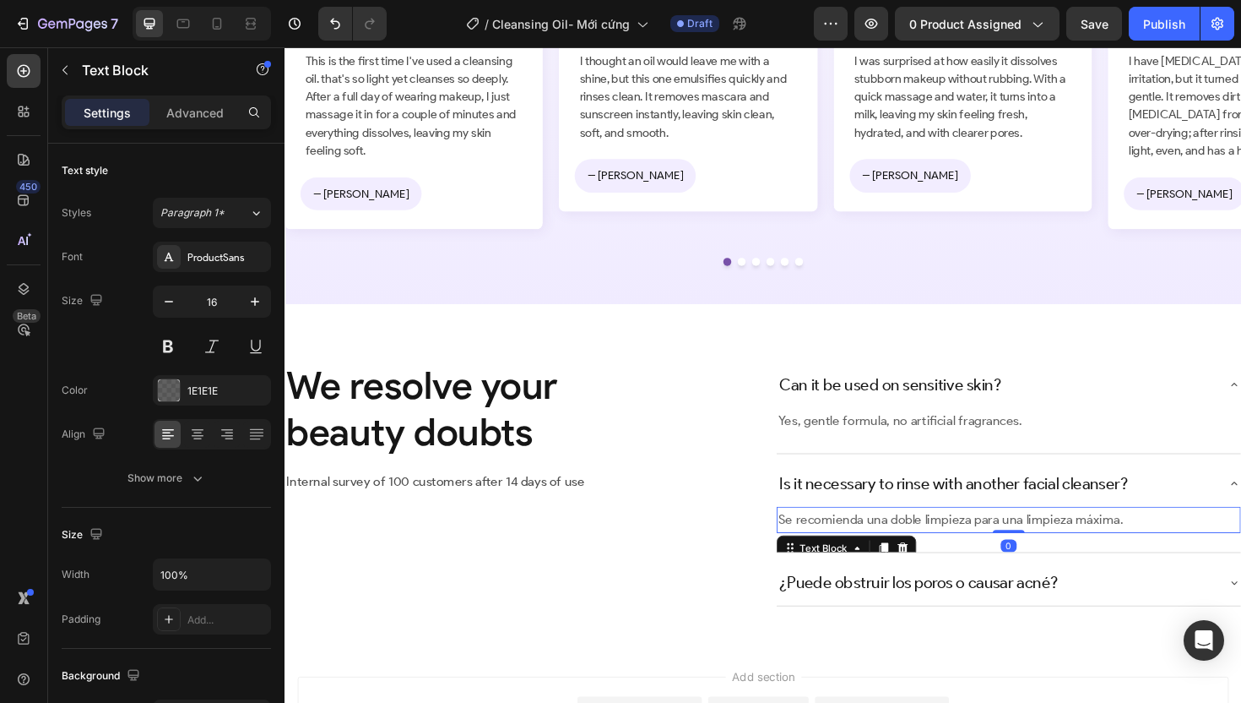
click at [938, 546] on p "Se recomienda una doble limpieza para una limpieza máxima." at bounding box center [1051, 547] width 488 height 24
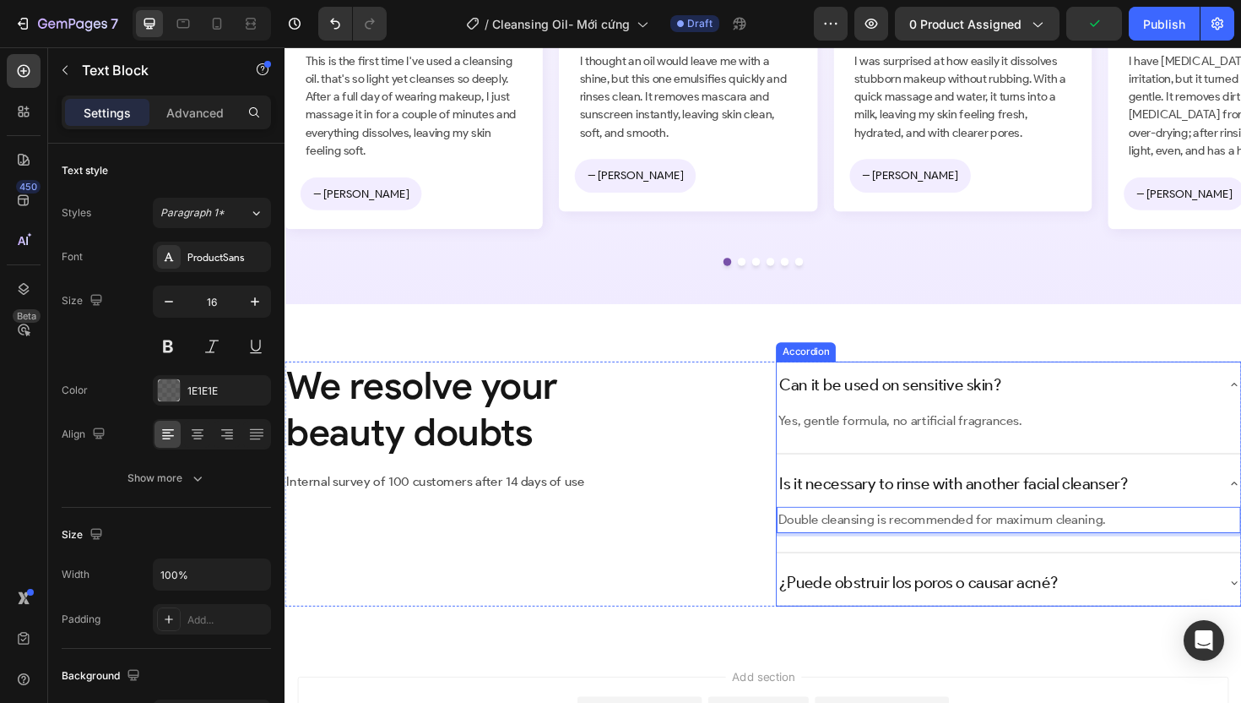
click at [941, 605] on p "¿Puede obstruir los poros o causar acné?" at bounding box center [956, 614] width 296 height 30
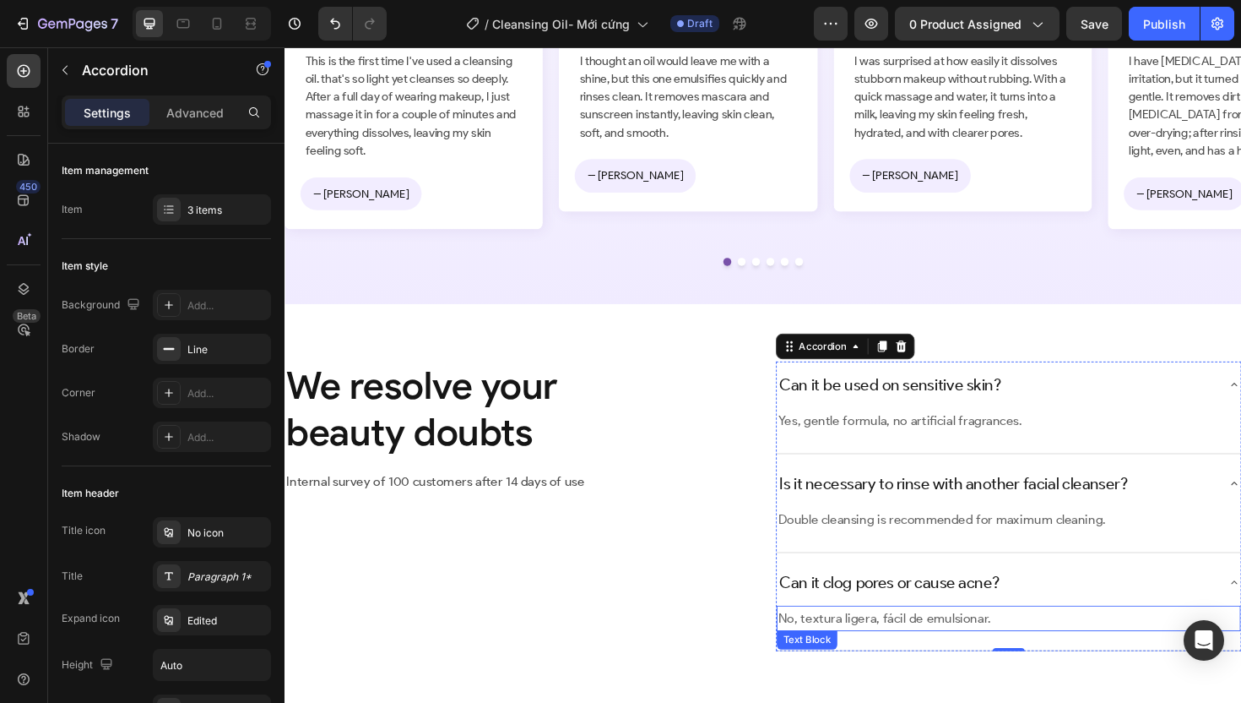
click at [897, 654] on p "No, textura ligera, fácil de emulsionar." at bounding box center [1051, 652] width 488 height 24
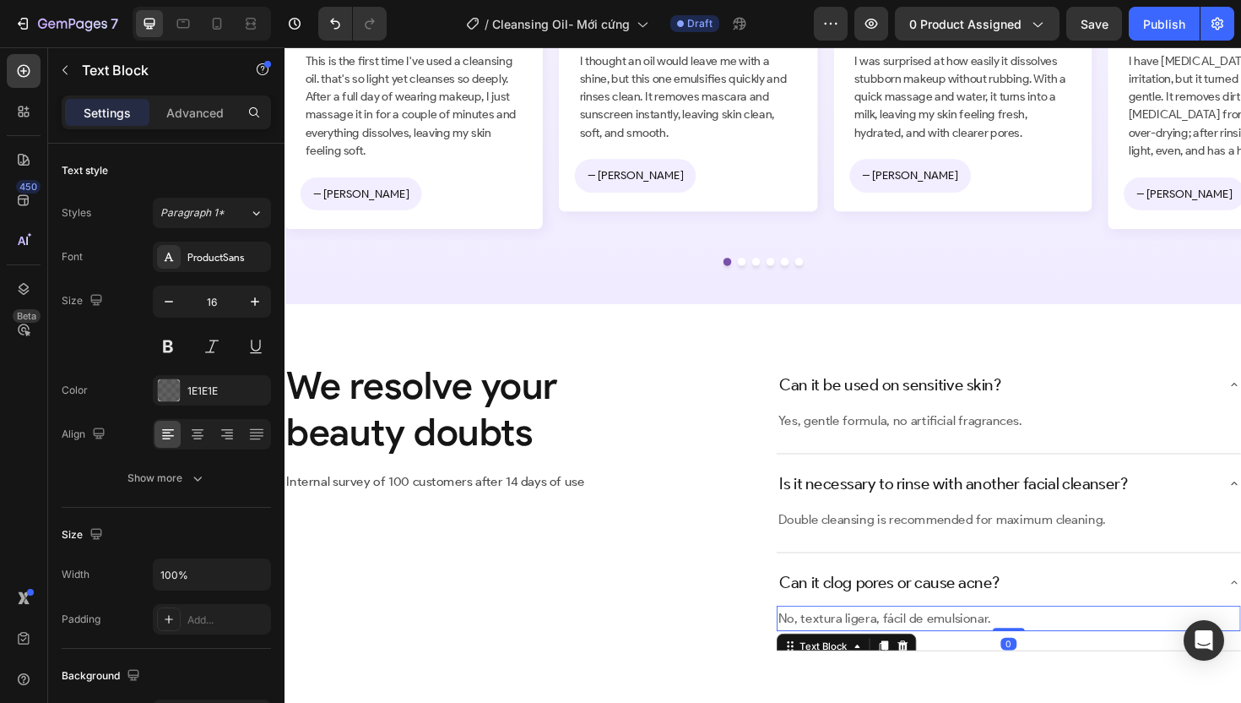
click at [897, 654] on p "No, textura ligera, fácil de emulsionar." at bounding box center [1051, 652] width 488 height 24
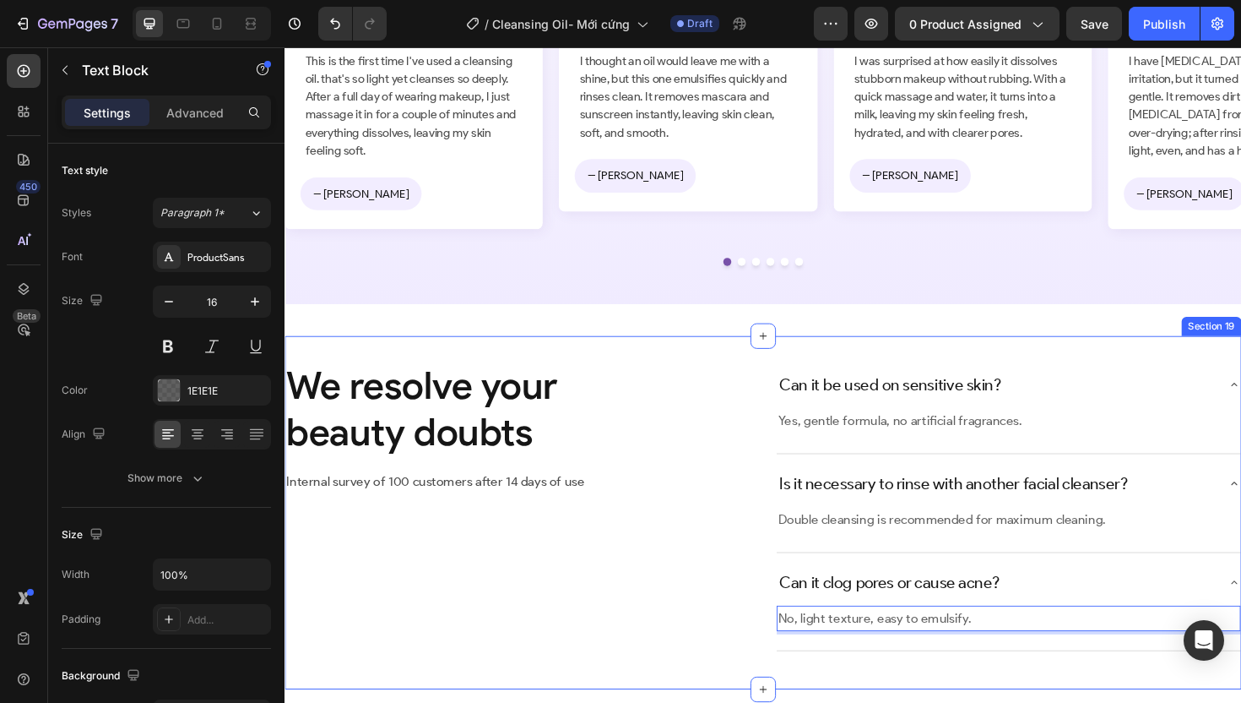
click at [648, 702] on div "We resolve your beauty doubts Heading Internal survey of 100 customers after 14…" at bounding box center [791, 540] width 1013 height 374
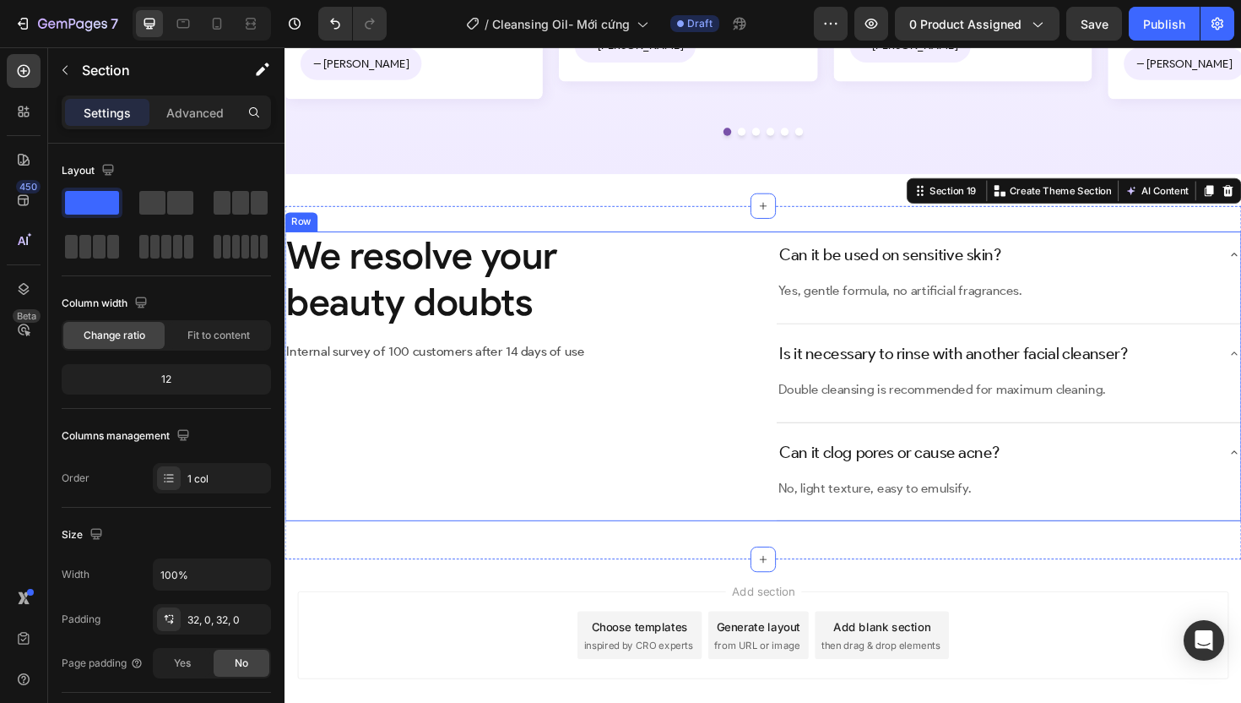
scroll to position [6357, 0]
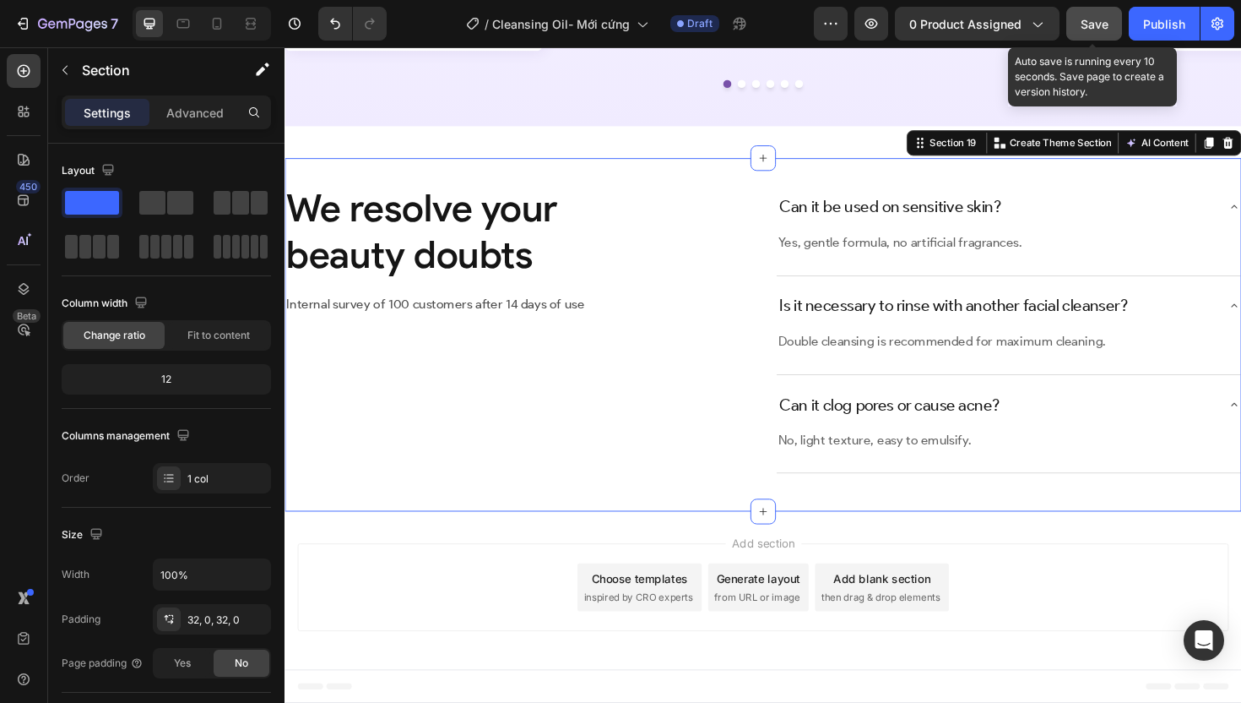
click at [1098, 17] on span "Save" at bounding box center [1095, 24] width 28 height 14
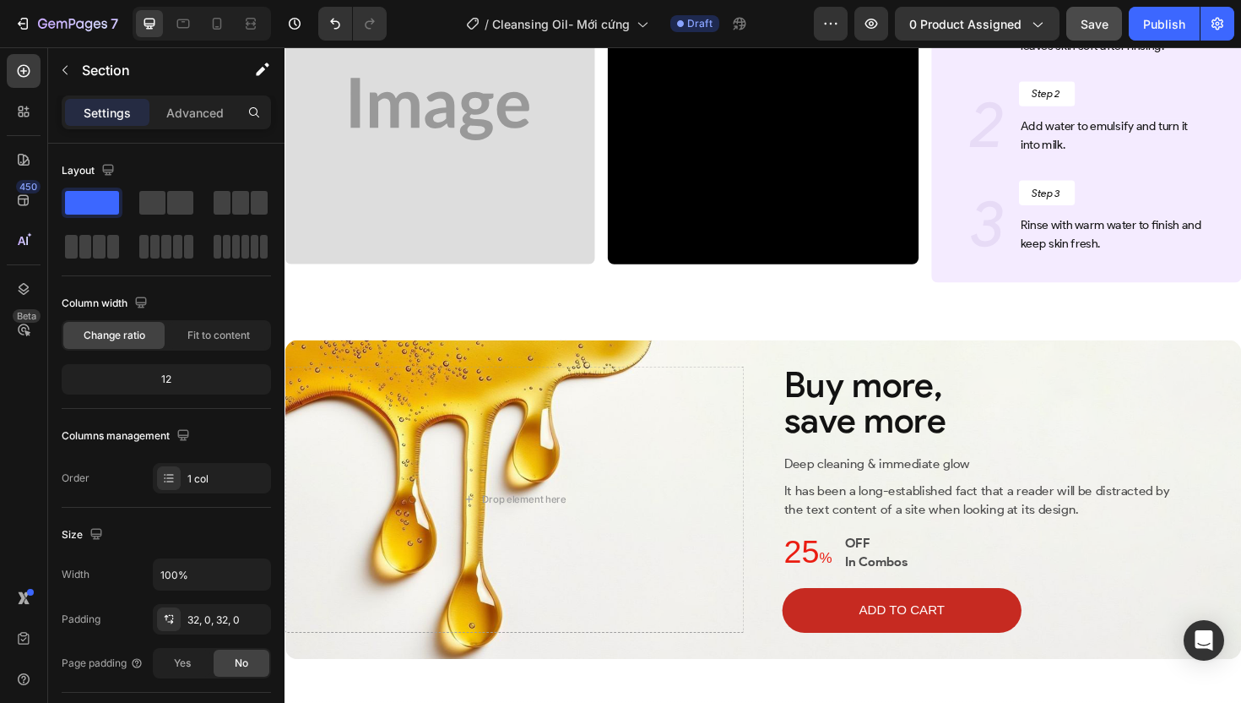
scroll to position [4720, 0]
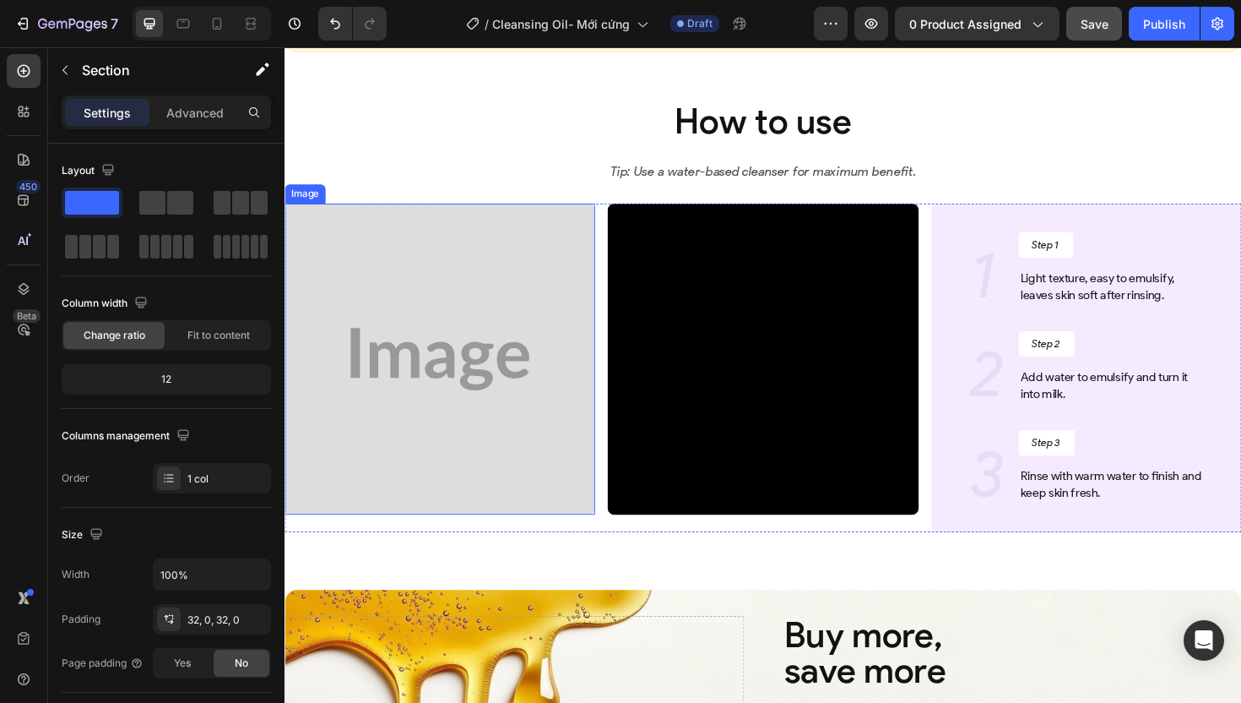
click at [522, 362] on img at bounding box center [449, 377] width 328 height 328
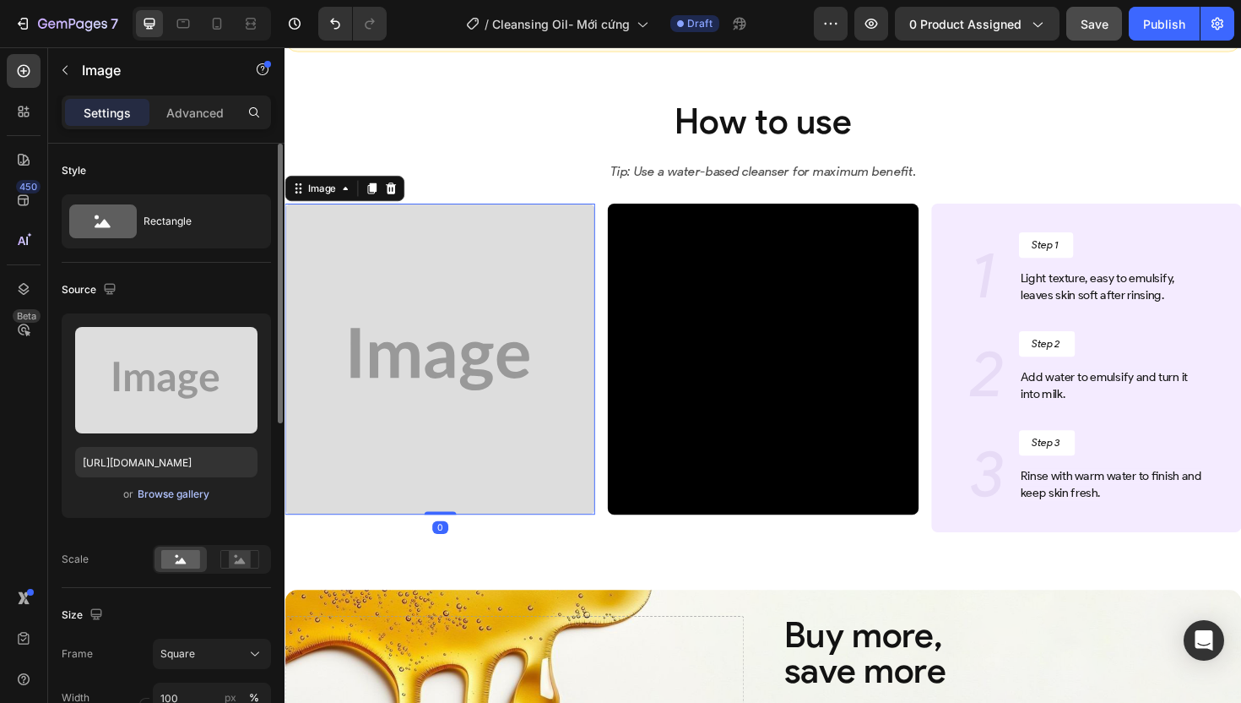
click at [167, 491] on div "Browse gallery" at bounding box center [174, 493] width 72 height 15
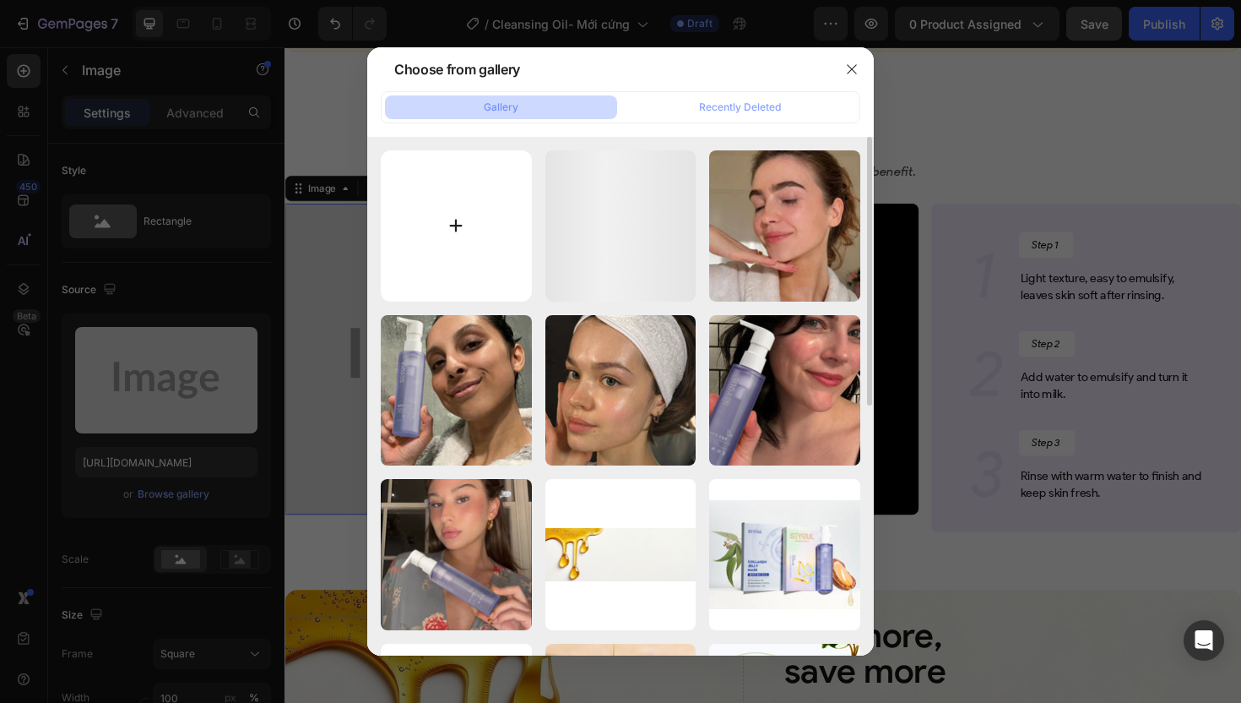
click at [476, 230] on input "file" at bounding box center [456, 225] width 151 height 151
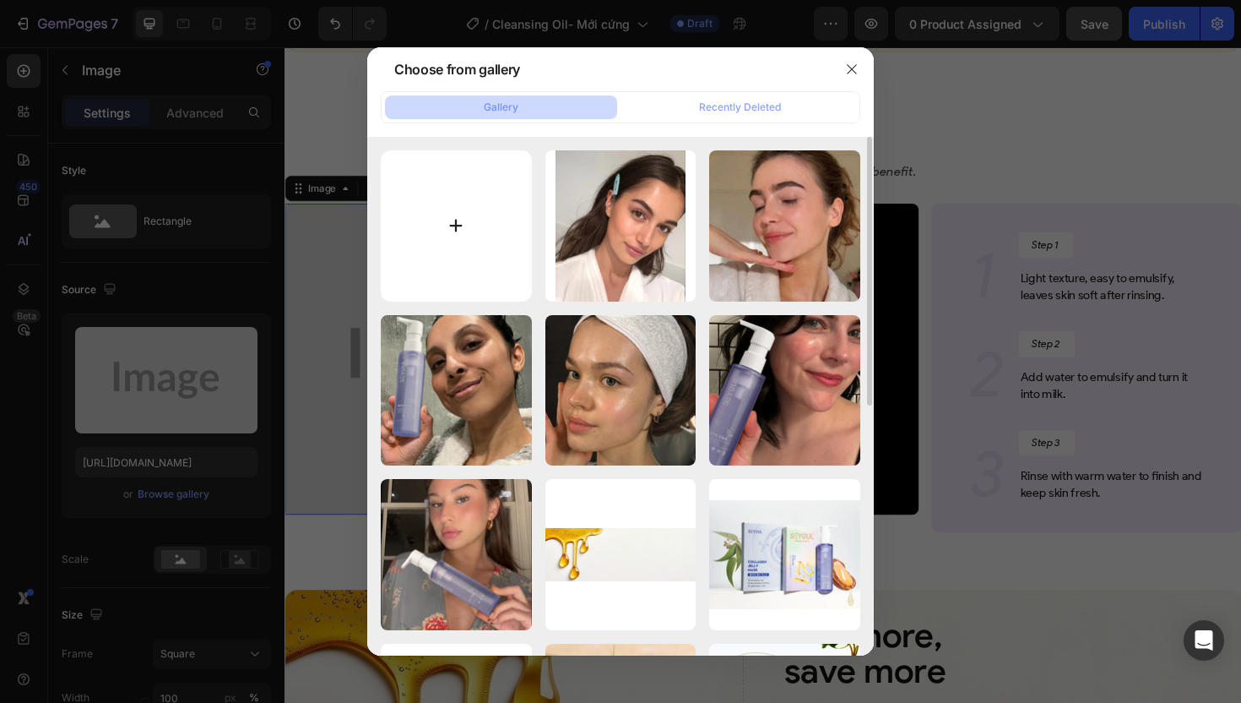
type input "C:\fakepath\gempages_507356051327157127-ff1cf833-6513-43fd-8e4e-54756c3ae4b8.png"
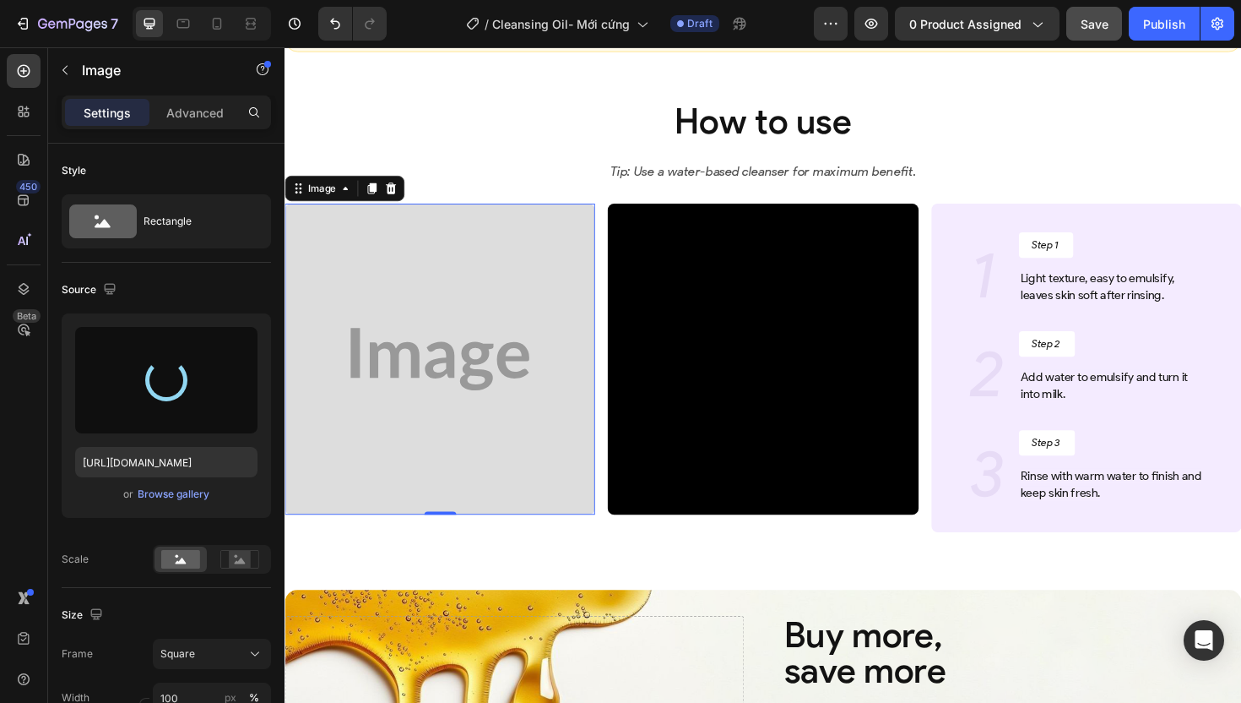
type input "[URL][DOMAIN_NAME]"
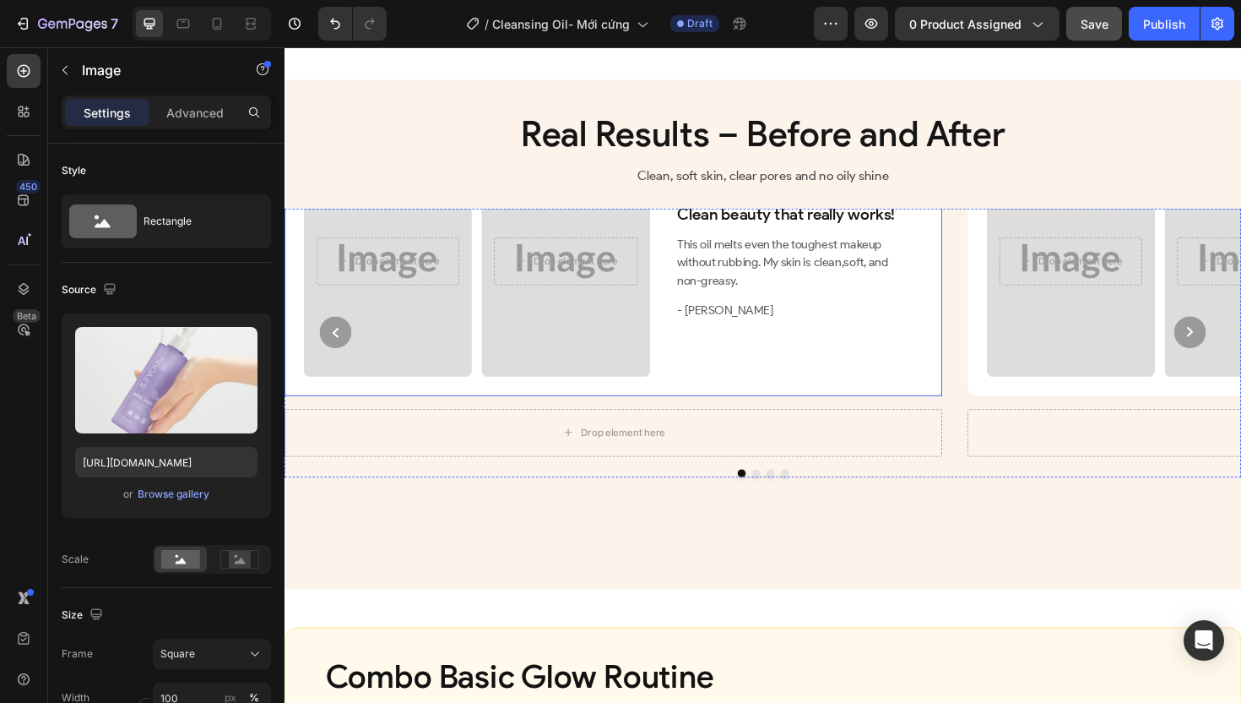
scroll to position [3783, 0]
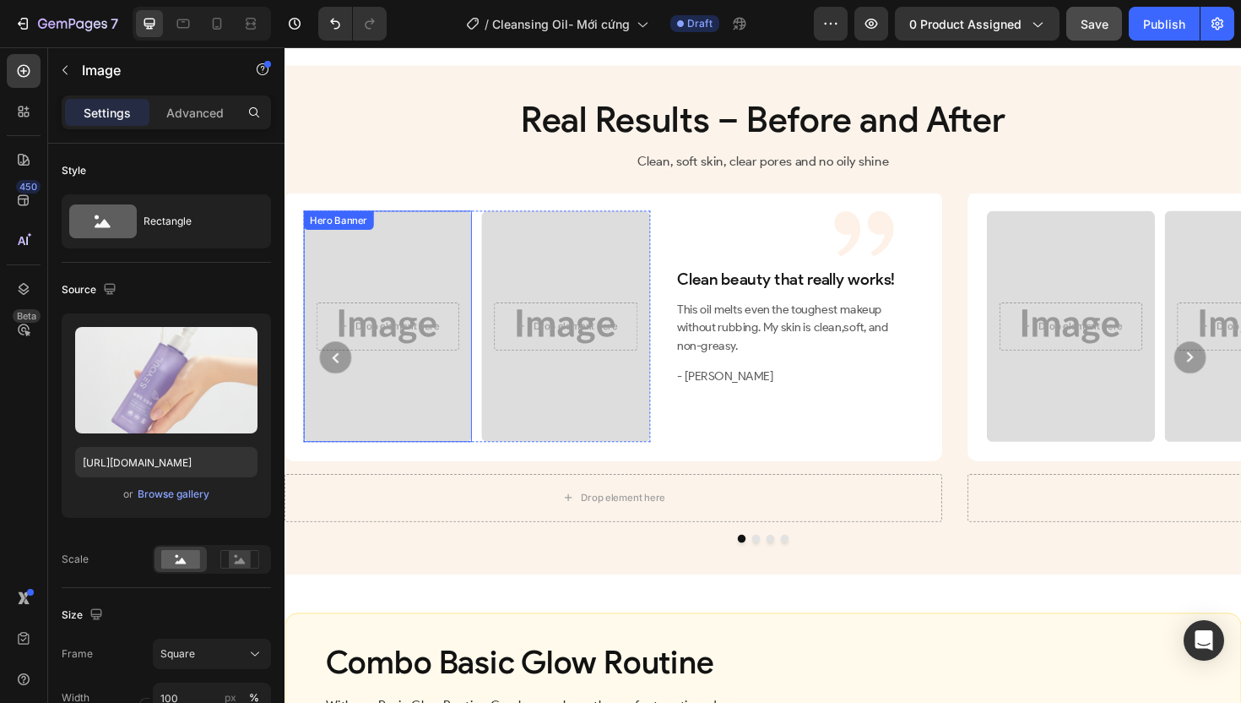
click at [424, 325] on div "Overlay" at bounding box center [394, 342] width 178 height 244
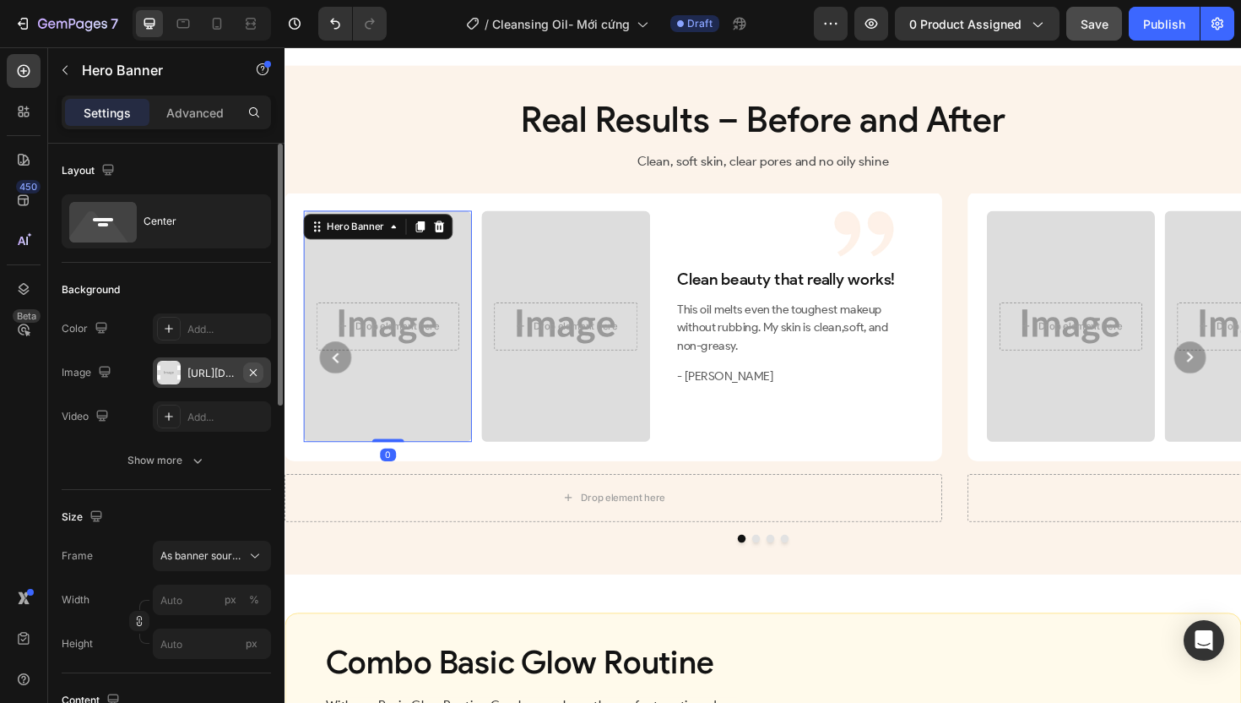
click at [243, 375] on button "button" at bounding box center [253, 372] width 20 height 20
type input "100"
type input "Auto"
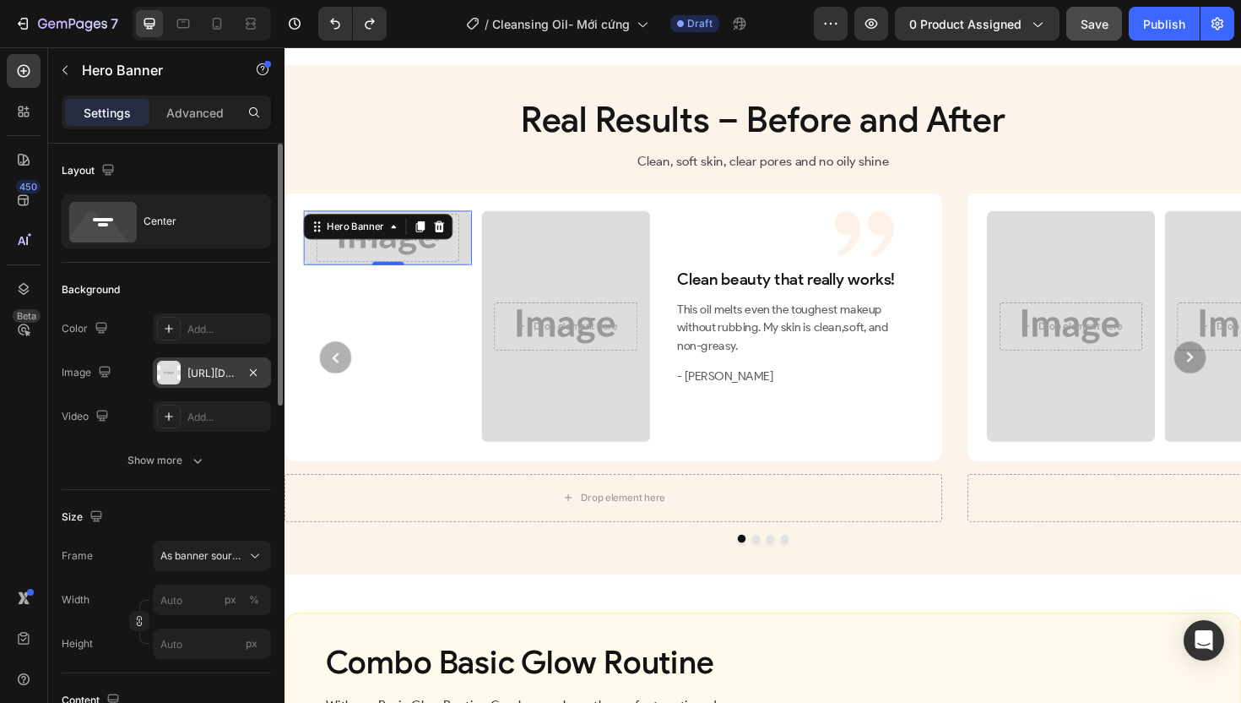
click at [222, 375] on div "[URL][DOMAIN_NAME]" at bounding box center [211, 373] width 49 height 15
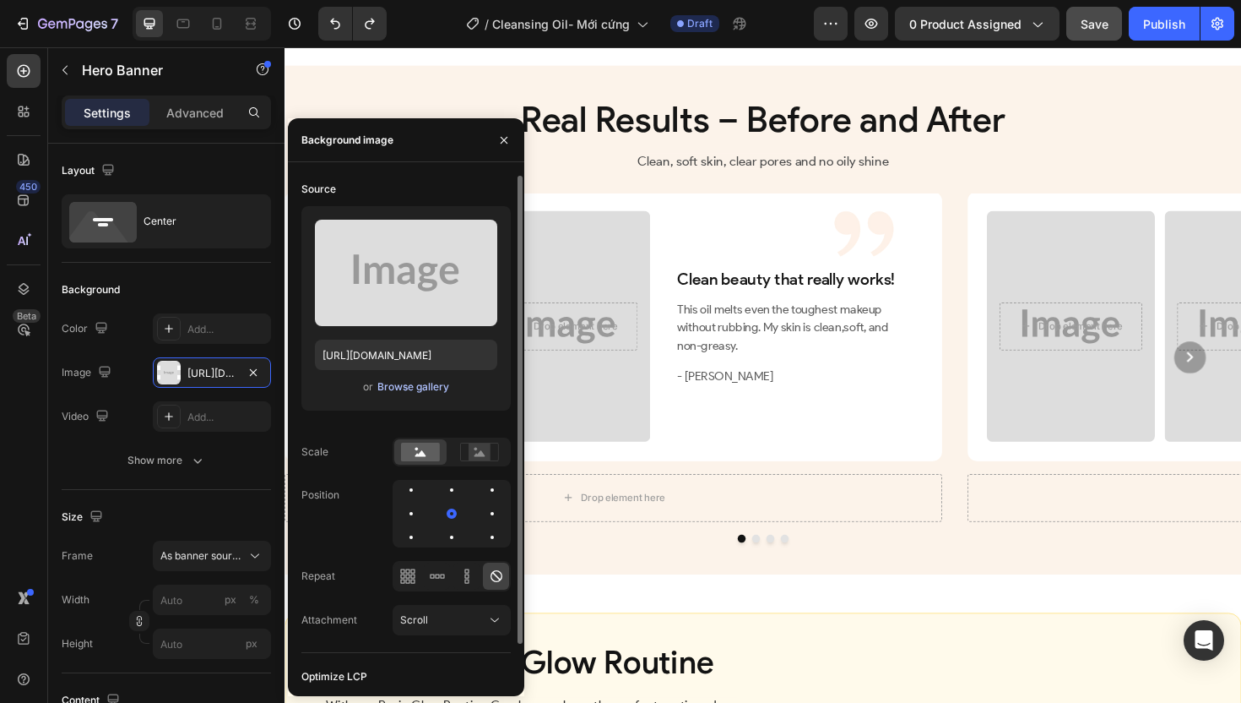
click at [431, 387] on div "Browse gallery" at bounding box center [413, 386] width 72 height 15
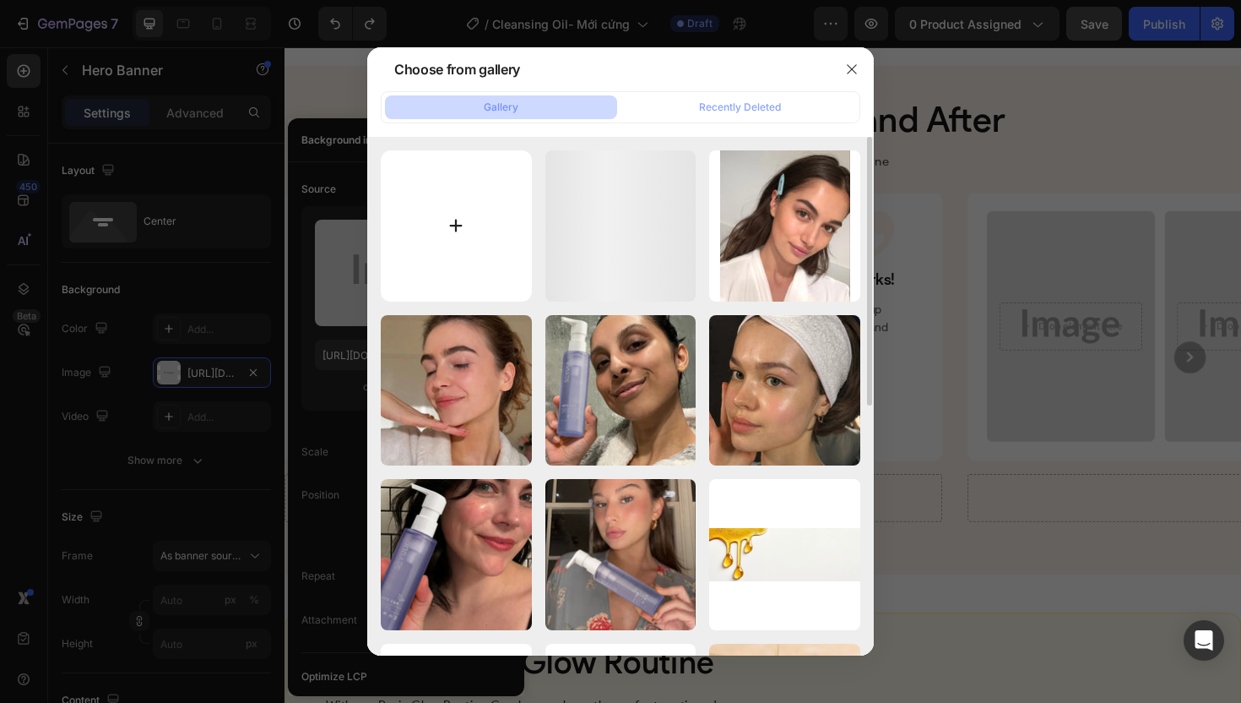
click at [463, 278] on input "file" at bounding box center [456, 225] width 151 height 151
type input "C:\fakepath\gempages_507356051327157127-3186b6c9-6068-4a2f-9893-33746e0671c3.we…"
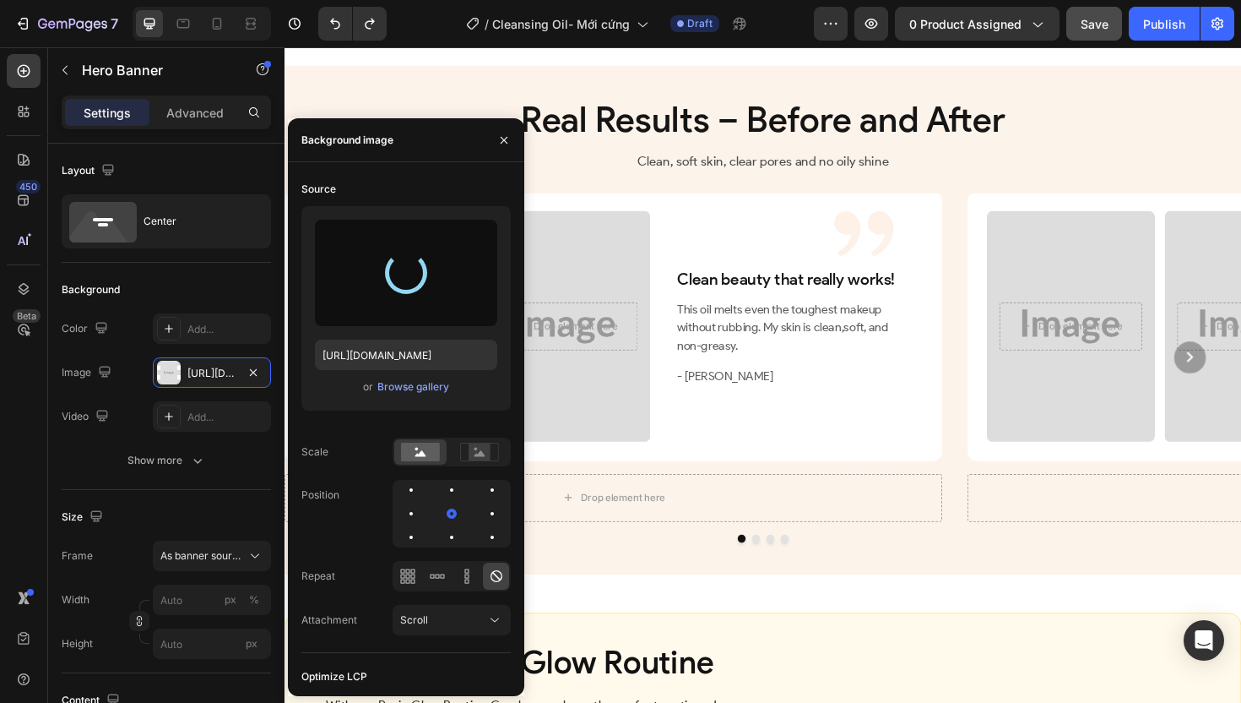
type input "[URL][DOMAIN_NAME]"
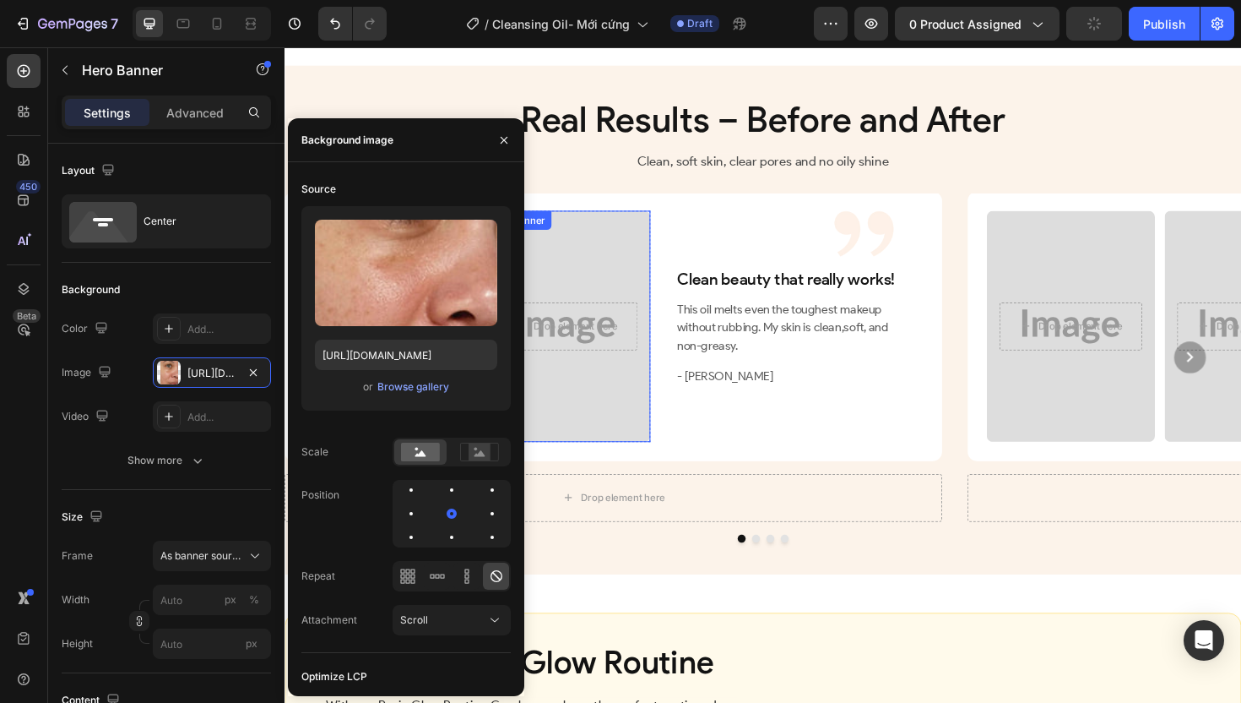
click at [644, 413] on div "Overlay" at bounding box center [582, 342] width 178 height 244
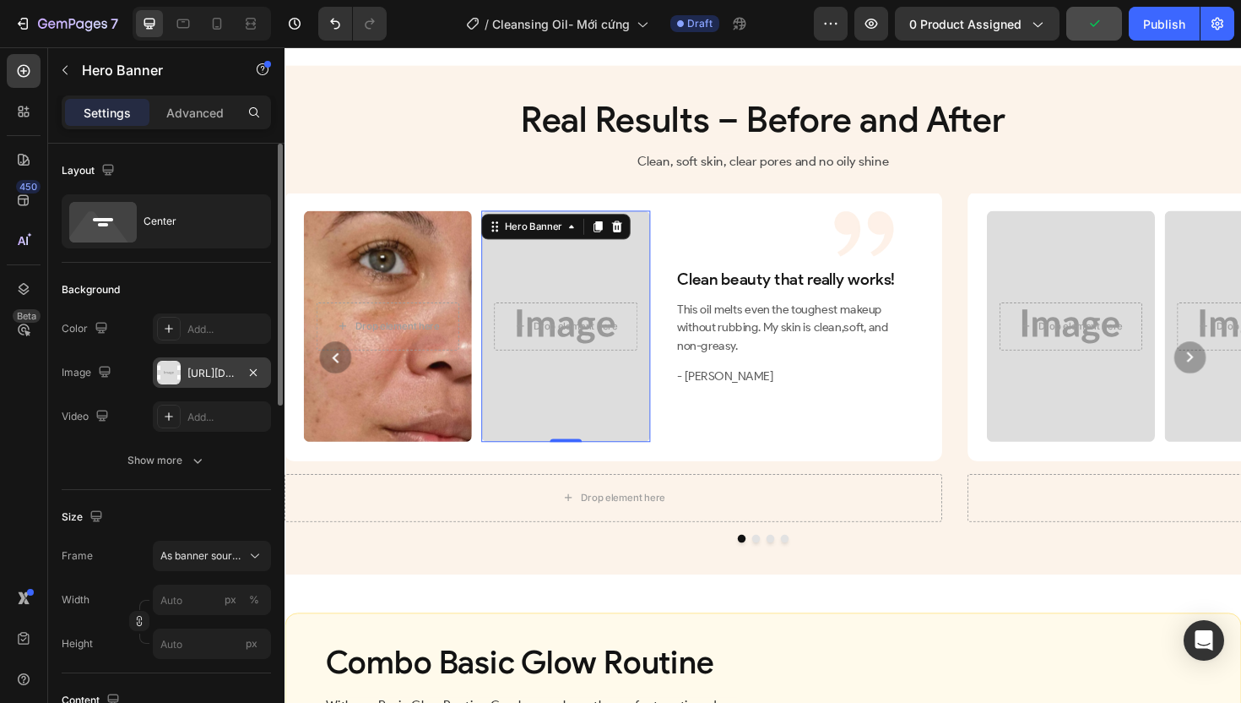
click at [220, 374] on div "[URL][DOMAIN_NAME]" at bounding box center [211, 373] width 49 height 15
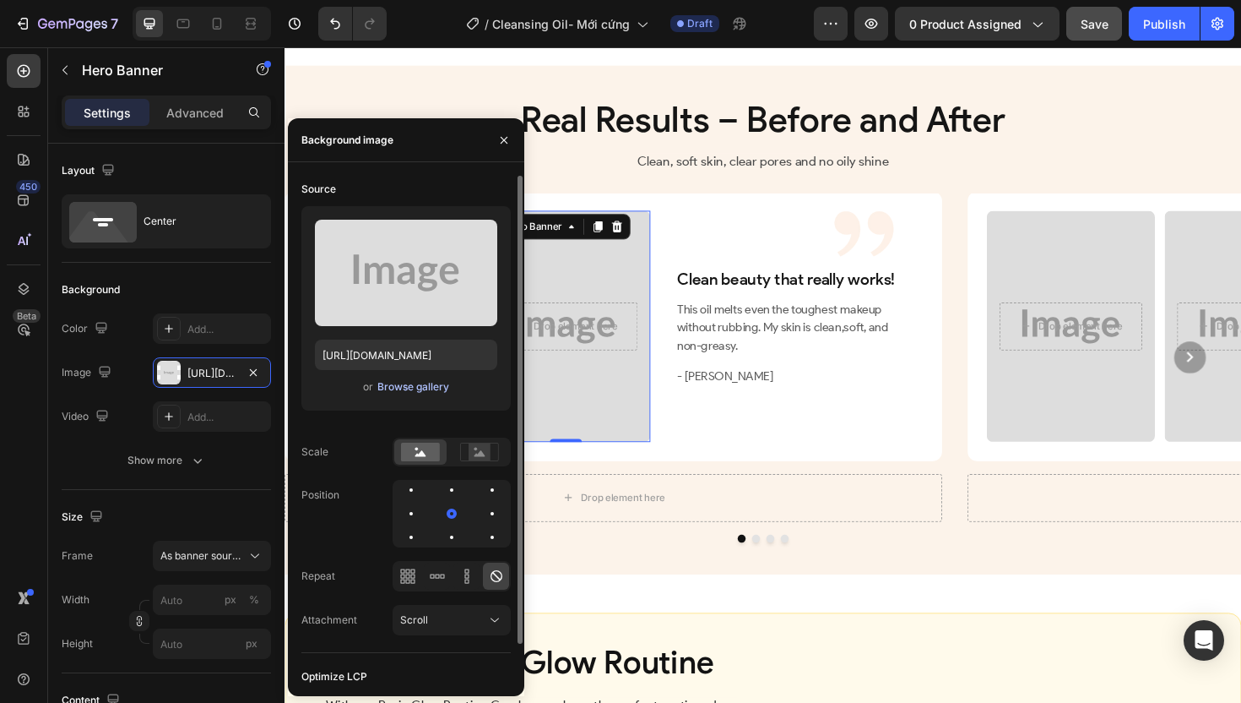
click at [405, 394] on button "Browse gallery" at bounding box center [413, 386] width 73 height 17
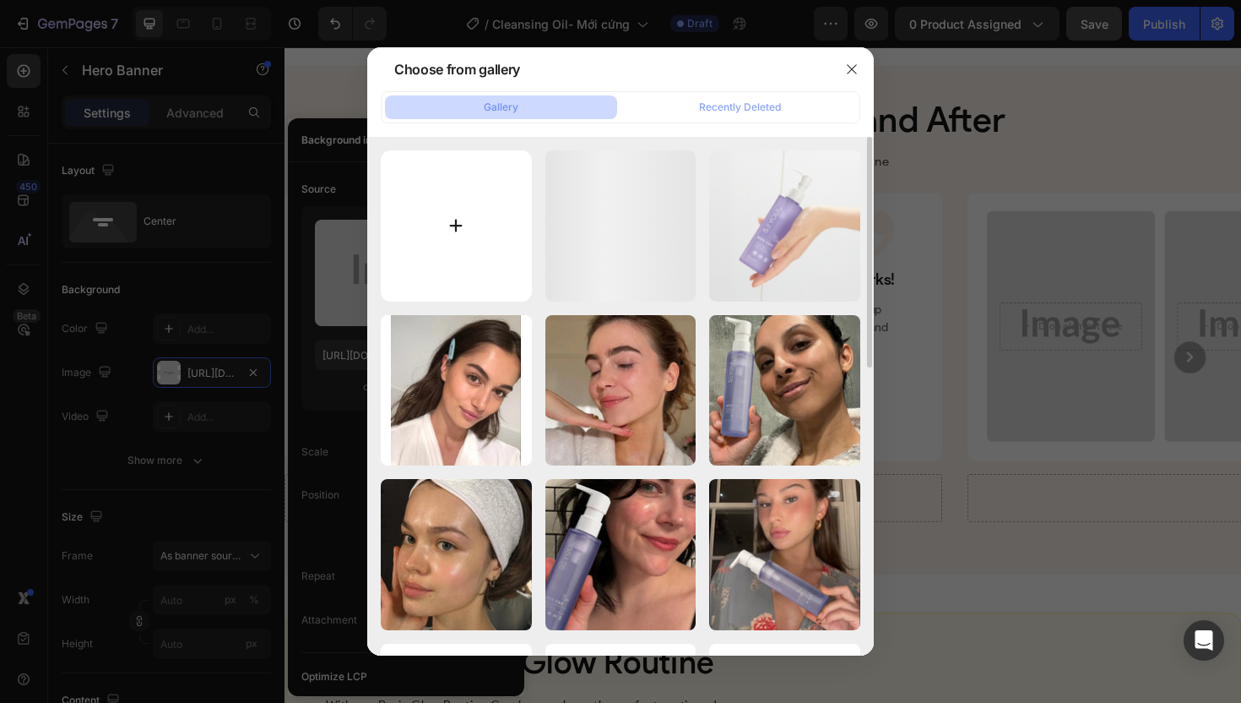
click at [451, 209] on input "file" at bounding box center [456, 225] width 151 height 151
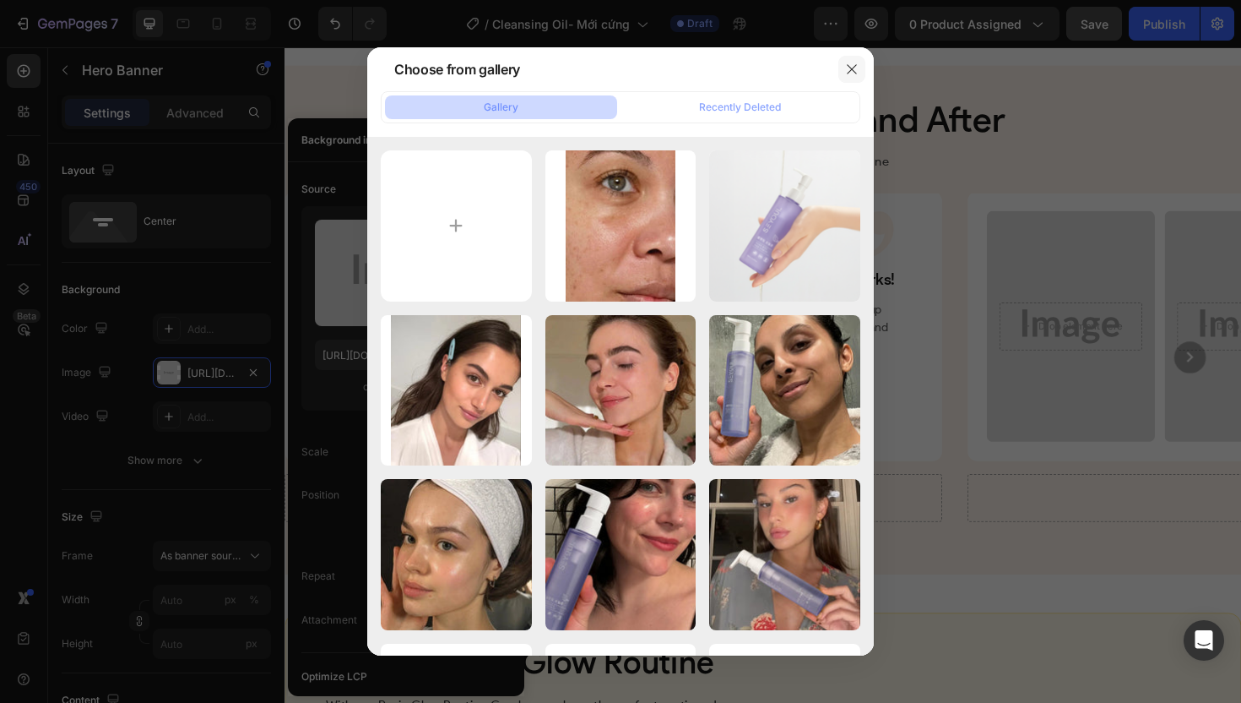
click at [849, 62] on icon "button" at bounding box center [852, 69] width 14 height 14
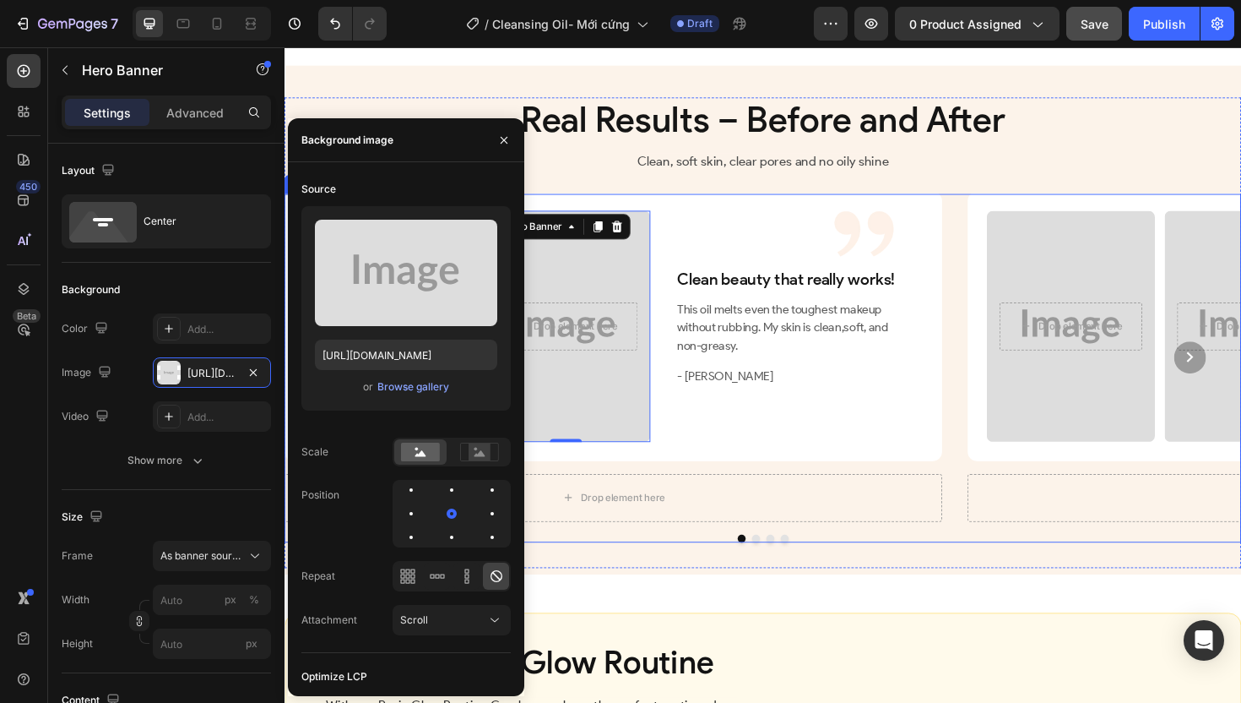
click at [996, 345] on div "Image Drop element here Hero Banner Drop element here Hero Banner 0 Row Clean b…" at bounding box center [791, 376] width 1013 height 346
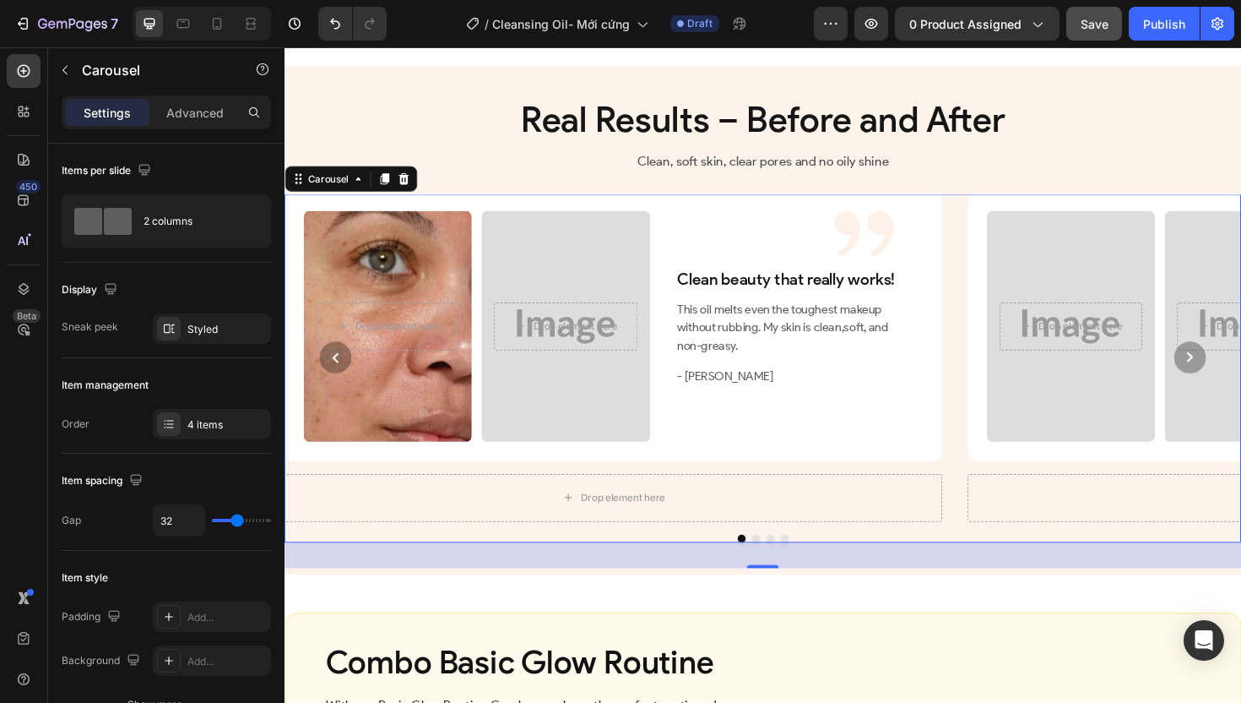
click at [1239, 393] on circle "Carousel Next Arrow" at bounding box center [1244, 376] width 34 height 34
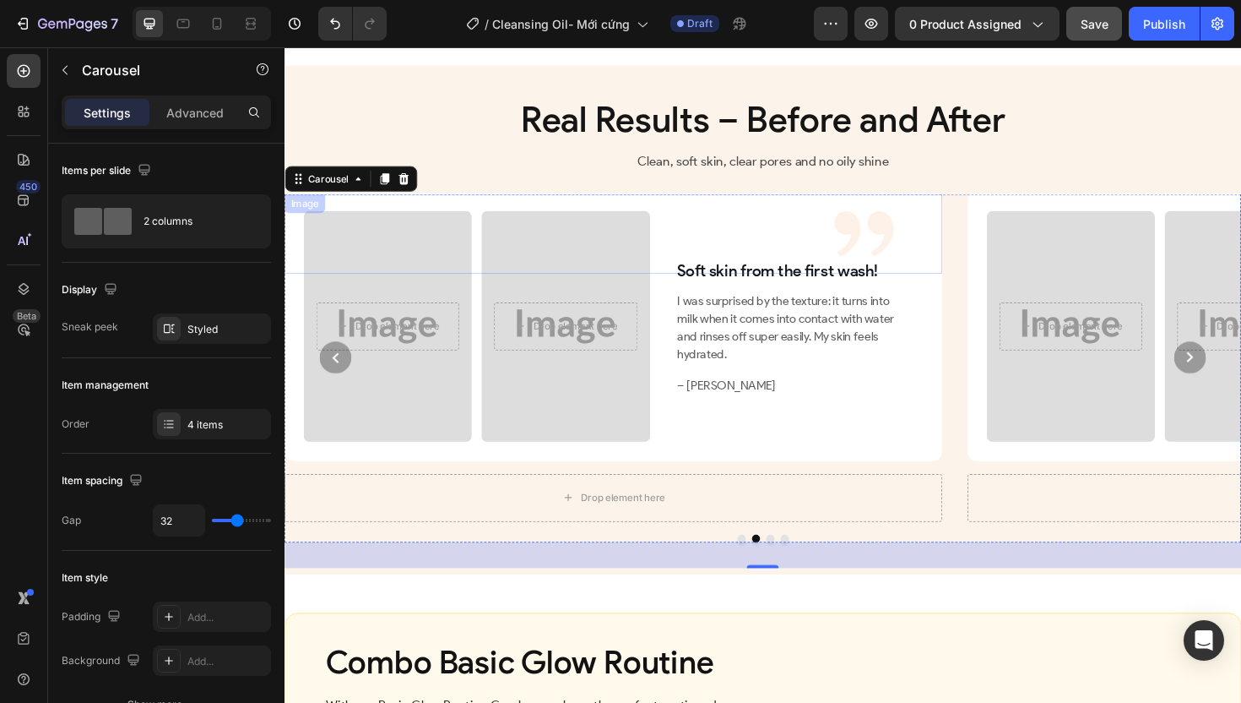
click at [417, 262] on div at bounding box center [613, 245] width 656 height 84
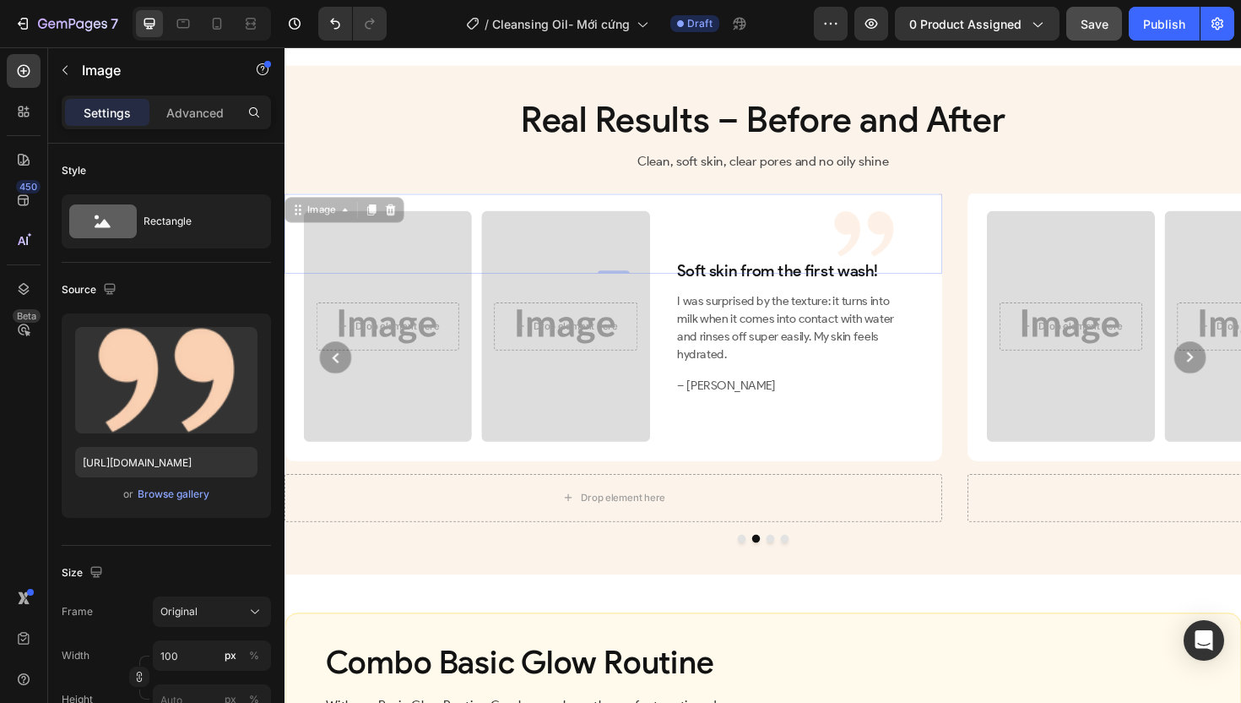
click at [572, 271] on div at bounding box center [613, 245] width 656 height 84
click at [575, 427] on div "Overlay" at bounding box center [582, 342] width 178 height 244
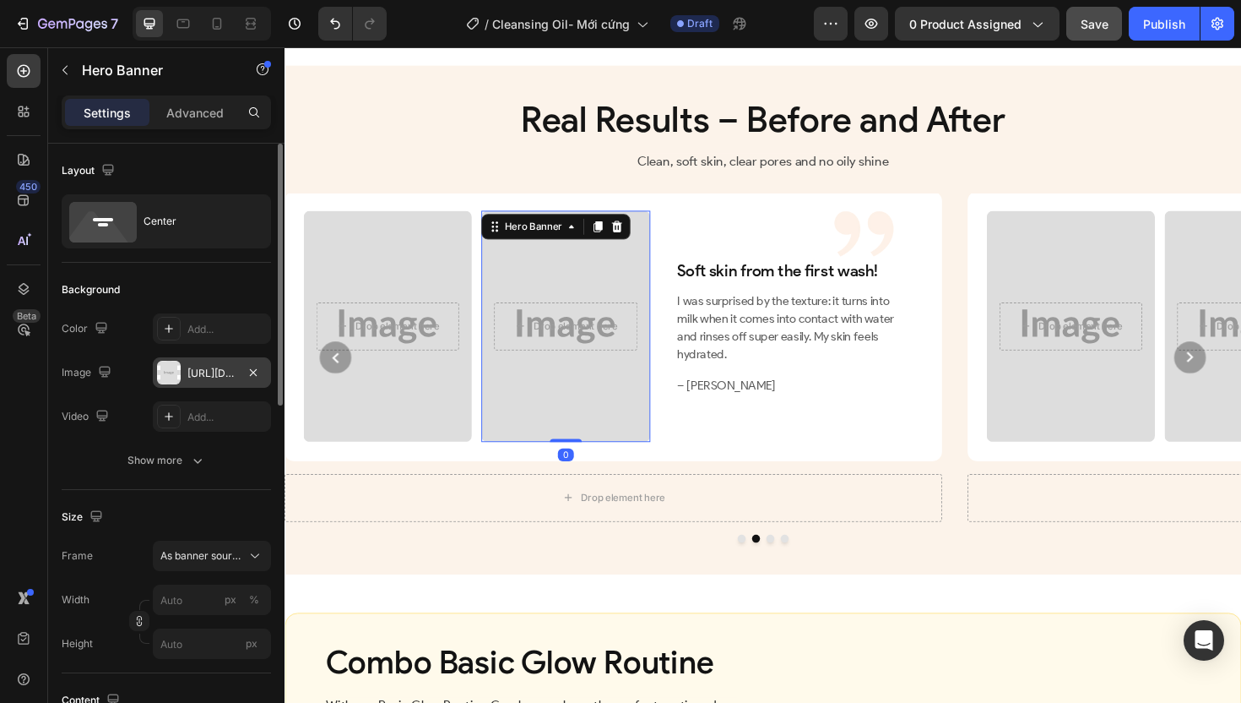
click at [217, 377] on div "[URL][DOMAIN_NAME]" at bounding box center [211, 373] width 49 height 15
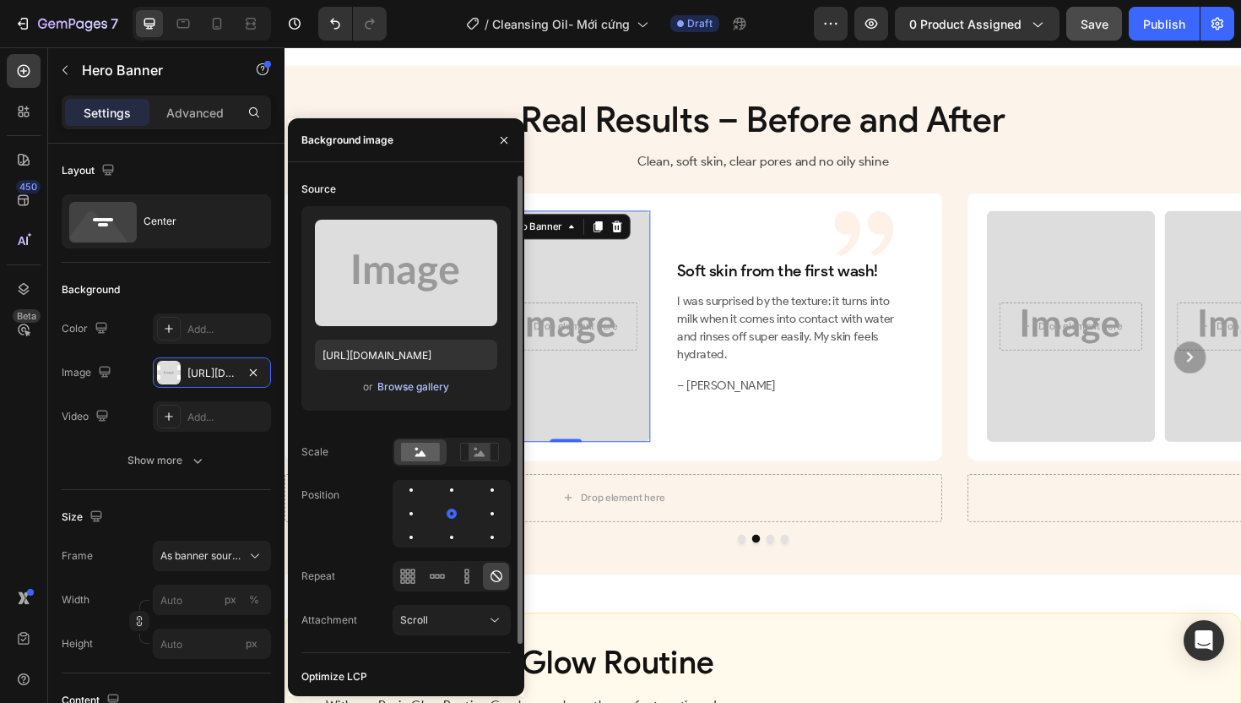
click at [416, 391] on div "Browse gallery" at bounding box center [413, 386] width 72 height 15
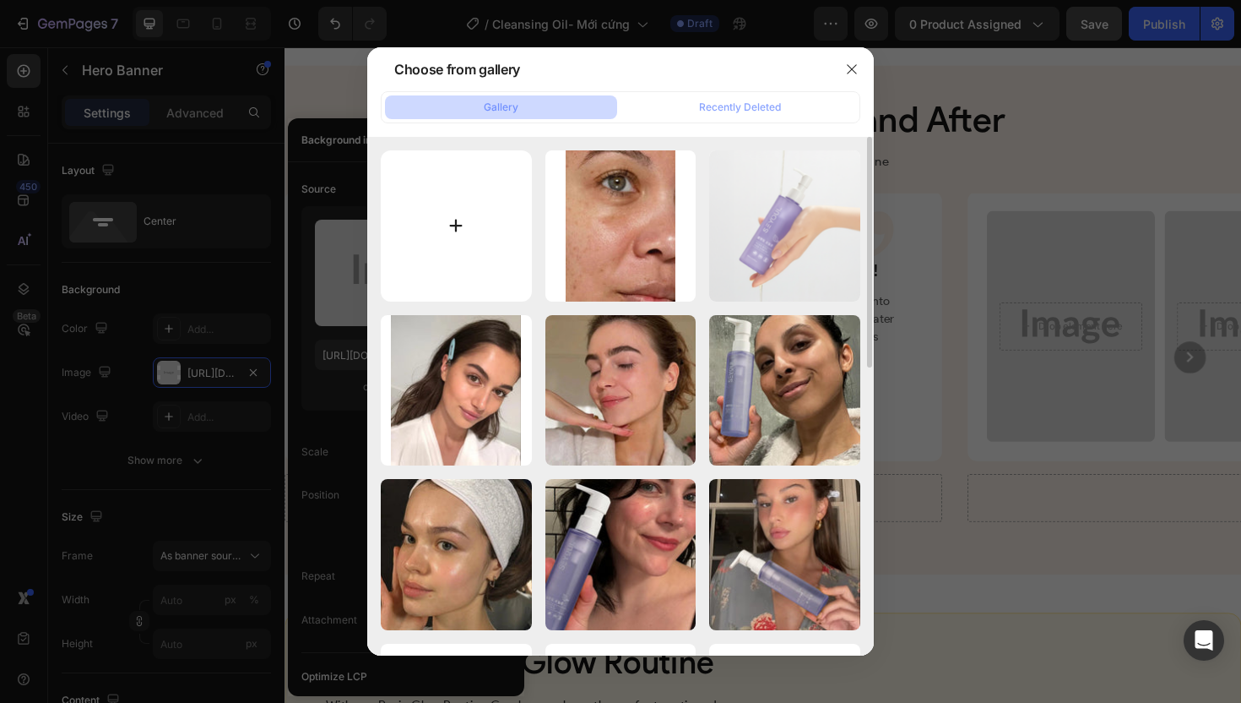
click at [464, 236] on input "file" at bounding box center [456, 225] width 151 height 151
type input "C:\fakepath\gempages_507356051327157127-1409f307-22ad-4112-b73c-1b92ad983087.png"
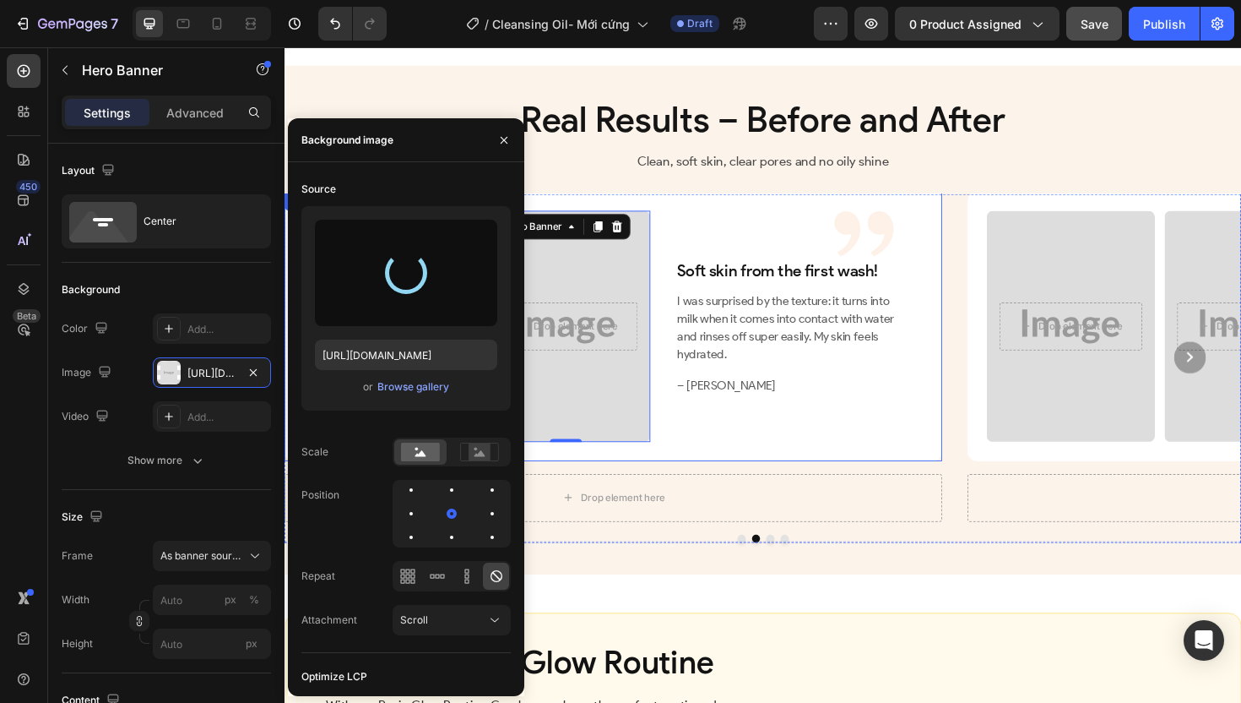
type input "[URL][DOMAIN_NAME]"
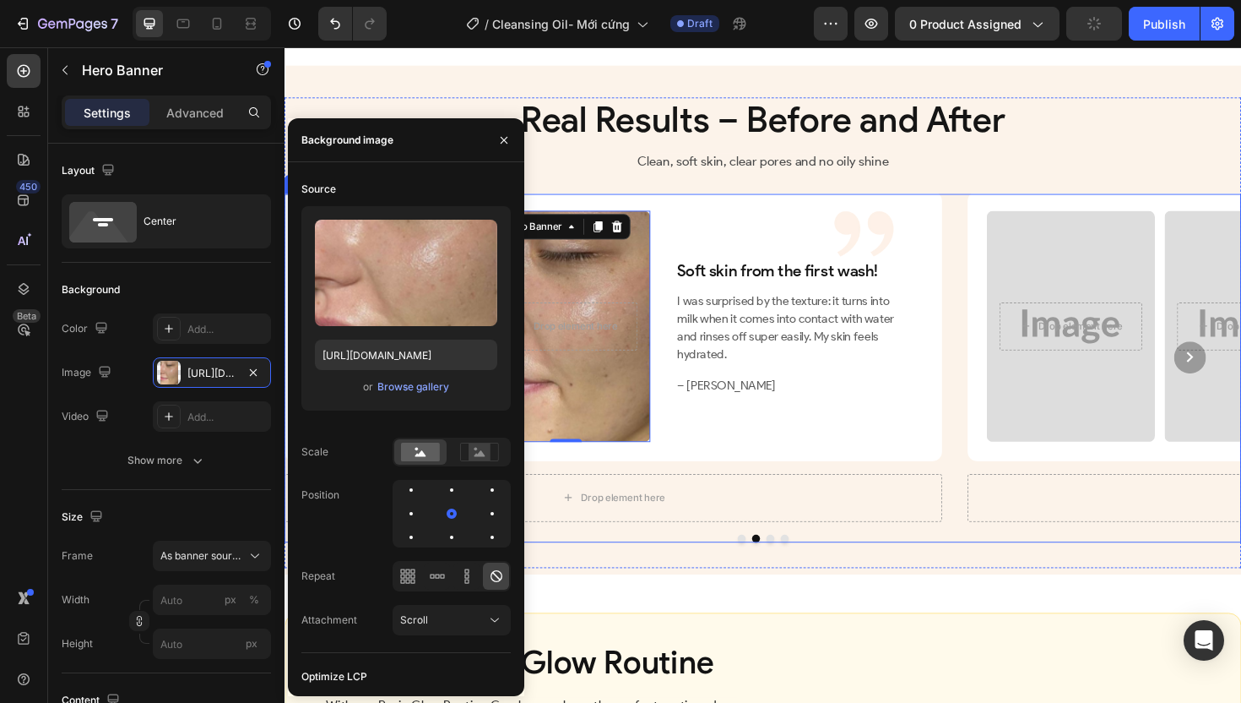
click at [1238, 393] on circle "Carousel Next Arrow" at bounding box center [1244, 376] width 34 height 34
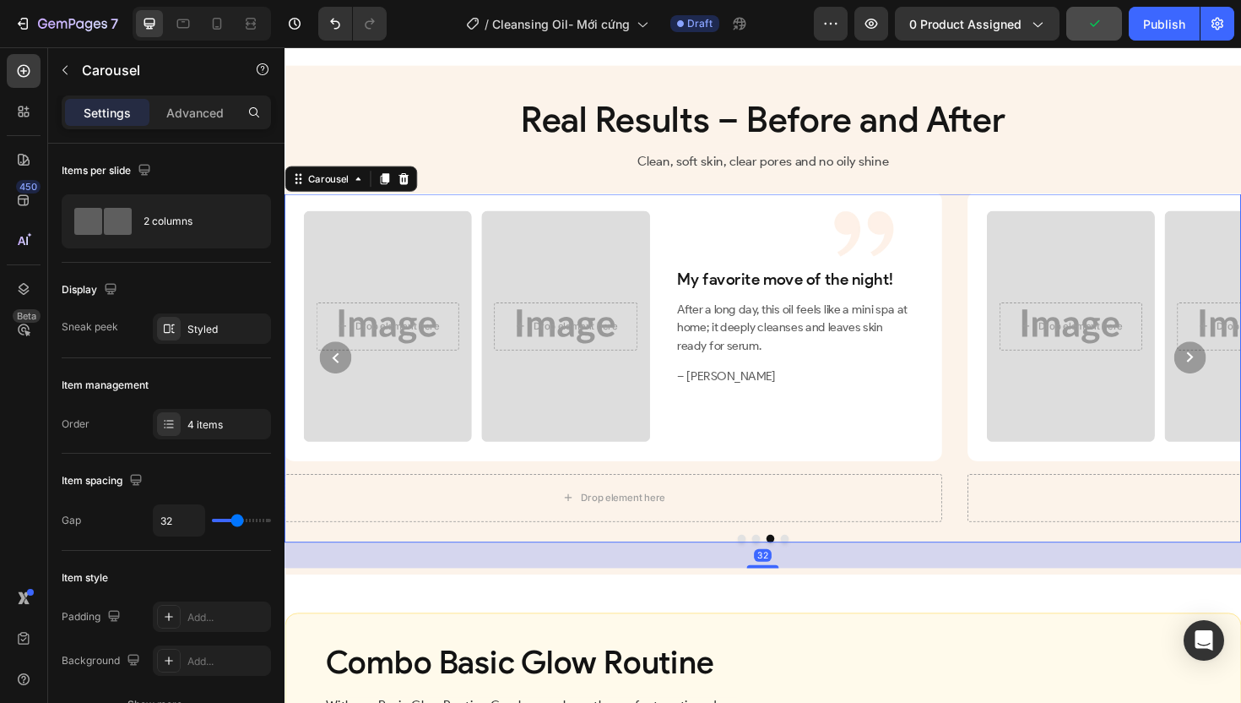
click at [1240, 381] on icon "Carousel Next Arrow" at bounding box center [1243, 375] width 7 height 11
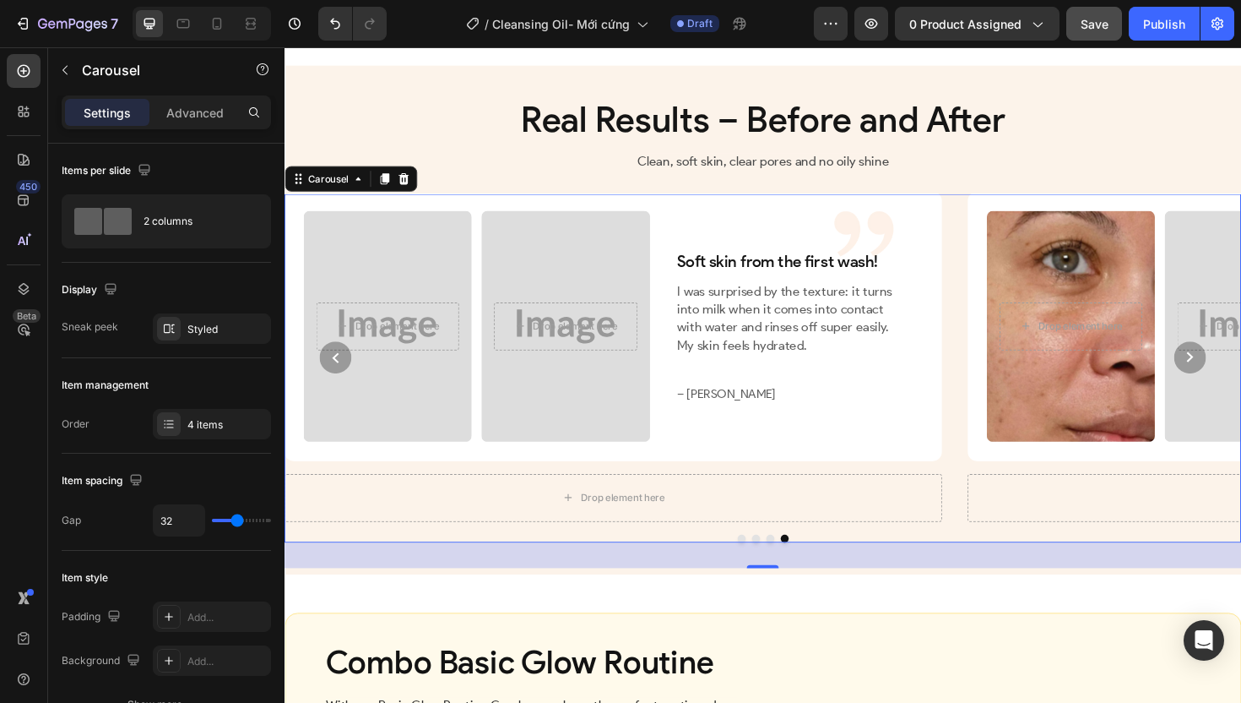
click at [1227, 393] on circle "Carousel Next Arrow" at bounding box center [1244, 376] width 34 height 34
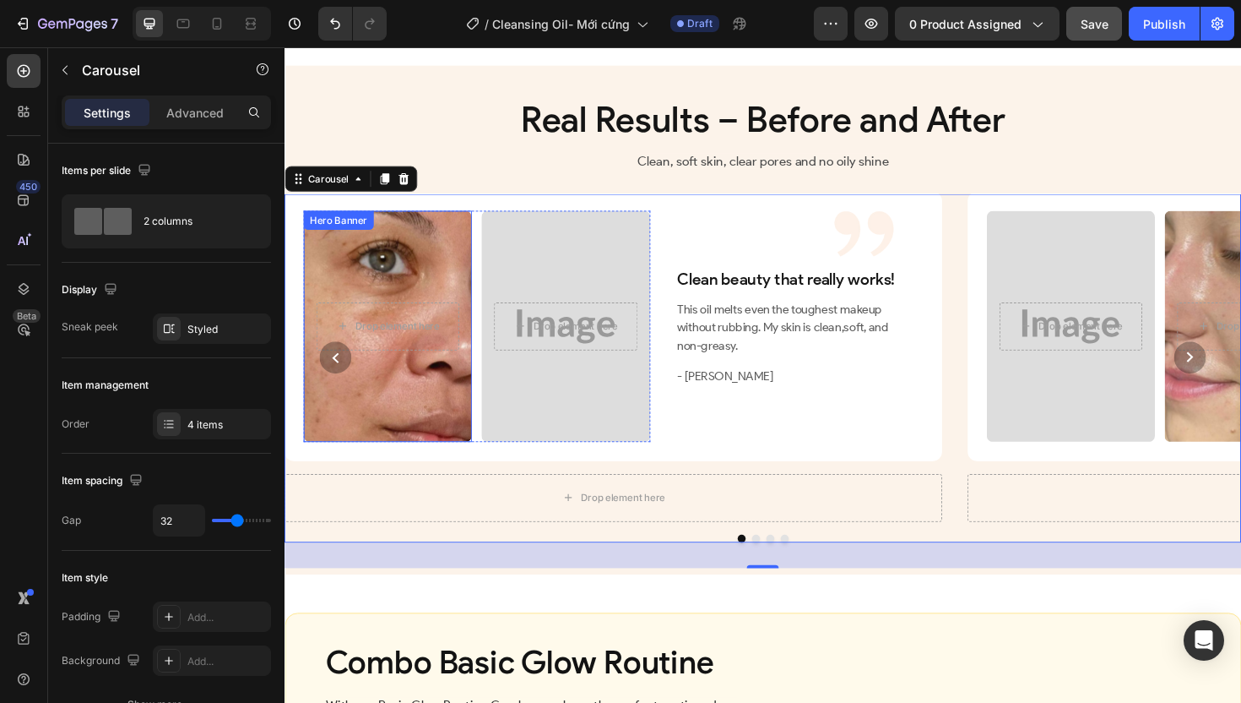
click at [387, 324] on div "Overlay" at bounding box center [394, 342] width 178 height 244
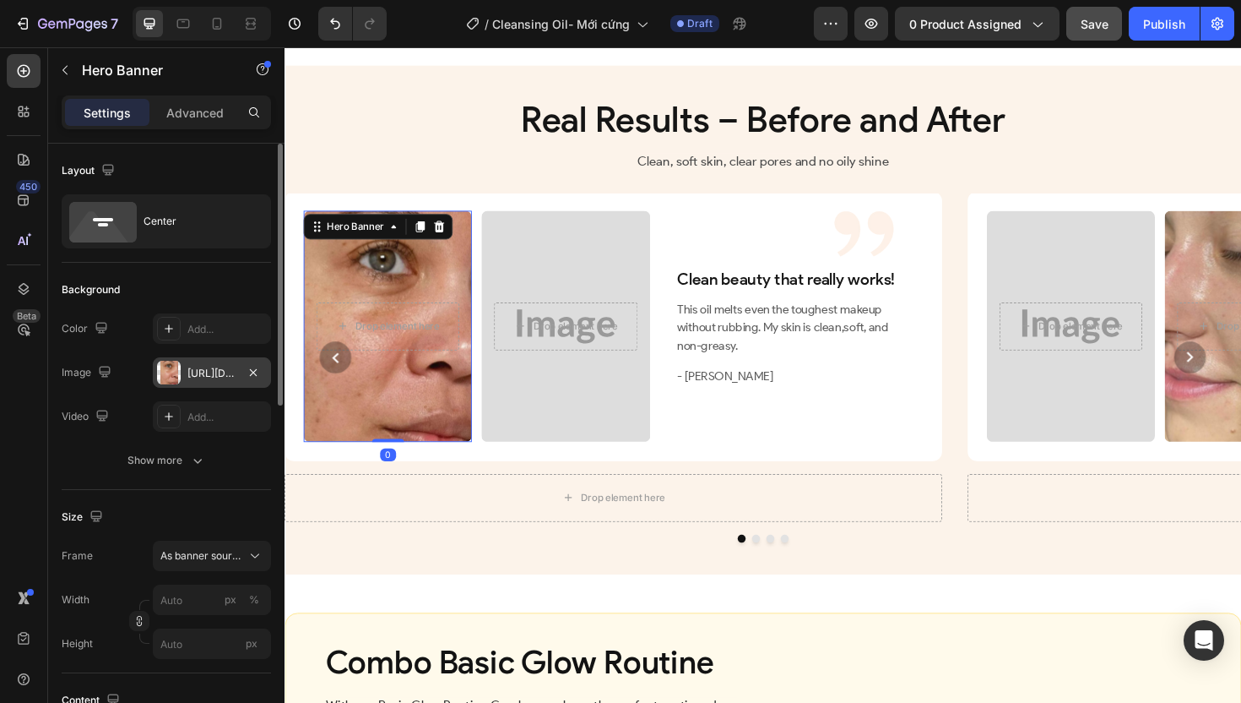
click at [226, 376] on div "[URL][DOMAIN_NAME]" at bounding box center [211, 373] width 49 height 15
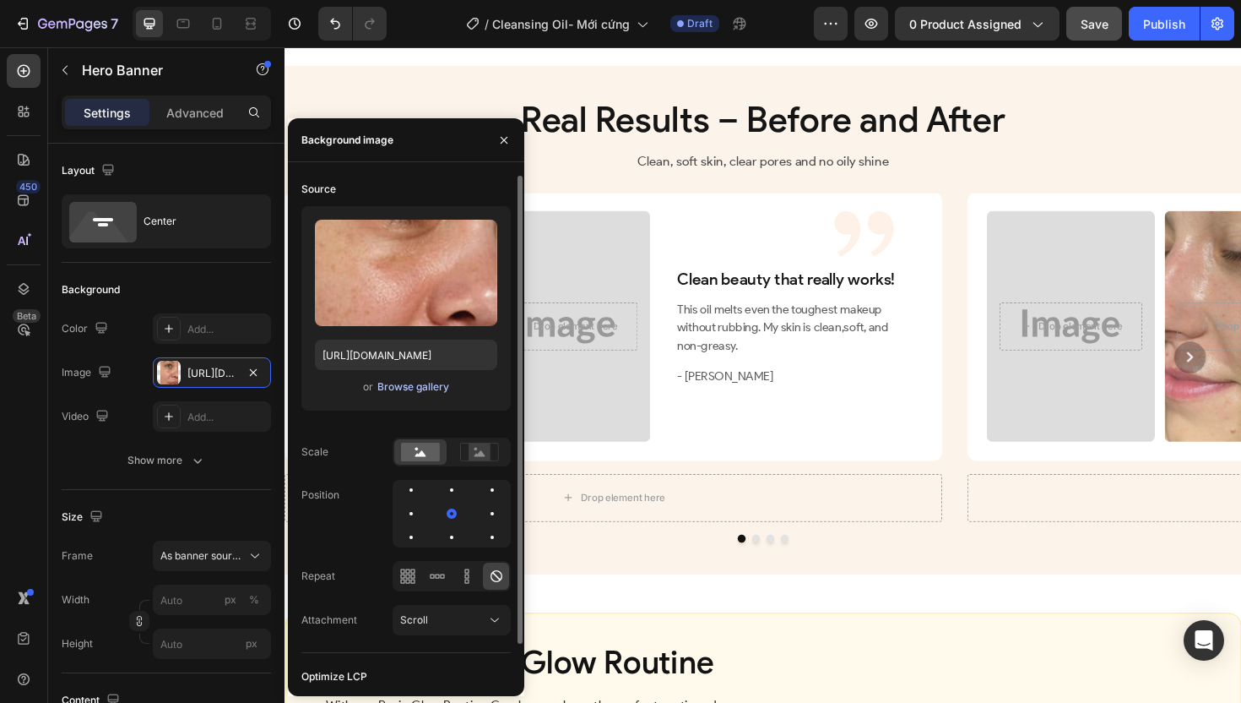
click at [432, 381] on div "Browse gallery" at bounding box center [413, 386] width 72 height 15
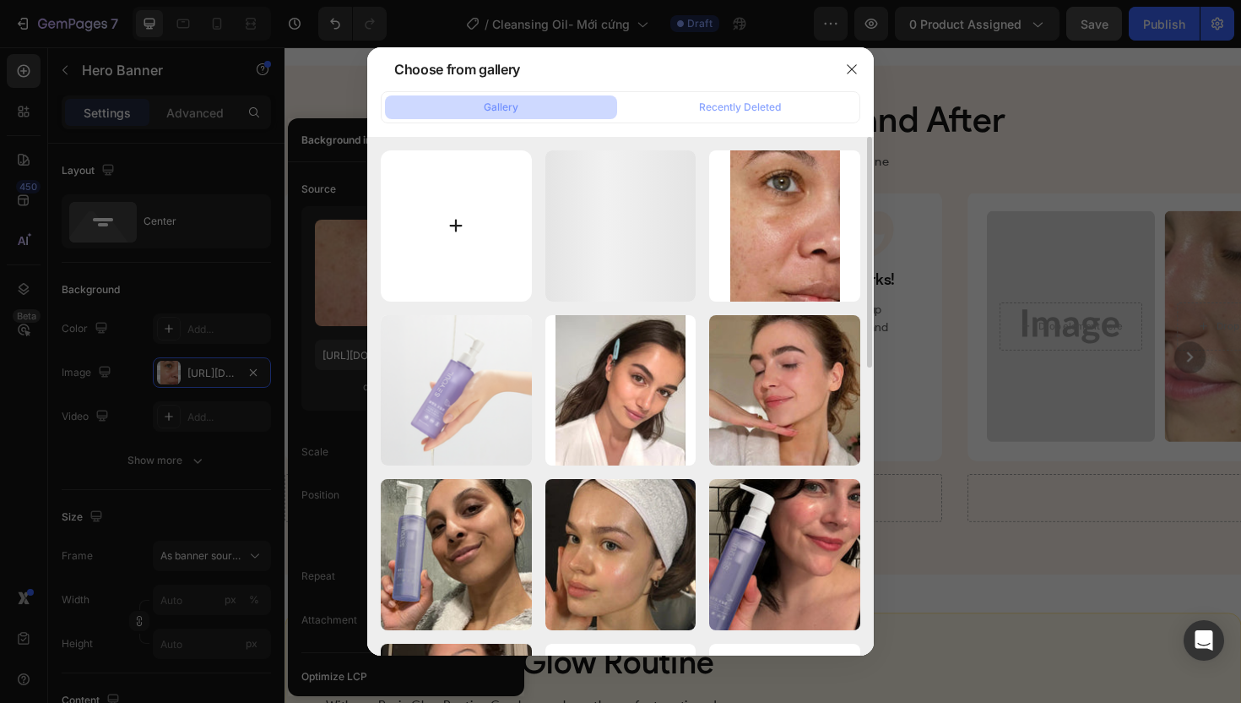
click at [436, 216] on input "file" at bounding box center [456, 225] width 151 height 151
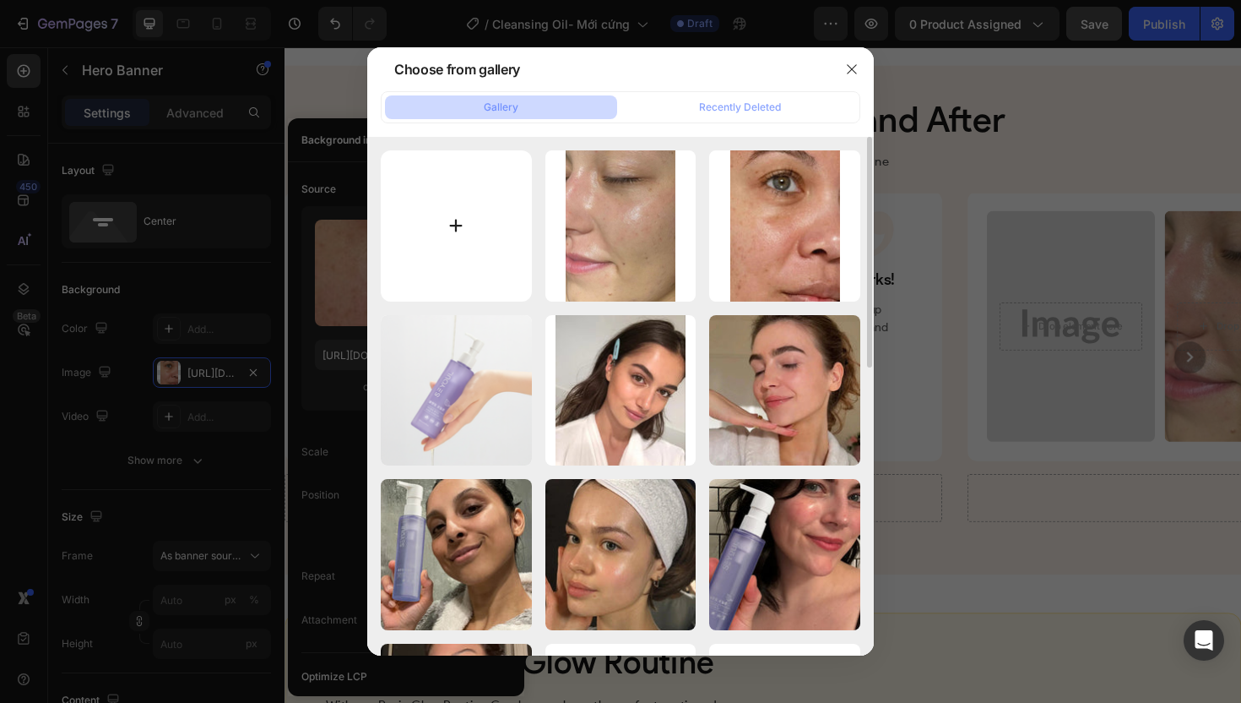
type input "C:\fakepath\gempages_507356051327157127-86e04b26-b81e-476e-b843-aff295cc729f.we…"
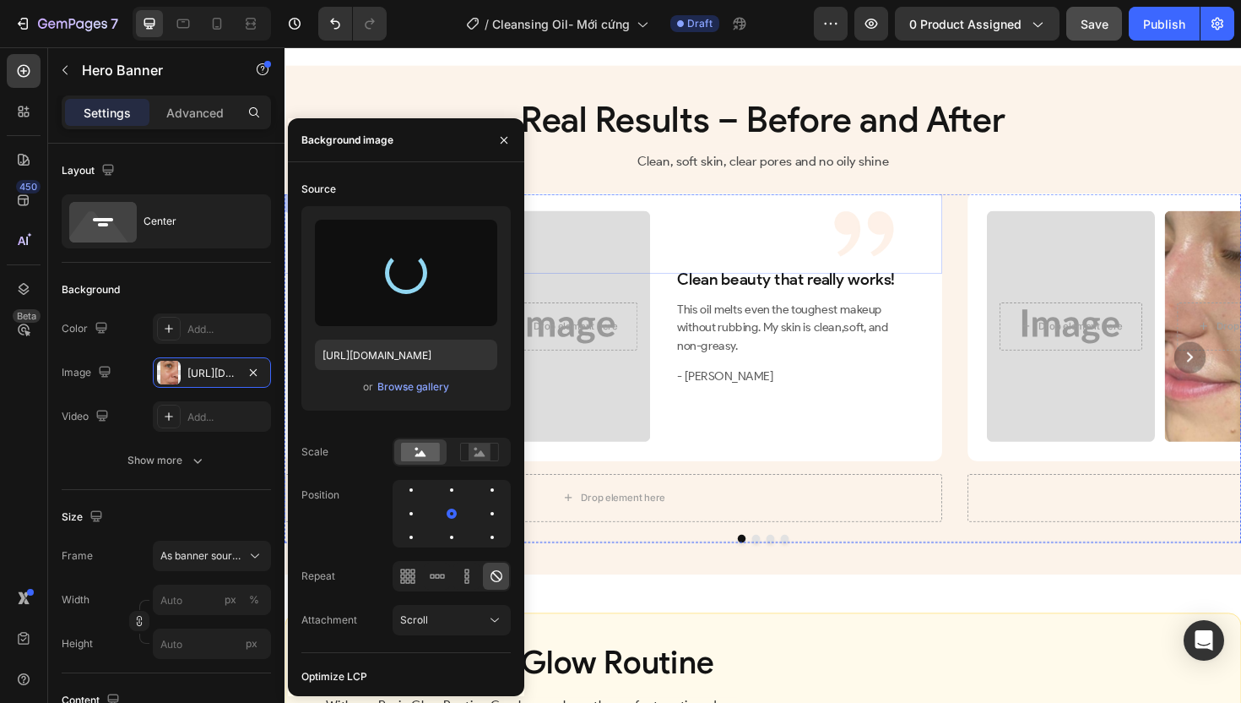
type input "[URL][DOMAIN_NAME]"
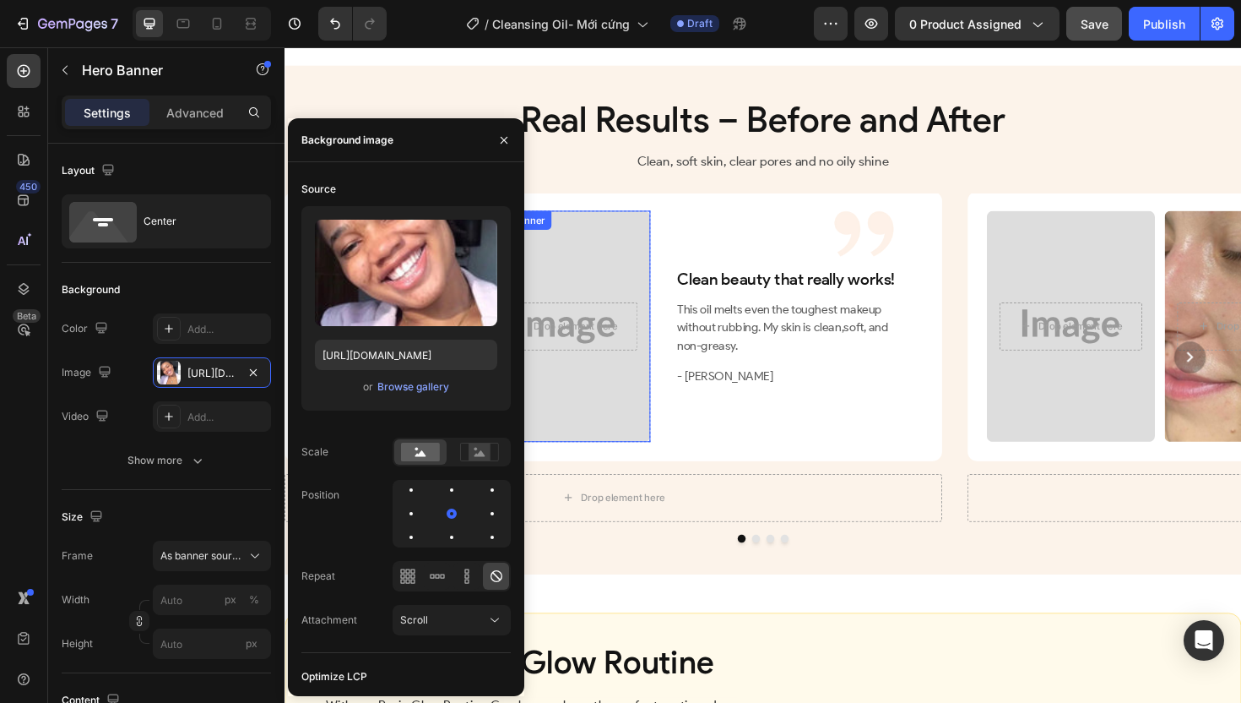
click at [627, 424] on div "Overlay" at bounding box center [582, 342] width 178 height 244
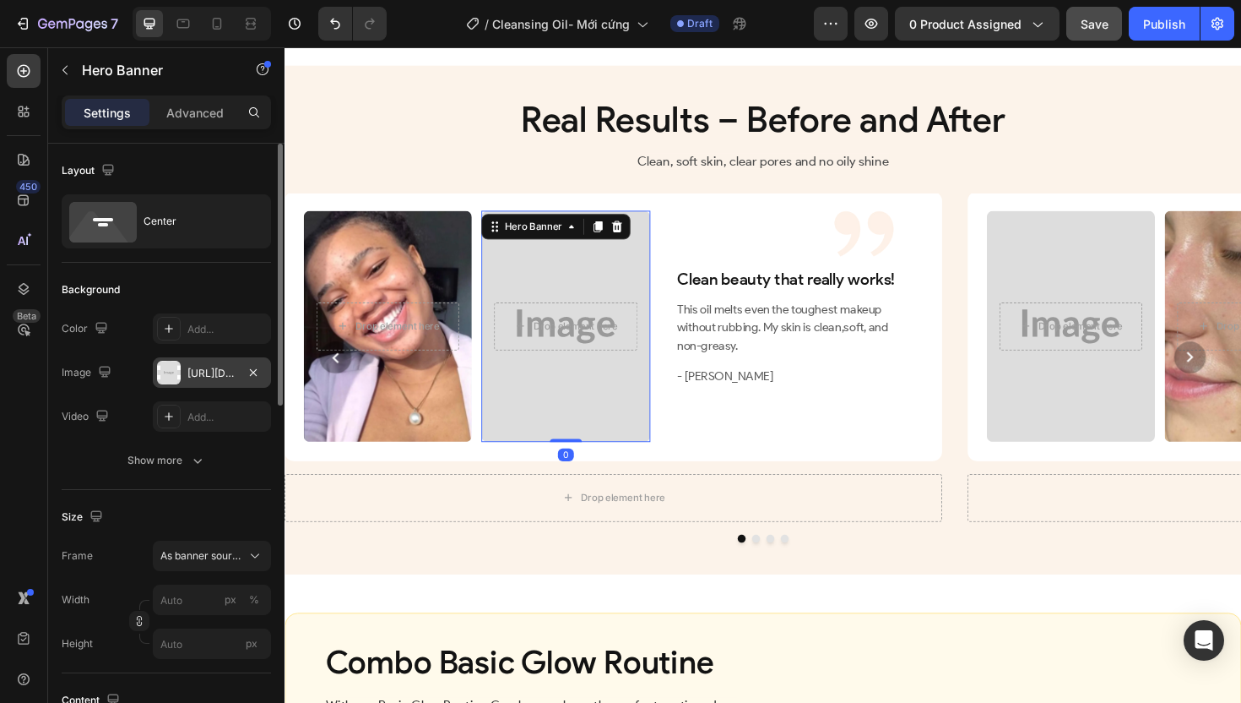
click at [223, 374] on div "[URL][DOMAIN_NAME]" at bounding box center [211, 373] width 49 height 15
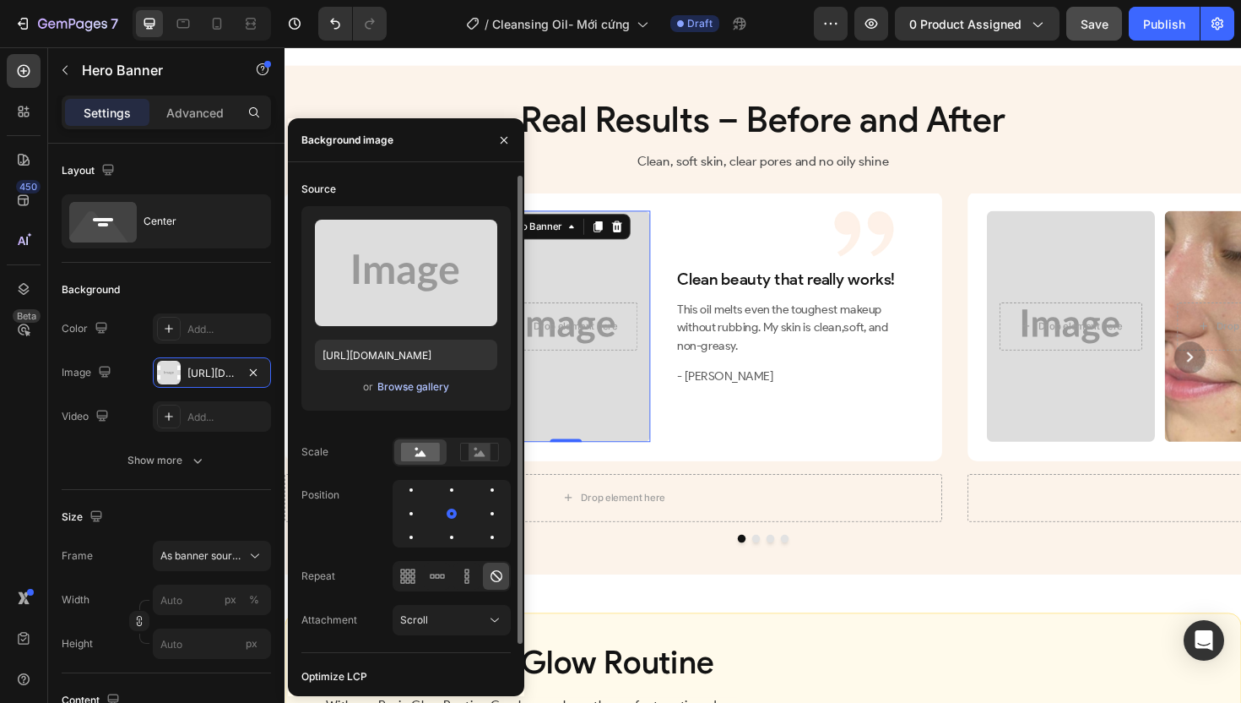
click at [431, 385] on div "Browse gallery" at bounding box center [413, 386] width 72 height 15
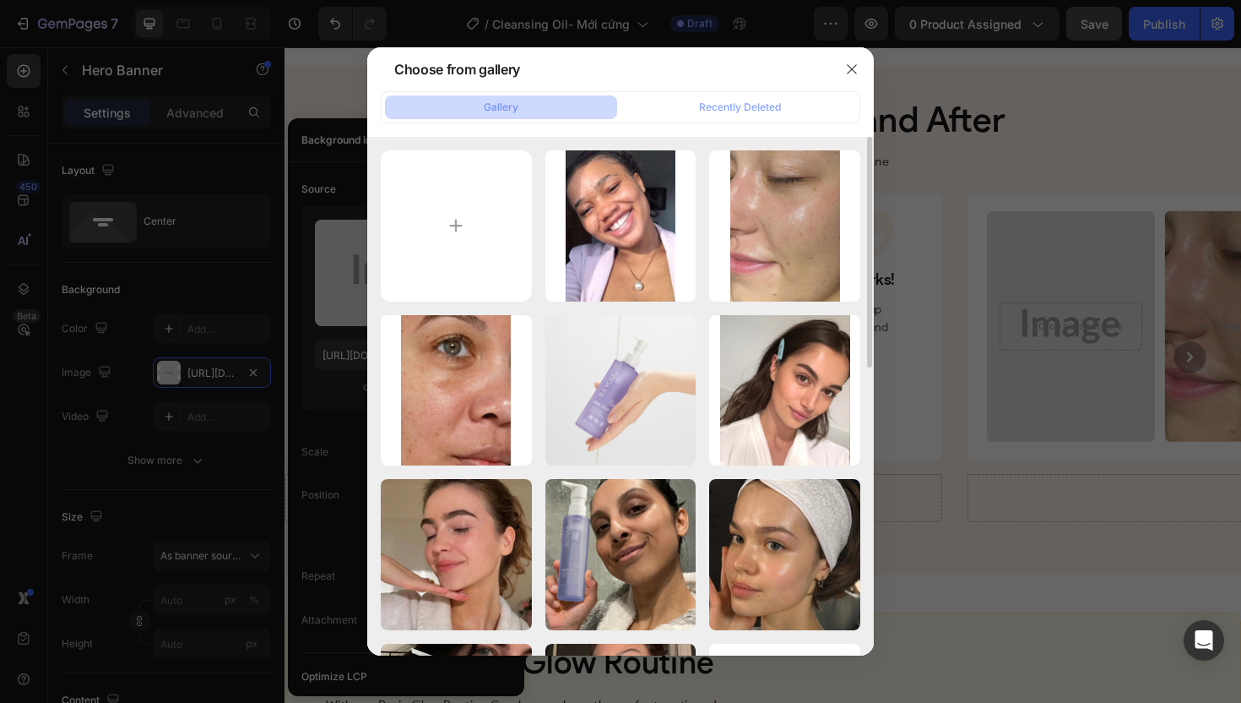
click at [375, 240] on div "gempages_50735605132...9f.webp 88.08 kb gempages_507356051327...87.png 646.86 k…" at bounding box center [620, 396] width 507 height 518
click at [454, 241] on input "file" at bounding box center [456, 225] width 151 height 151
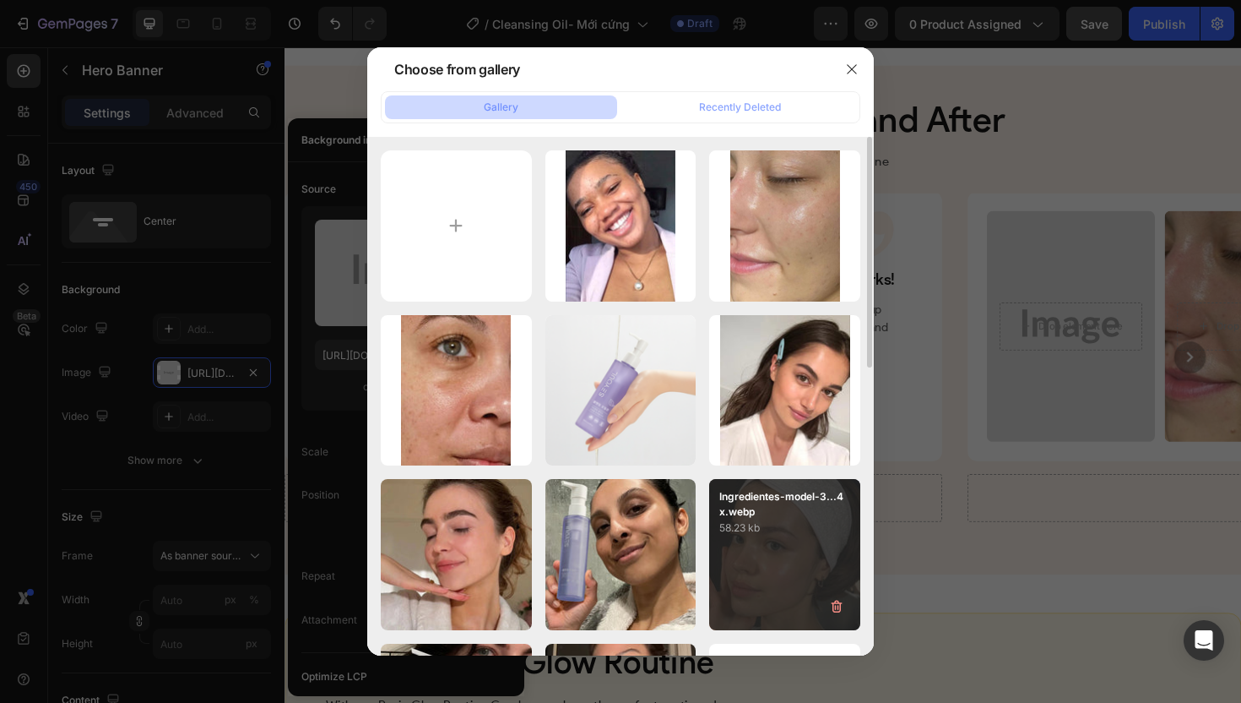
type input "C:\fakepath\gempages_507356051327157127-9284659e-2468-4f2f-b40e-95208a1ae215.we…"
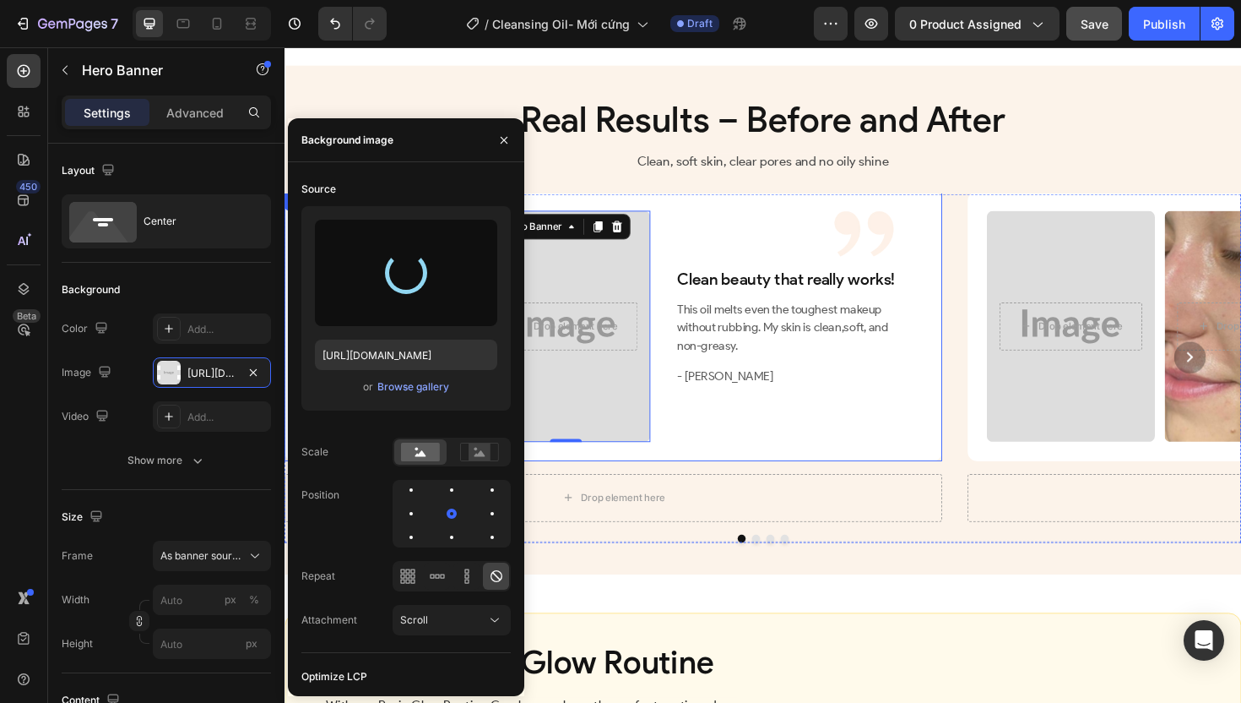
type input "[URL][DOMAIN_NAME]"
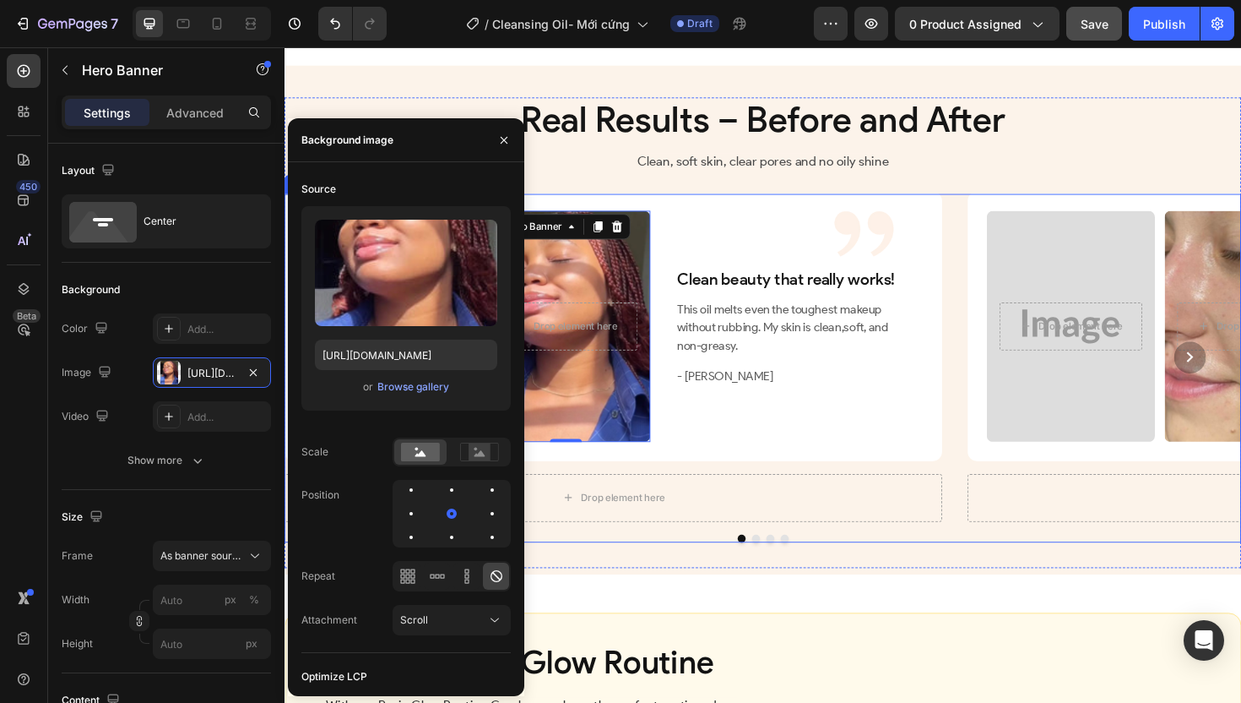
click at [997, 432] on div "Image Drop element here Hero Banner Drop element here Hero Banner 0 Row Clean b…" at bounding box center [791, 376] width 1013 height 346
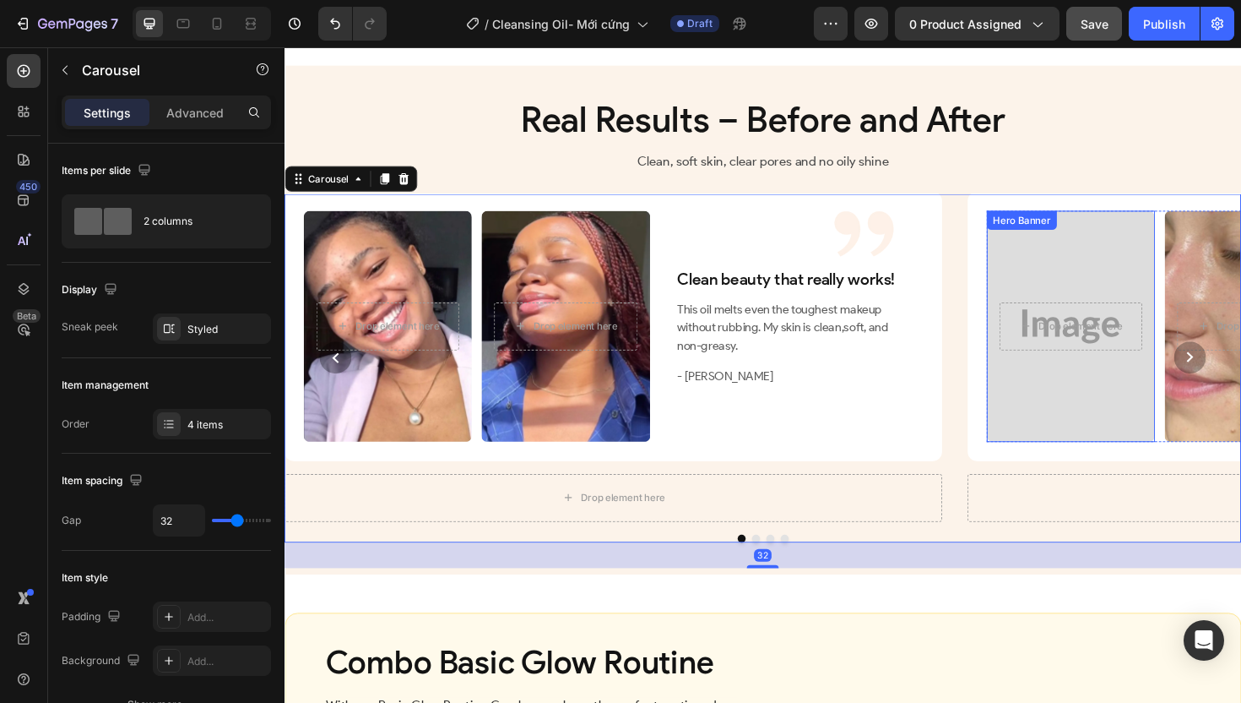
click at [1136, 456] on div "Overlay" at bounding box center [1117, 342] width 178 height 244
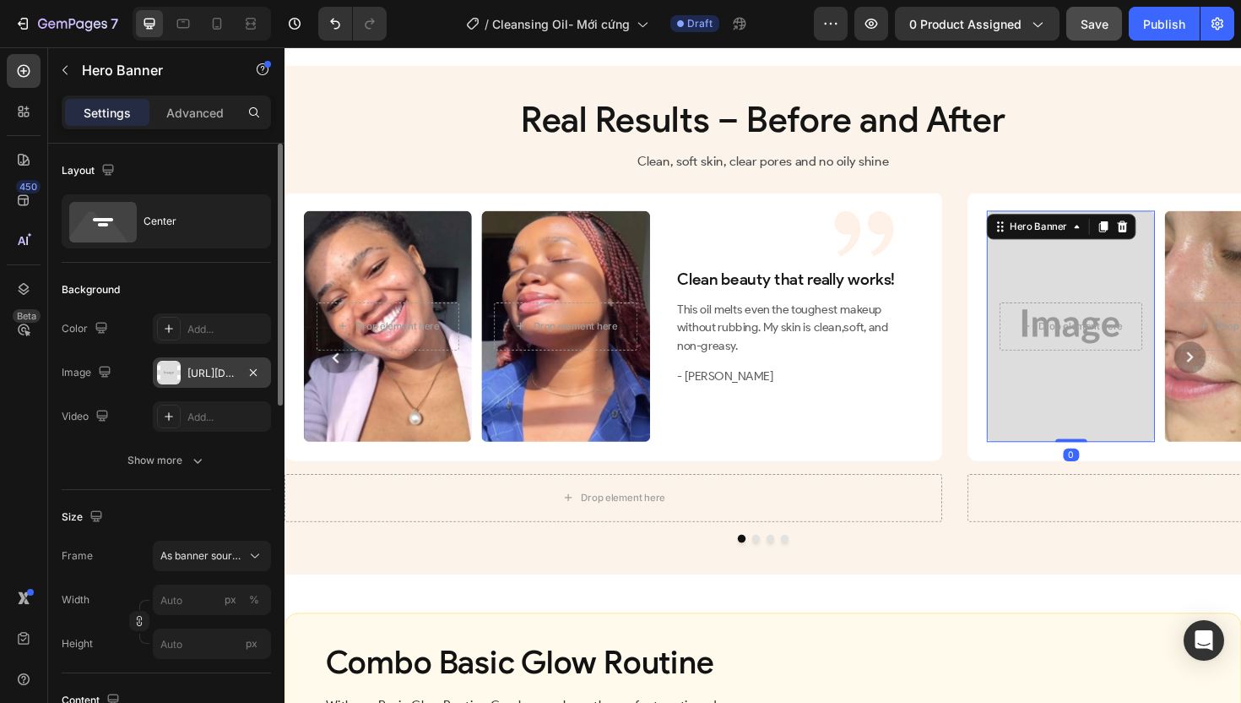
click at [210, 370] on div "[URL][DOMAIN_NAME]" at bounding box center [211, 373] width 49 height 15
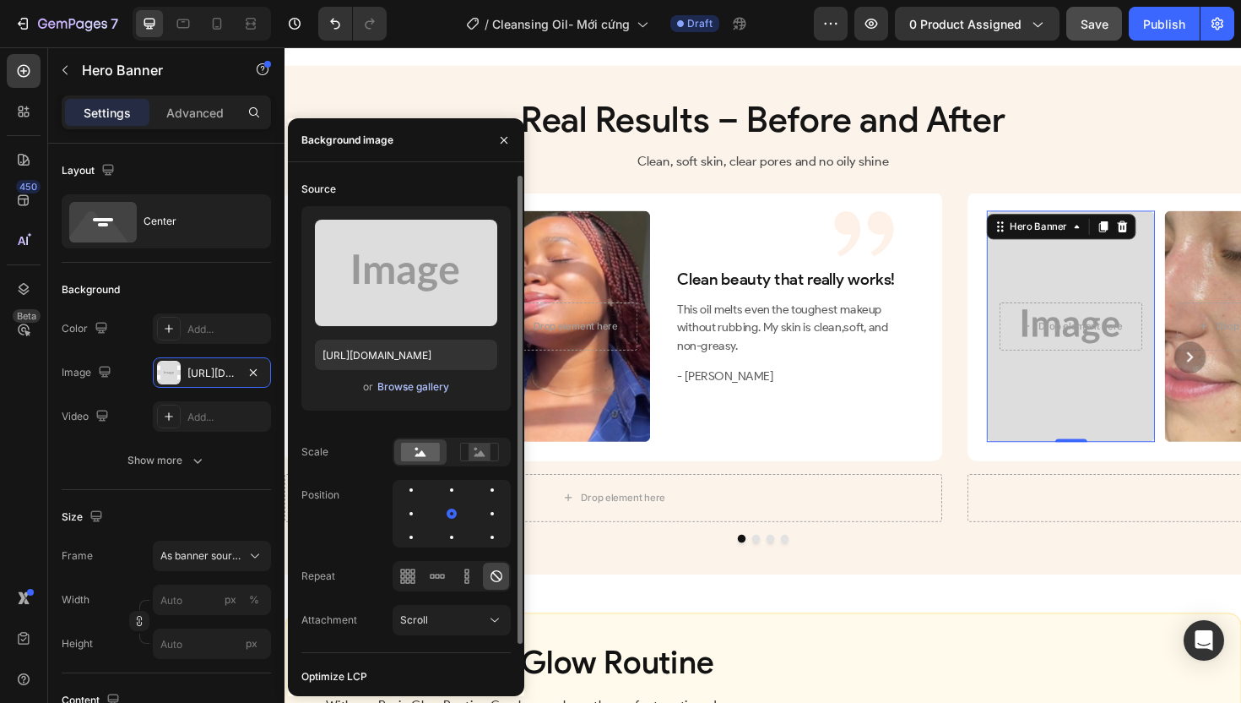
click at [403, 382] on div "Browse gallery" at bounding box center [413, 386] width 72 height 15
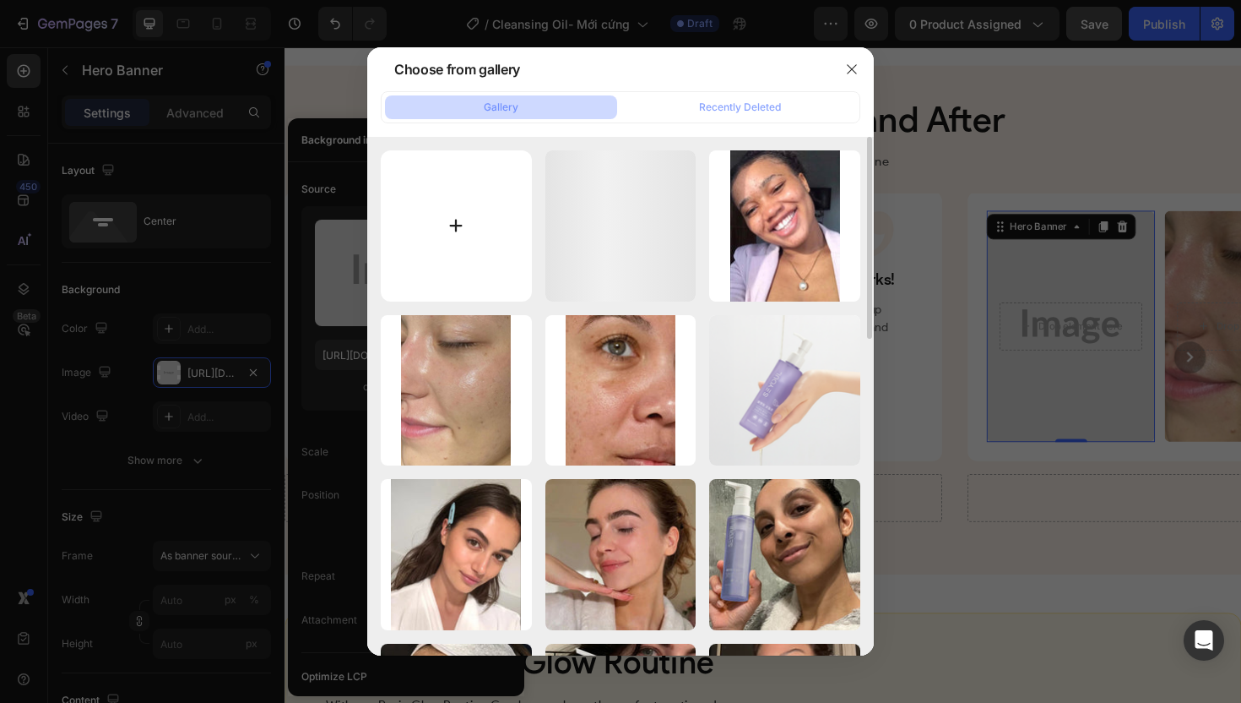
click at [450, 233] on input "file" at bounding box center [456, 225] width 151 height 151
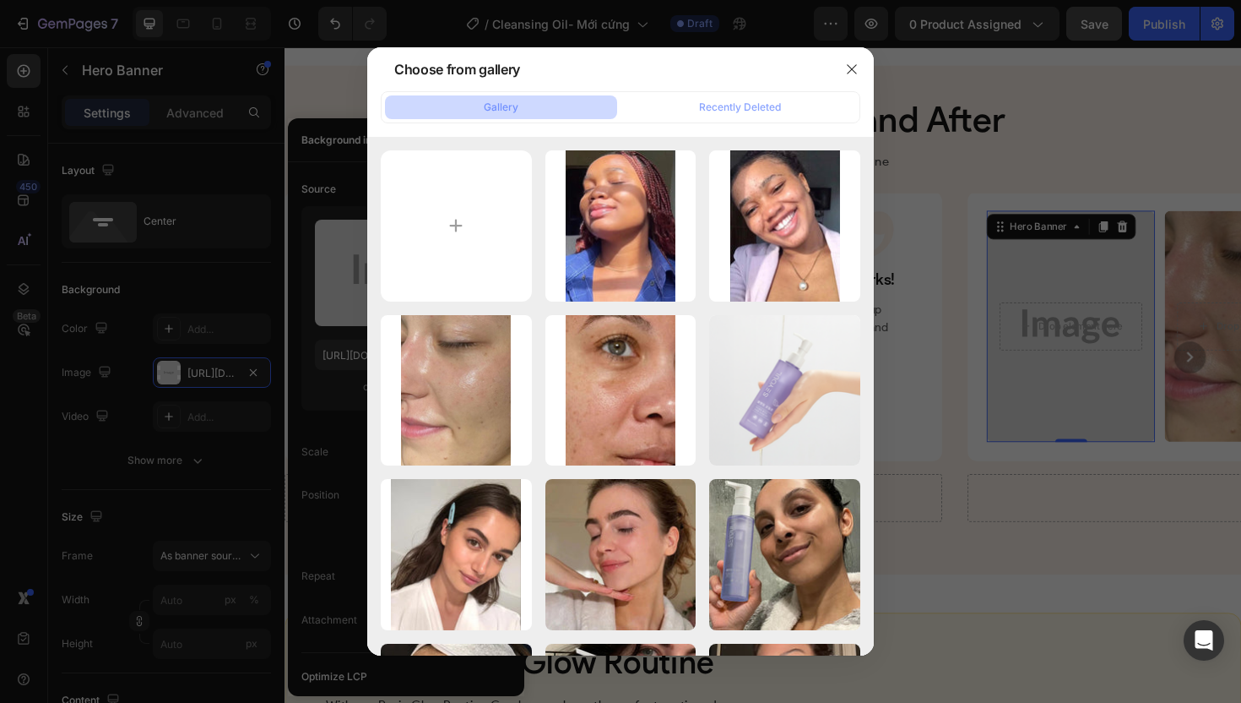
type input "C:\fakepath\gempages_507356051327157127-cf68d43c-9753-45aa-8d62-71e3e8f35ec3.png"
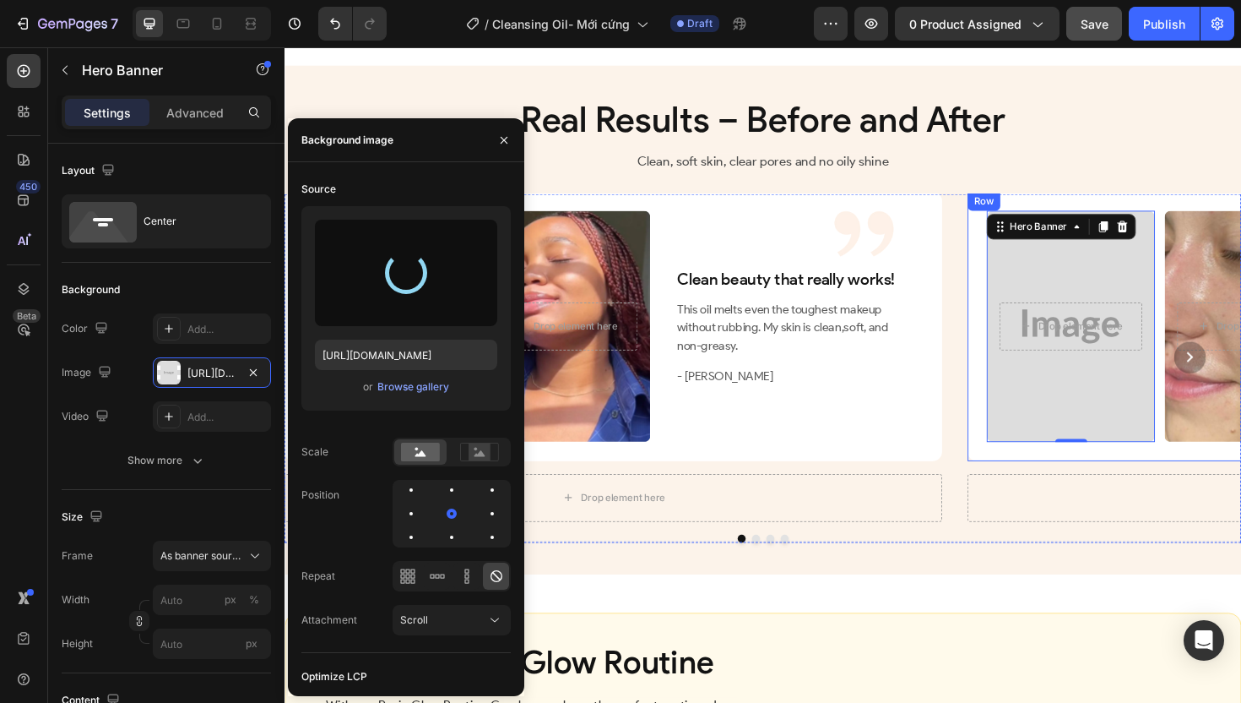
type input "[URL][DOMAIN_NAME]"
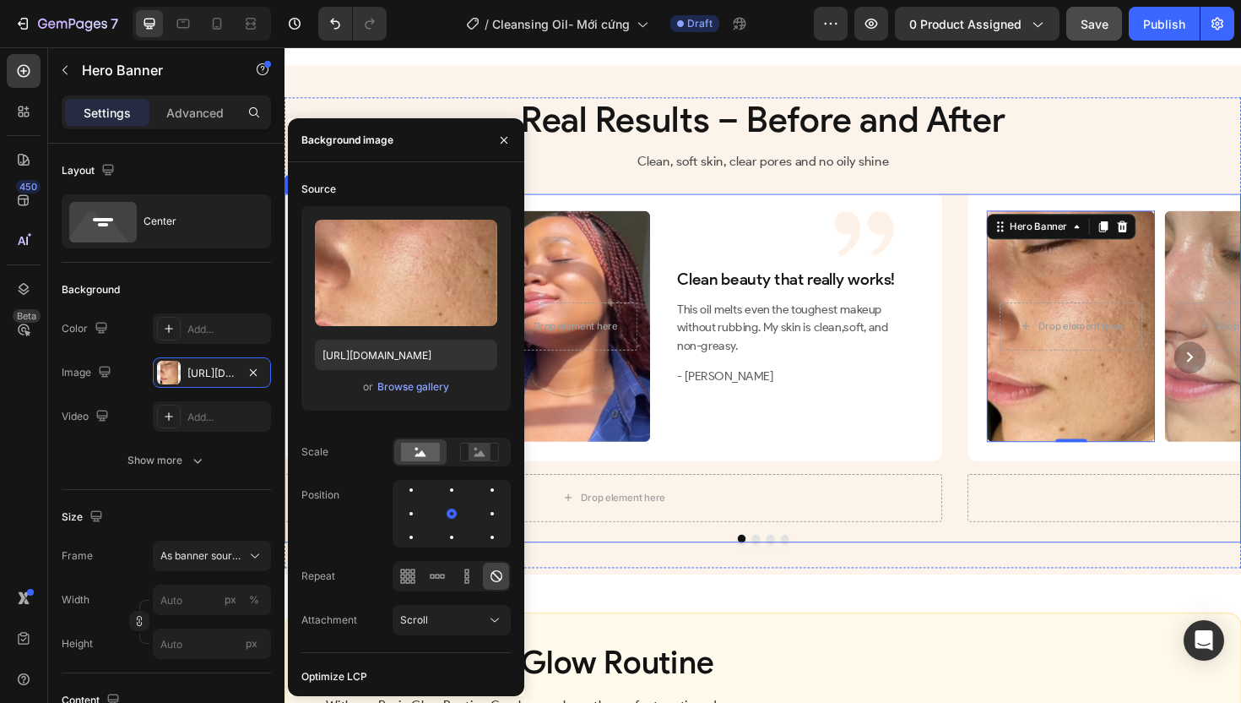
click at [1235, 393] on circle "Carousel Next Arrow" at bounding box center [1244, 376] width 34 height 34
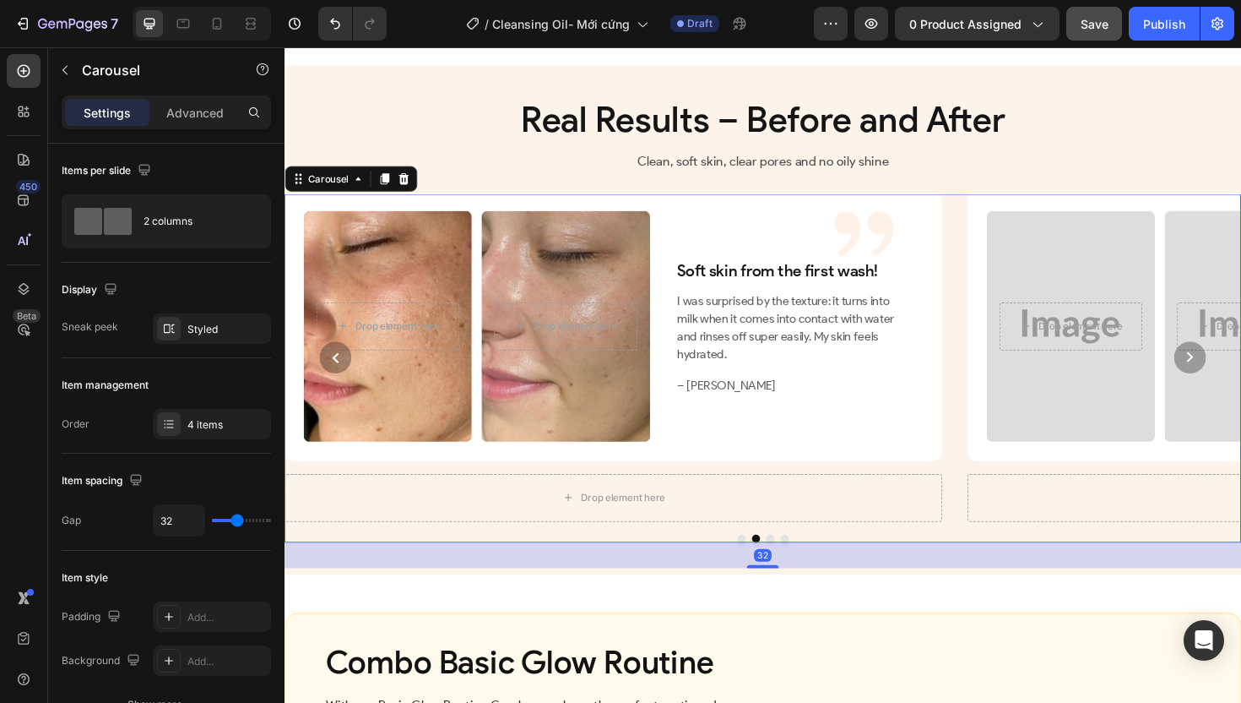
click at [1234, 393] on circle "Carousel Next Arrow" at bounding box center [1244, 376] width 34 height 34
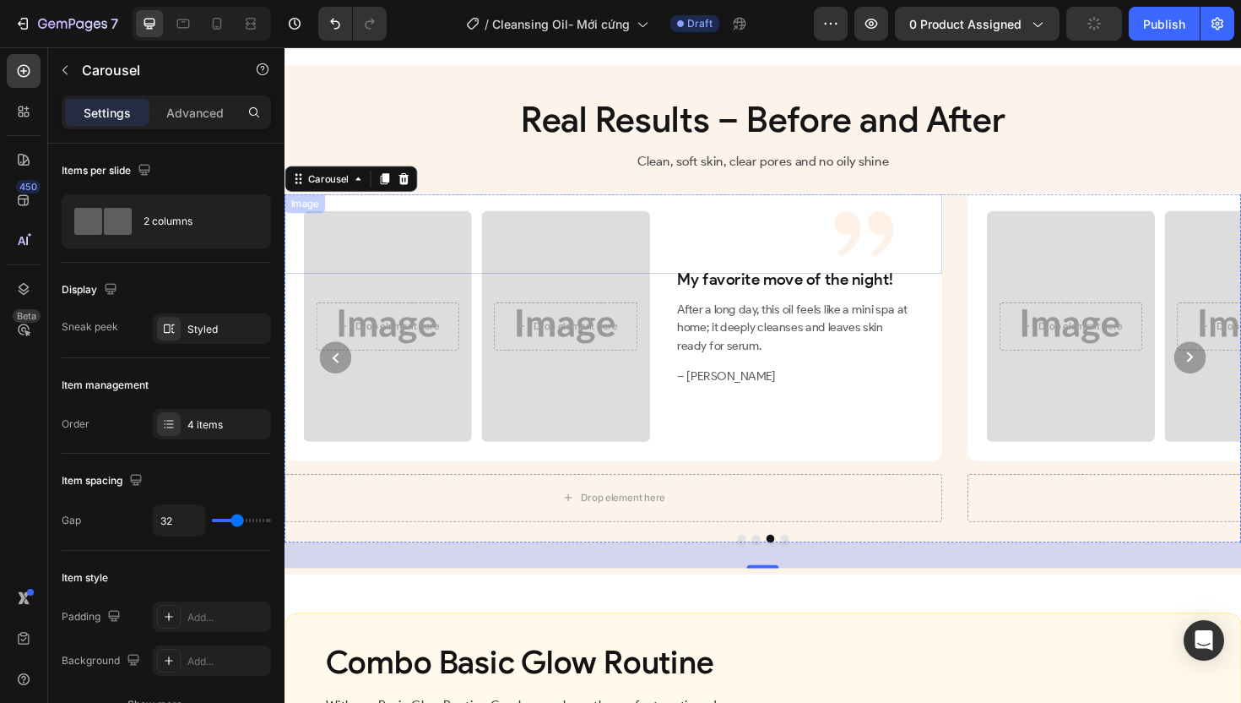
click at [421, 287] on div at bounding box center [613, 245] width 656 height 84
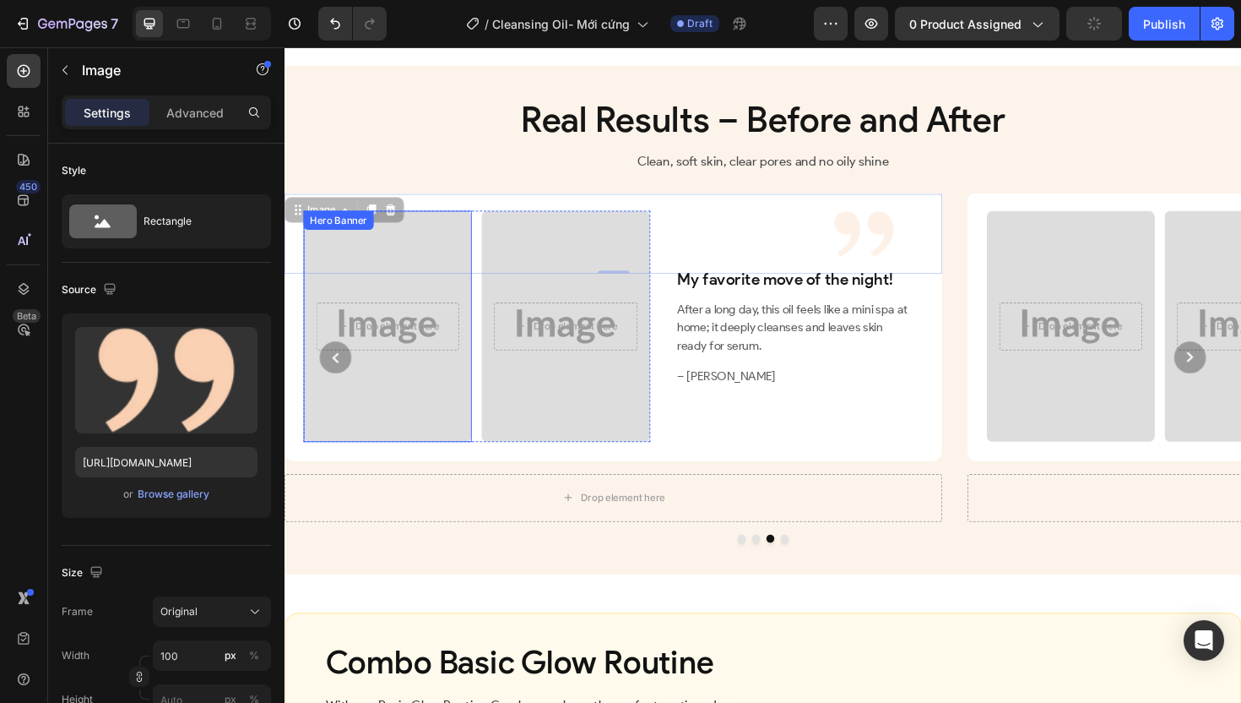
click at [448, 456] on div "Overlay" at bounding box center [394, 342] width 178 height 244
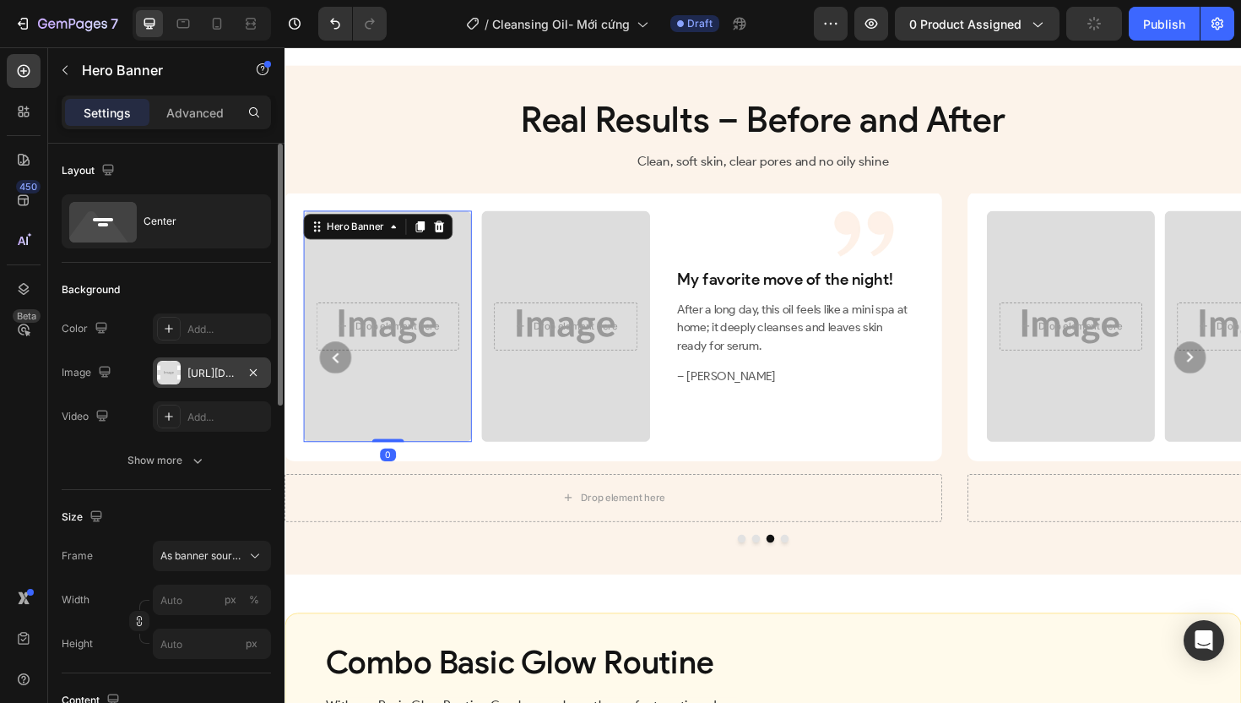
click at [214, 377] on div "[URL][DOMAIN_NAME]" at bounding box center [211, 373] width 49 height 15
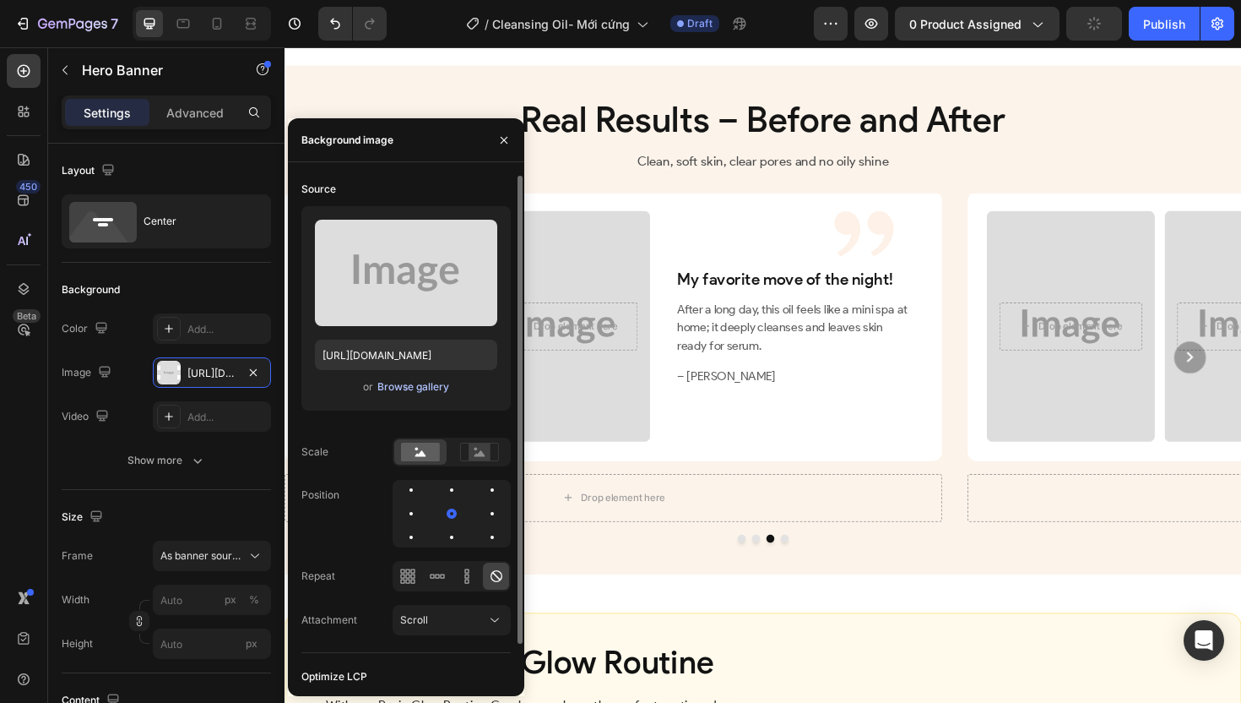
click at [433, 387] on div "Browse gallery" at bounding box center [413, 386] width 72 height 15
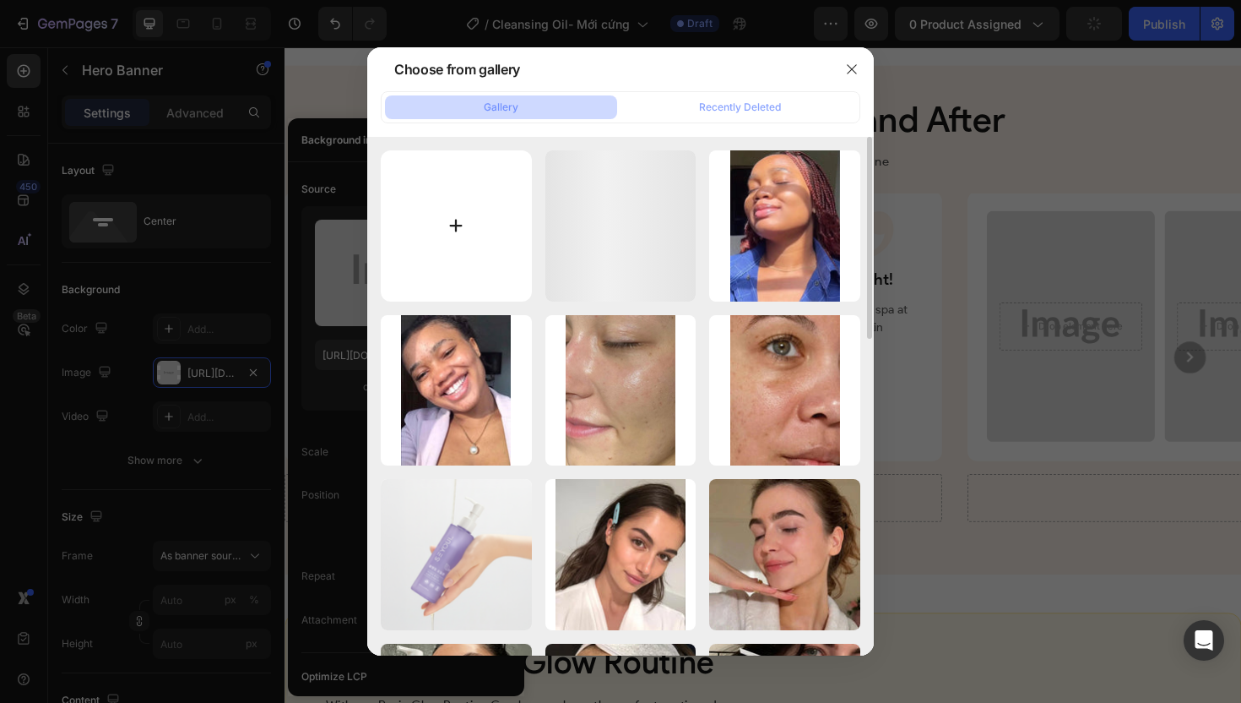
click at [483, 236] on input "file" at bounding box center [456, 225] width 151 height 151
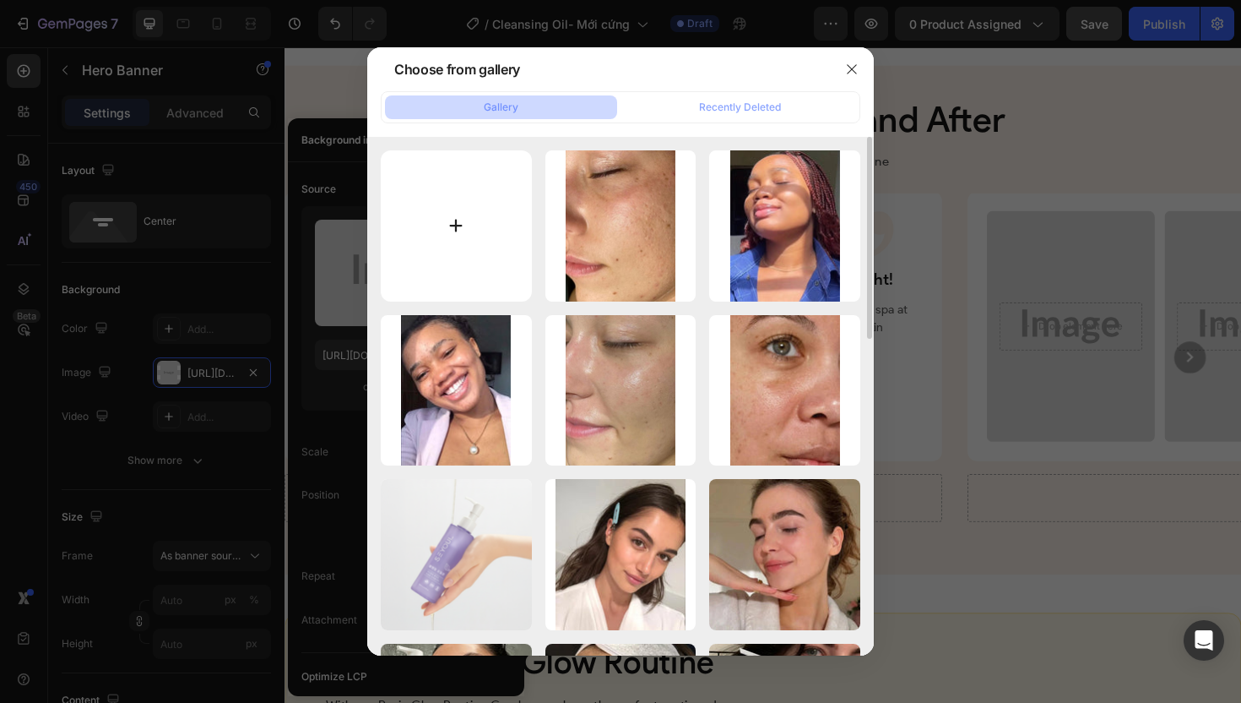
type input "C:\fakepath\gempages_507356051327157127-2ecc07c9-00a4-4ef9-8c66-05d001684d89.png"
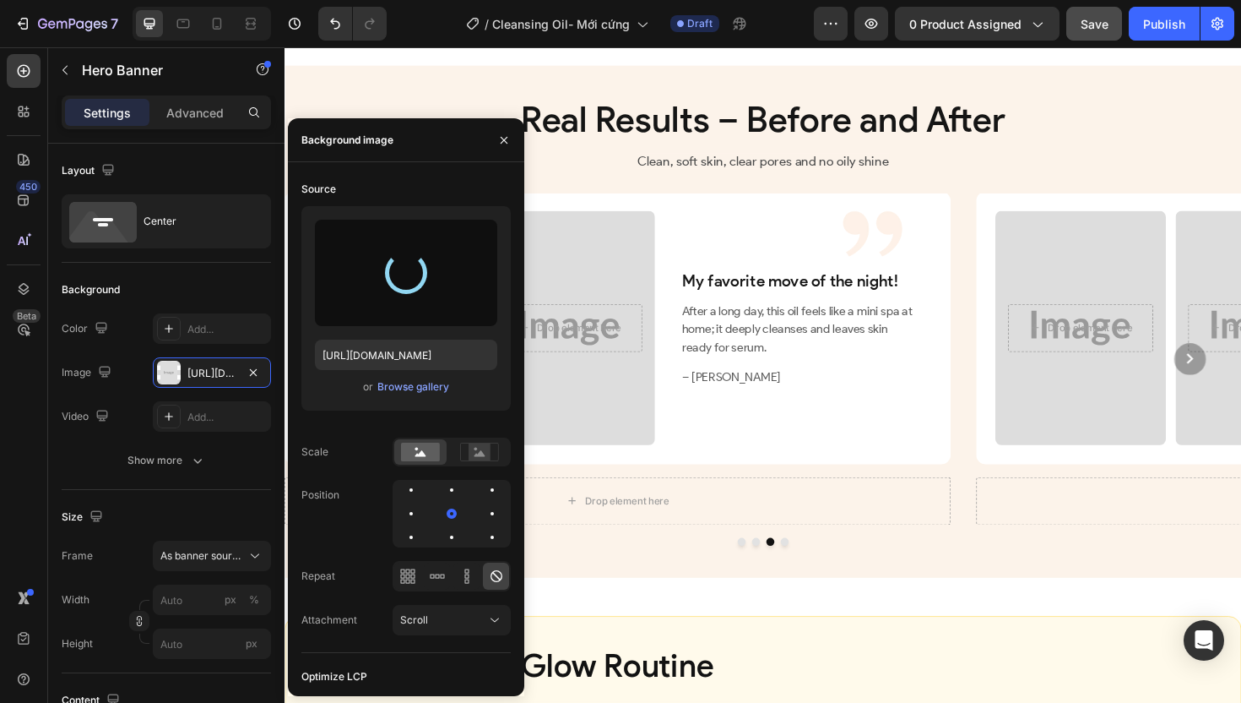
scroll to position [3757, 0]
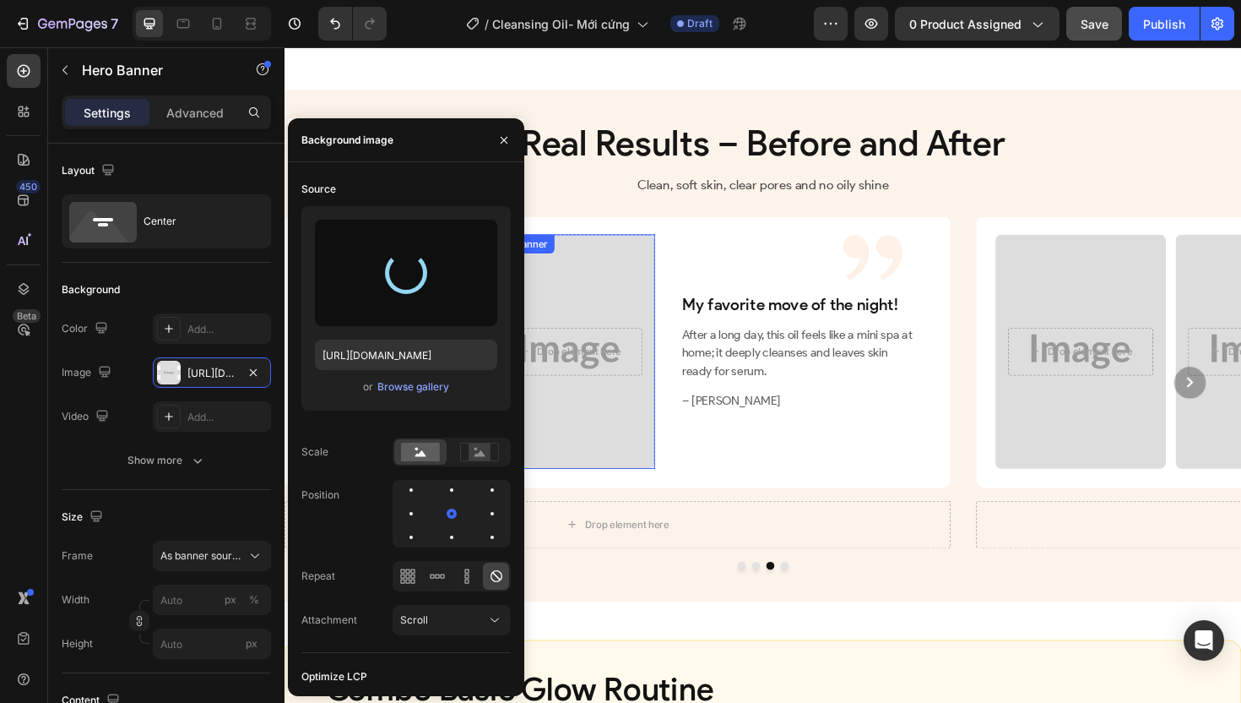
type input "[URL][DOMAIN_NAME]"
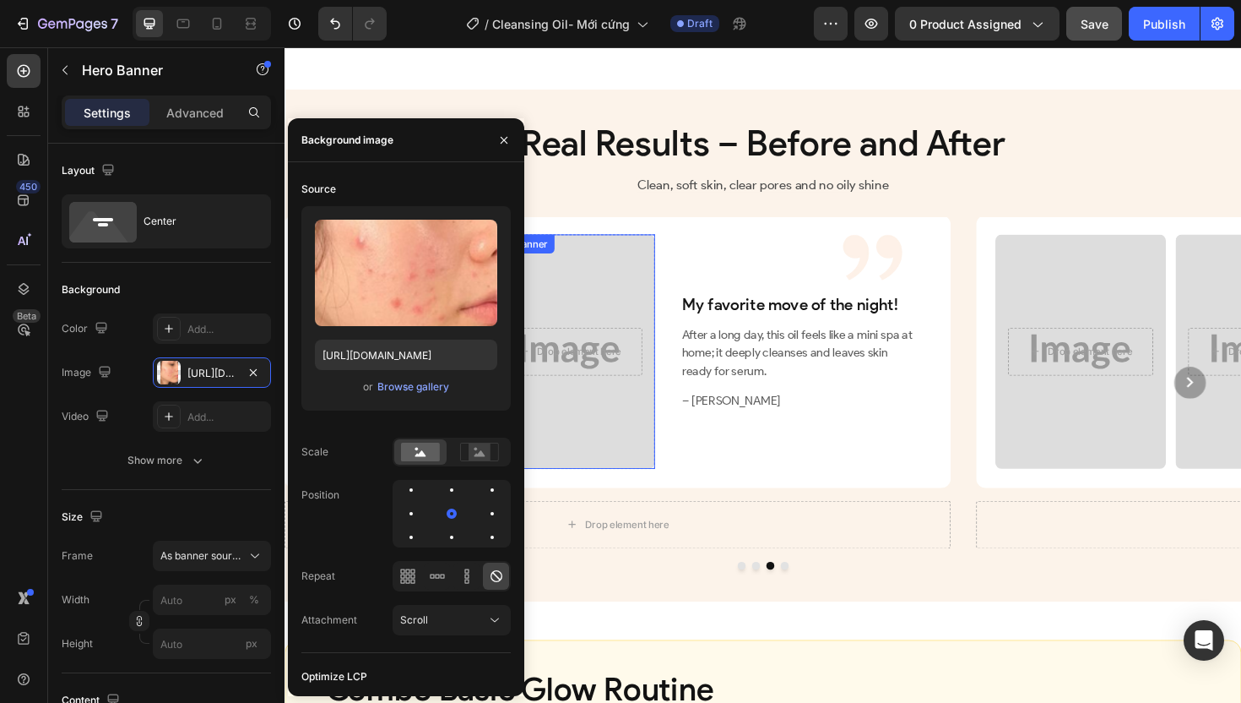
scroll to position [3783, 0]
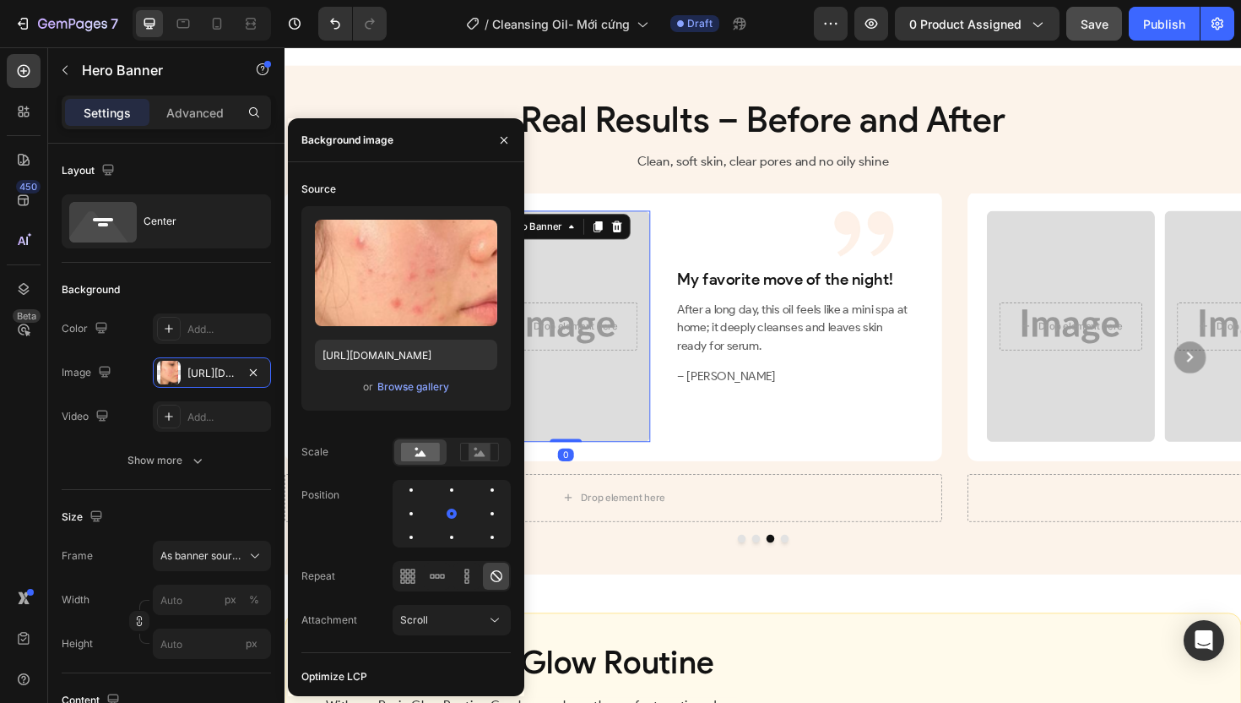
click at [589, 448] on div "Overlay" at bounding box center [582, 342] width 178 height 244
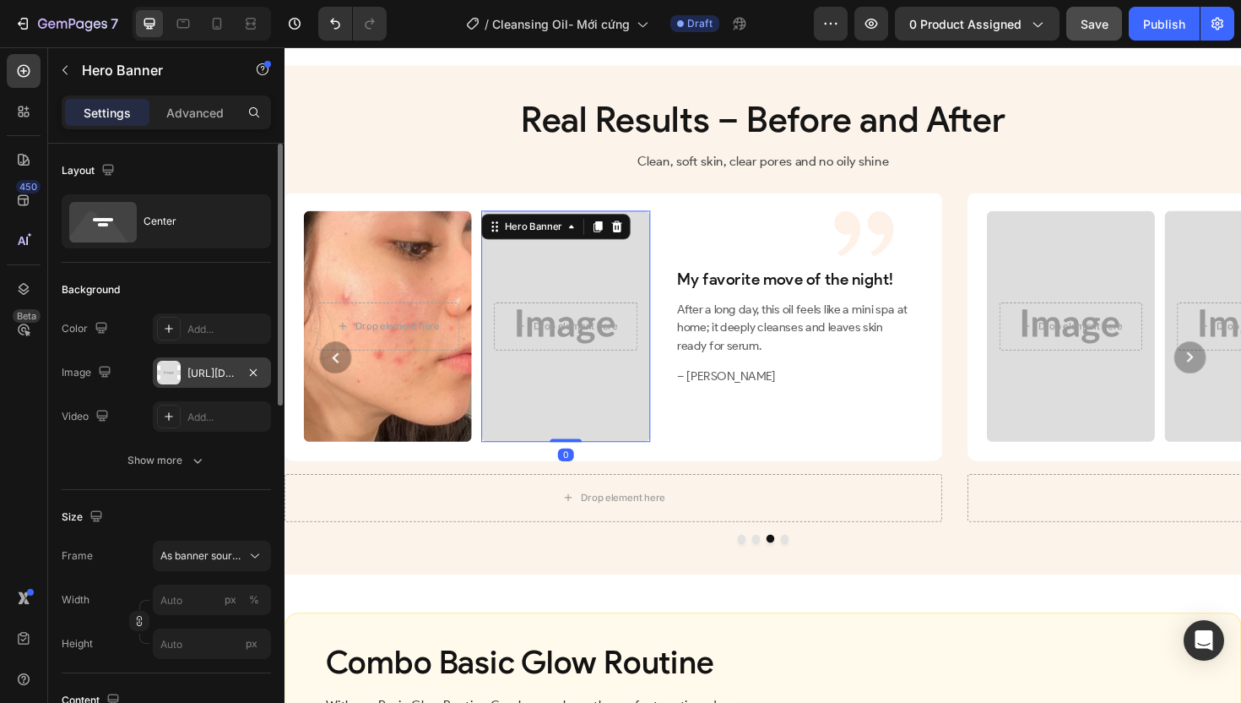
click at [215, 366] on div "[URL][DOMAIN_NAME]" at bounding box center [211, 373] width 49 height 15
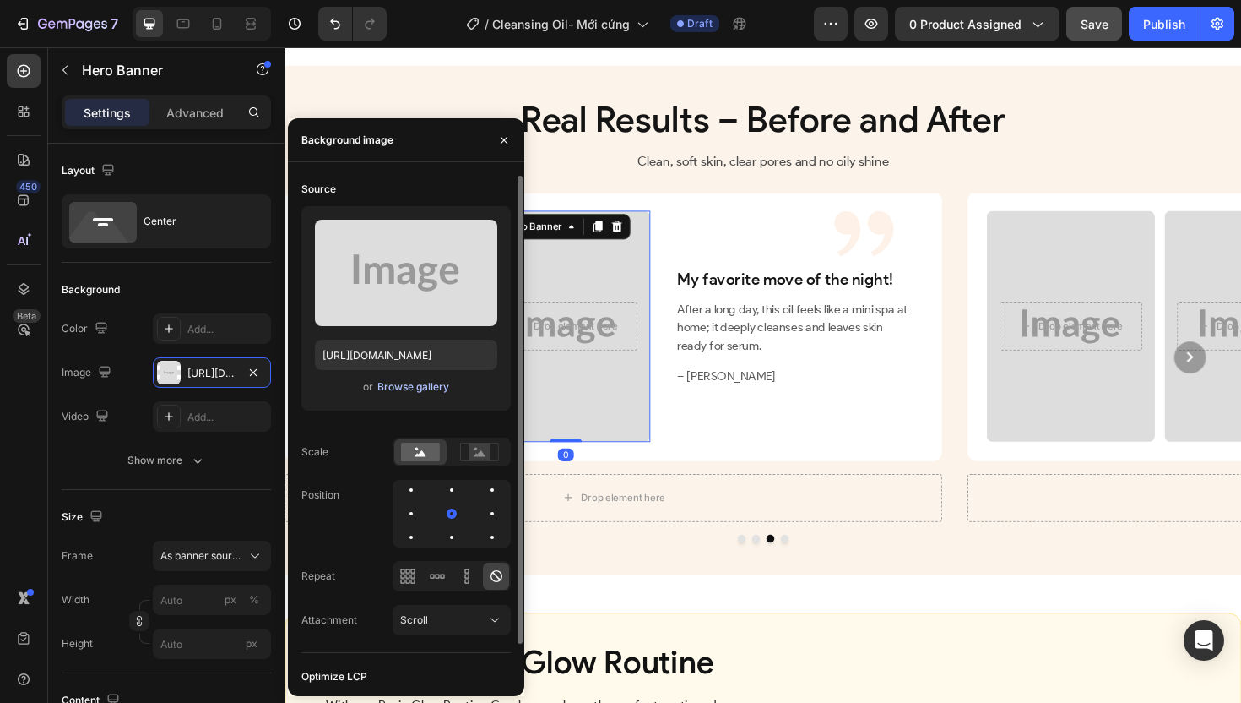
click at [398, 386] on div "Browse gallery" at bounding box center [413, 386] width 72 height 15
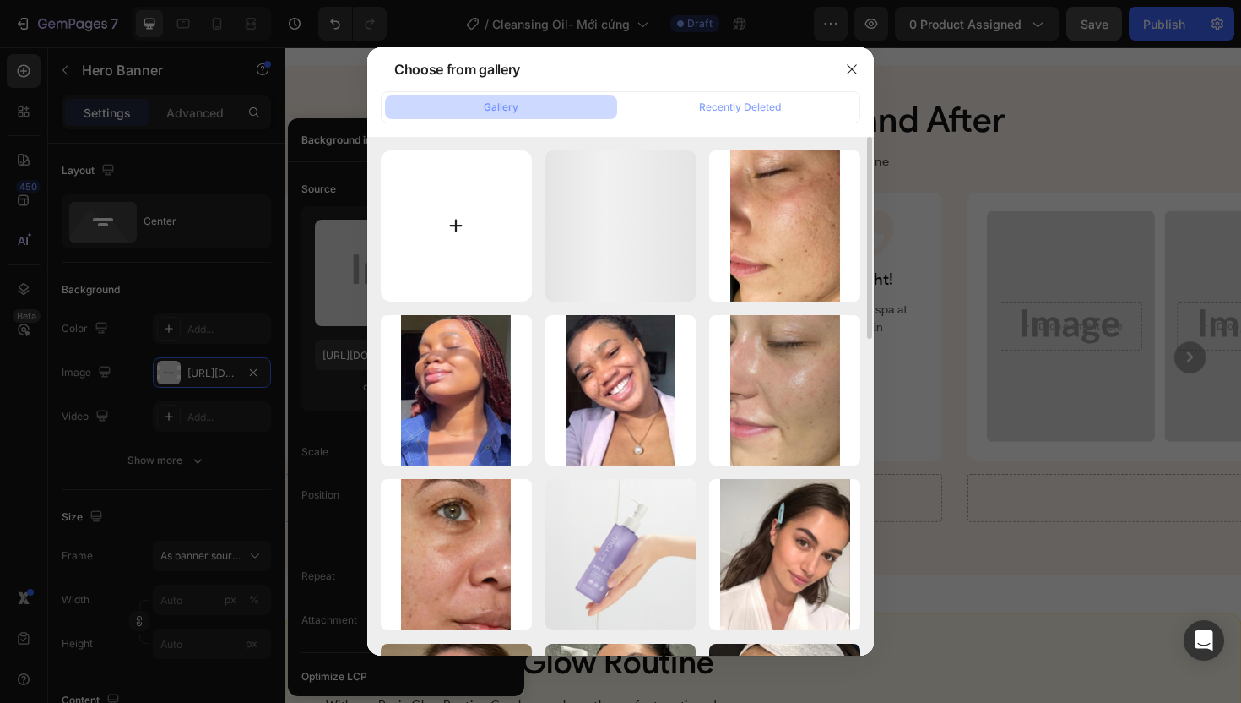
click at [443, 247] on input "file" at bounding box center [456, 225] width 151 height 151
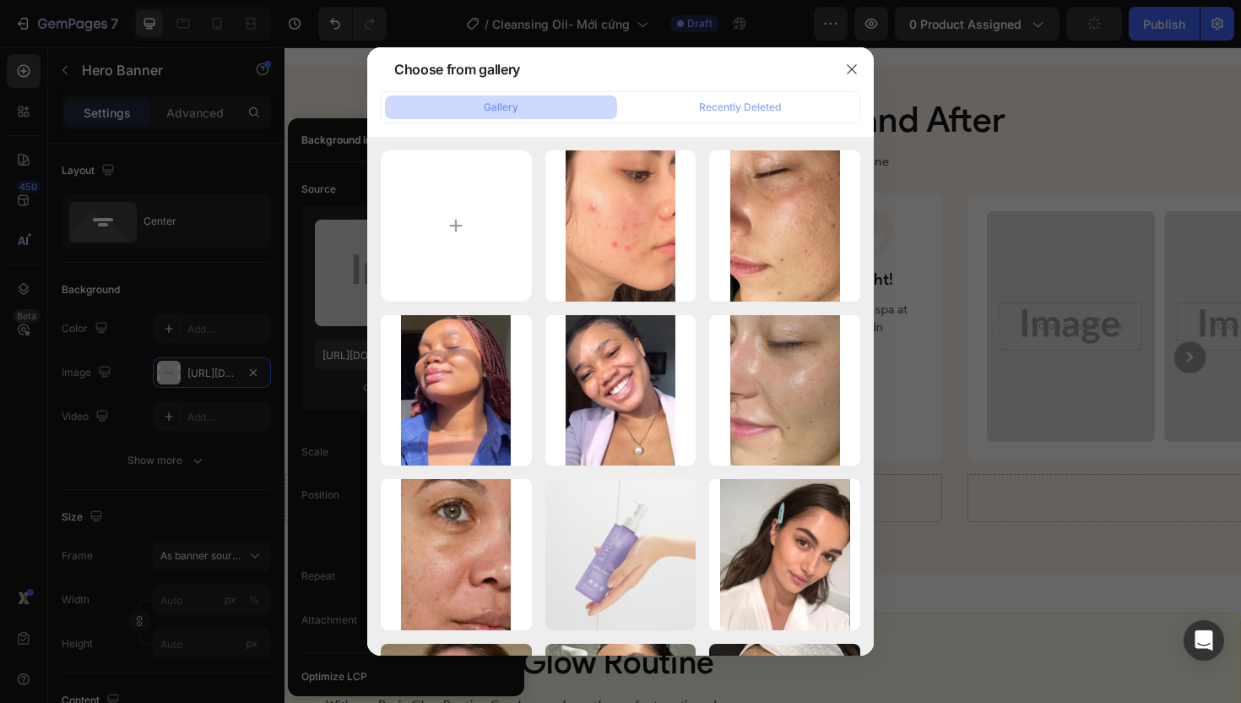
type input "C:\fakepath\gempages_507356051327157127-67277a1a-3eb0-4140-8013-a28f03207fad.png"
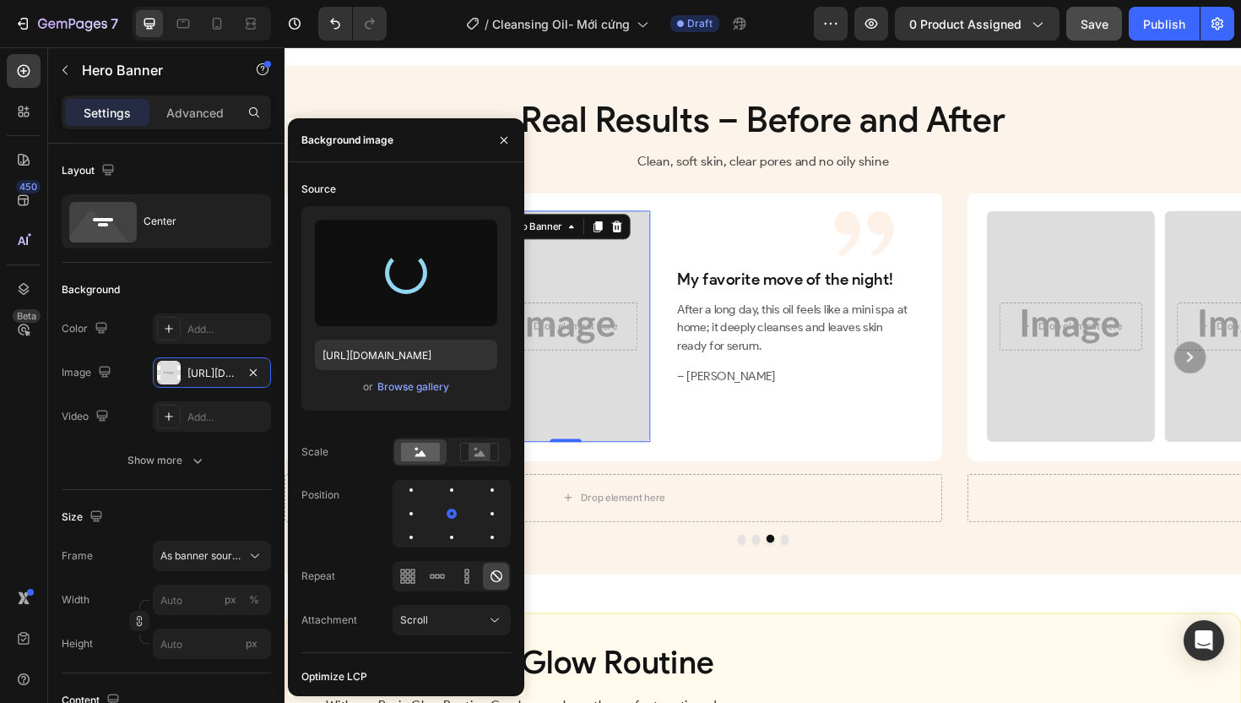
type input "[URL][DOMAIN_NAME]"
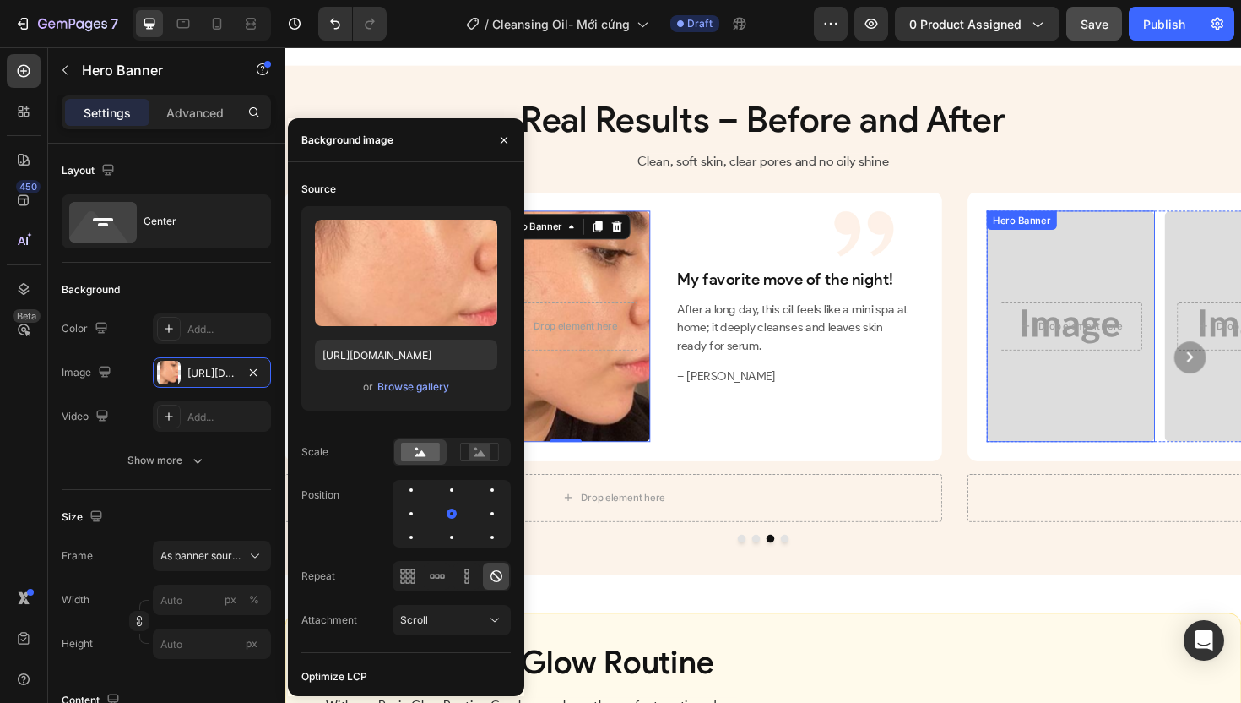
click at [1213, 396] on button "Carousel Next Arrow" at bounding box center [1243, 375] width 61 height 61
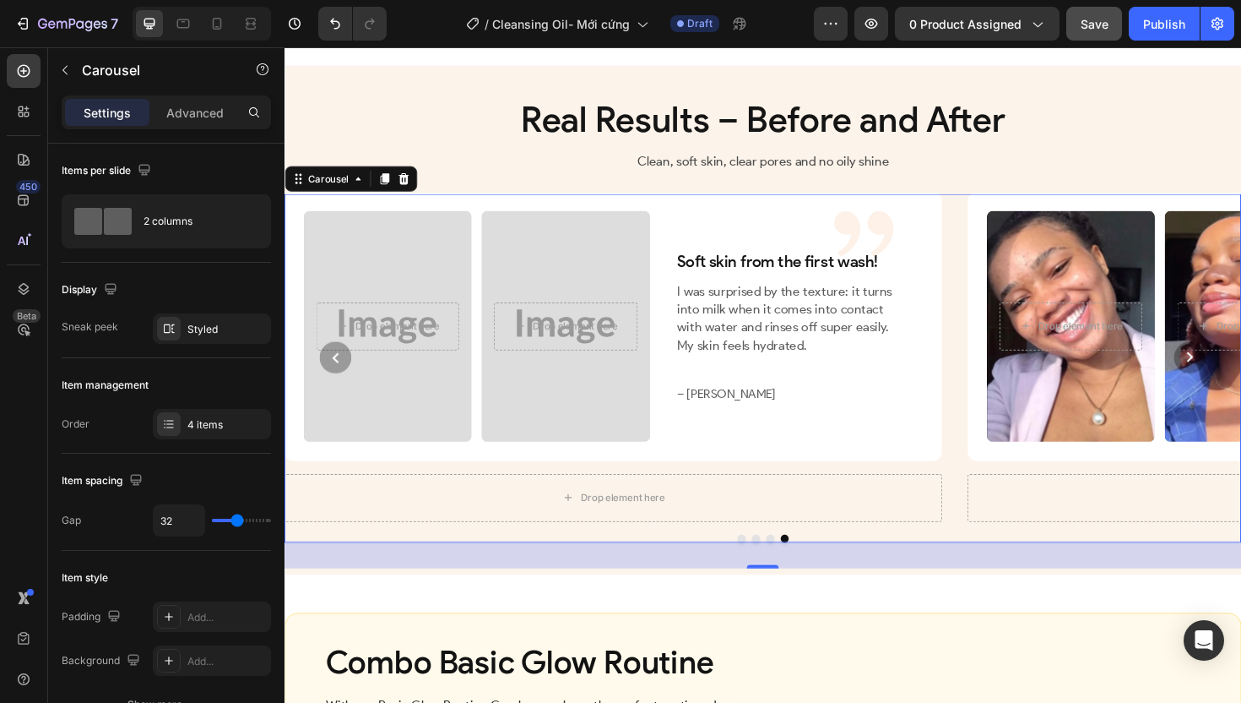
click at [340, 393] on circle "Carousel Back Arrow" at bounding box center [339, 376] width 34 height 34
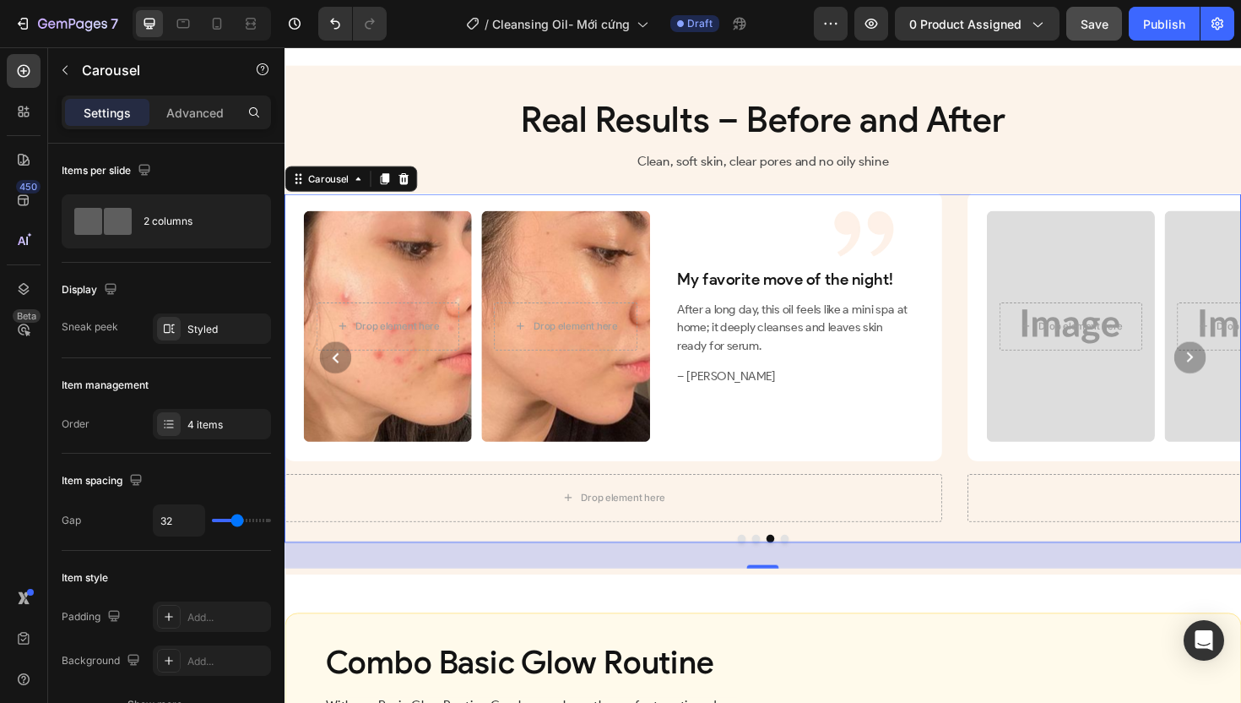
click at [337, 383] on icon "Carousel Back Arrow" at bounding box center [338, 377] width 7 height 11
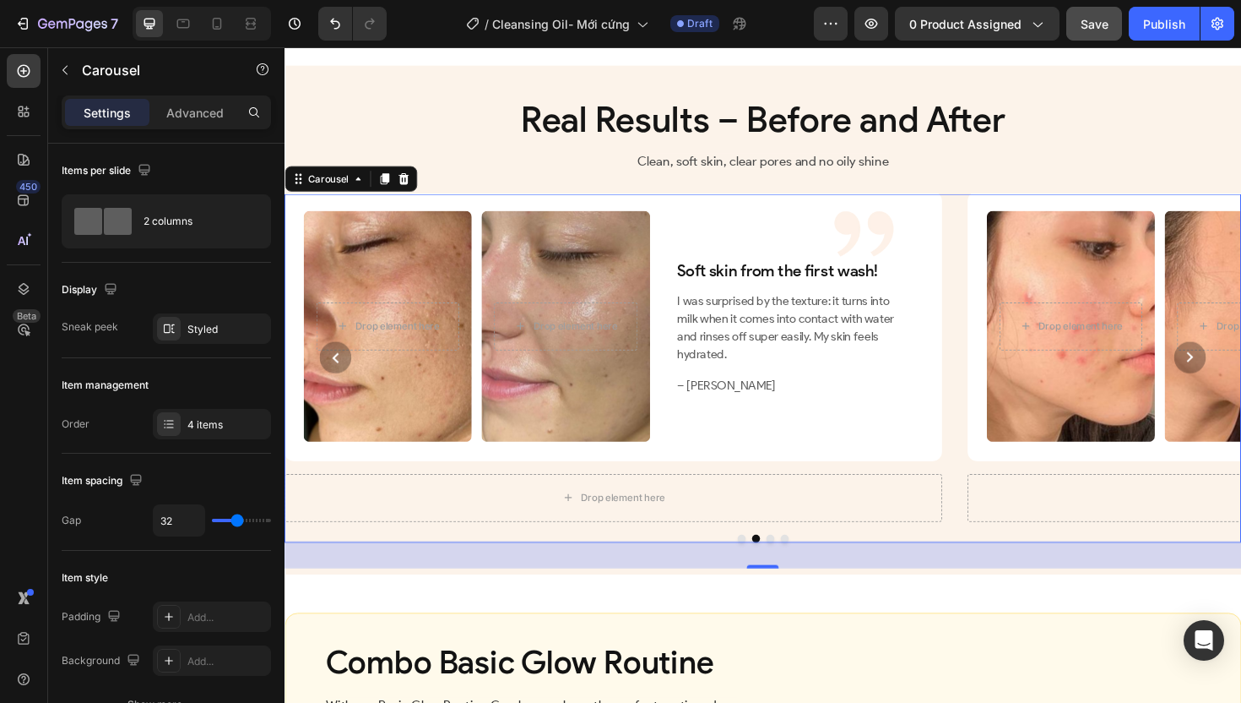
click at [337, 383] on icon "Carousel Back Arrow" at bounding box center [338, 377] width 7 height 11
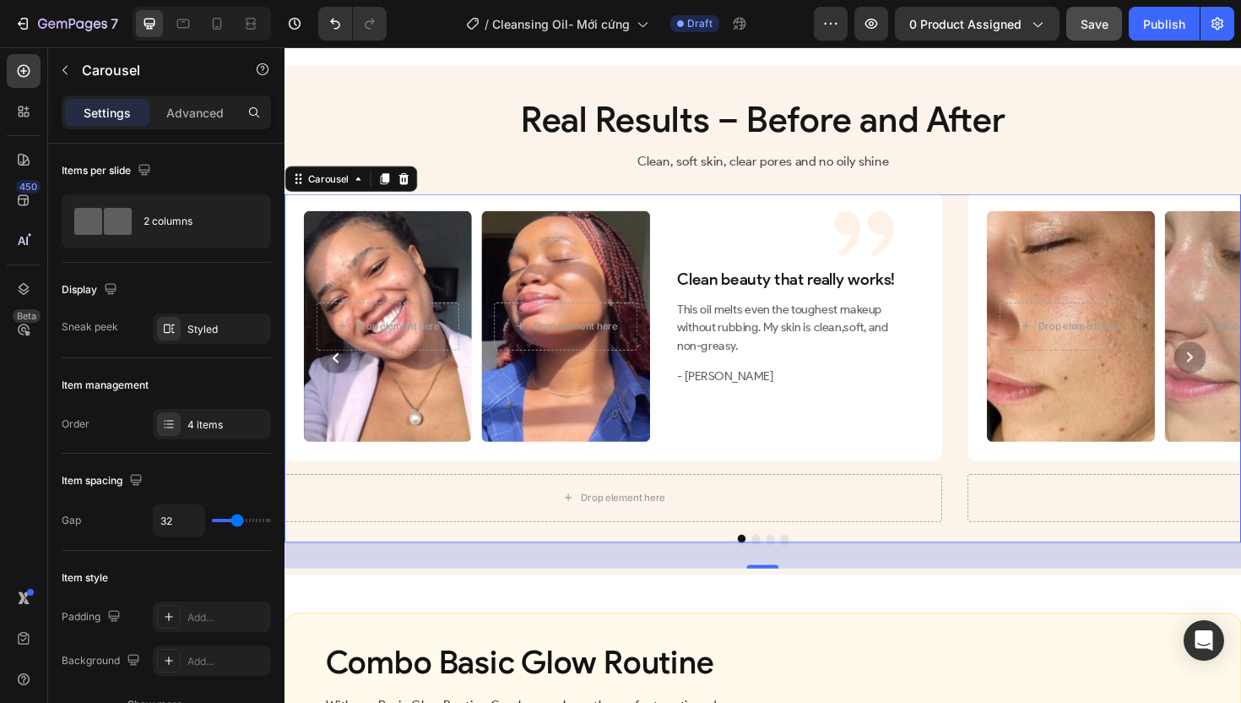
click at [337, 383] on icon "Carousel Back Arrow" at bounding box center [338, 377] width 7 height 11
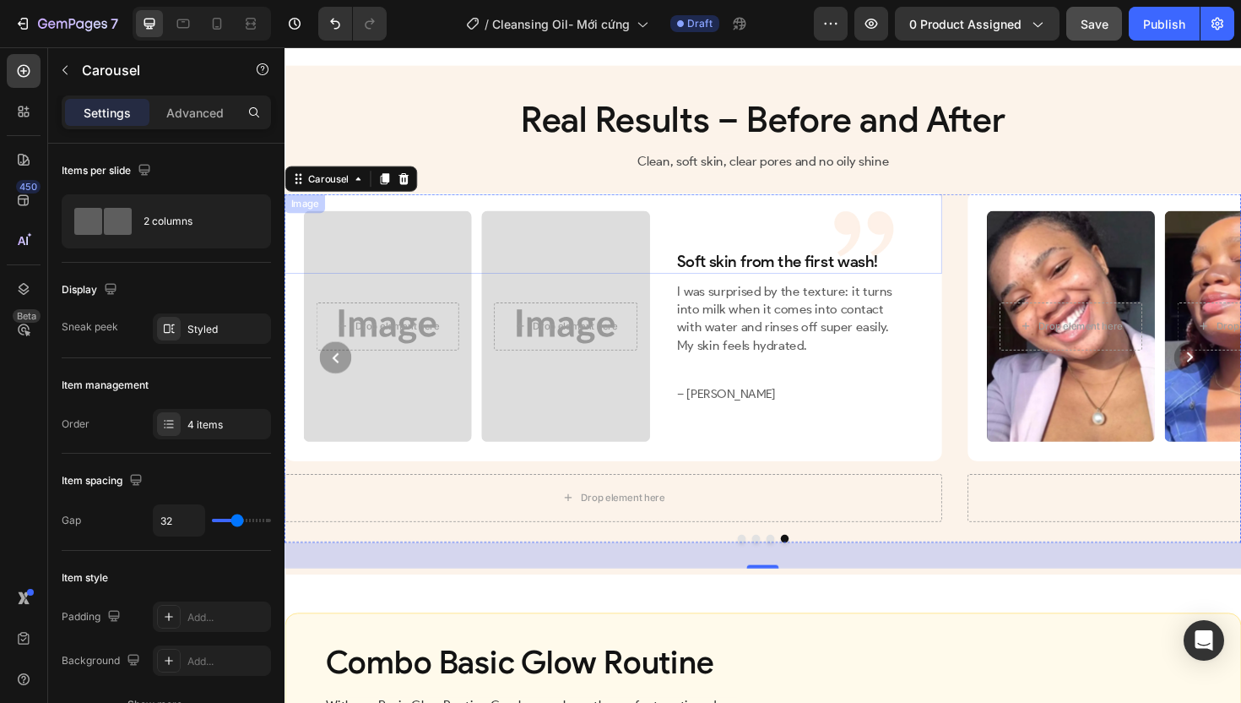
click at [399, 287] on div at bounding box center [613, 245] width 656 height 84
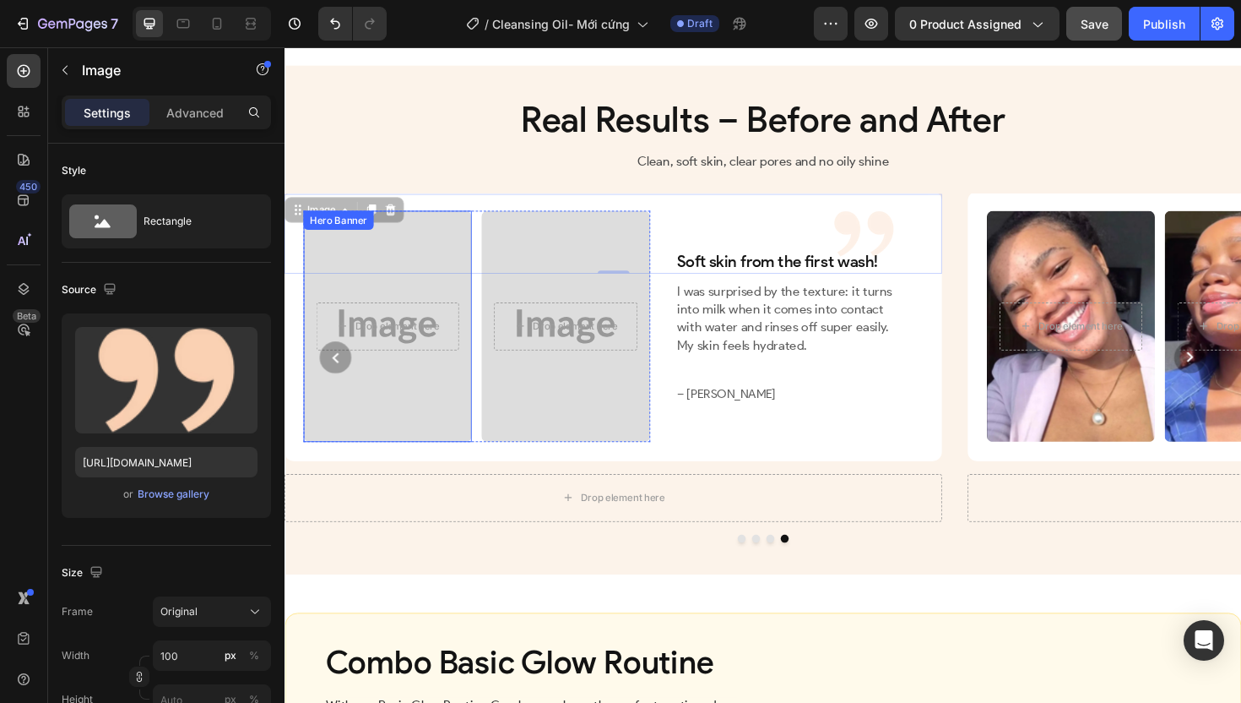
click at [414, 456] on div "Overlay" at bounding box center [394, 342] width 178 height 244
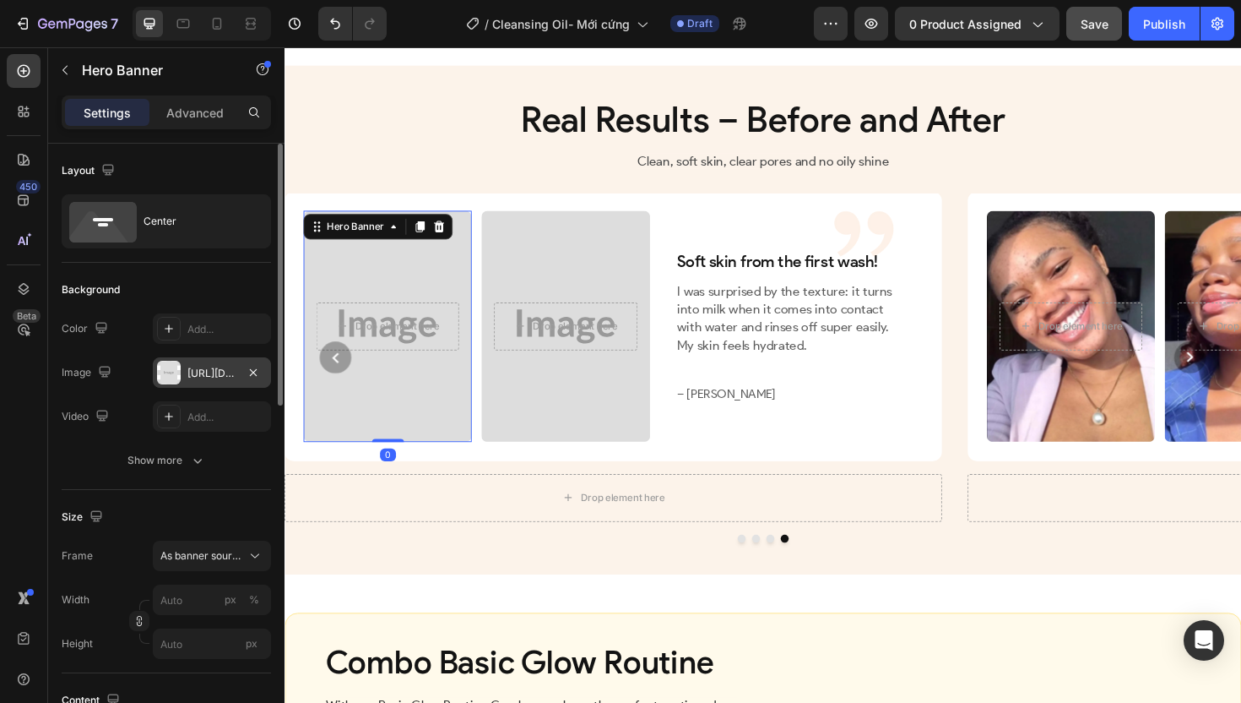
click at [221, 372] on div "[URL][DOMAIN_NAME]" at bounding box center [211, 373] width 49 height 15
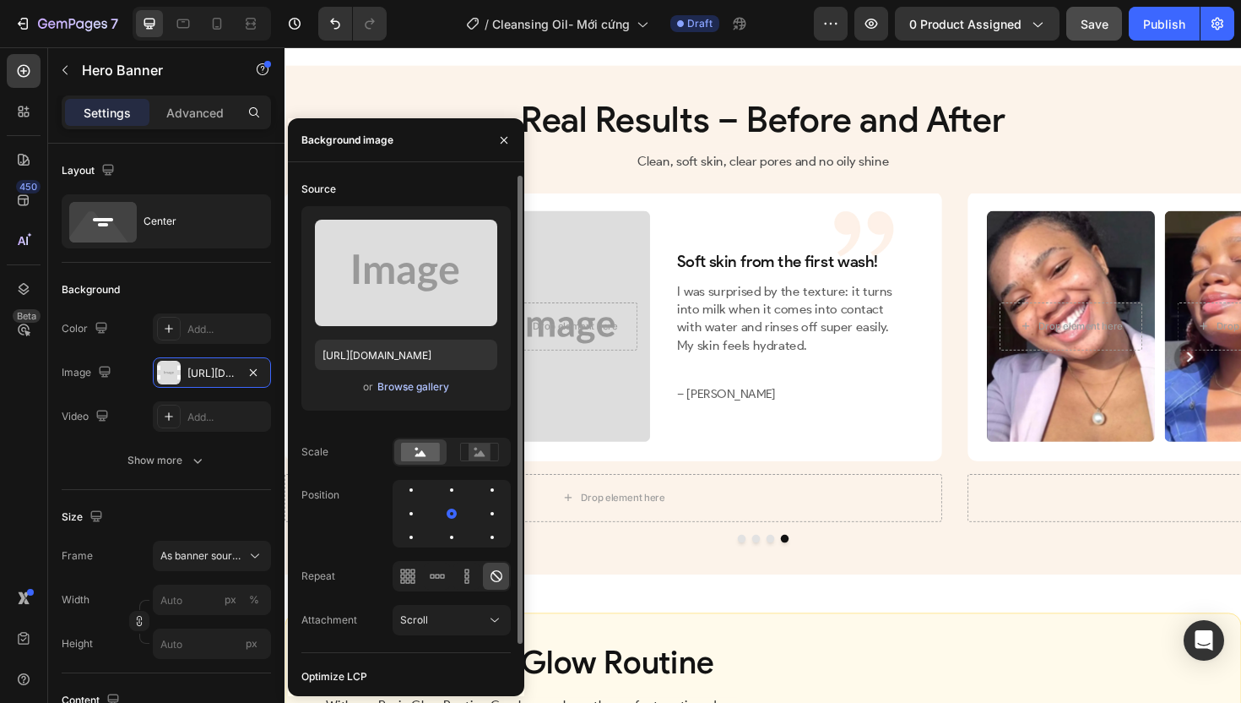
click at [419, 383] on div "Browse gallery" at bounding box center [413, 386] width 72 height 15
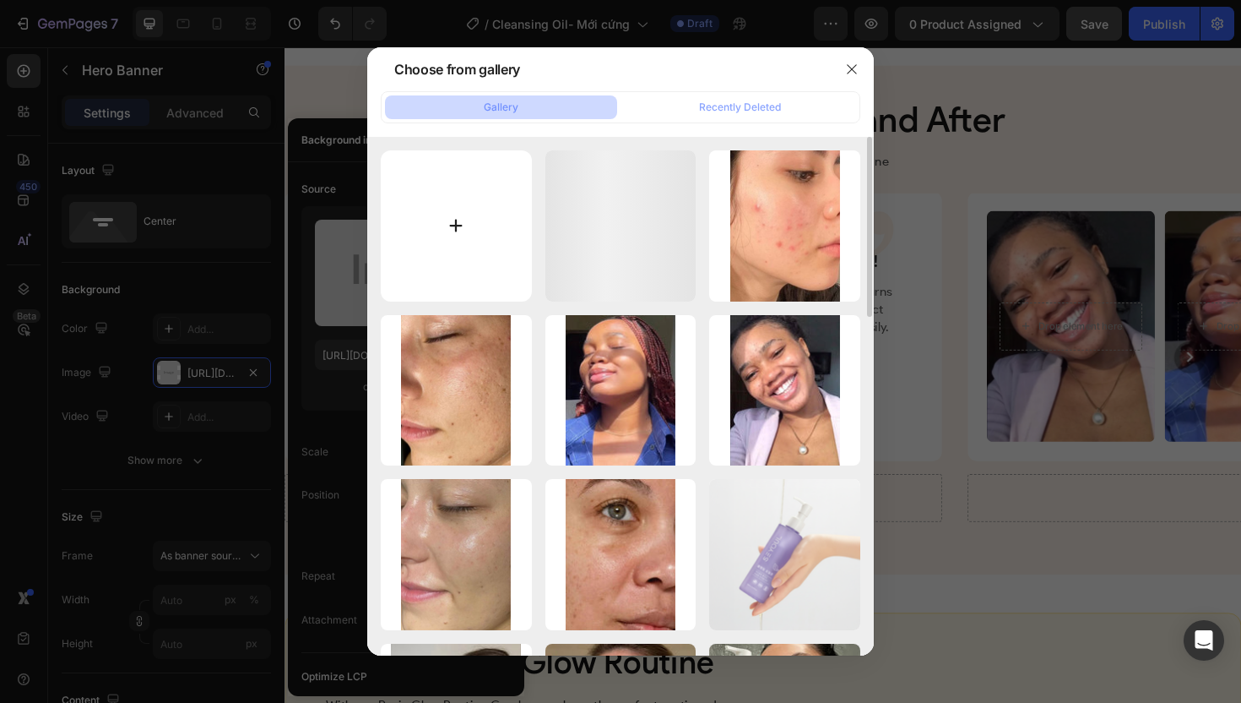
click at [470, 253] on input "file" at bounding box center [456, 225] width 151 height 151
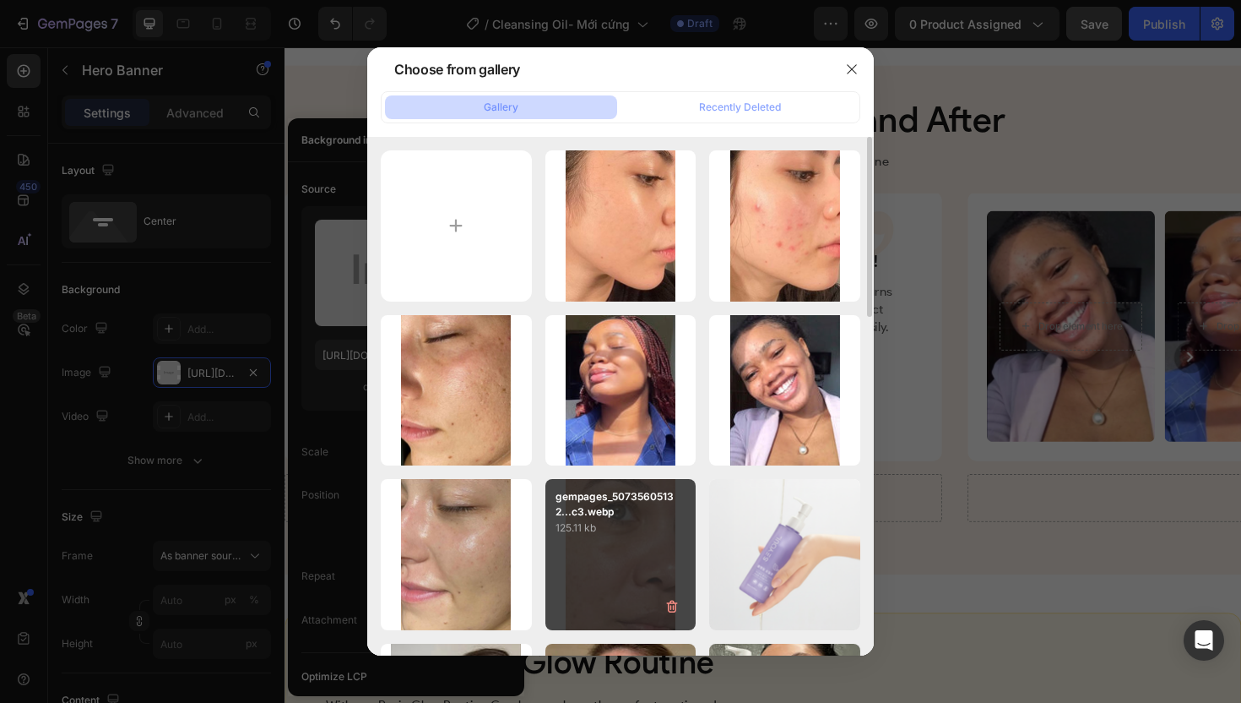
click at [640, 554] on div "gempages_50735605132...c3.webp 125.11 kb" at bounding box center [620, 554] width 151 height 151
type input "[URL][DOMAIN_NAME]"
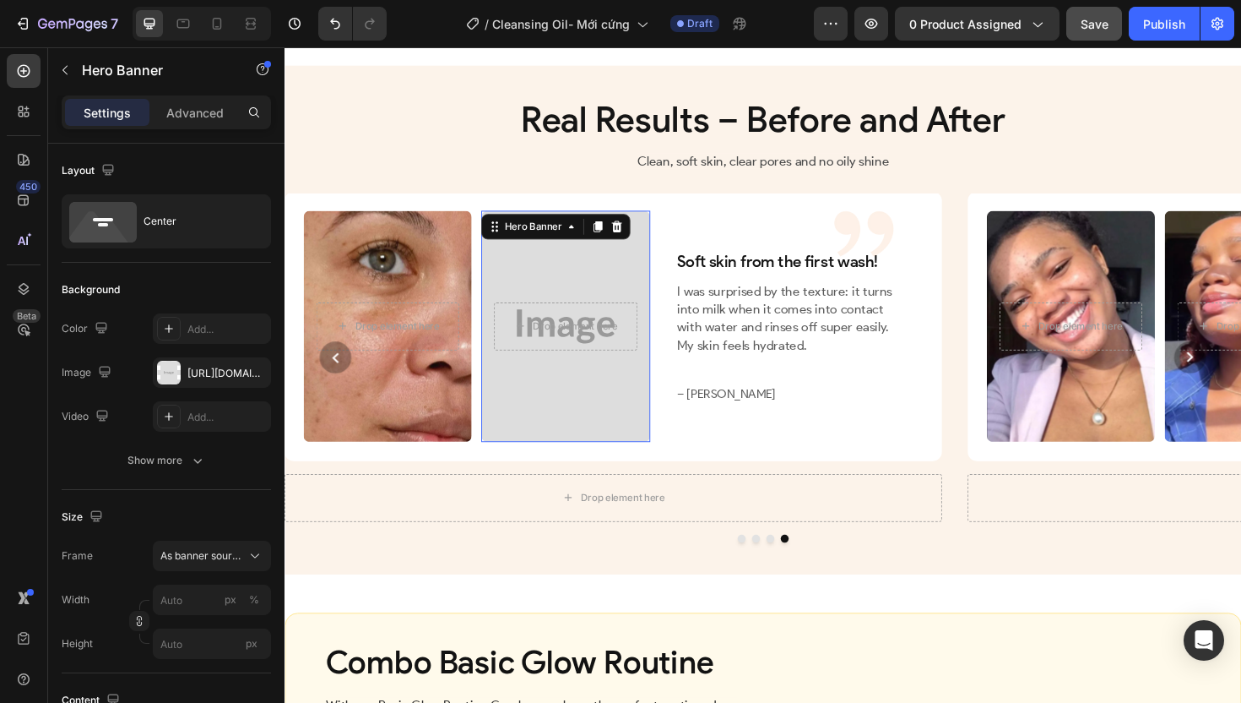
click at [648, 456] on div "Overlay" at bounding box center [582, 342] width 178 height 244
click at [219, 379] on div "[URL][DOMAIN_NAME]" at bounding box center [211, 373] width 49 height 15
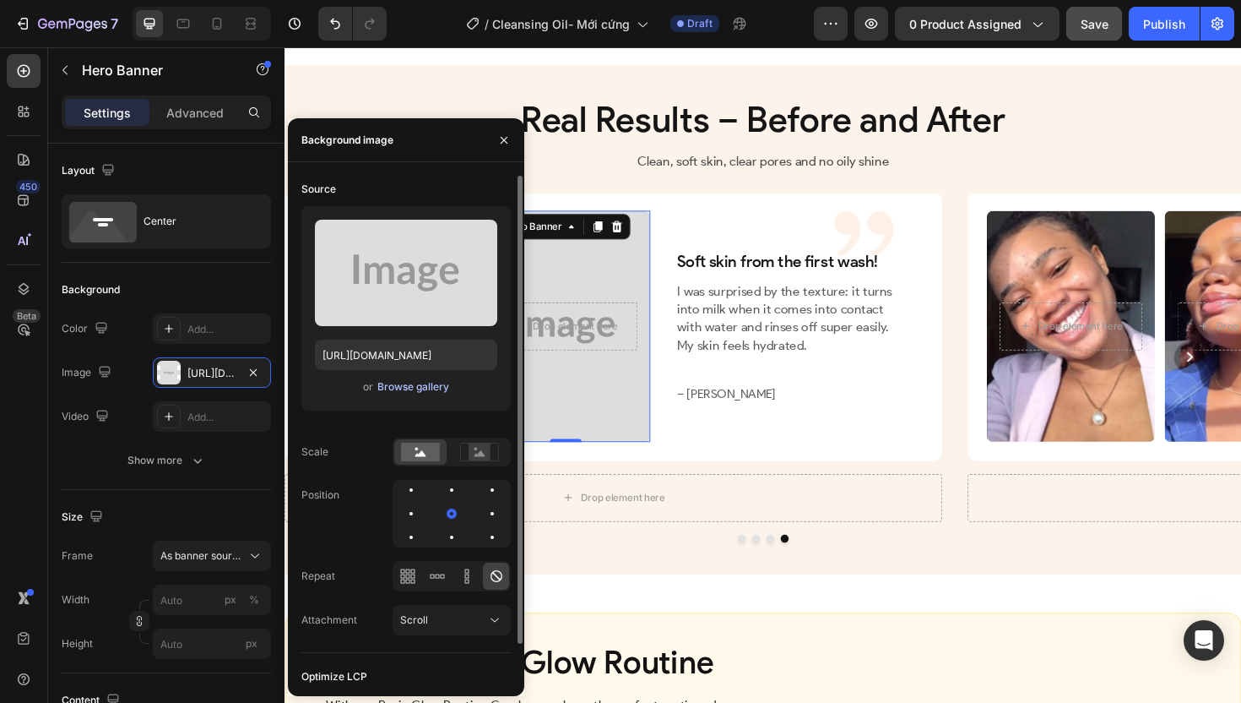
click at [426, 382] on div "Browse gallery" at bounding box center [413, 386] width 72 height 15
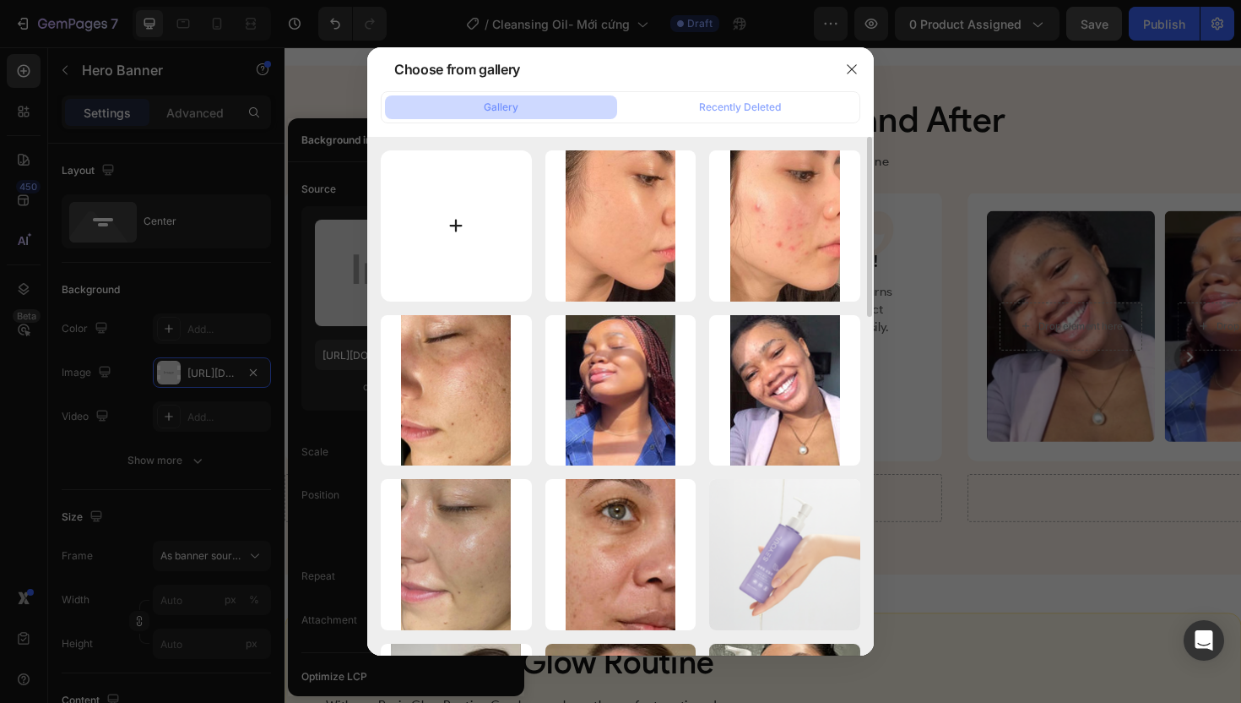
click at [458, 231] on input "file" at bounding box center [456, 225] width 151 height 151
type input "C:\fakepath\gempages_507356051327157127-bb5bf822-f274-4e41-b3dd-57696b4d2c41.we…"
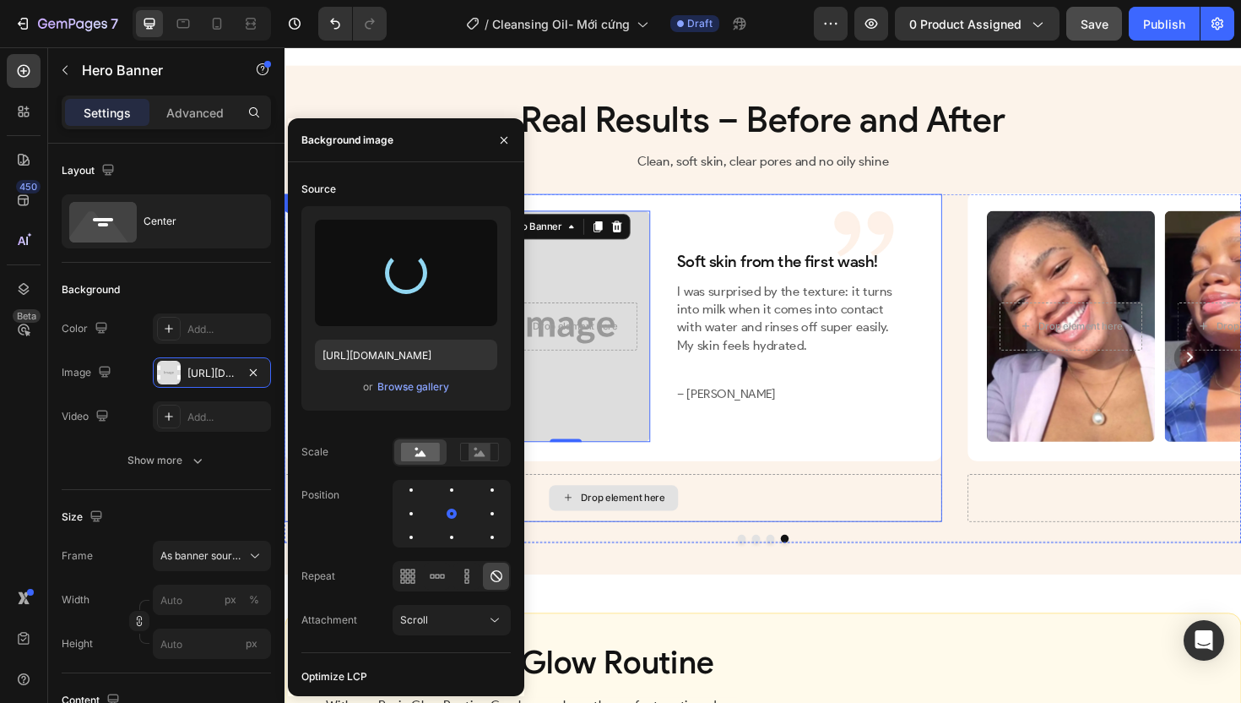
type input "[URL][DOMAIN_NAME]"
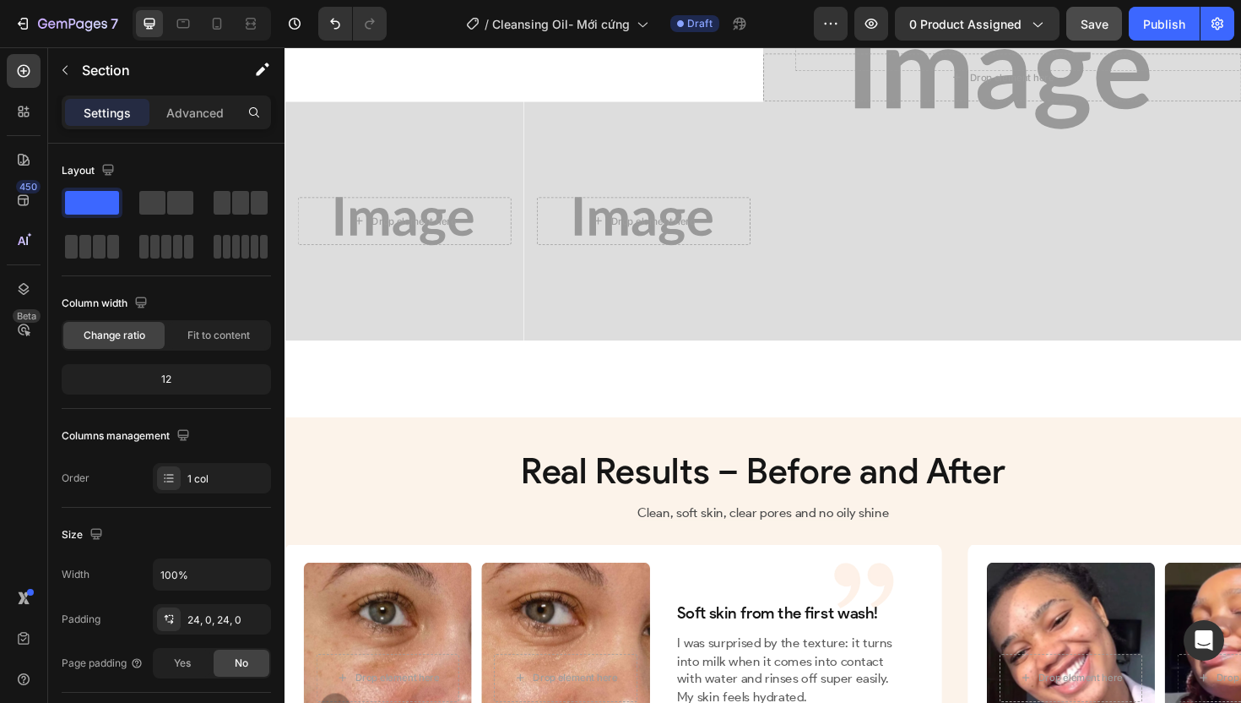
scroll to position [3101, 0]
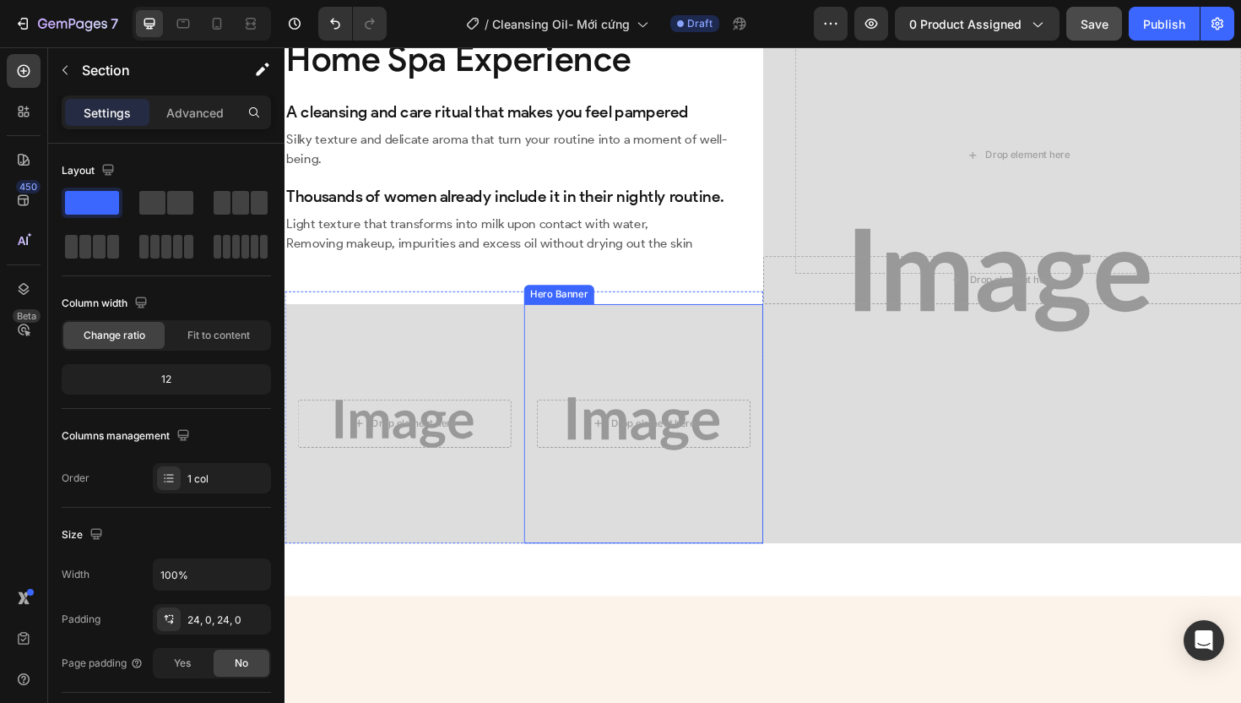
click at [600, 499] on div "Background Image" at bounding box center [664, 446] width 279 height 279
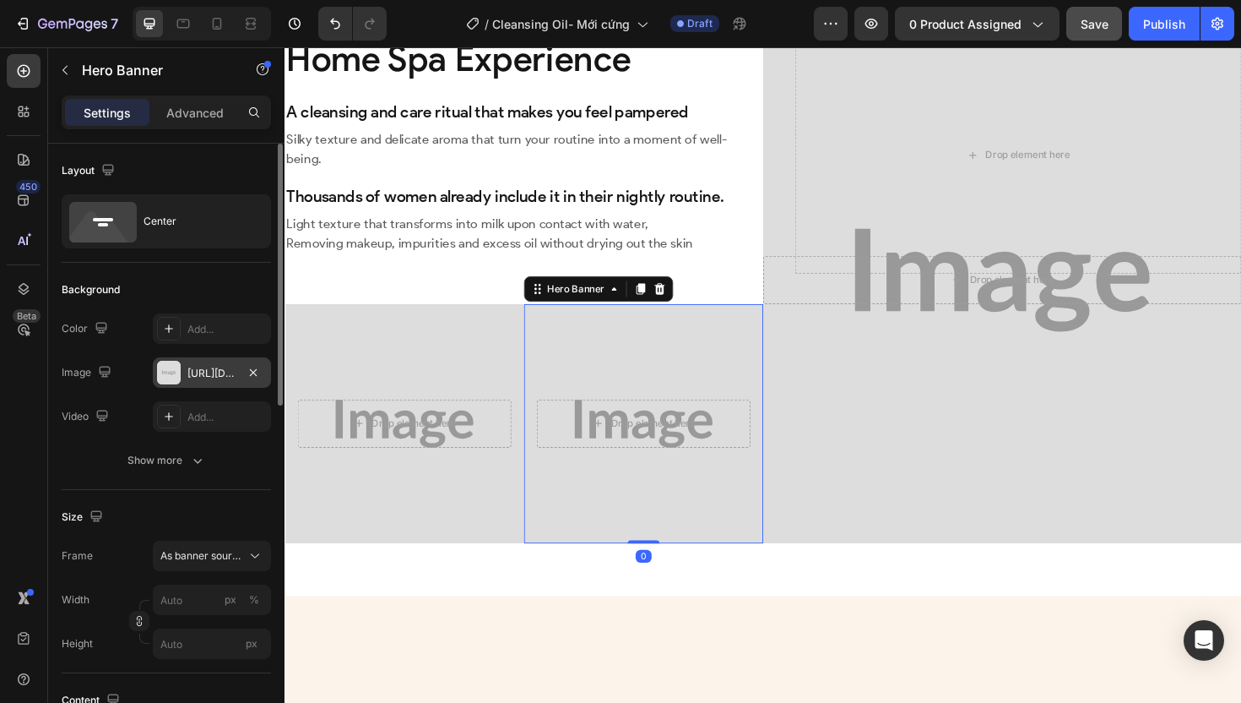
click at [227, 373] on div "[URL][DOMAIN_NAME]" at bounding box center [211, 373] width 49 height 15
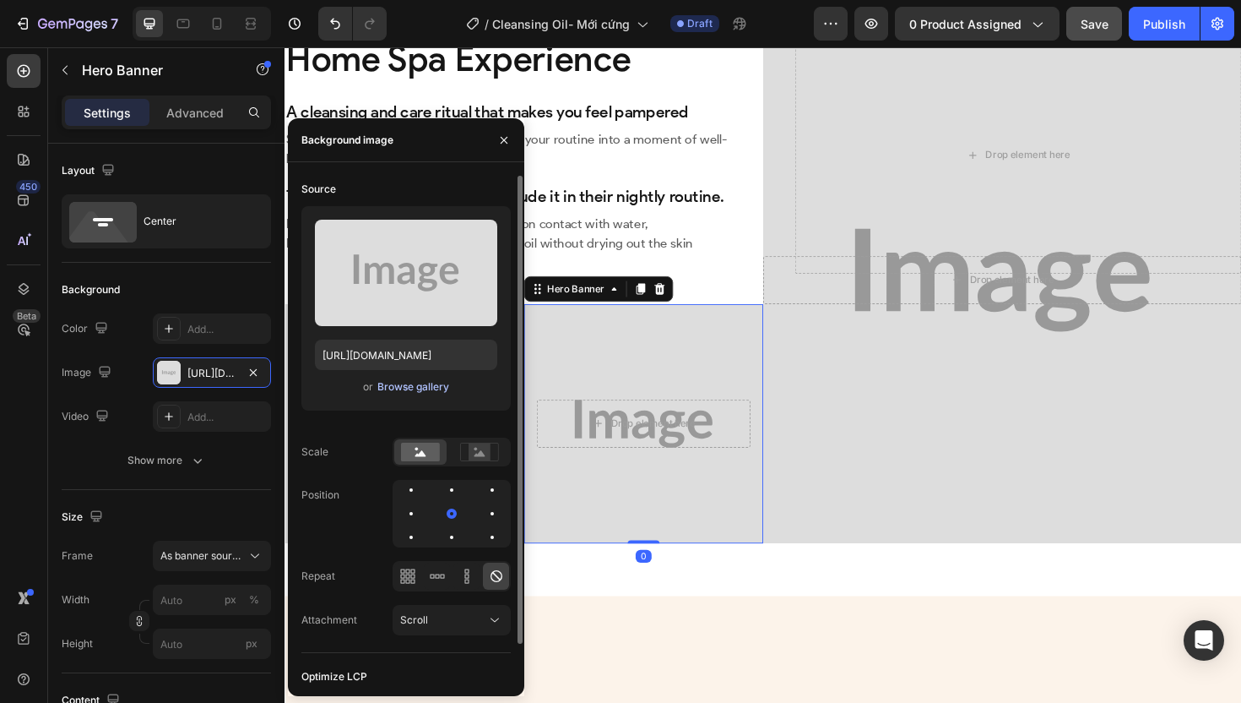
click at [438, 389] on div "Browse gallery" at bounding box center [413, 386] width 72 height 15
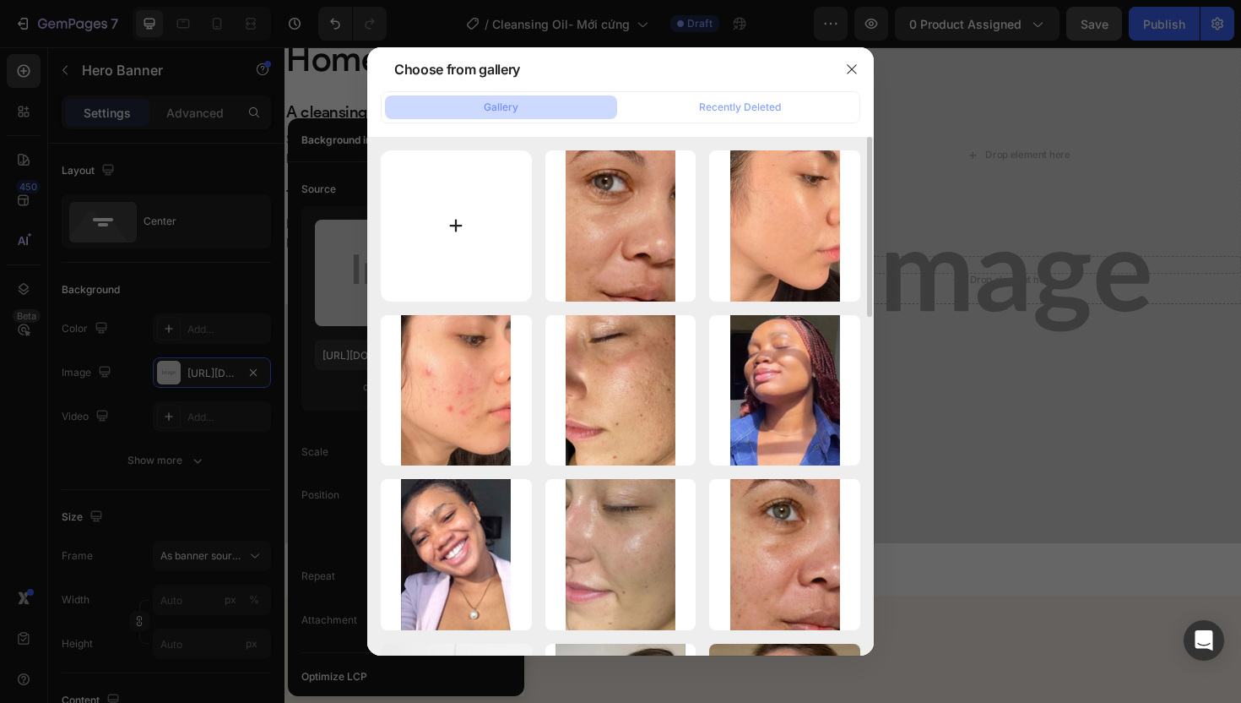
click at [483, 234] on input "file" at bounding box center [456, 225] width 151 height 151
type input "C:\fakepath\gempages_507356051327157127-3656d344-849f-45e6-bea1-e7999ea0d9f6.png"
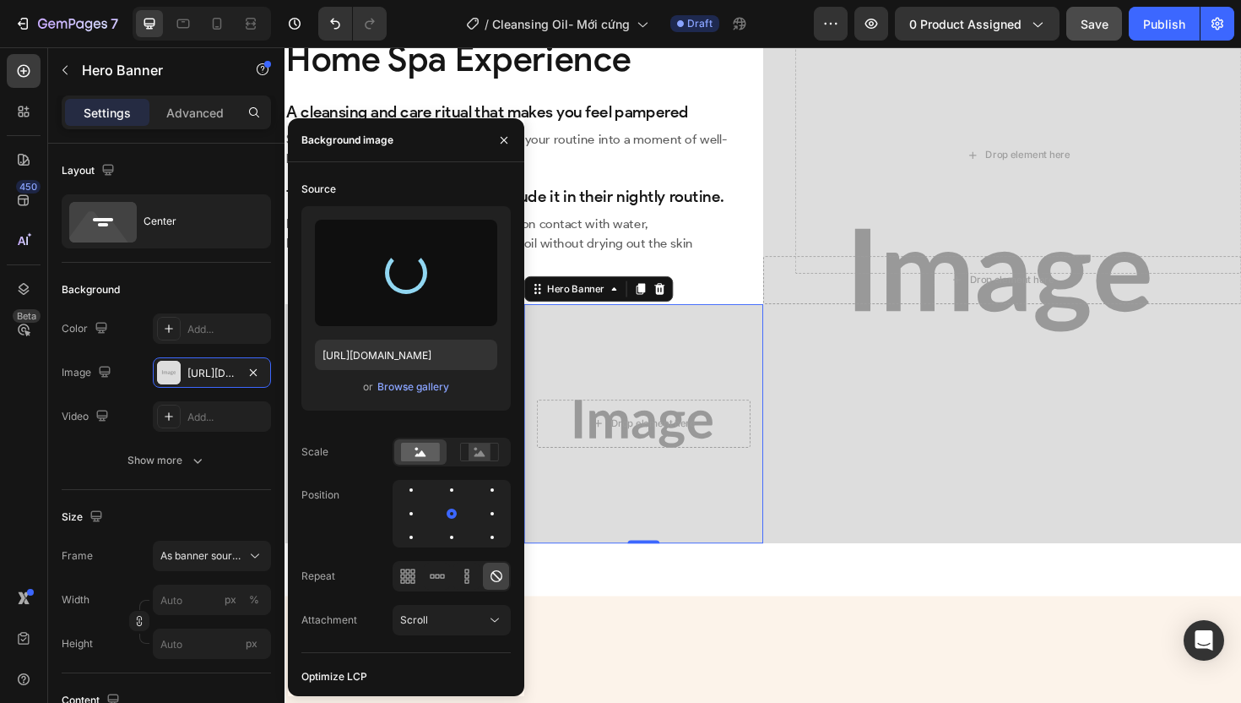
type input "[URL][DOMAIN_NAME]"
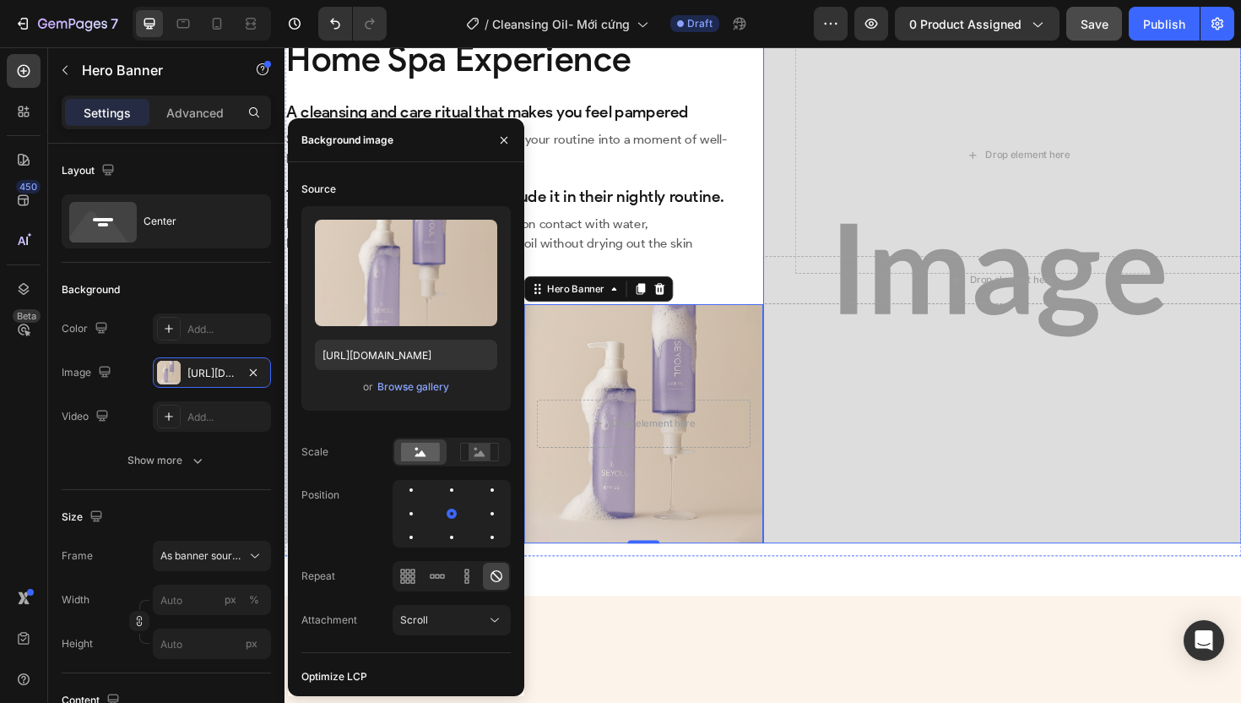
click at [869, 600] on div "Background Image" at bounding box center [1044, 293] width 557 height 613
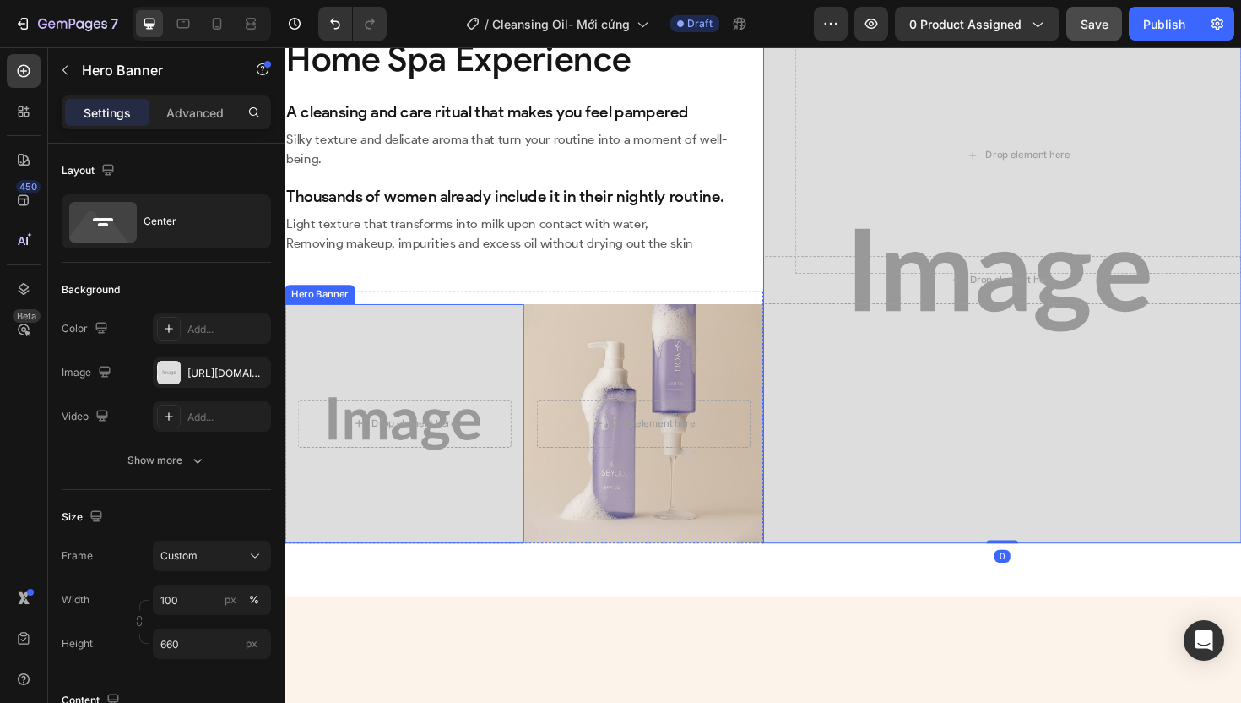
click at [420, 502] on div "Overlay" at bounding box center [411, 445] width 253 height 253
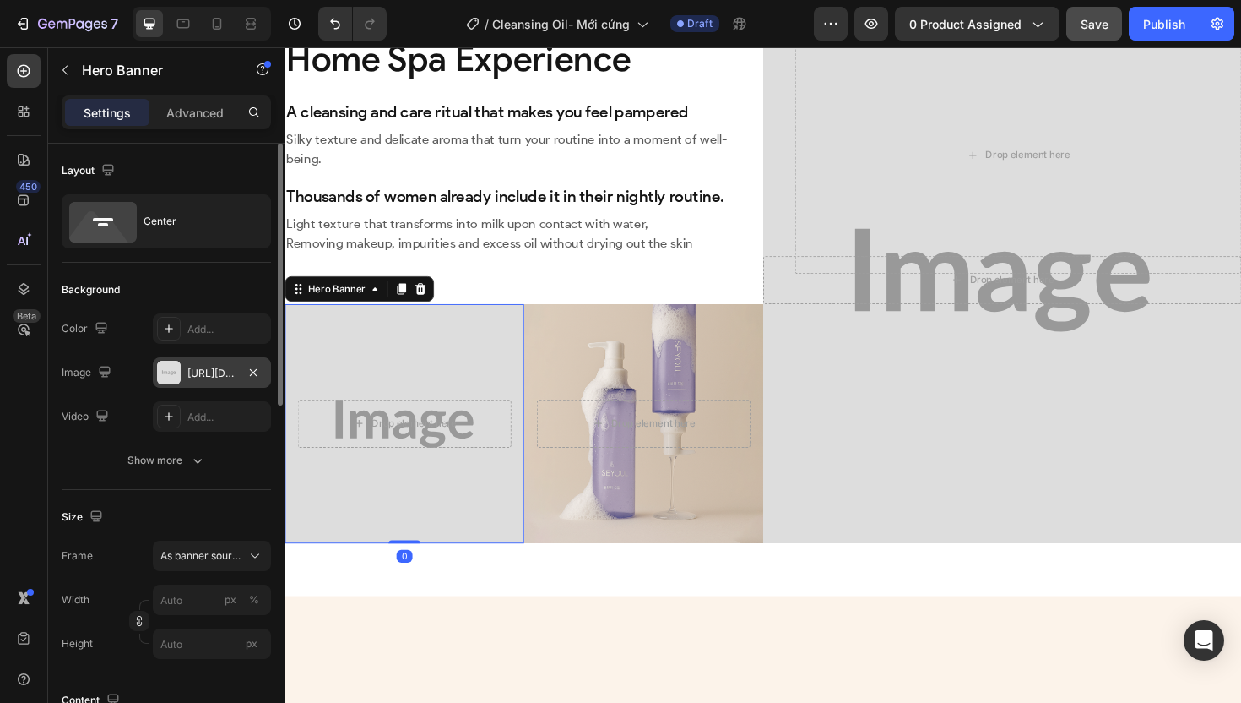
click at [216, 373] on div "[URL][DOMAIN_NAME]" at bounding box center [211, 373] width 49 height 15
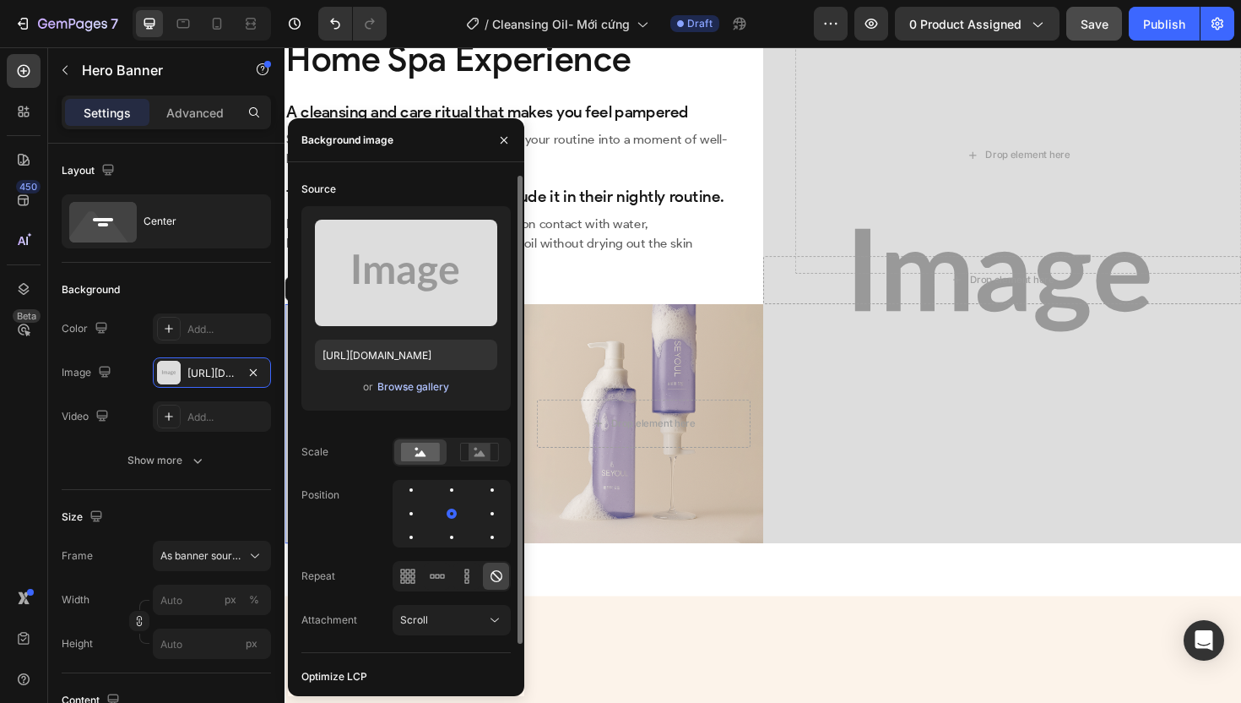
click at [433, 391] on div "Browse gallery" at bounding box center [413, 386] width 72 height 15
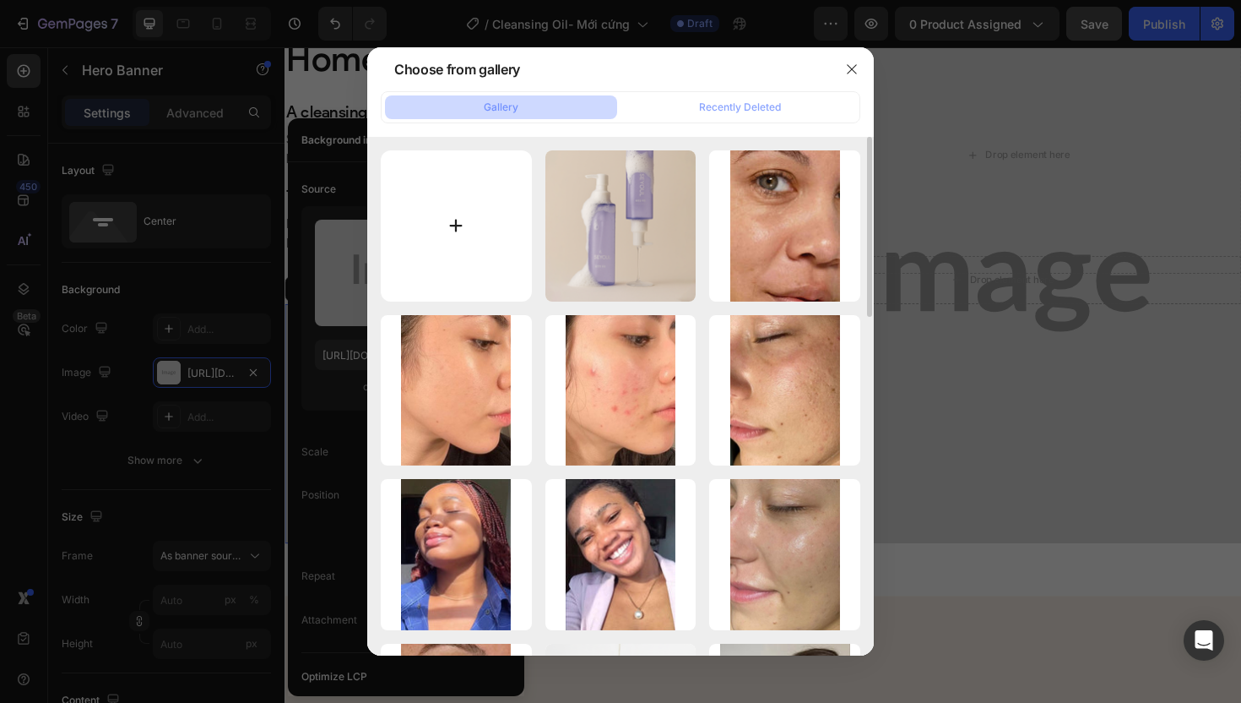
click at [512, 226] on input "file" at bounding box center [456, 225] width 151 height 151
type input "C:\fakepath\gempages_507356051327157127-9cc4503d-07e2-4572-87de-5b9569515ede.we…"
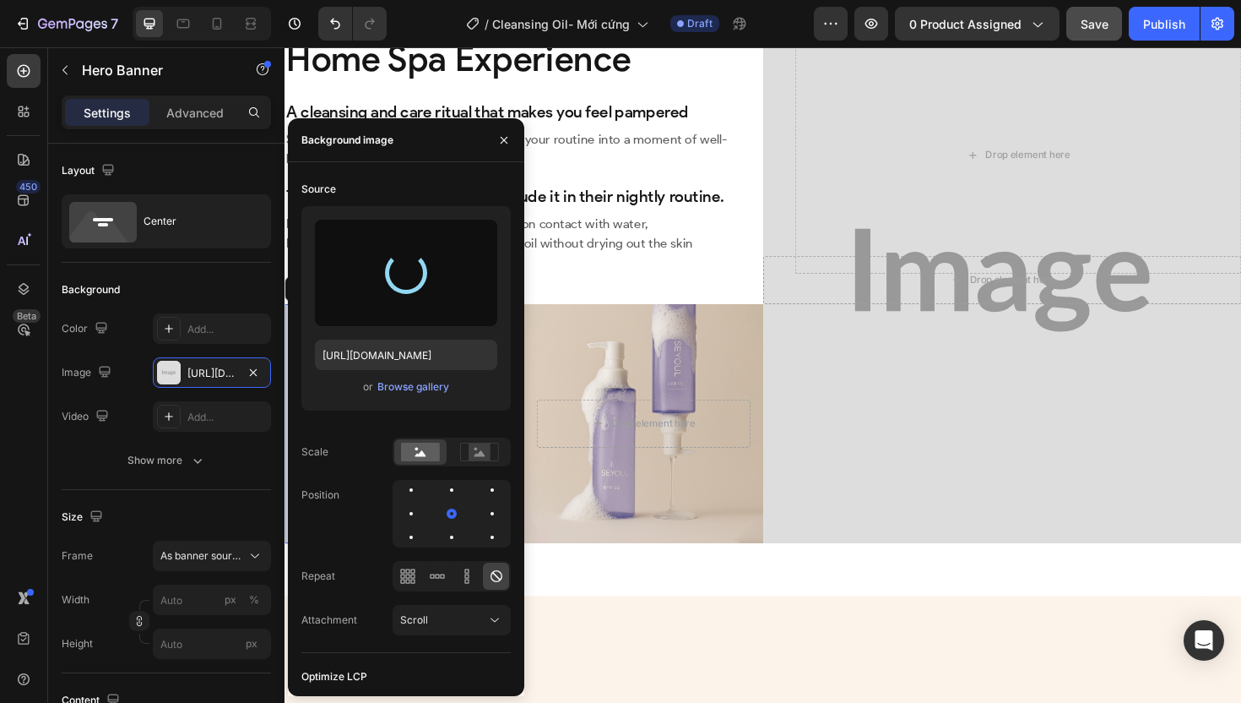
type input "[URL][DOMAIN_NAME]"
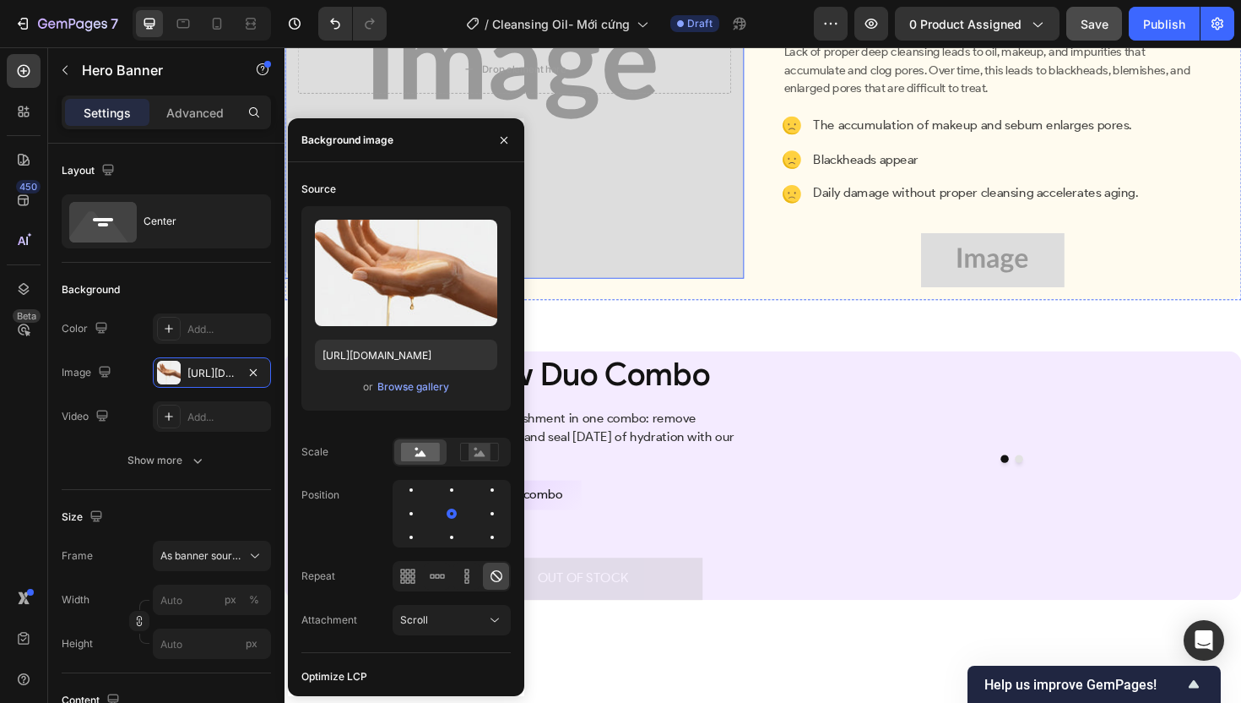
scroll to position [1469, 0]
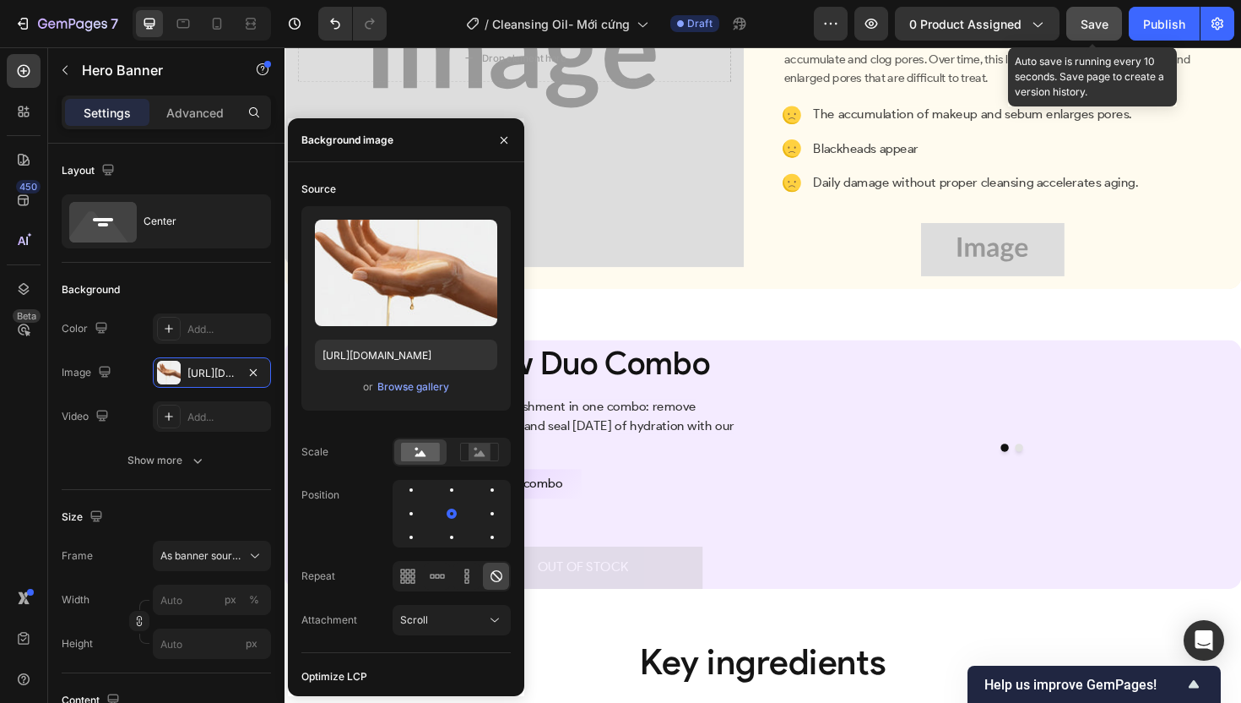
click at [1090, 24] on span "Save" at bounding box center [1095, 24] width 28 height 14
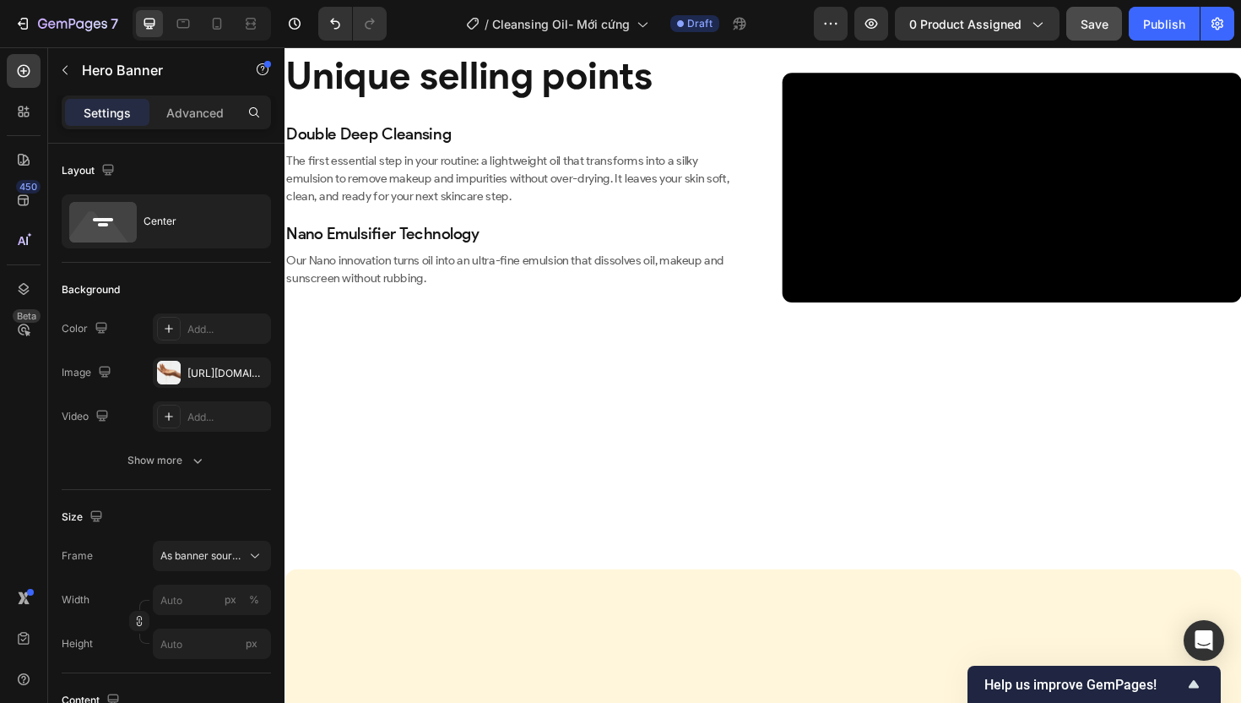
scroll to position [0, 0]
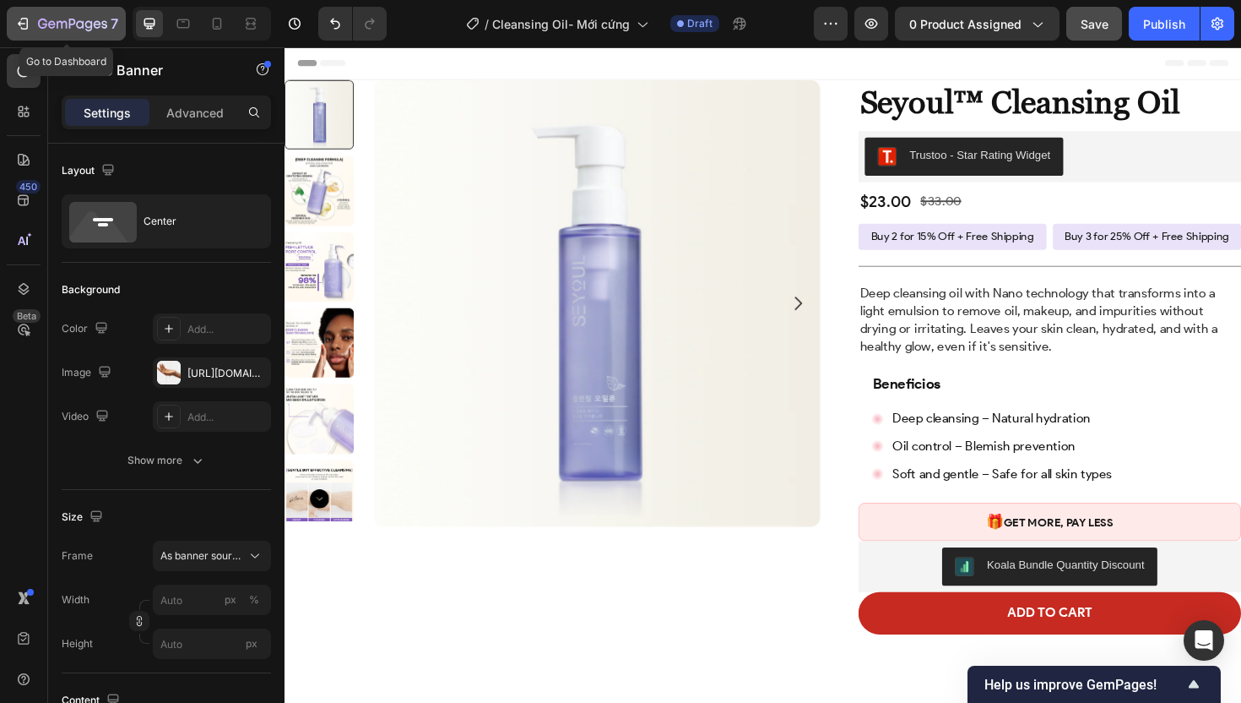
click at [56, 27] on icon "button" at bounding box center [72, 25] width 69 height 14
